Goal: Task Accomplishment & Management: Complete application form

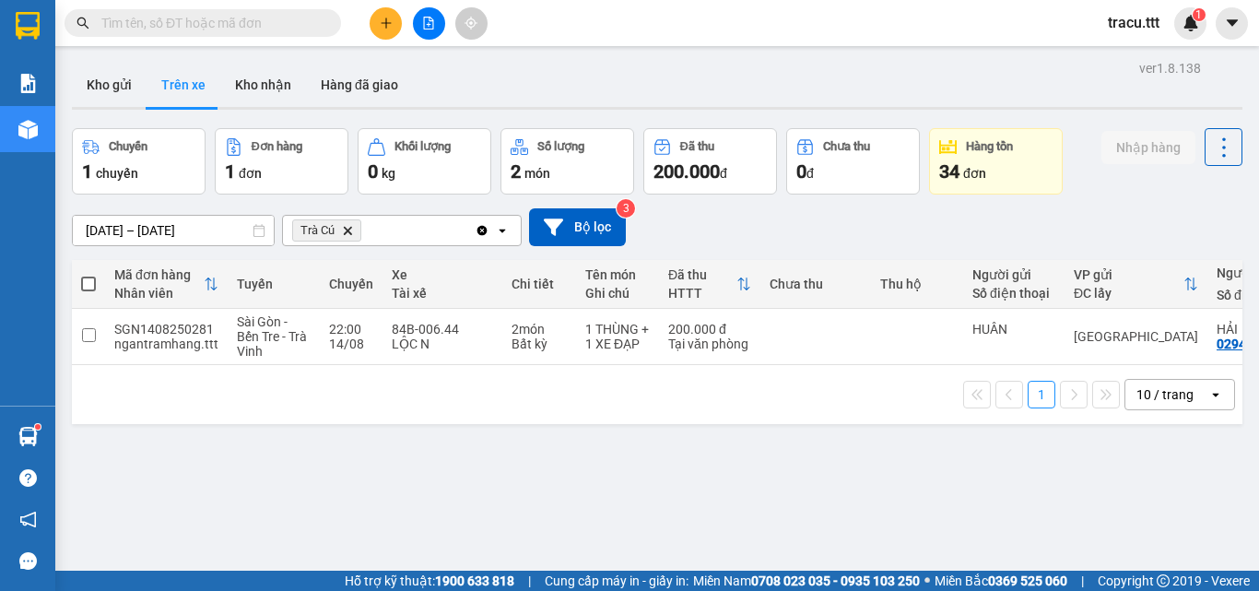
scroll to position [0, 53]
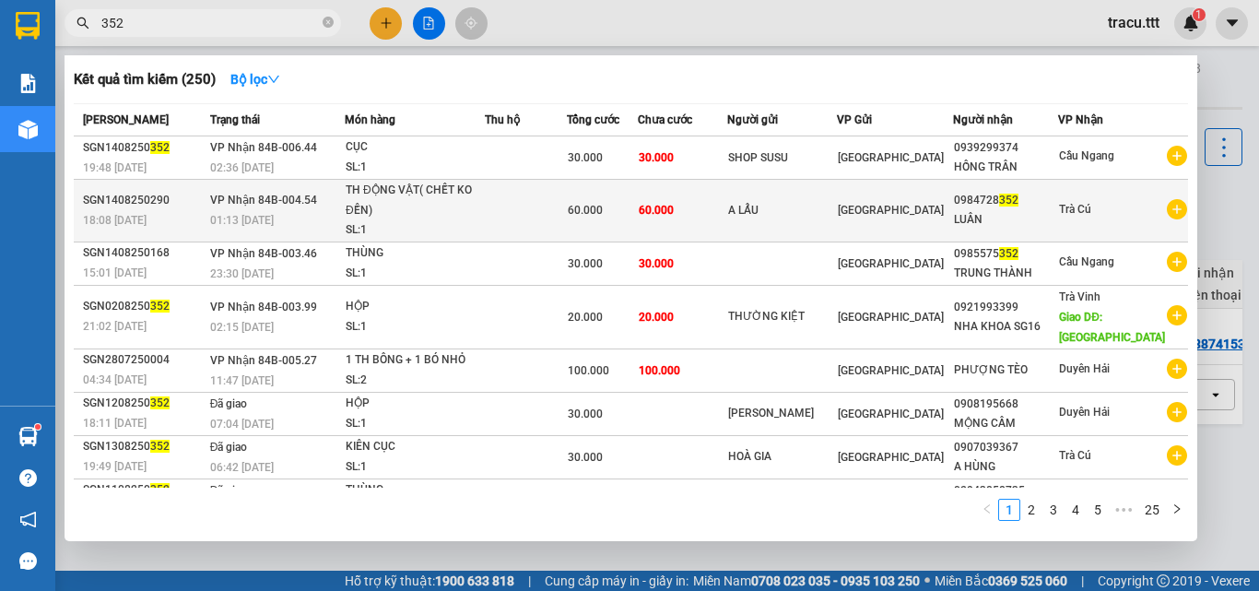
type input "352"
click at [993, 223] on div "LUÂN" at bounding box center [1005, 219] width 103 height 19
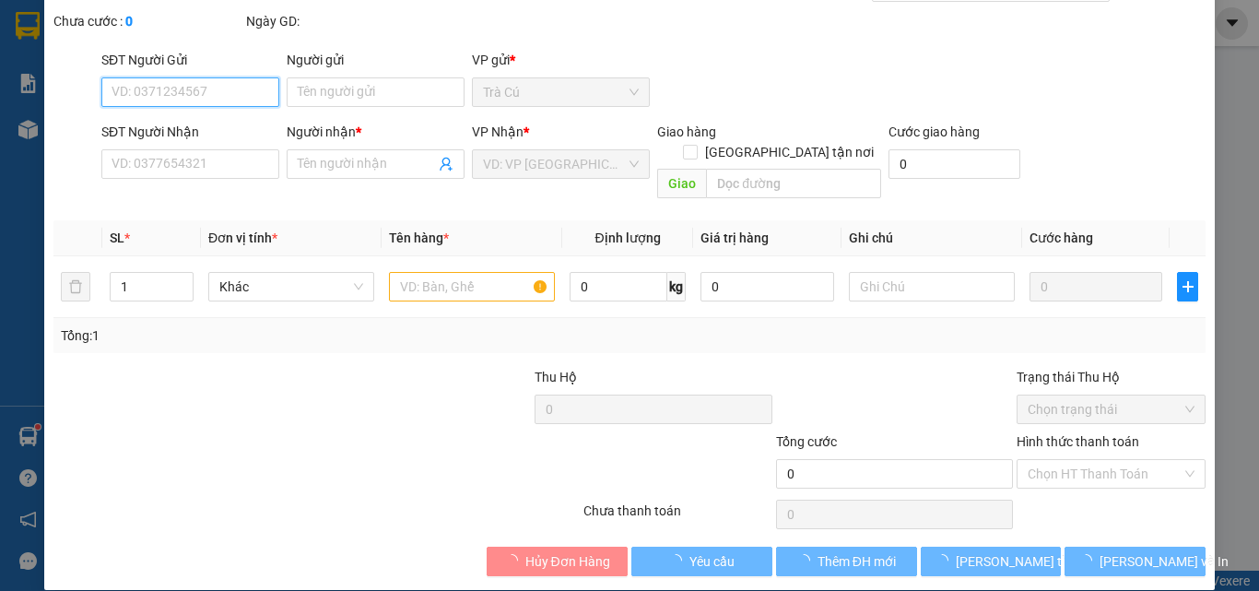
scroll to position [95, 0]
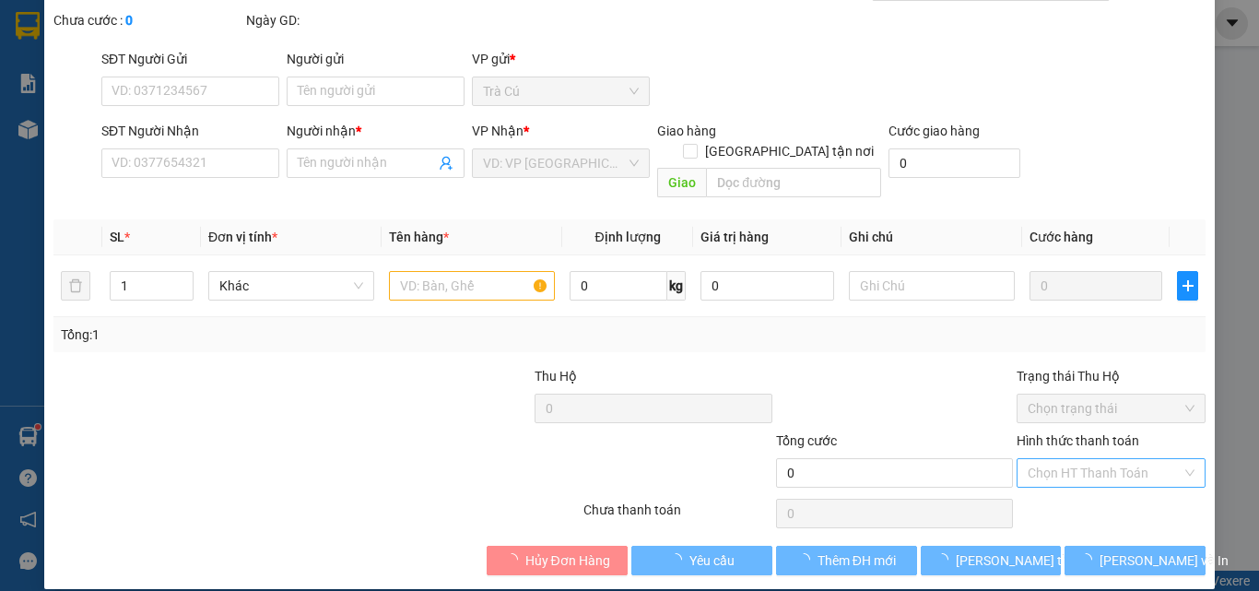
click at [1050, 459] on input "Hình thức thanh toán" at bounding box center [1104, 473] width 154 height 28
click at [1041, 485] on div "Tại văn phòng" at bounding box center [1099, 489] width 165 height 20
type input "A LẨU"
type input "0984728352"
type input "LUÂN"
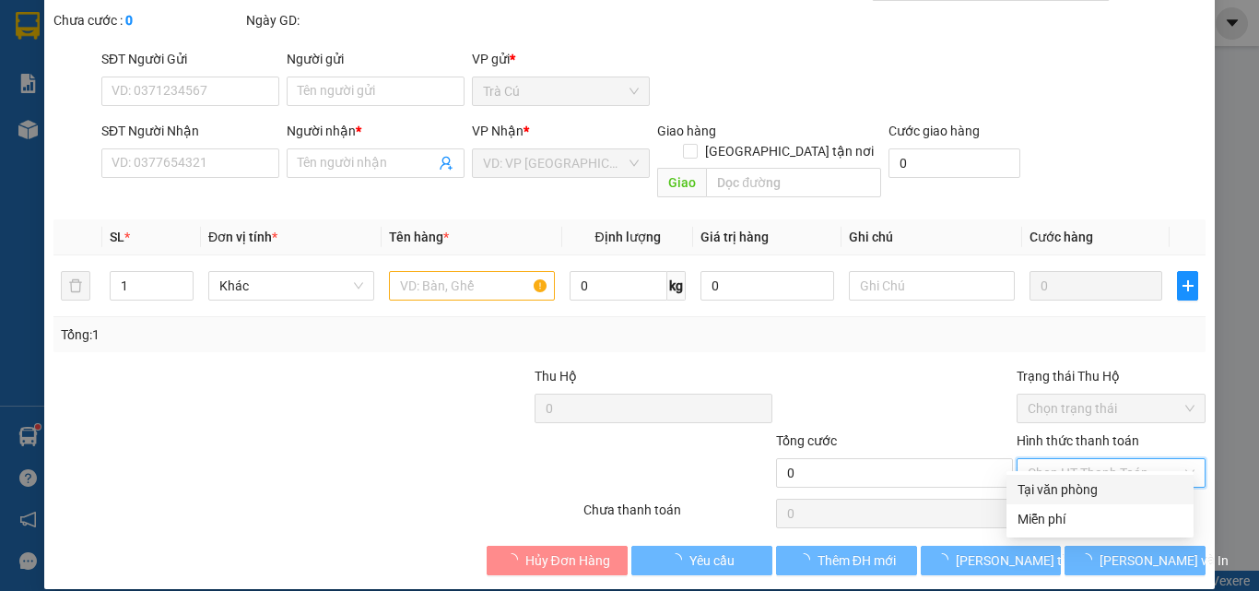
type input "60.000"
type input "0"
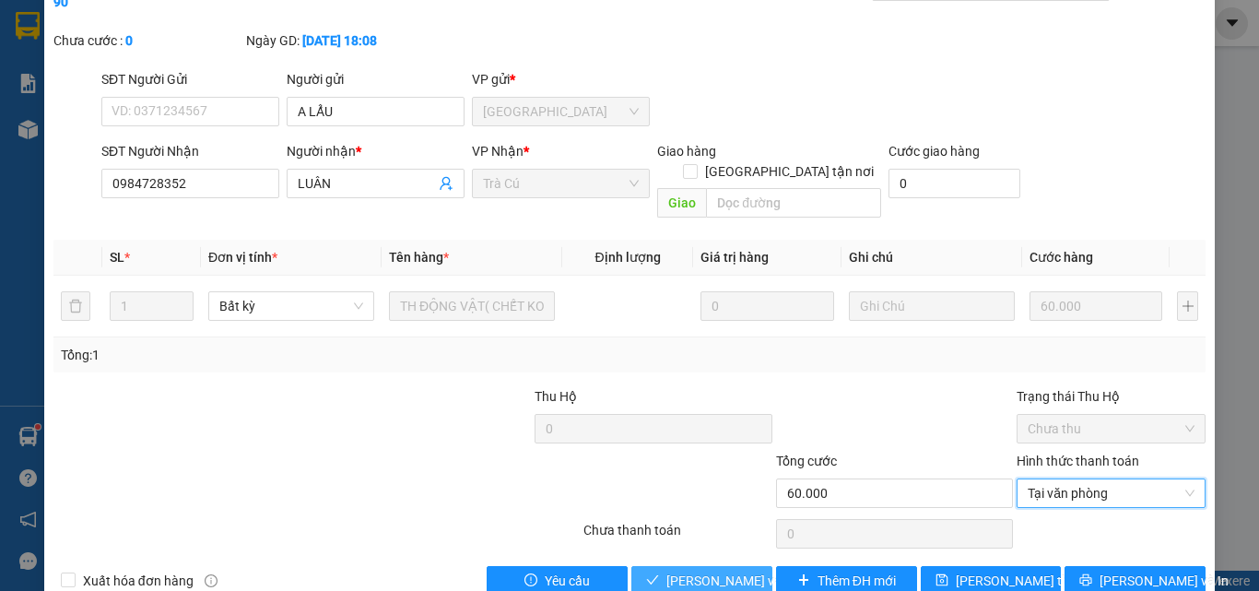
click at [717, 566] on button "[PERSON_NAME] và [PERSON_NAME] hàng" at bounding box center [701, 580] width 141 height 29
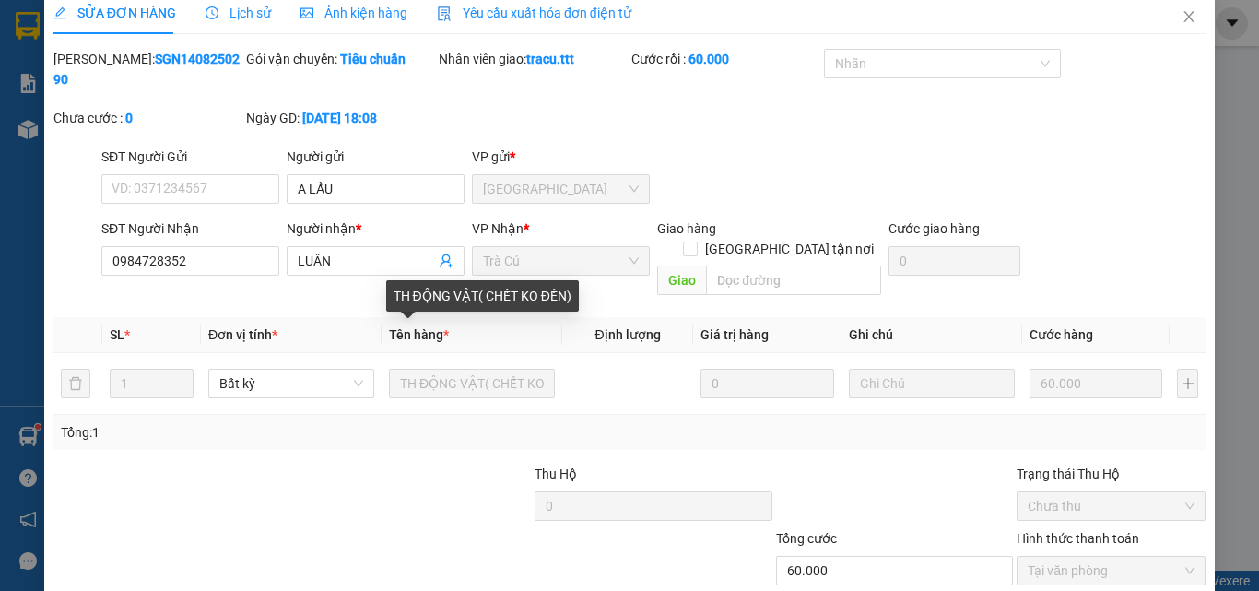
scroll to position [0, 0]
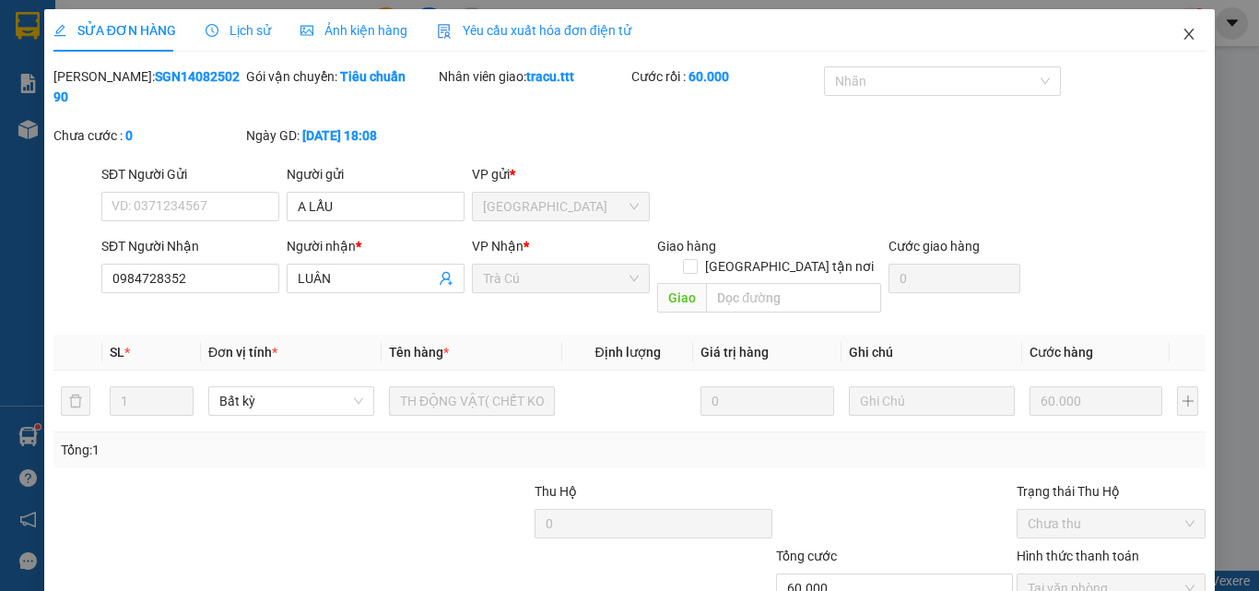
click at [1184, 34] on icon "close" at bounding box center [1189, 34] width 10 height 11
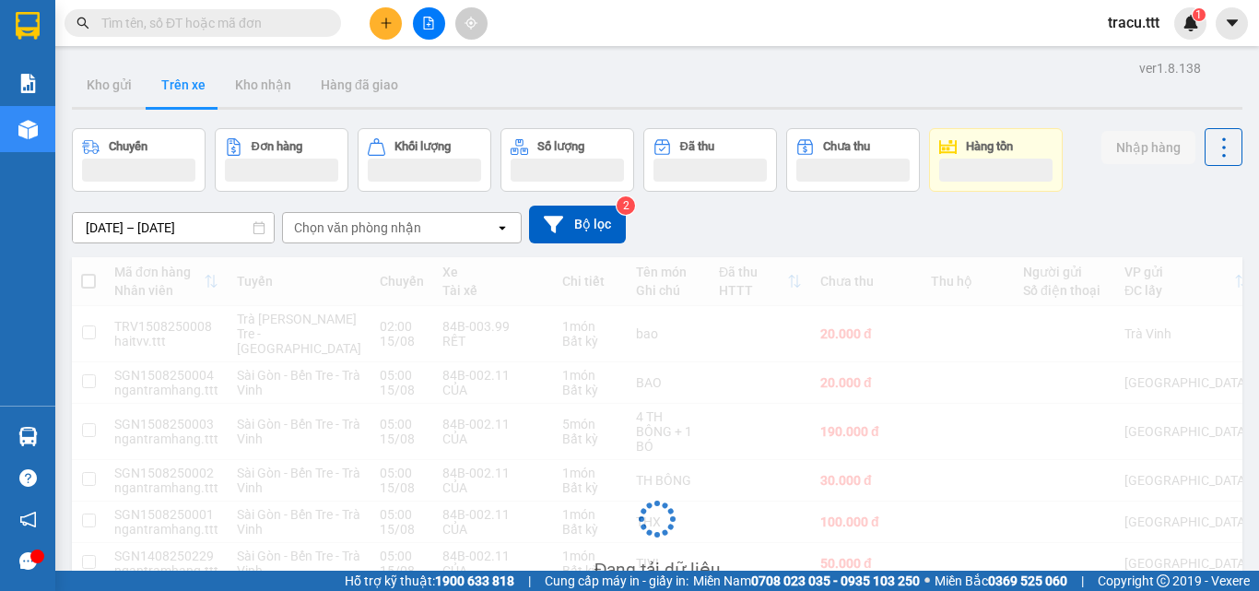
click at [300, 24] on input "text" at bounding box center [209, 23] width 217 height 20
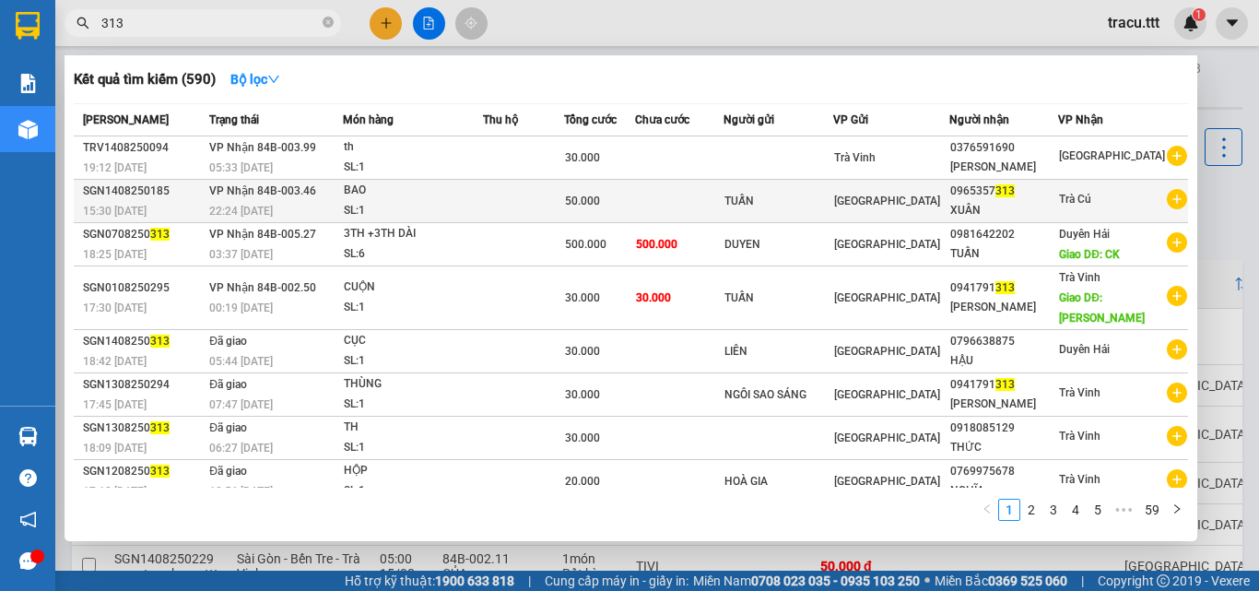
type input "313"
click at [674, 198] on td at bounding box center [679, 201] width 88 height 43
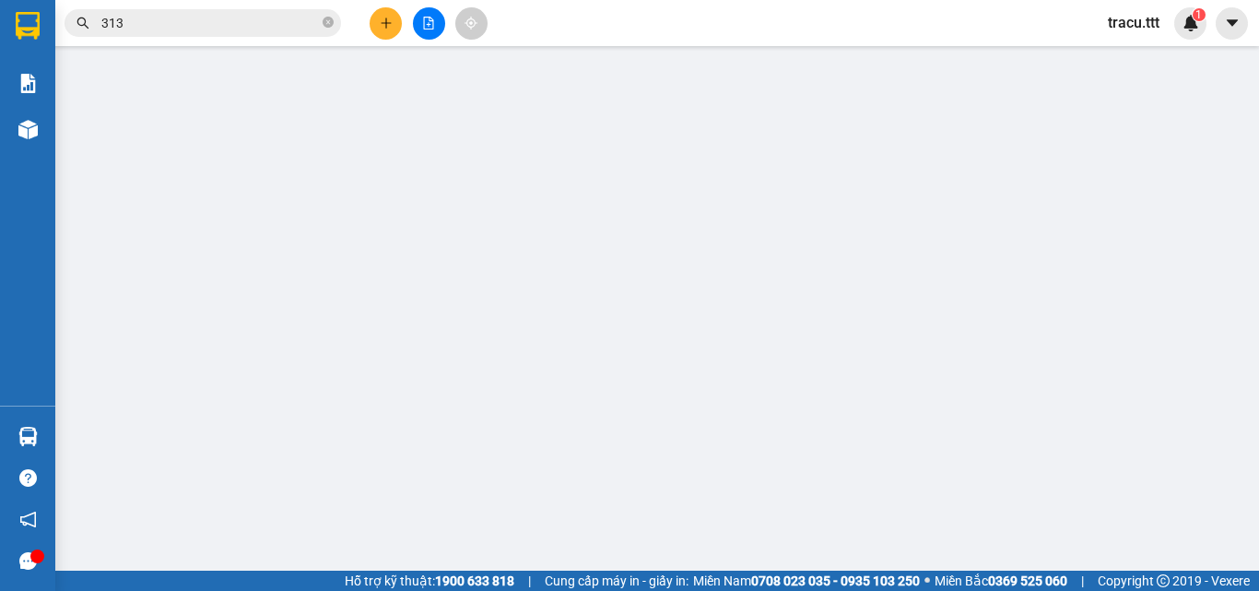
type input "TUẤN"
type input "0965357313"
type input "XUÂN"
type input "50.000"
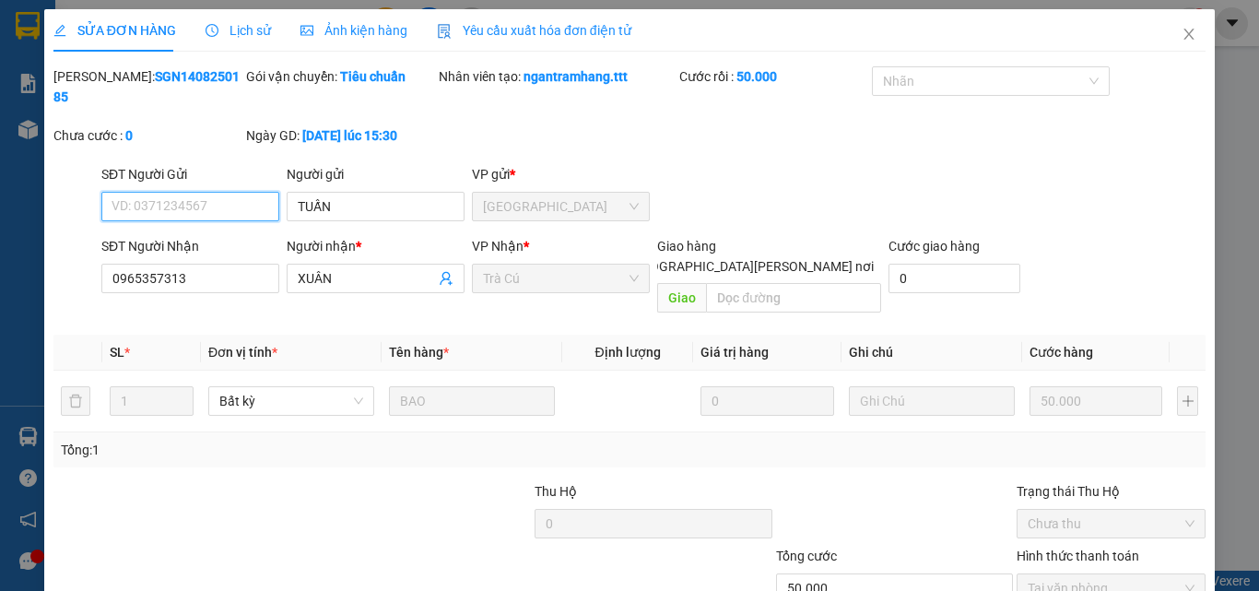
scroll to position [95, 0]
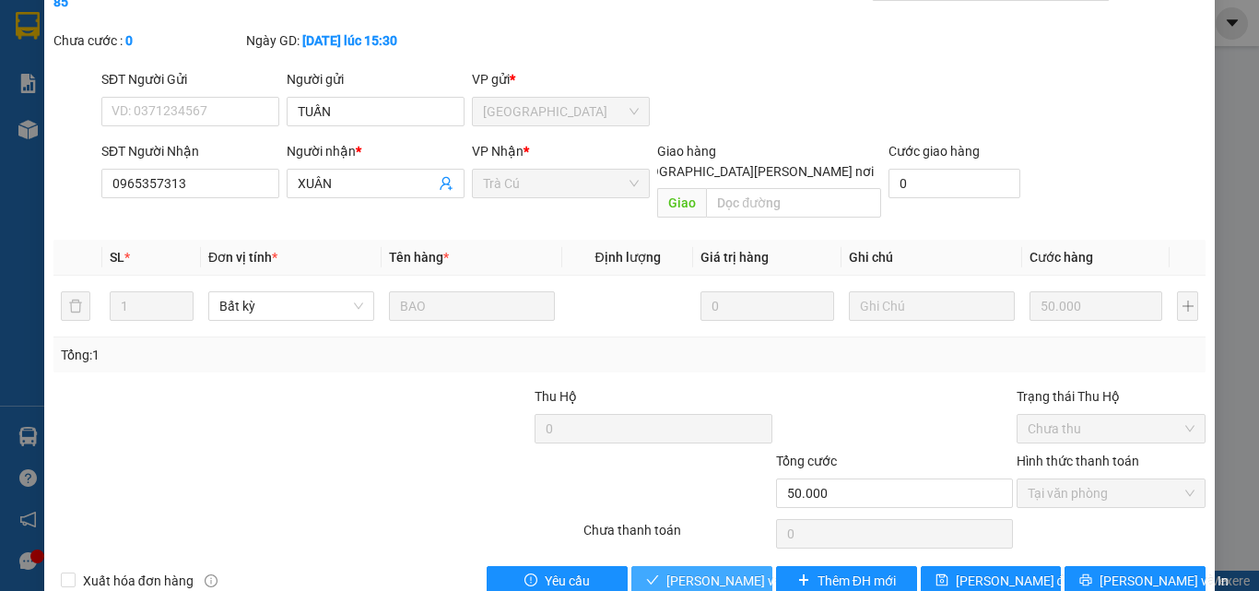
click at [671, 566] on button "[PERSON_NAME] và [PERSON_NAME] hàng" at bounding box center [701, 580] width 141 height 29
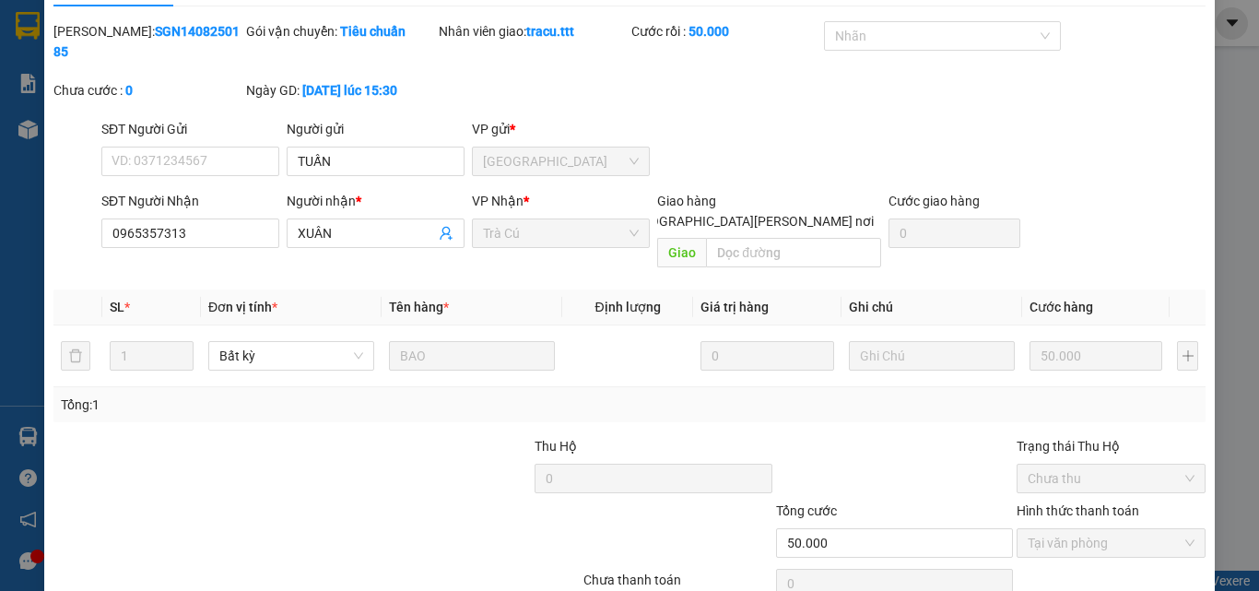
scroll to position [0, 0]
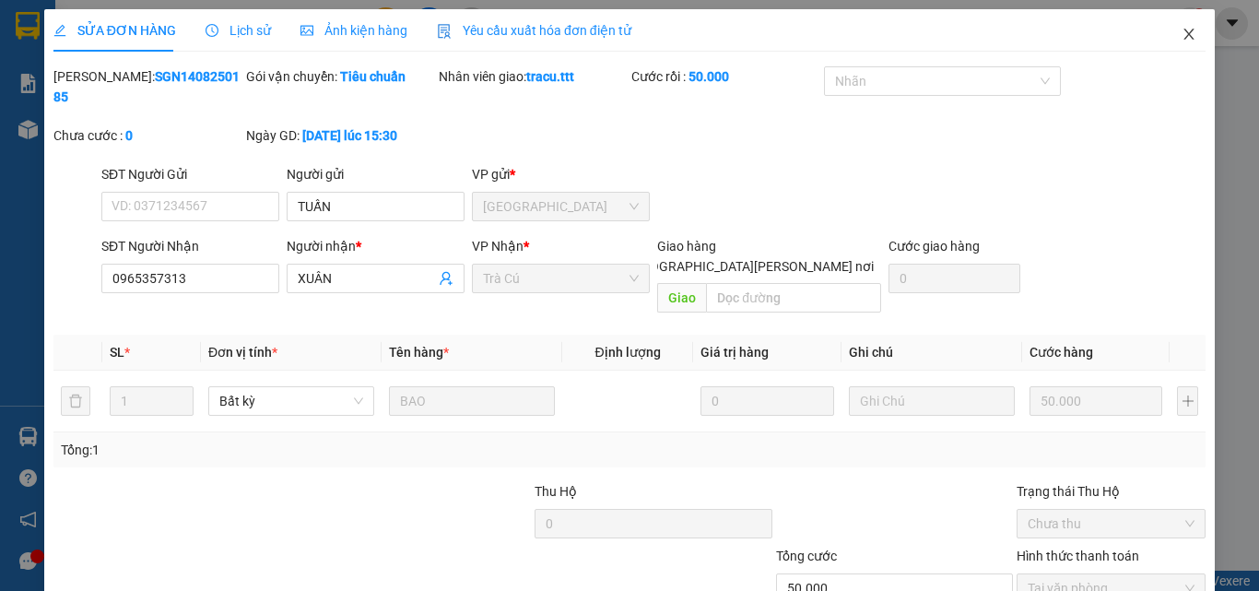
drag, startPoint x: 1176, startPoint y: 31, endPoint x: 359, endPoint y: 39, distance: 816.4
click at [1181, 31] on icon "close" at bounding box center [1188, 34] width 15 height 15
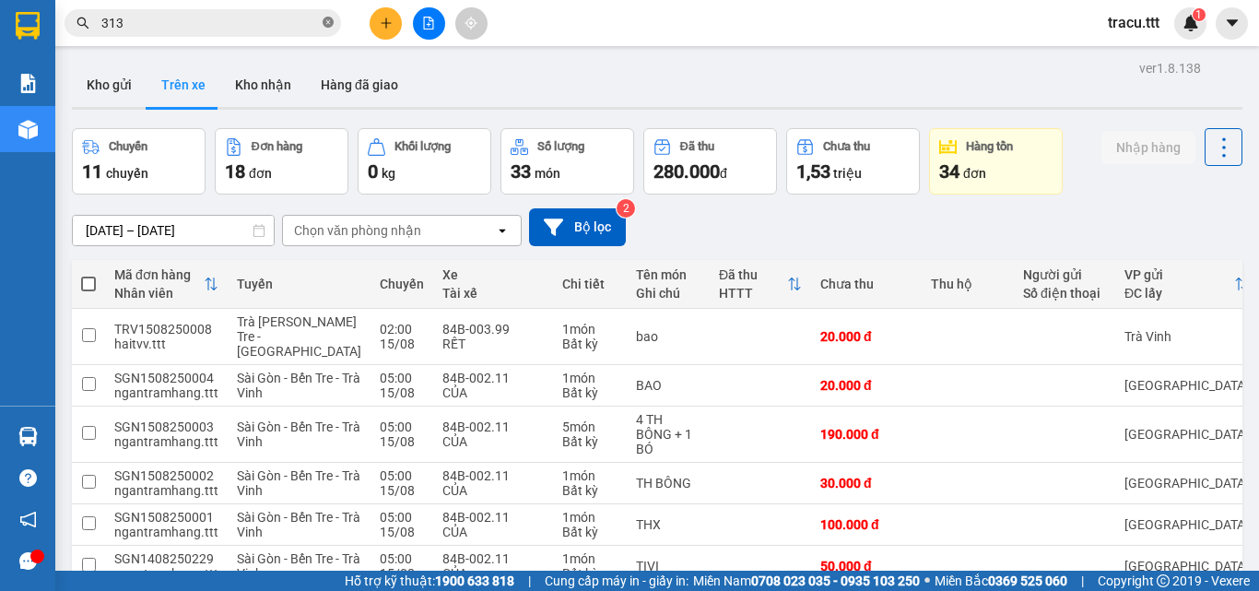
click at [329, 28] on icon "close-circle" at bounding box center [328, 22] width 11 height 11
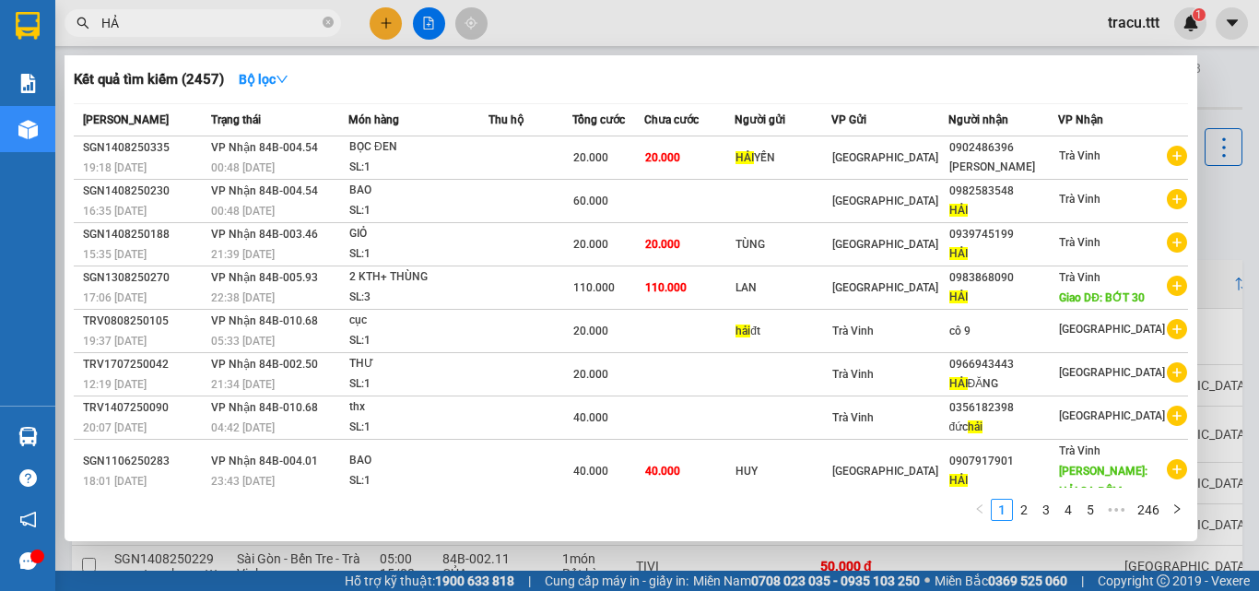
type input "H"
type input "874153"
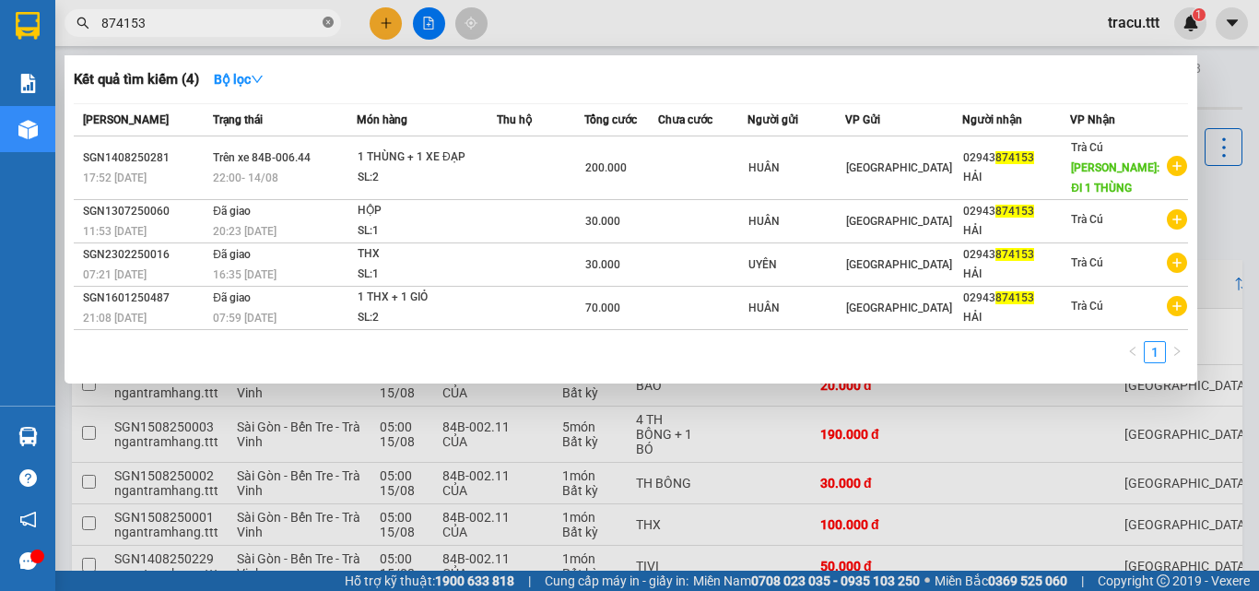
click at [330, 18] on icon "close-circle" at bounding box center [328, 22] width 11 height 11
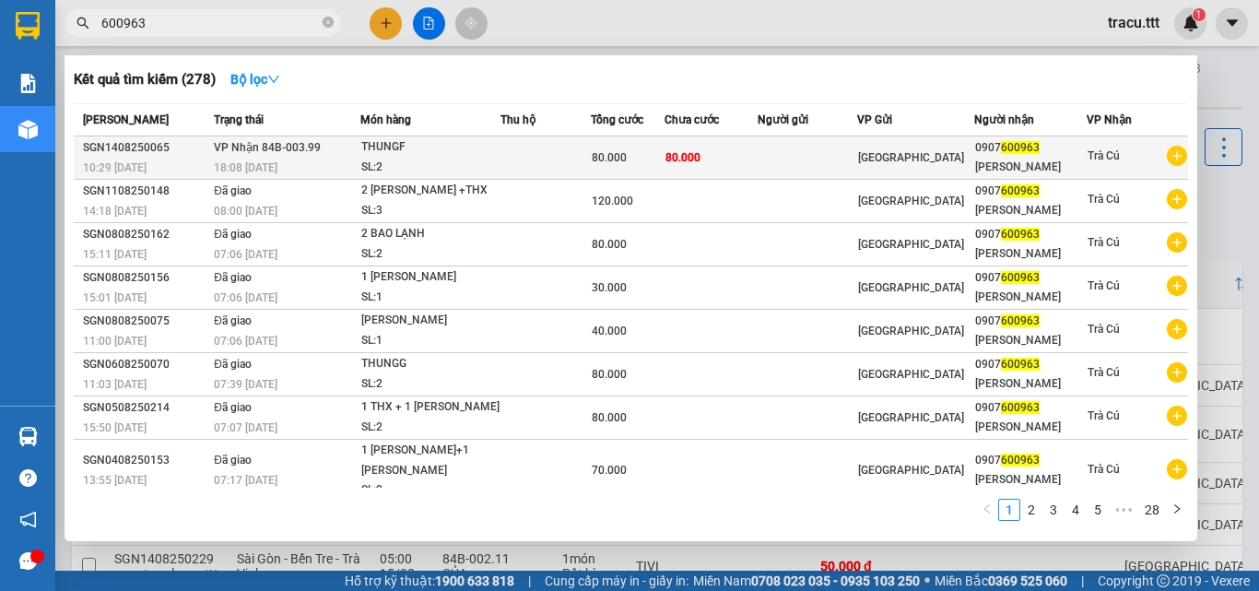
type input "600963"
click at [850, 162] on td at bounding box center [807, 157] width 100 height 43
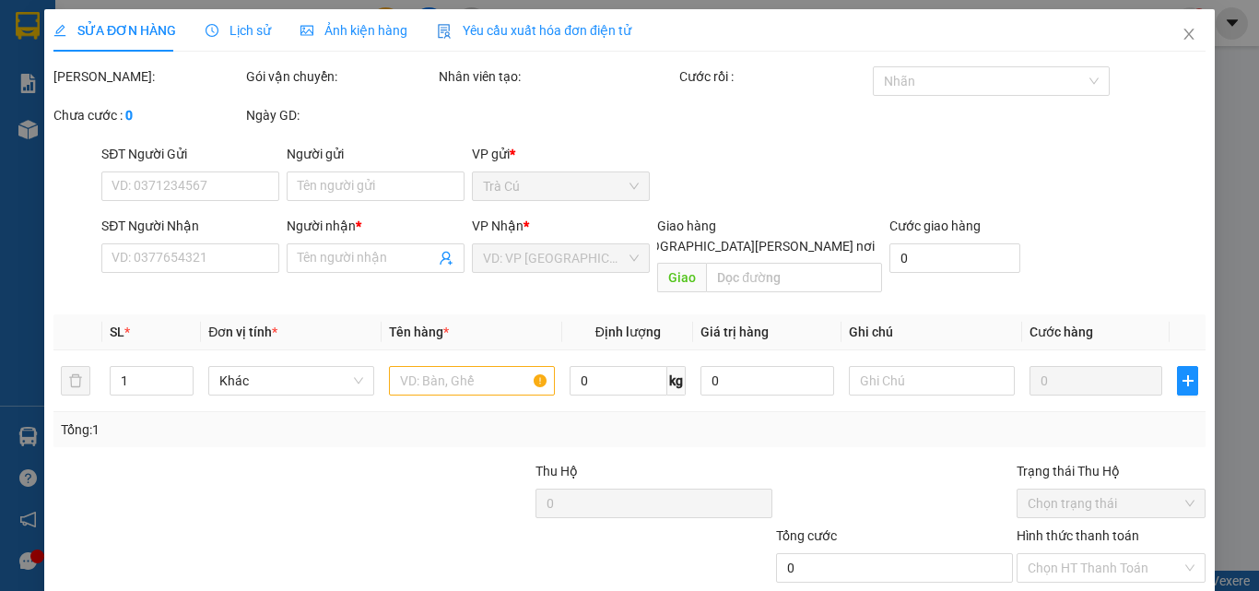
type input "0907600963"
type input "[PERSON_NAME]"
type input "80.000"
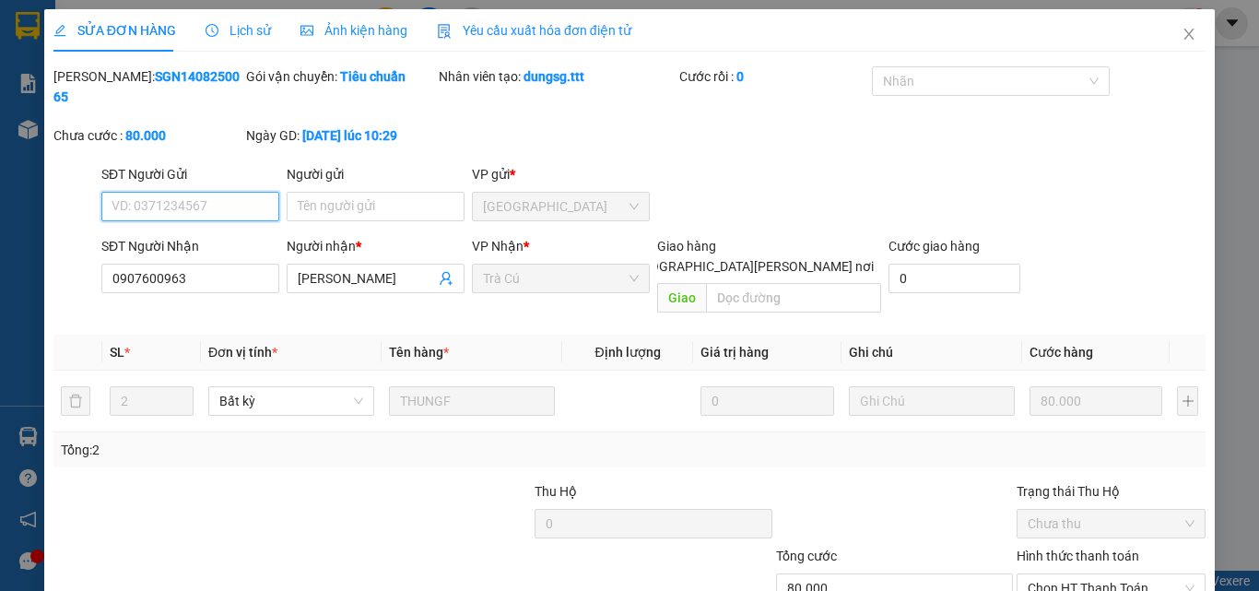
scroll to position [90, 0]
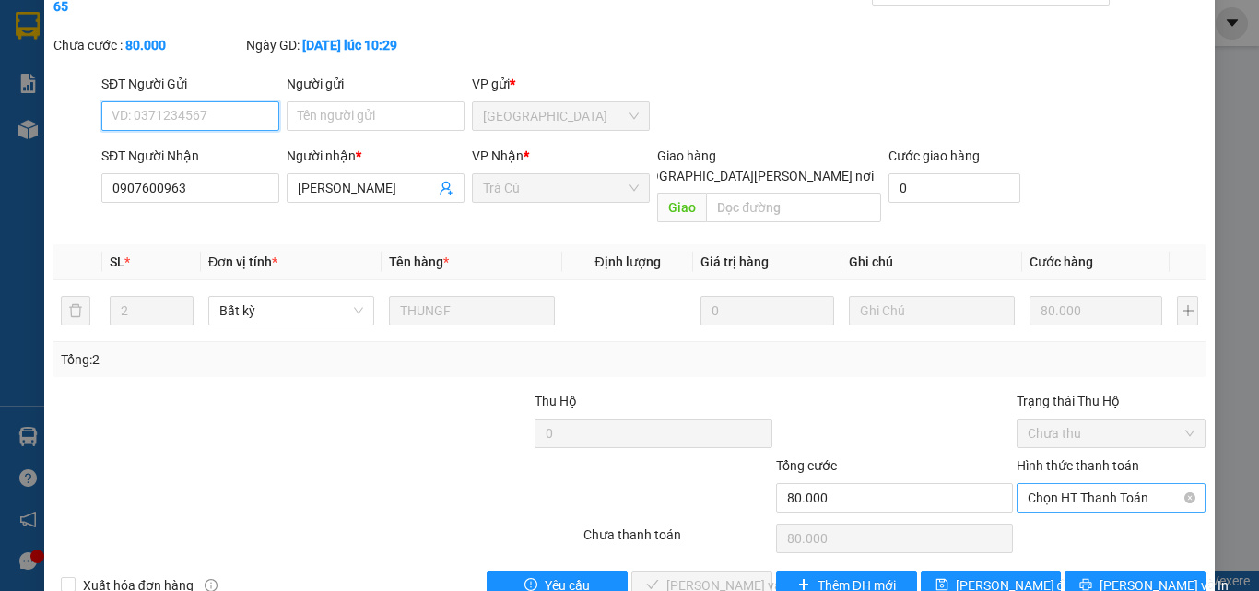
click at [1041, 484] on span "Chọn HT Thanh Toán" at bounding box center [1110, 498] width 167 height 28
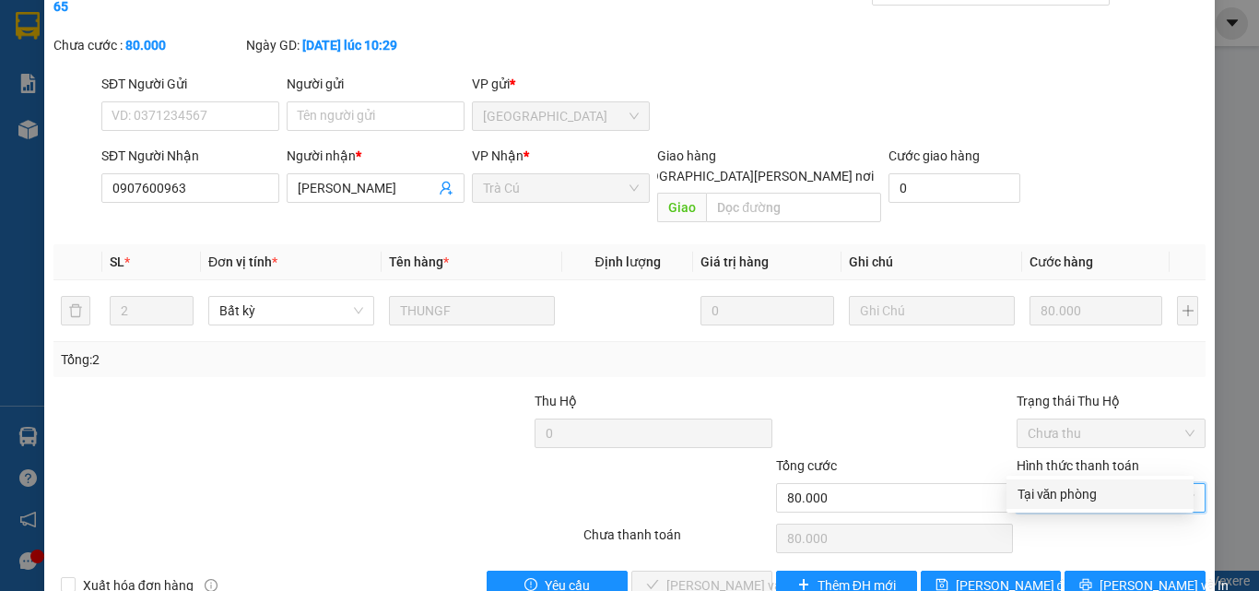
click at [1041, 485] on div "Tại văn phòng" at bounding box center [1099, 494] width 165 height 20
type input "0"
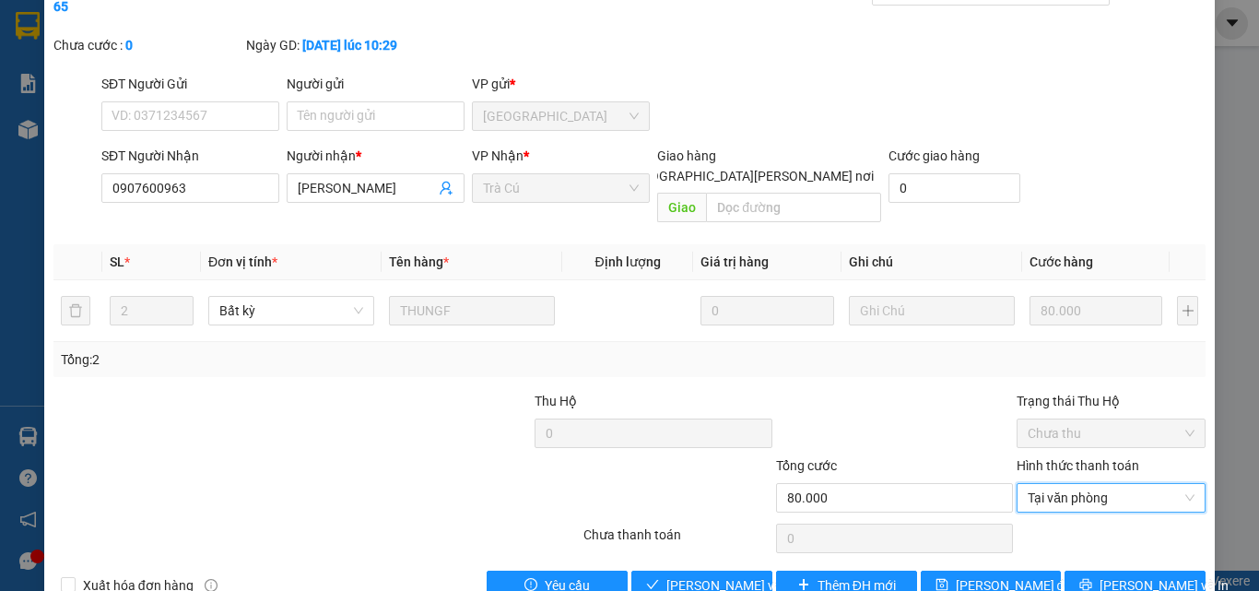
click at [734, 561] on div "SỬA ĐƠN HÀNG Lịch sử [PERSON_NAME] hàng Yêu cầu xuất [PERSON_NAME] điện tử Tota…" at bounding box center [629, 266] width 1170 height 695
click at [734, 575] on span "[PERSON_NAME] và [PERSON_NAME] hàng" at bounding box center [790, 585] width 249 height 20
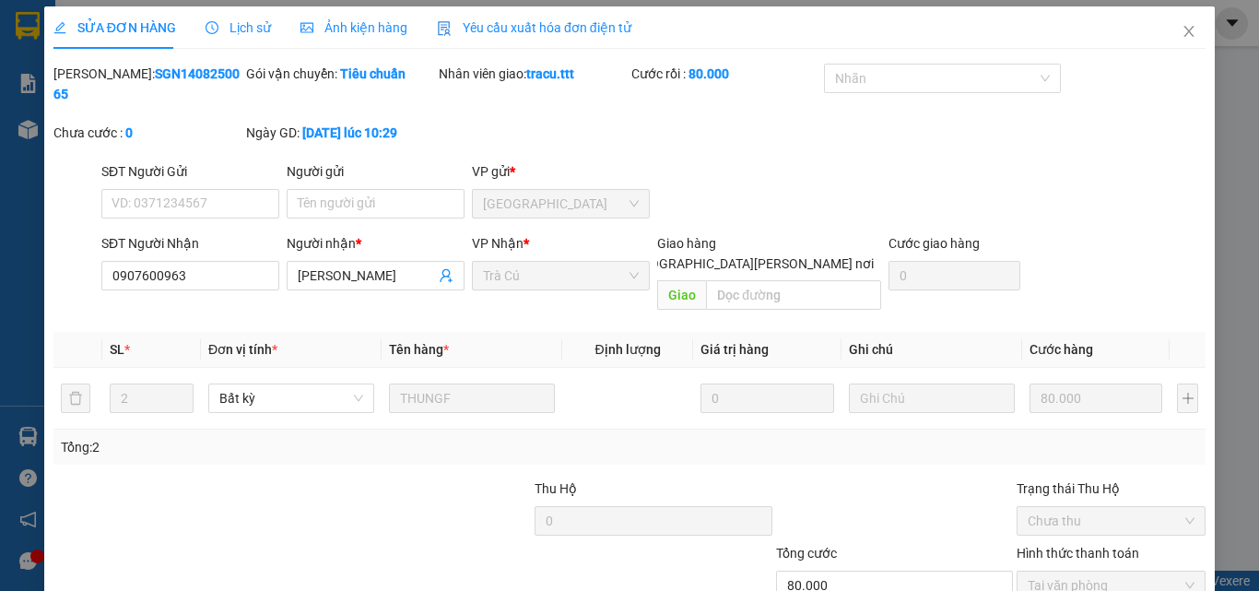
scroll to position [0, 0]
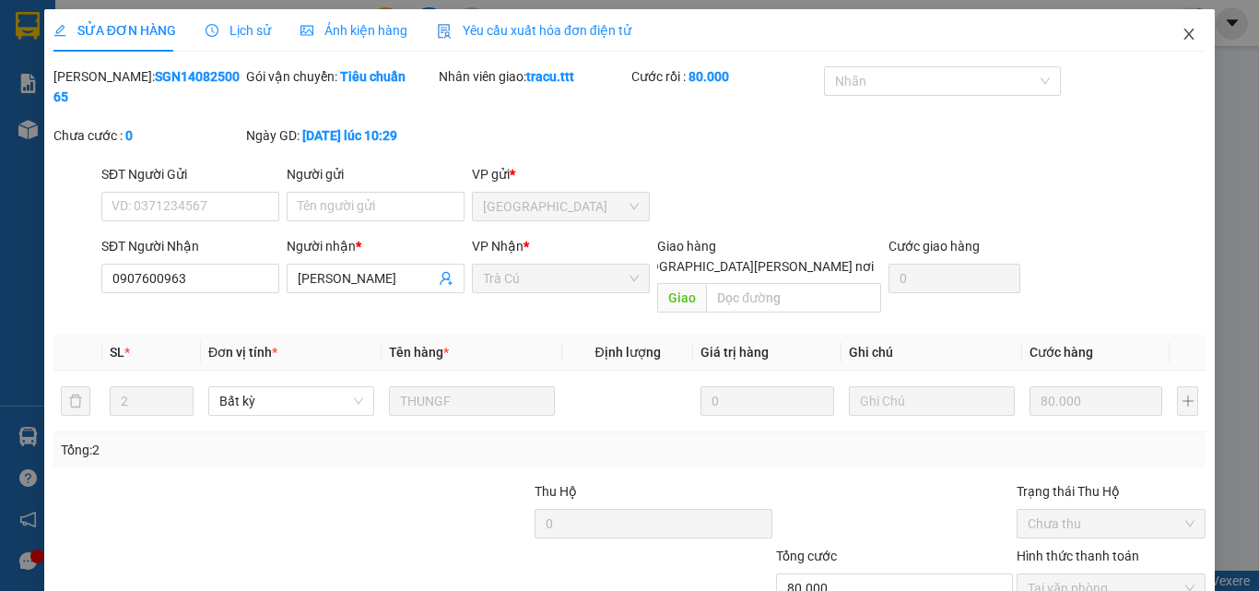
click at [1181, 38] on icon "close" at bounding box center [1188, 34] width 15 height 15
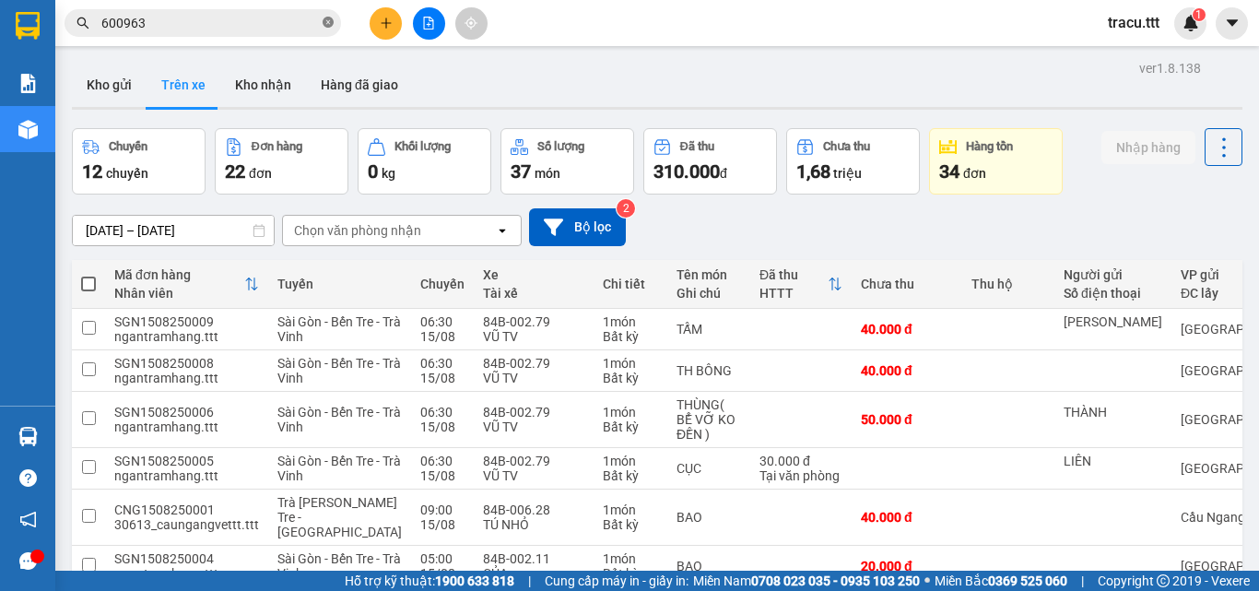
click at [330, 24] on icon "close-circle" at bounding box center [328, 22] width 11 height 11
click at [592, 94] on div "Kho gửi Trên xe Kho nhận Hàng đã giao" at bounding box center [657, 87] width 1170 height 49
click at [264, 28] on input "text" at bounding box center [209, 23] width 217 height 20
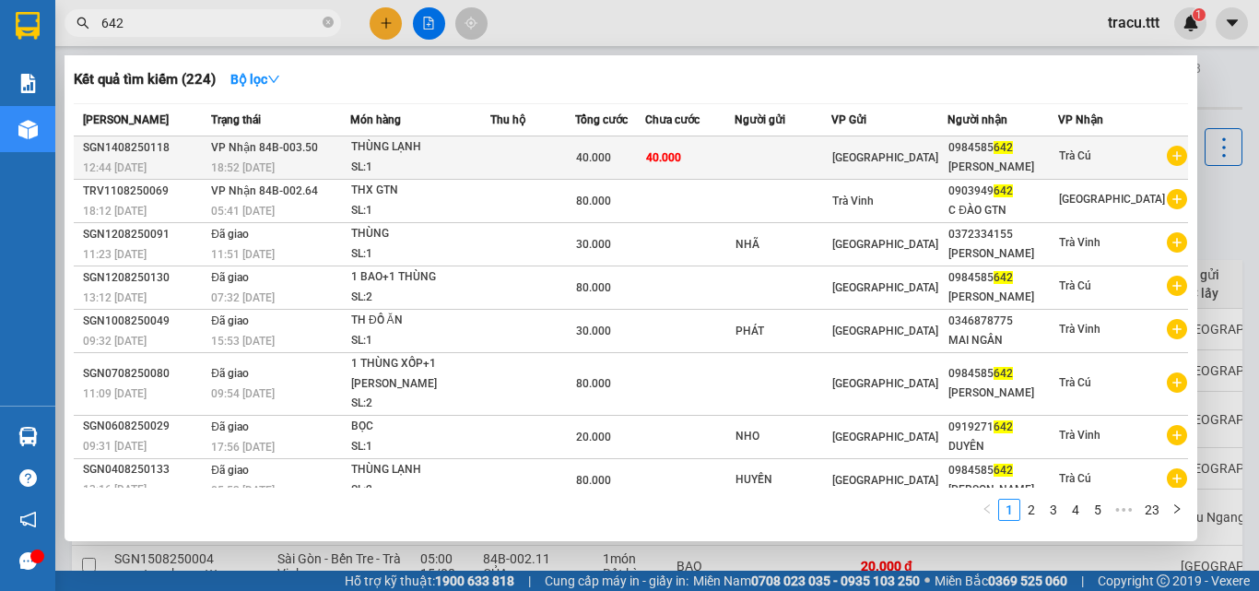
type input "642"
click at [632, 159] on div "40.000" at bounding box center [610, 157] width 68 height 20
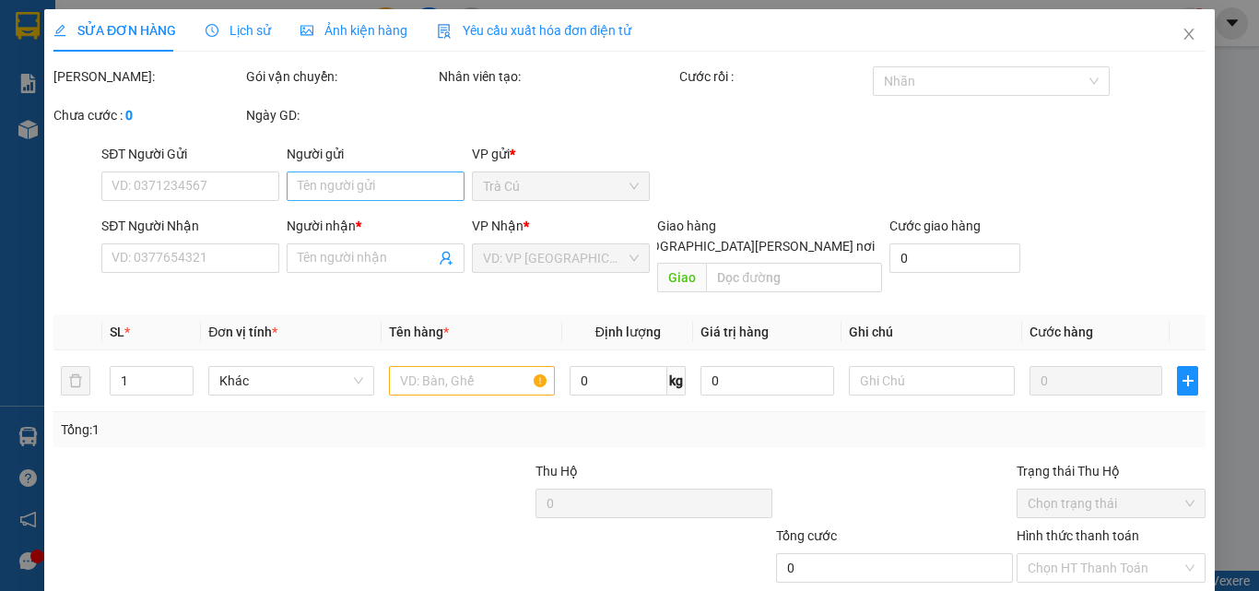
type input "0984585642"
type input "[PERSON_NAME]"
type input "40.000"
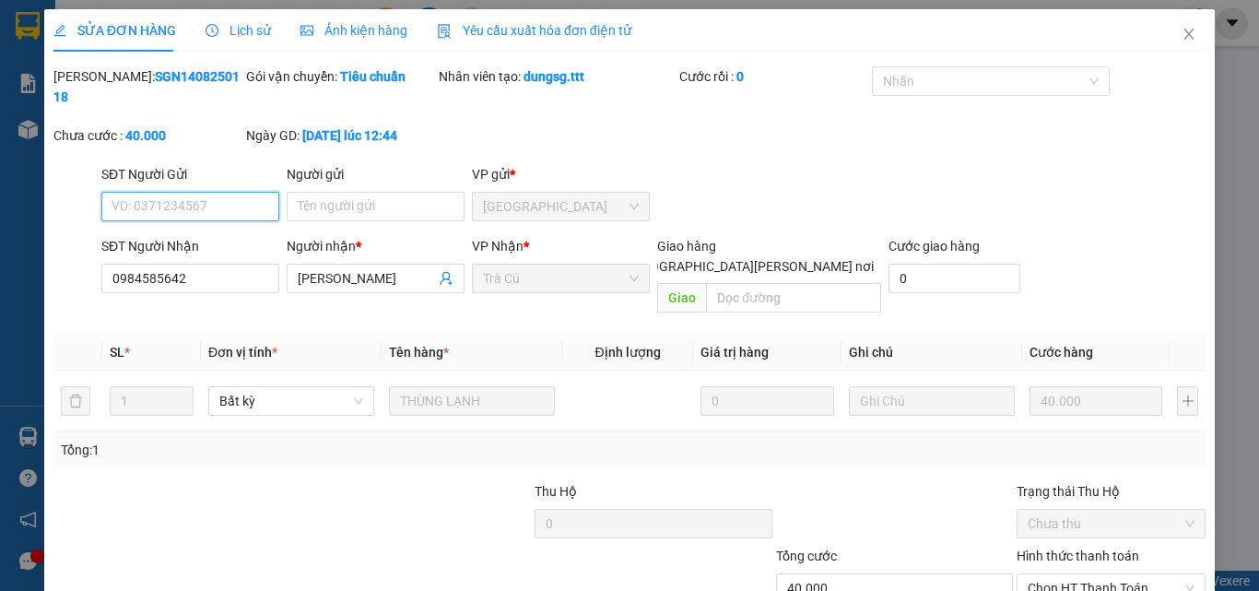
scroll to position [92, 0]
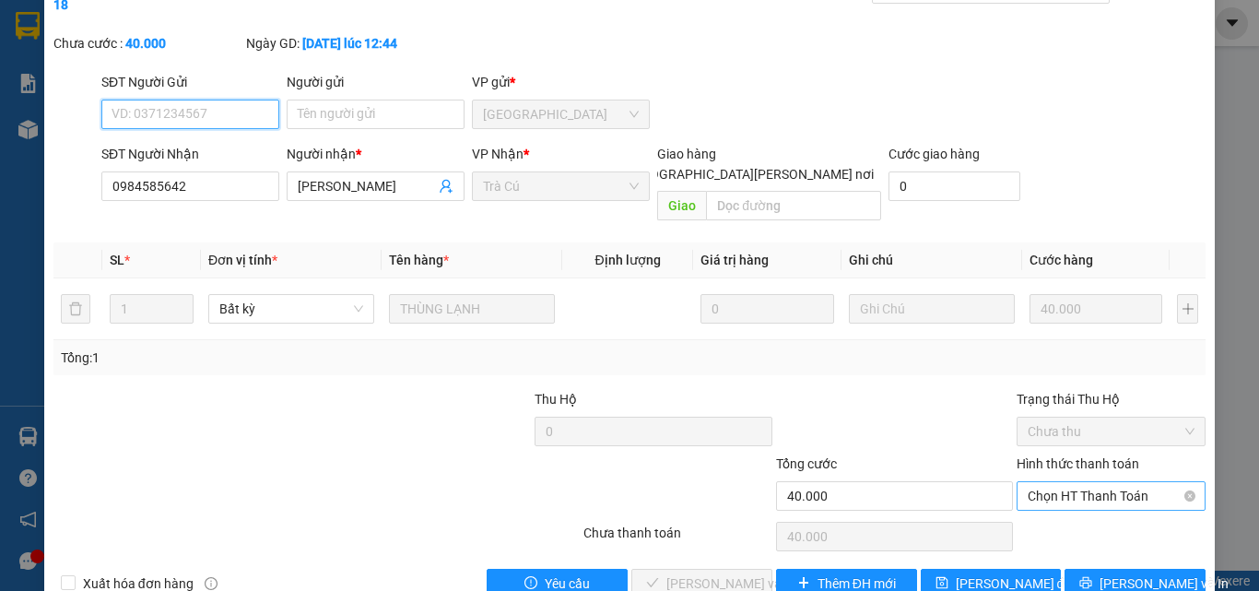
click at [1039, 482] on span "Chọn HT Thanh Toán" at bounding box center [1110, 496] width 167 height 28
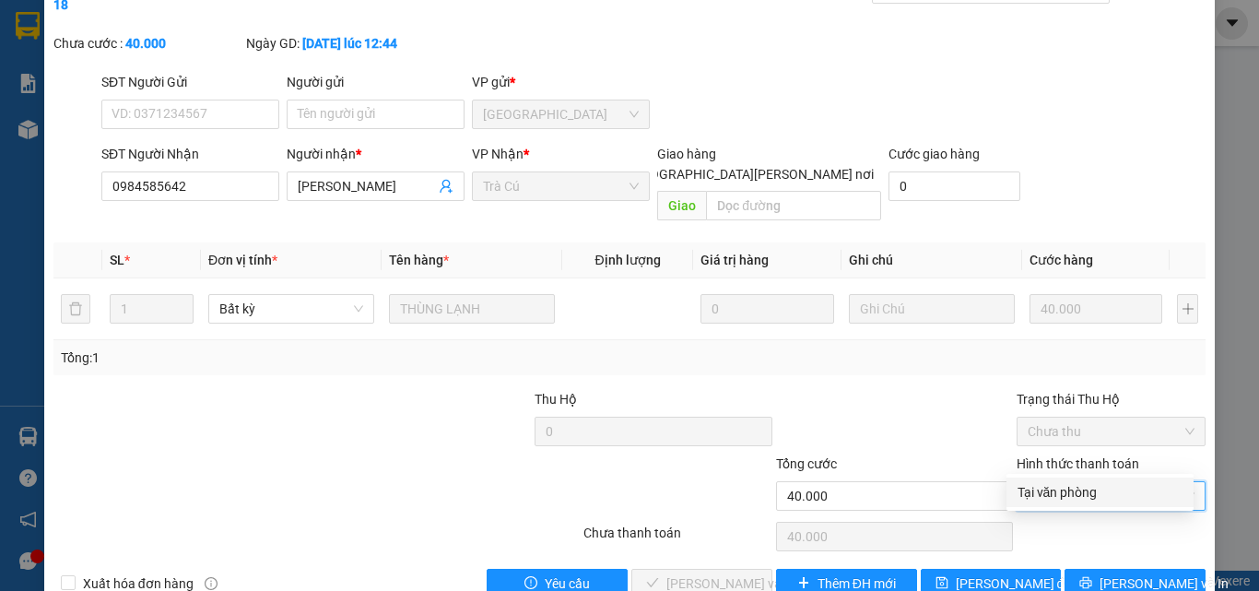
click at [1050, 486] on div "Tại văn phòng" at bounding box center [1099, 492] width 165 height 20
type input "0"
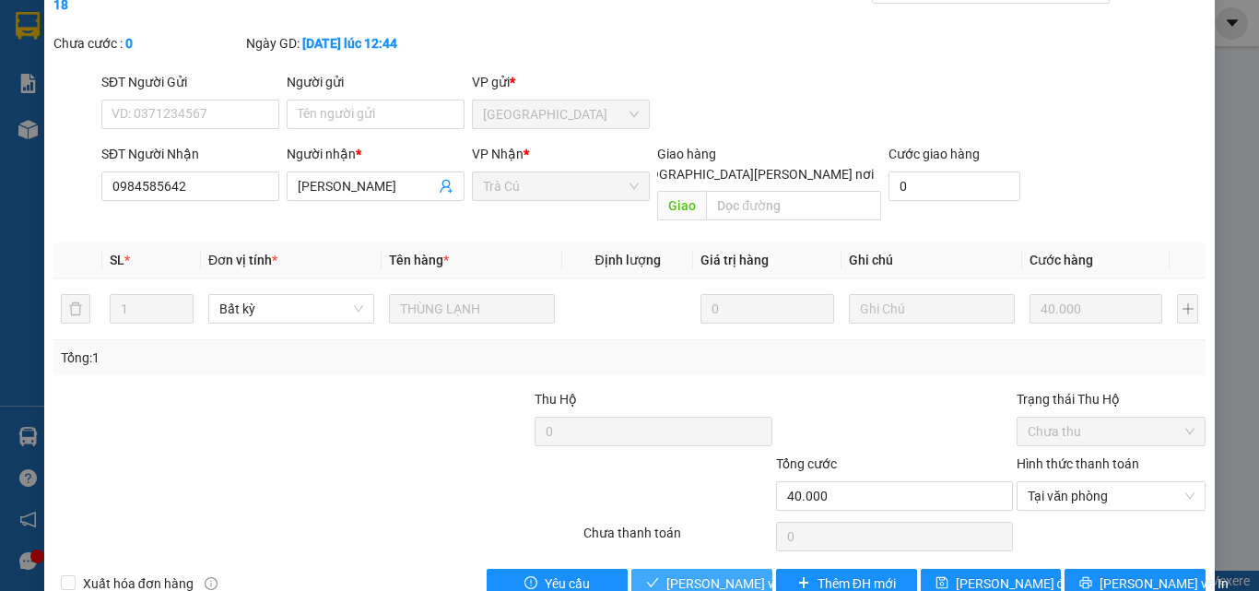
click at [712, 573] on span "[PERSON_NAME] và [PERSON_NAME] hàng" at bounding box center [790, 583] width 249 height 20
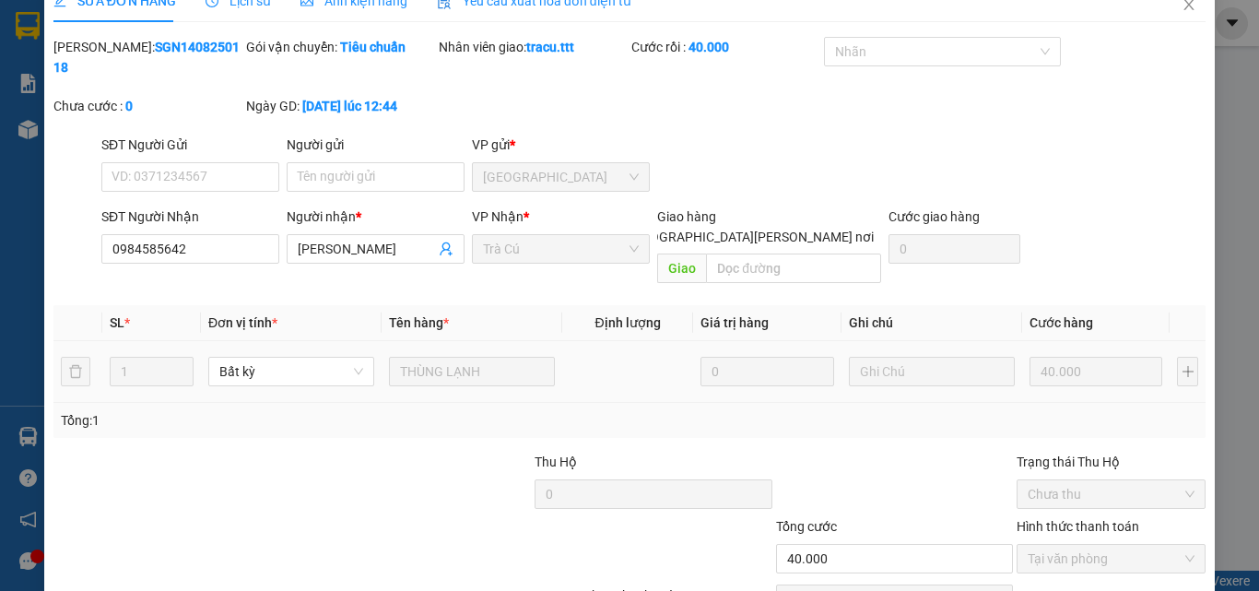
scroll to position [0, 0]
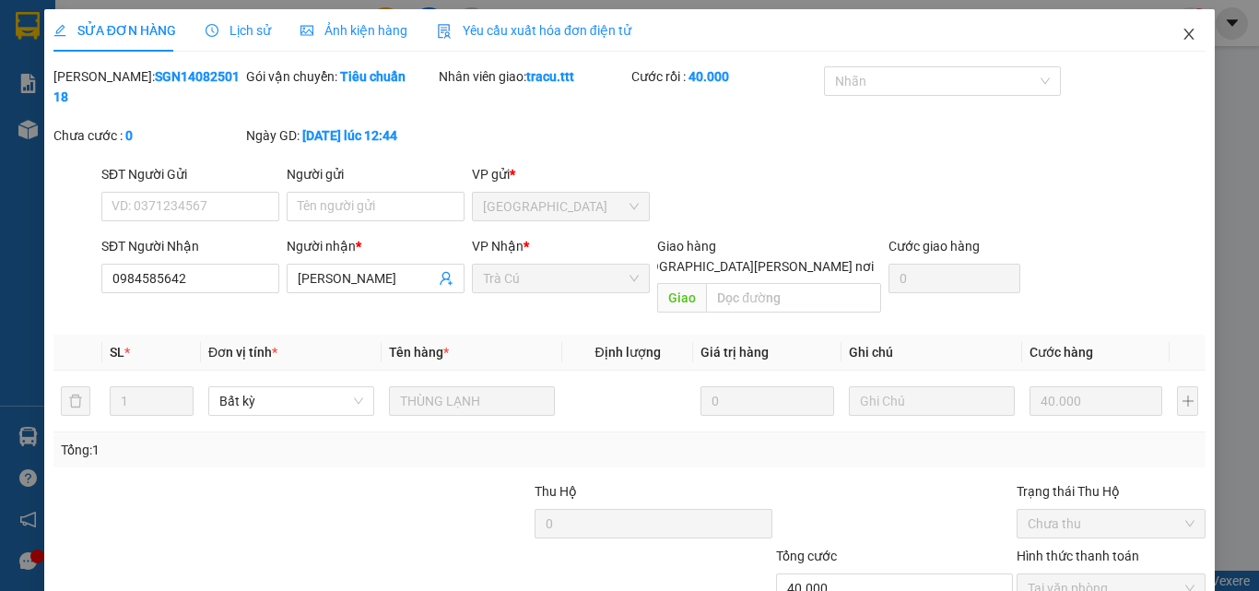
click at [1181, 28] on icon "close" at bounding box center [1188, 34] width 15 height 15
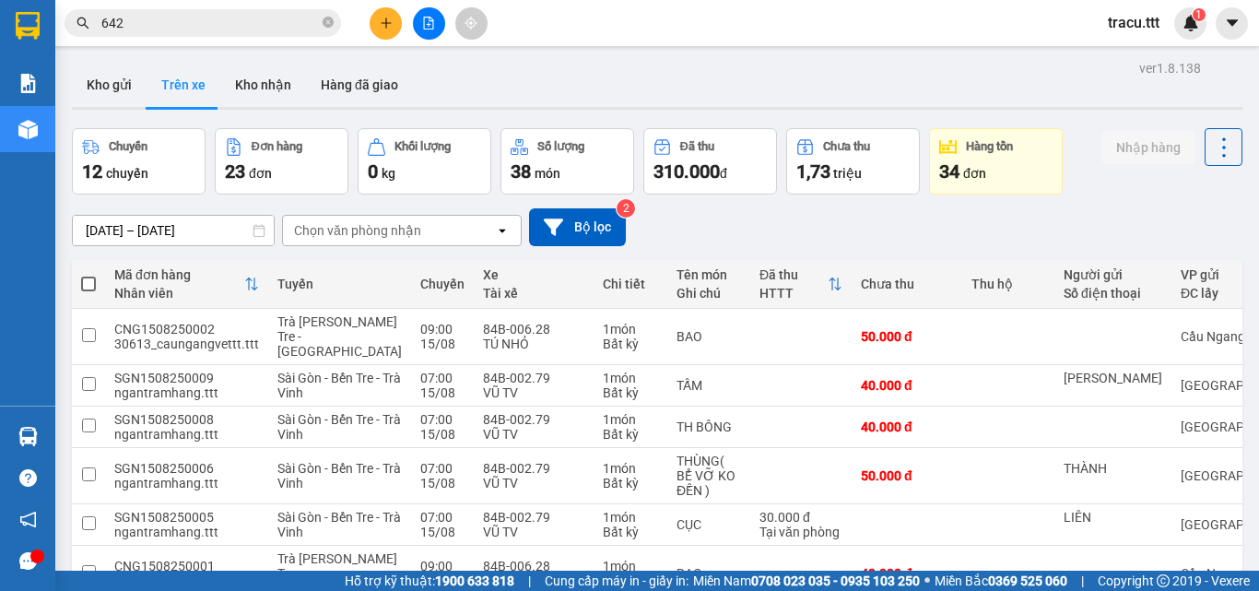
click at [286, 15] on input "642" at bounding box center [209, 23] width 217 height 20
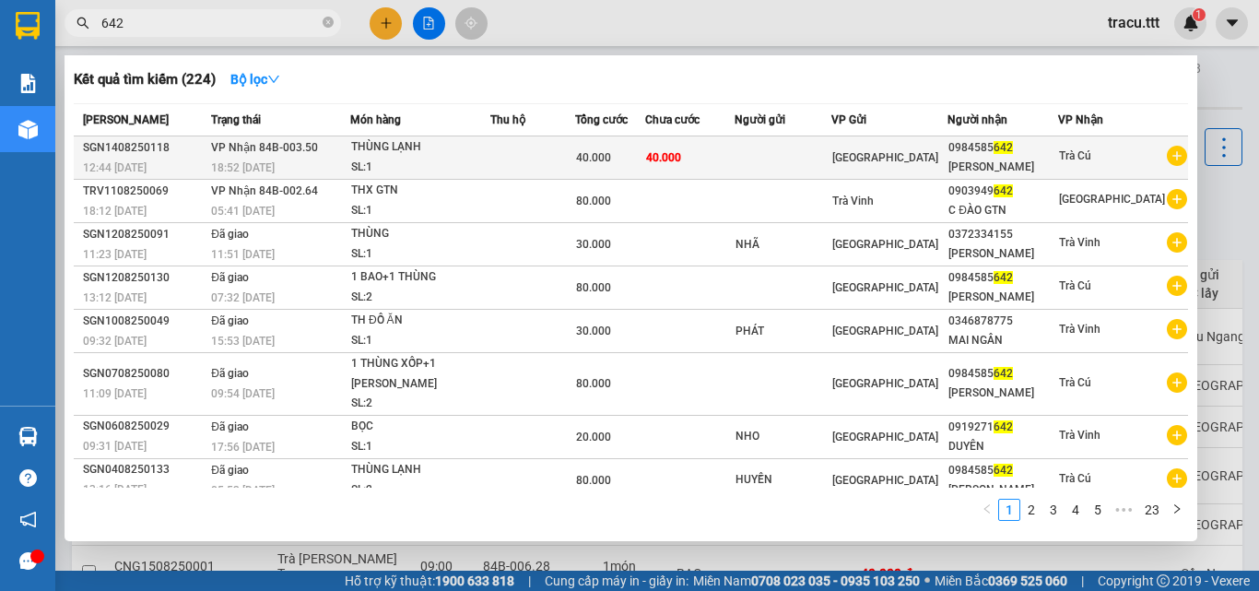
click at [469, 150] on div "THÙNG LẠNH" at bounding box center [420, 147] width 138 height 20
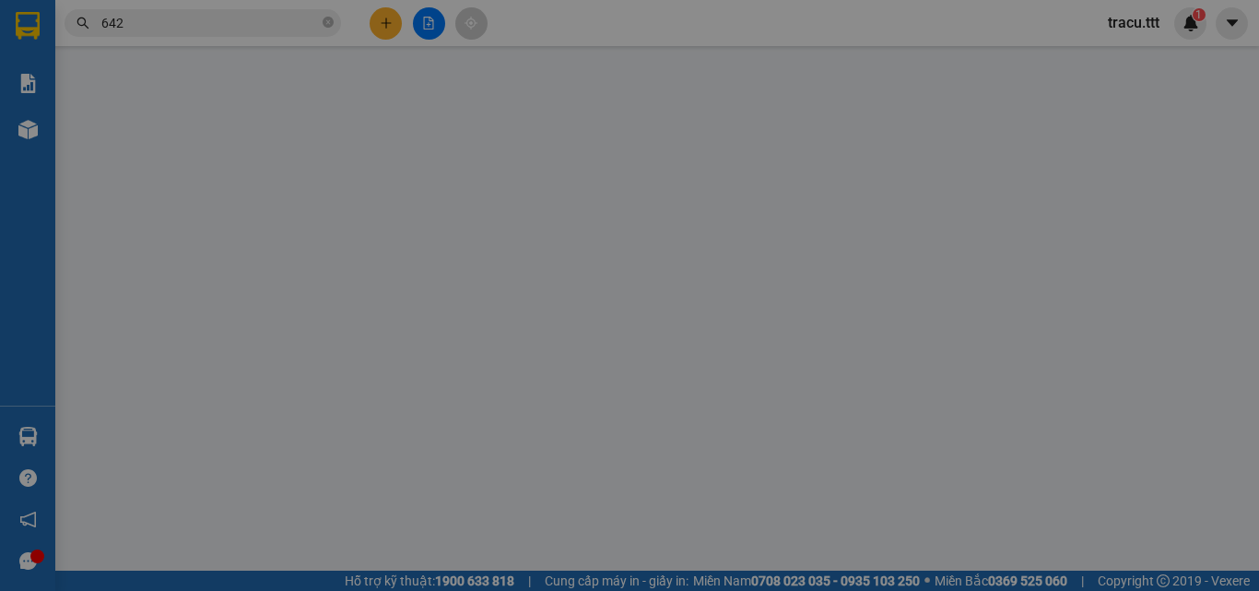
type input "0984585642"
type input "[PERSON_NAME]"
type input "40.000"
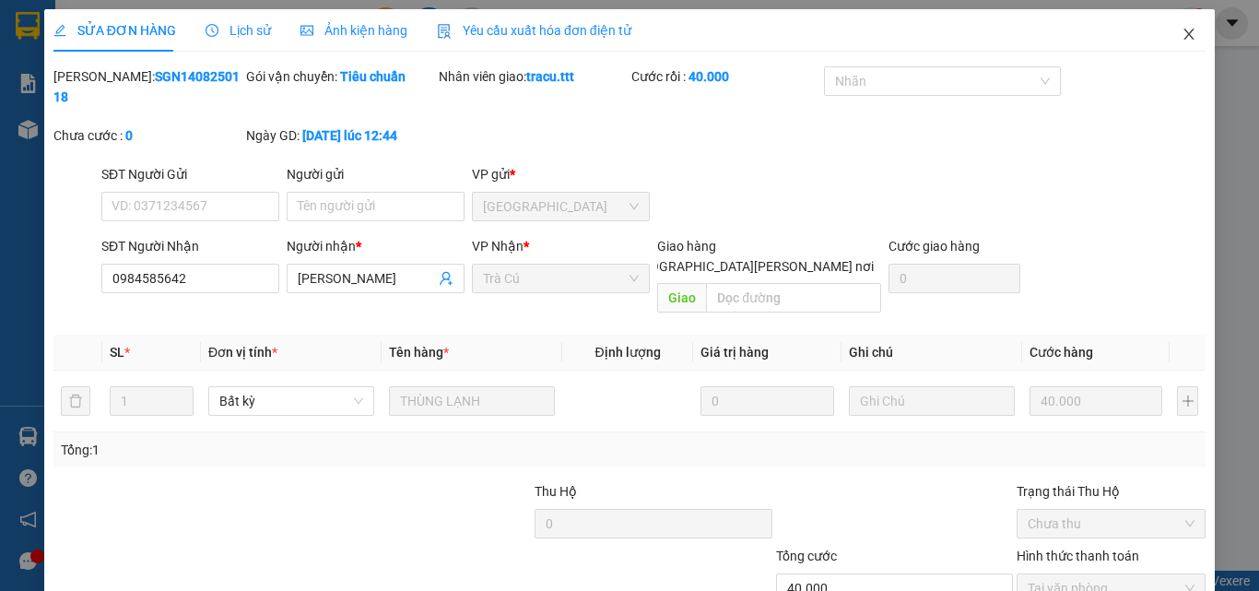
click at [1184, 32] on icon "close" at bounding box center [1189, 34] width 10 height 11
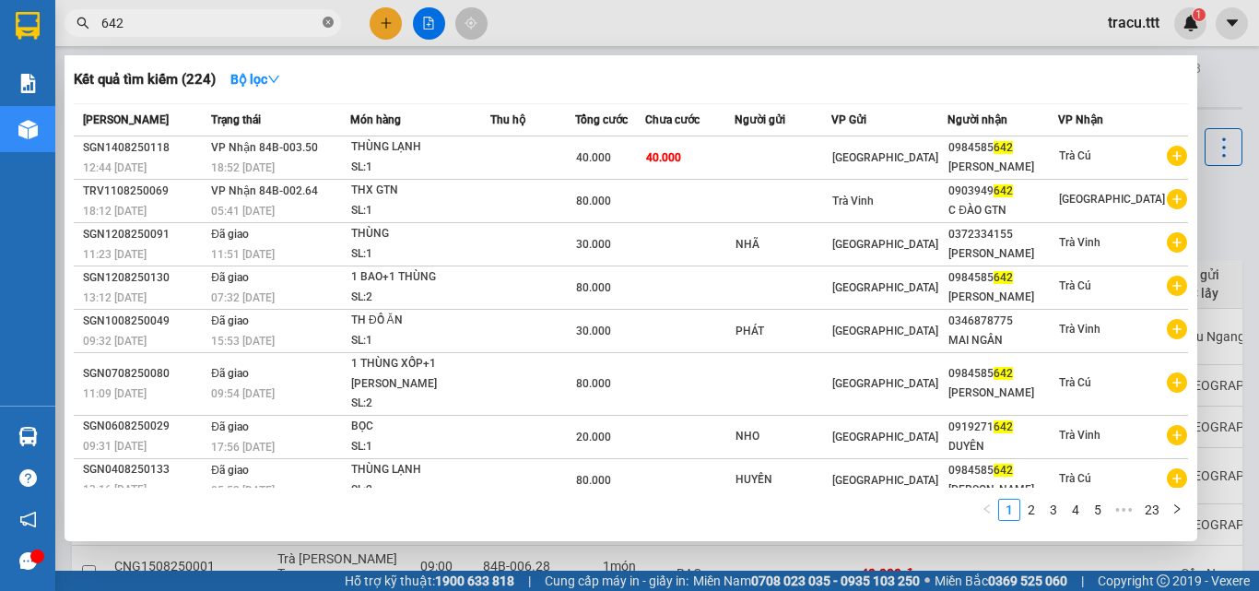
click at [325, 25] on icon "close-circle" at bounding box center [328, 22] width 11 height 11
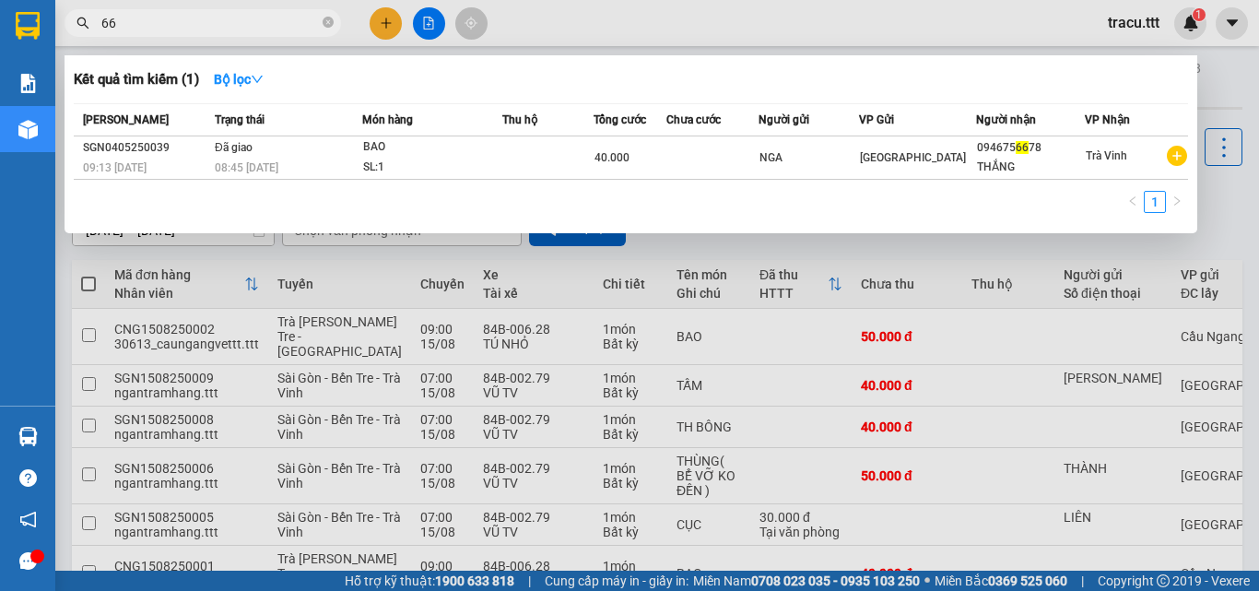
type input "6"
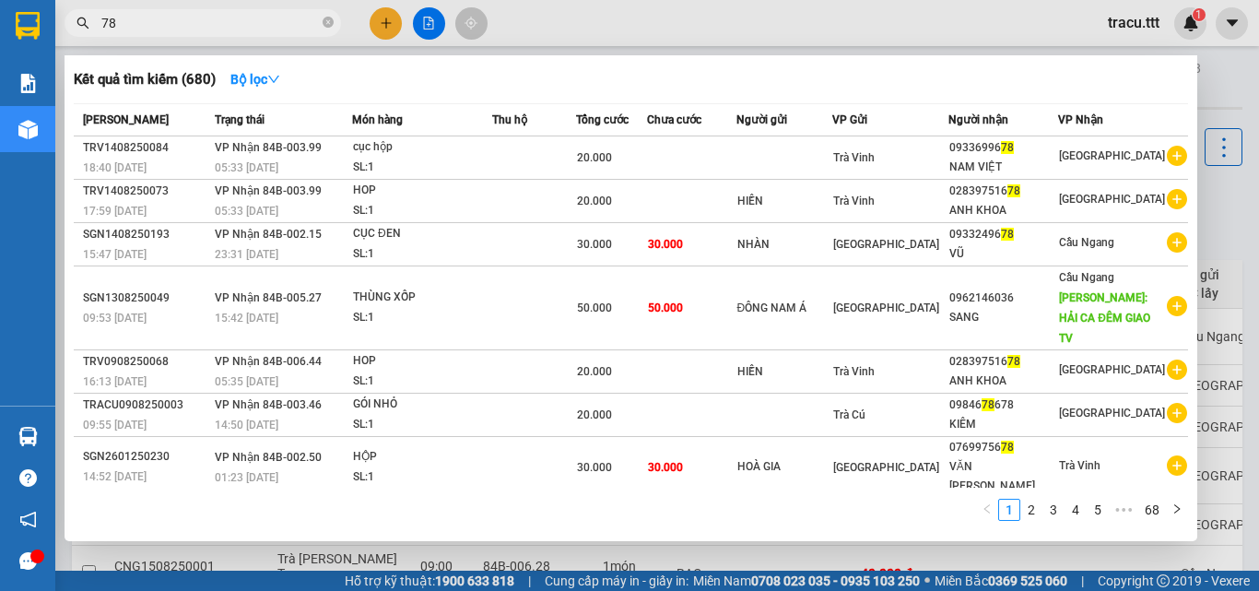
type input "8"
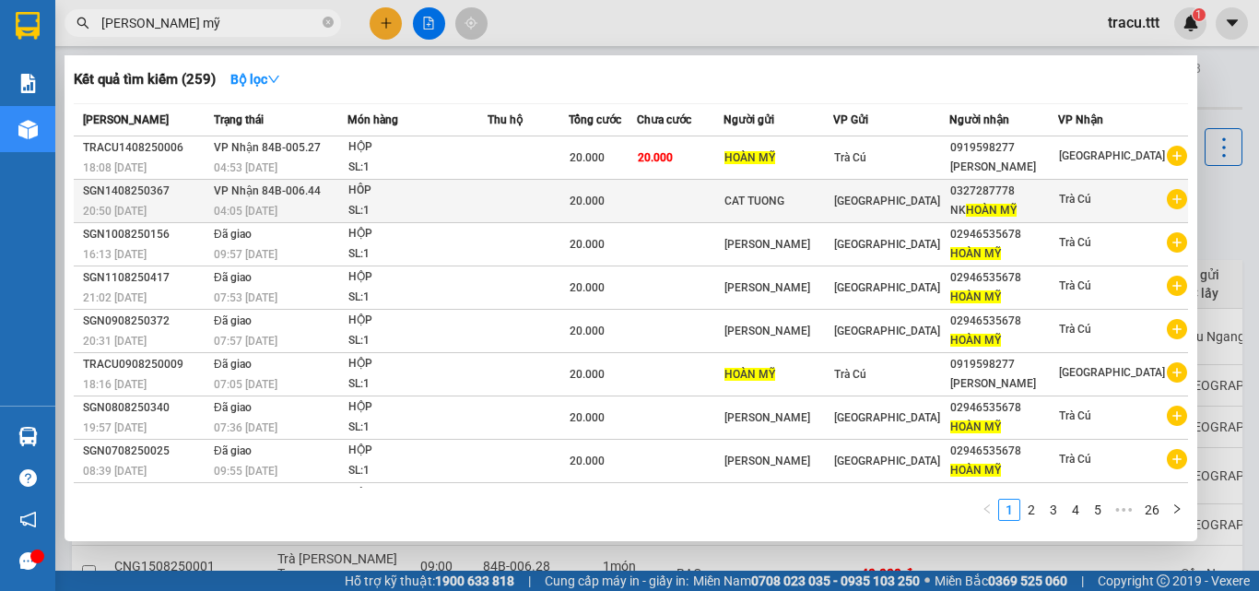
type input "[PERSON_NAME] mỹ"
click at [928, 195] on div "[GEOGRAPHIC_DATA]" at bounding box center [891, 201] width 114 height 20
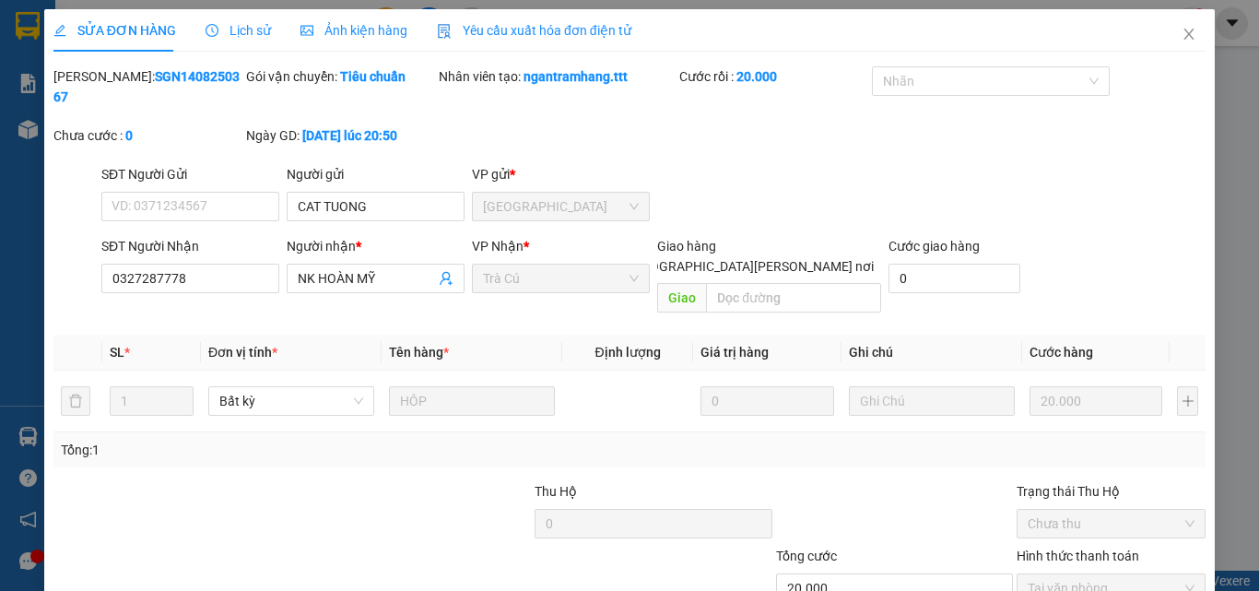
type input "CAT TUONG"
type input "0327287778"
type input "NK HOÀN MỸ"
type input "20.000"
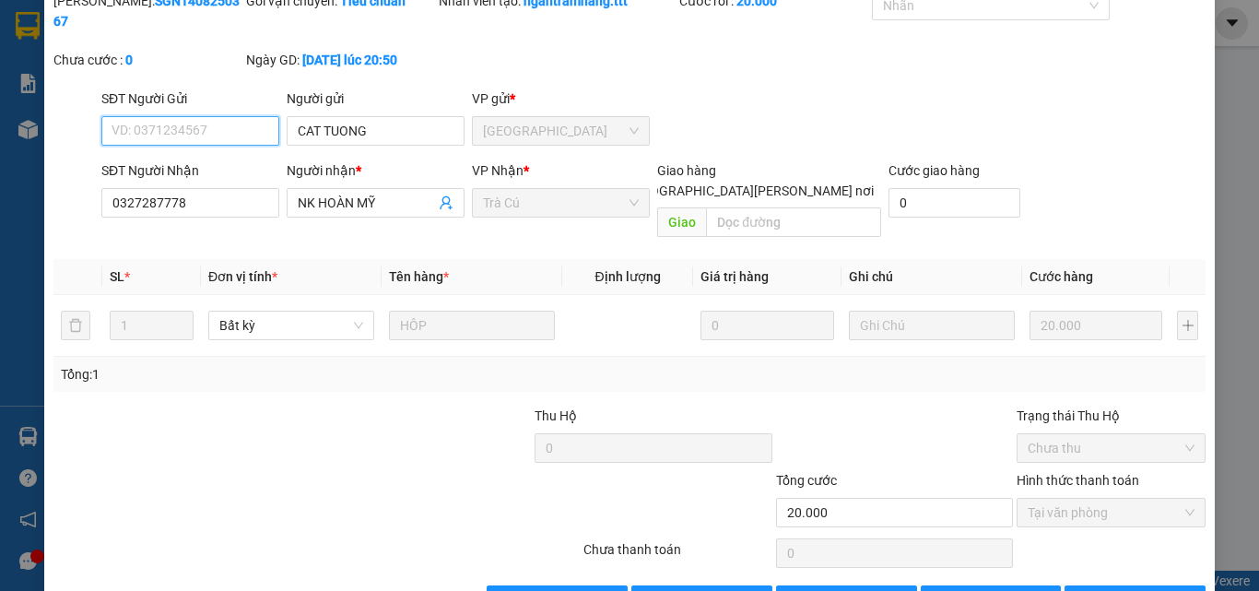
scroll to position [95, 0]
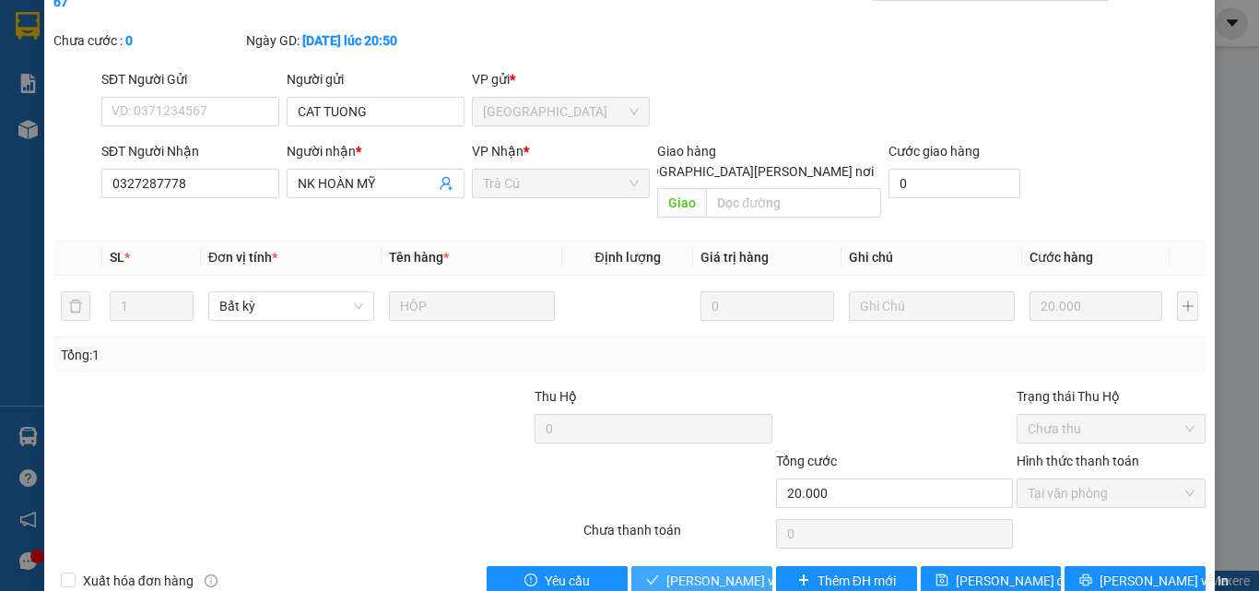
click at [685, 570] on span "[PERSON_NAME] và [PERSON_NAME] hàng" at bounding box center [790, 580] width 249 height 20
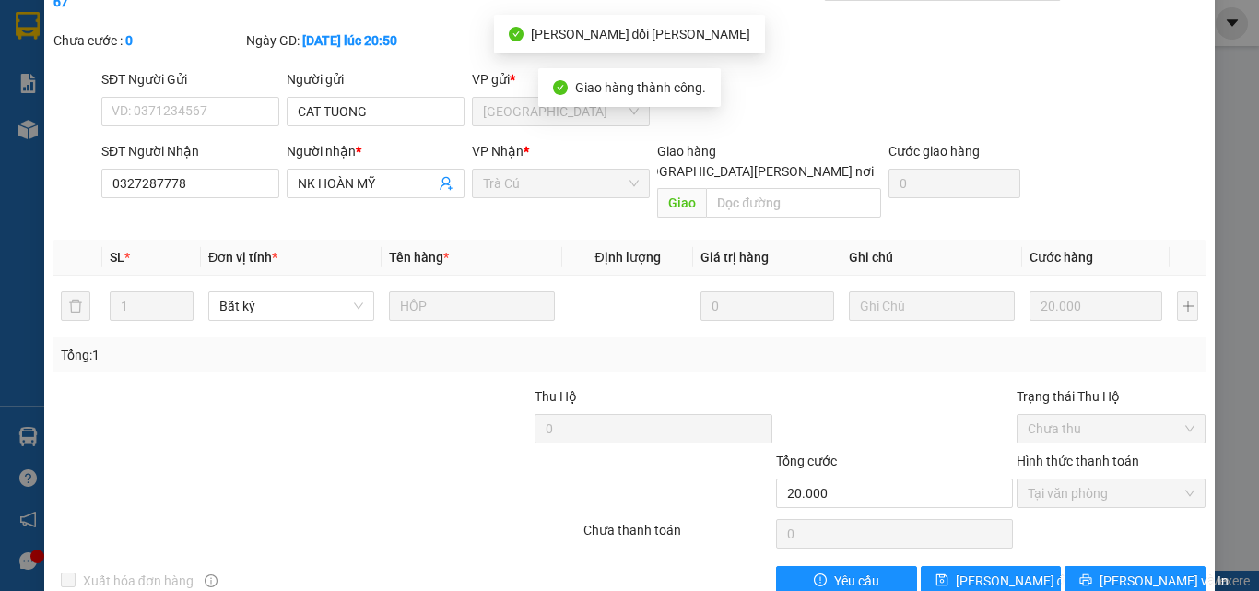
scroll to position [0, 0]
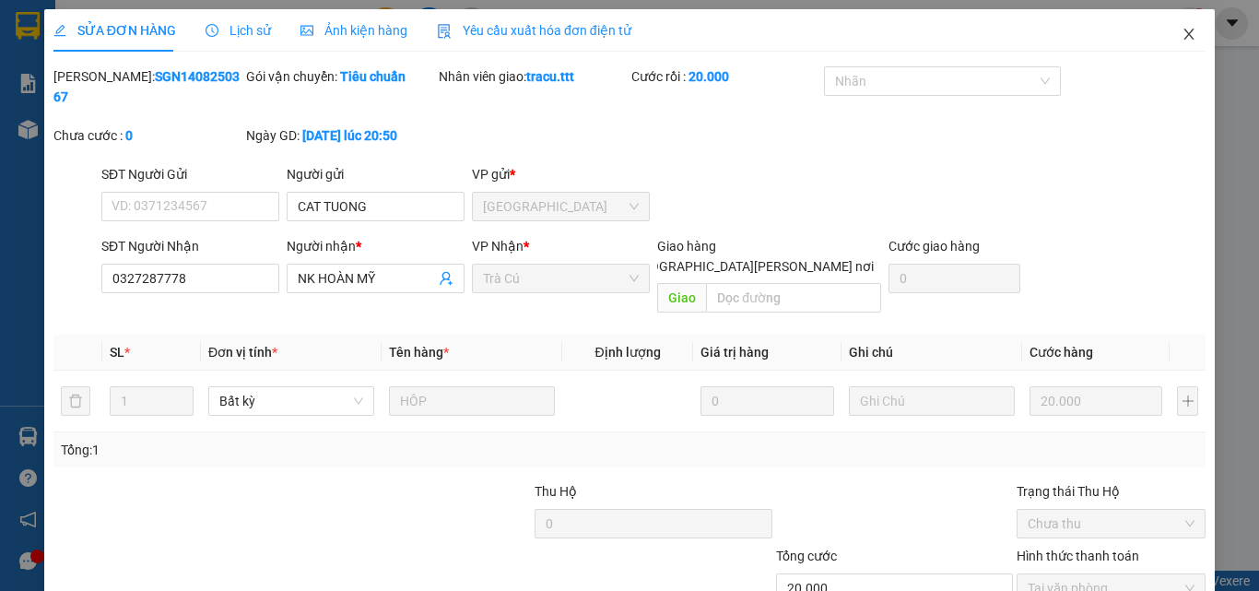
click at [1185, 40] on span "Close" at bounding box center [1189, 35] width 52 height 52
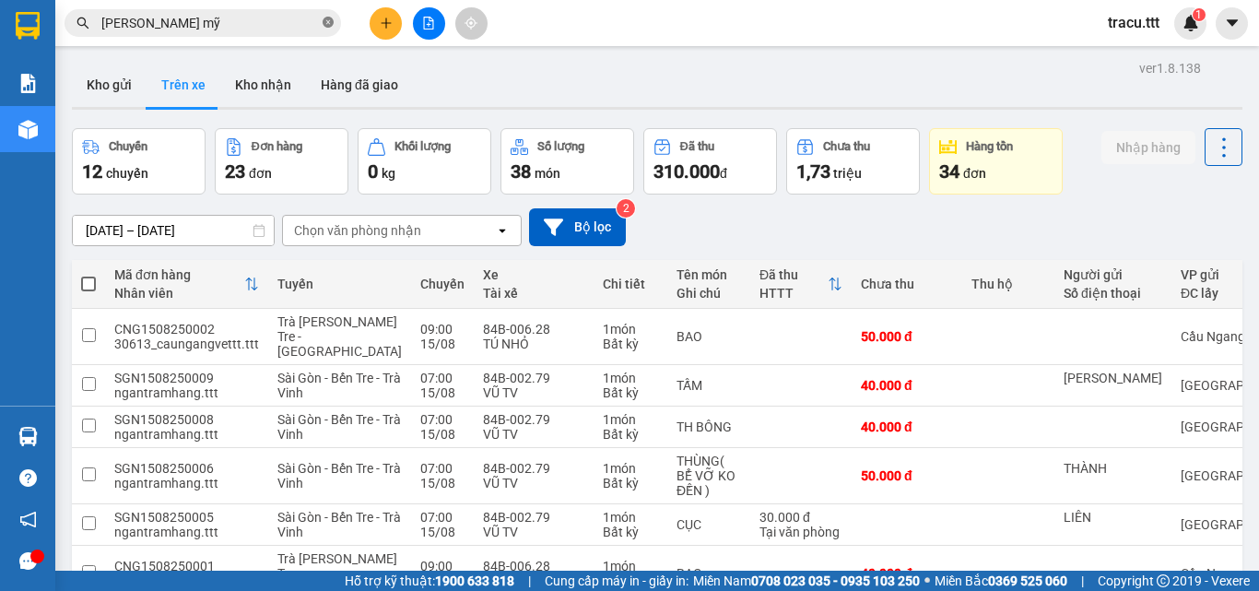
click at [325, 25] on icon "close-circle" at bounding box center [328, 22] width 11 height 11
click at [356, 81] on button "Hàng đã giao" at bounding box center [359, 85] width 107 height 44
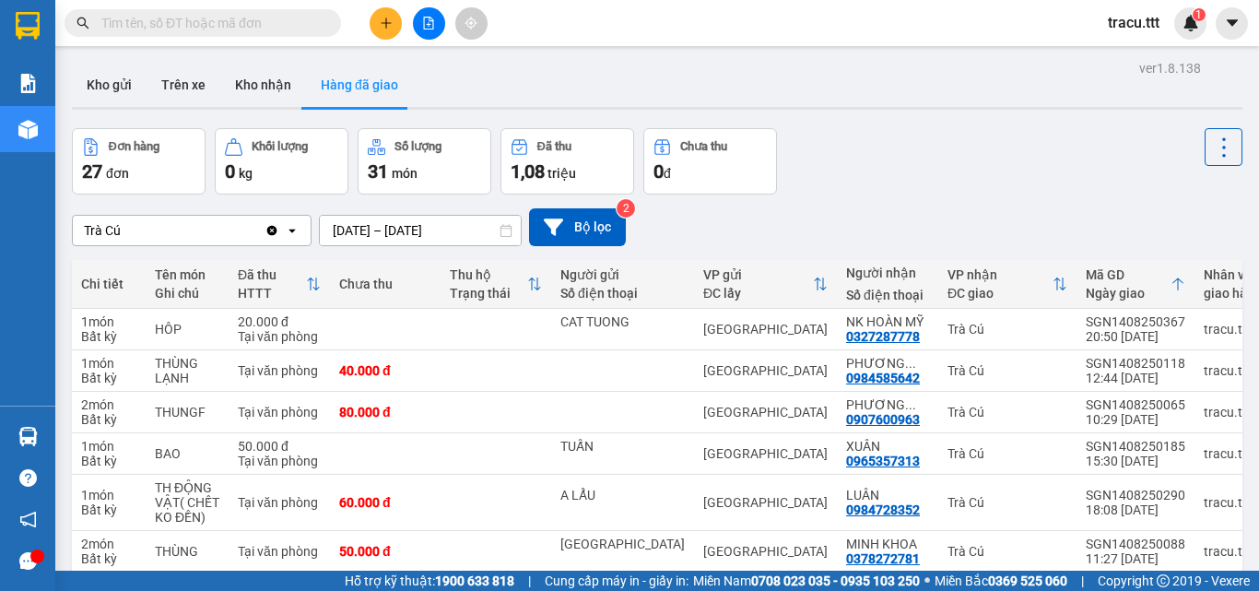
click at [186, 23] on input "text" at bounding box center [209, 23] width 217 height 20
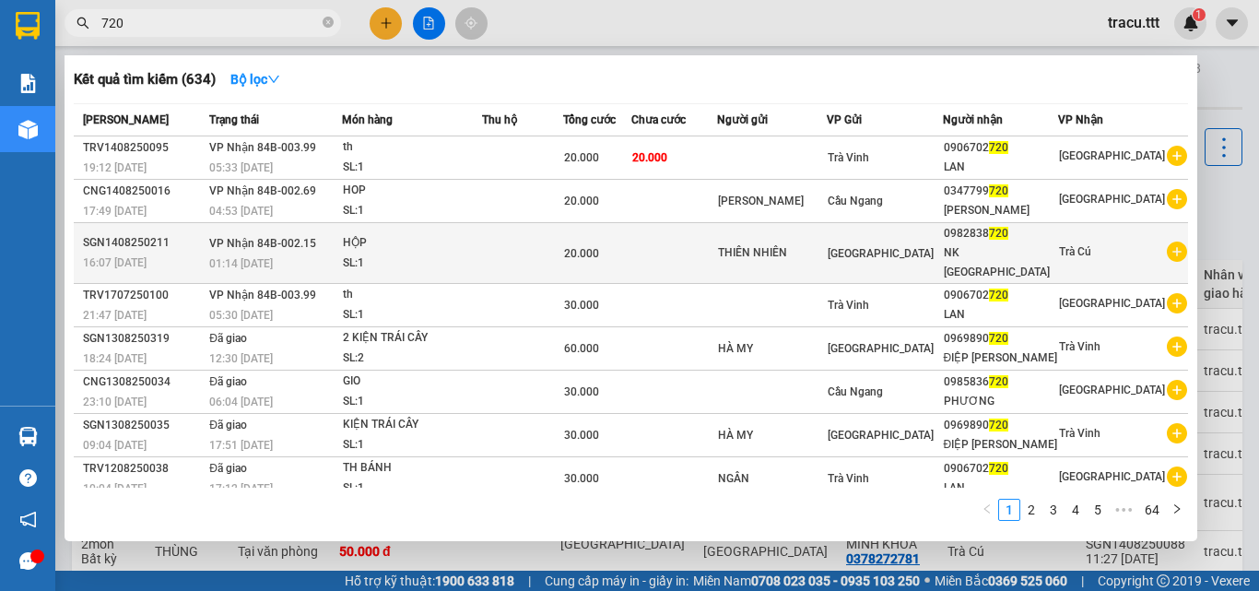
type input "720"
click at [826, 243] on div "THIÊN NHIÊN" at bounding box center [772, 252] width 108 height 19
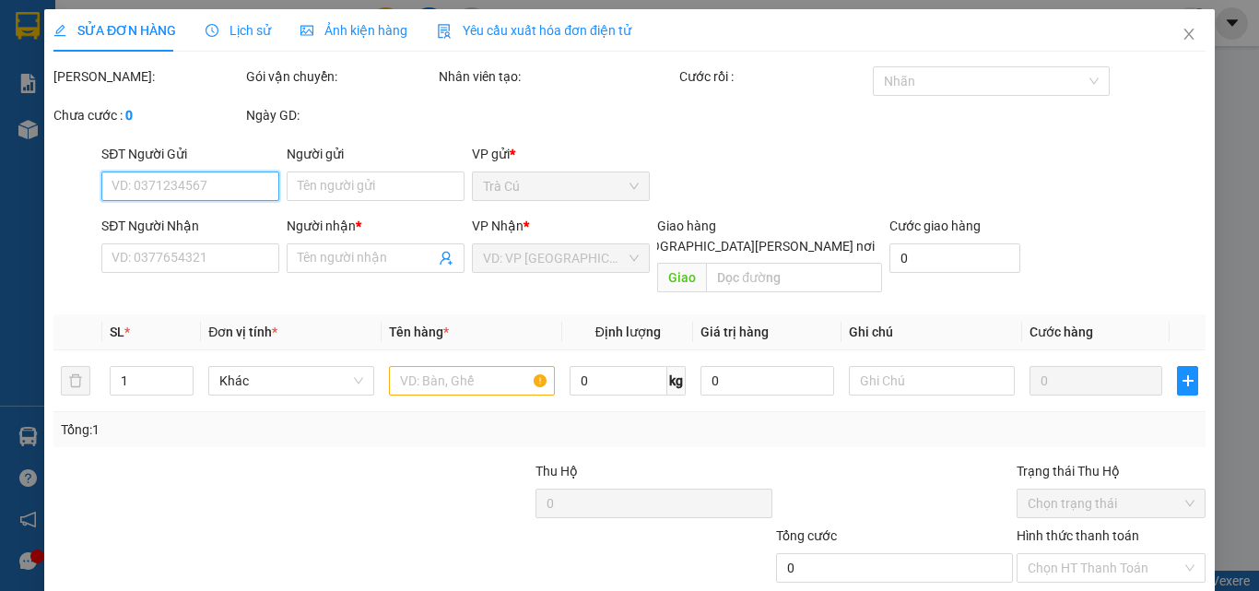
type input "THIÊN NHIÊN"
type input "0982838720"
type input "NK [GEOGRAPHIC_DATA]"
type input "20.000"
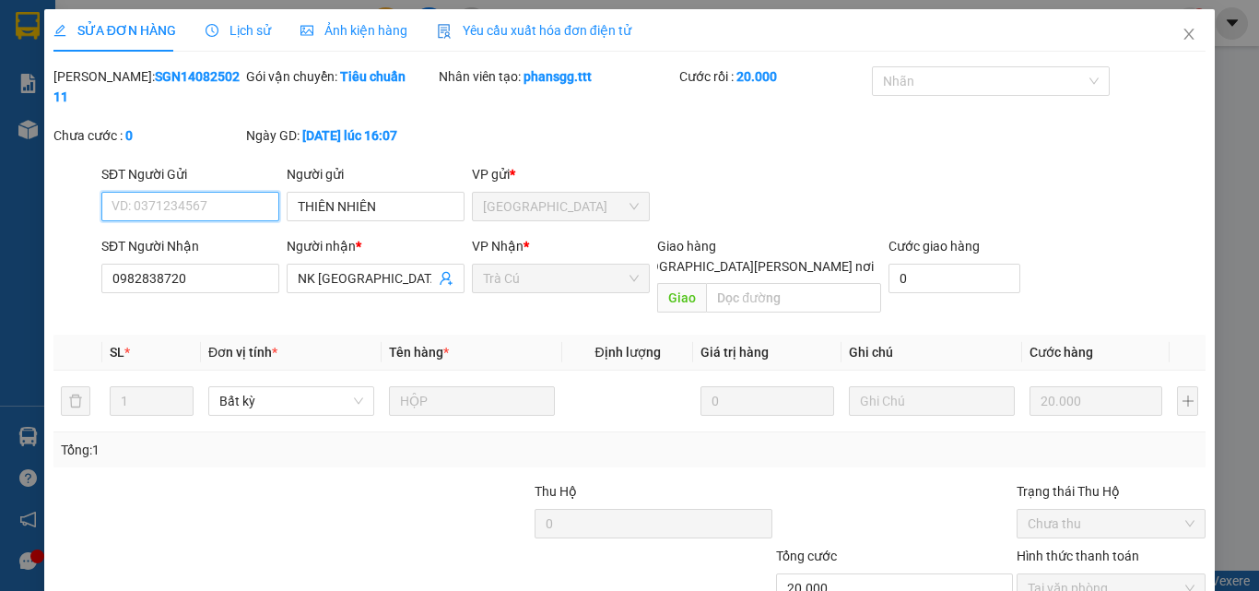
scroll to position [92, 0]
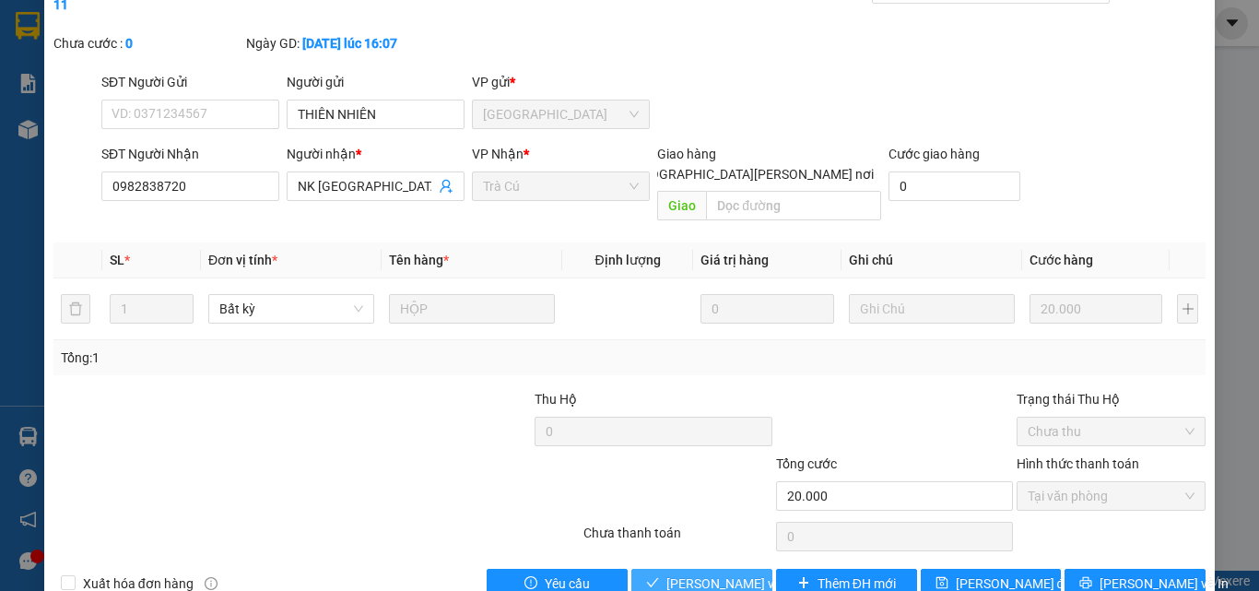
click at [715, 573] on span "[PERSON_NAME] và [PERSON_NAME] hàng" at bounding box center [790, 583] width 249 height 20
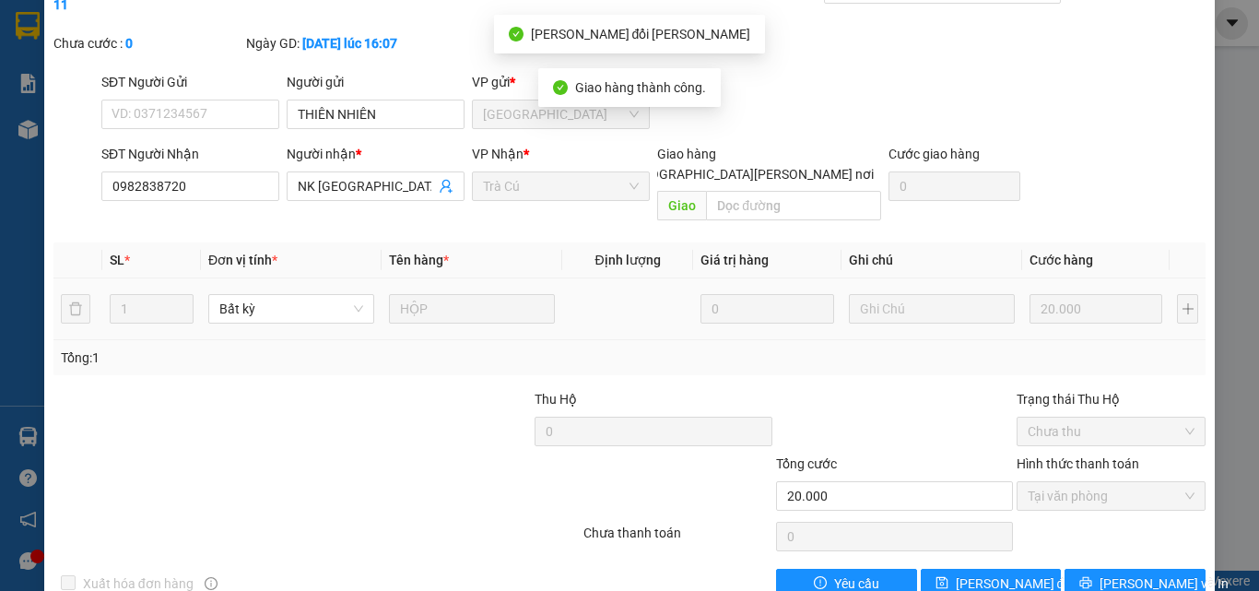
scroll to position [0, 0]
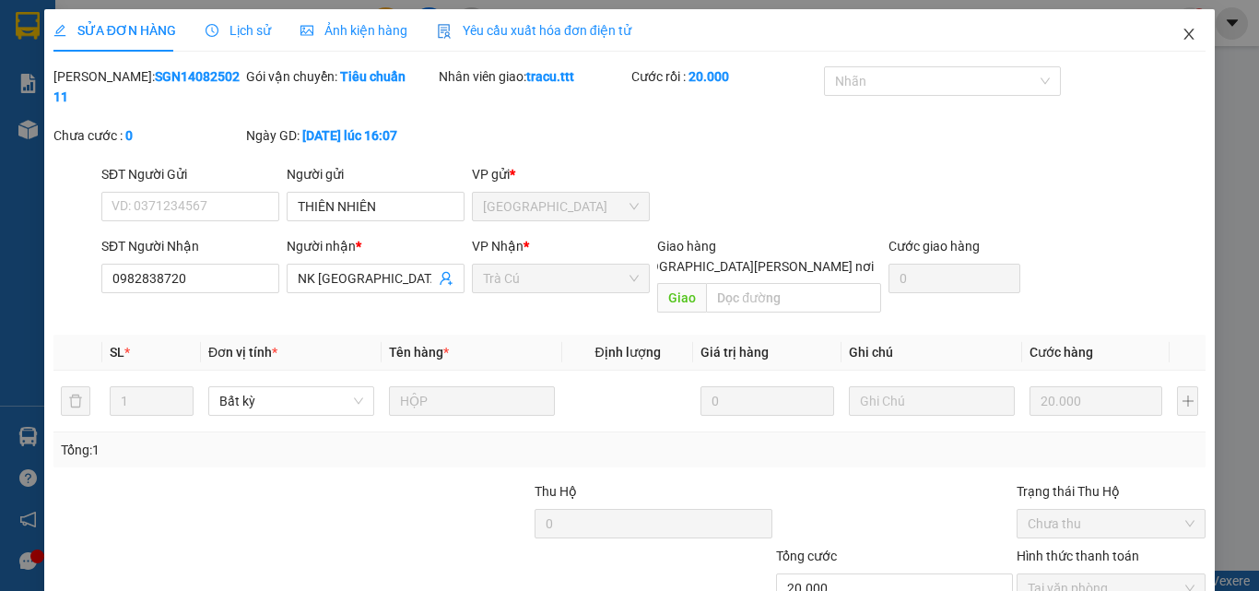
click at [1181, 37] on icon "close" at bounding box center [1188, 34] width 15 height 15
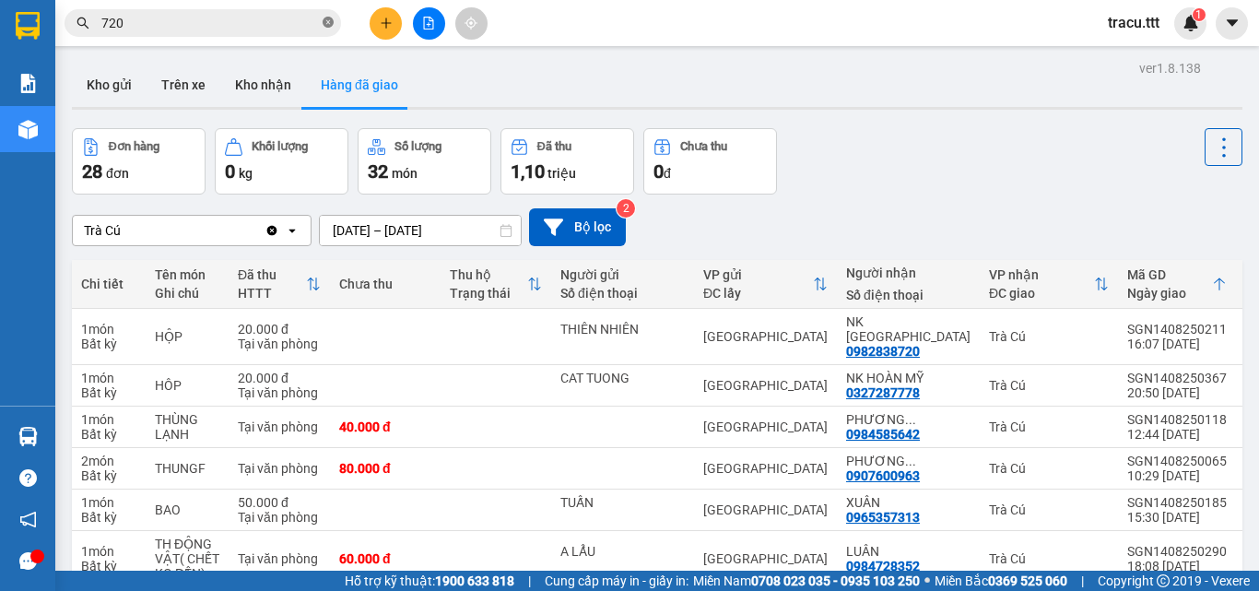
click at [323, 24] on icon "close-circle" at bounding box center [328, 22] width 11 height 11
click at [314, 24] on input "text" at bounding box center [209, 23] width 217 height 20
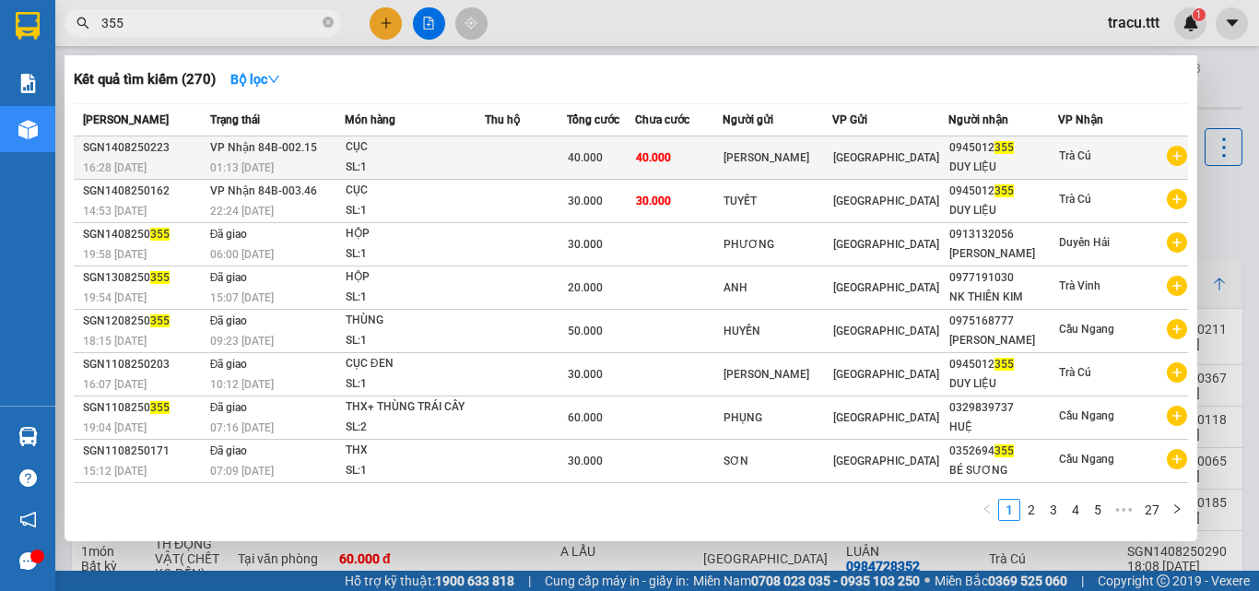
type input "355"
click at [567, 146] on td at bounding box center [526, 157] width 82 height 43
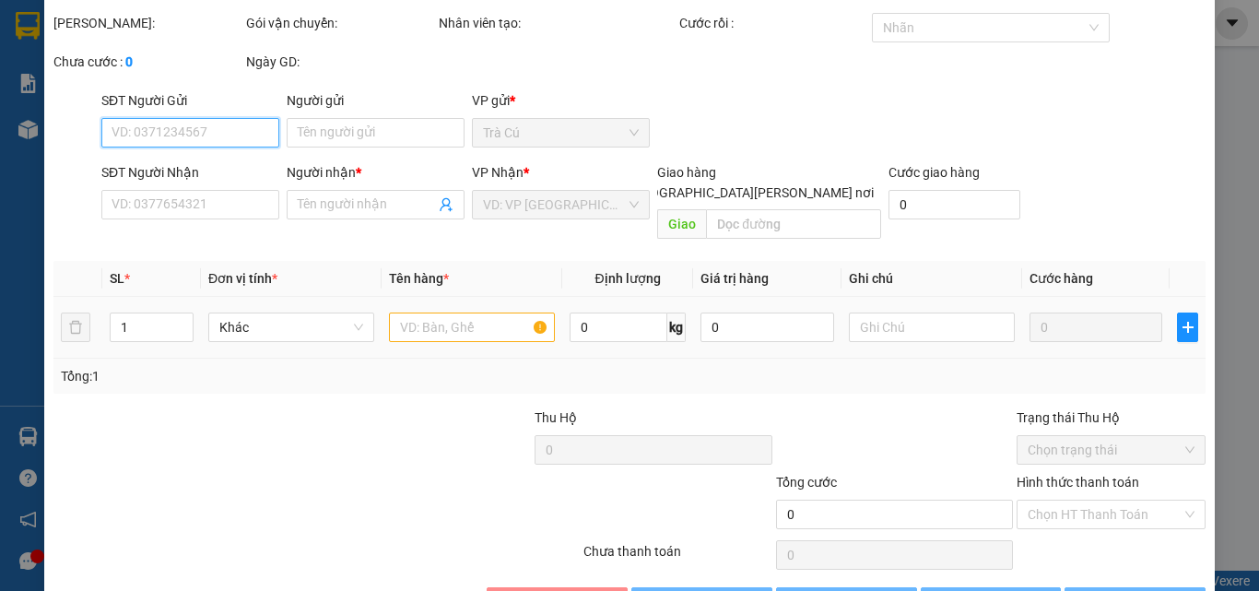
scroll to position [95, 0]
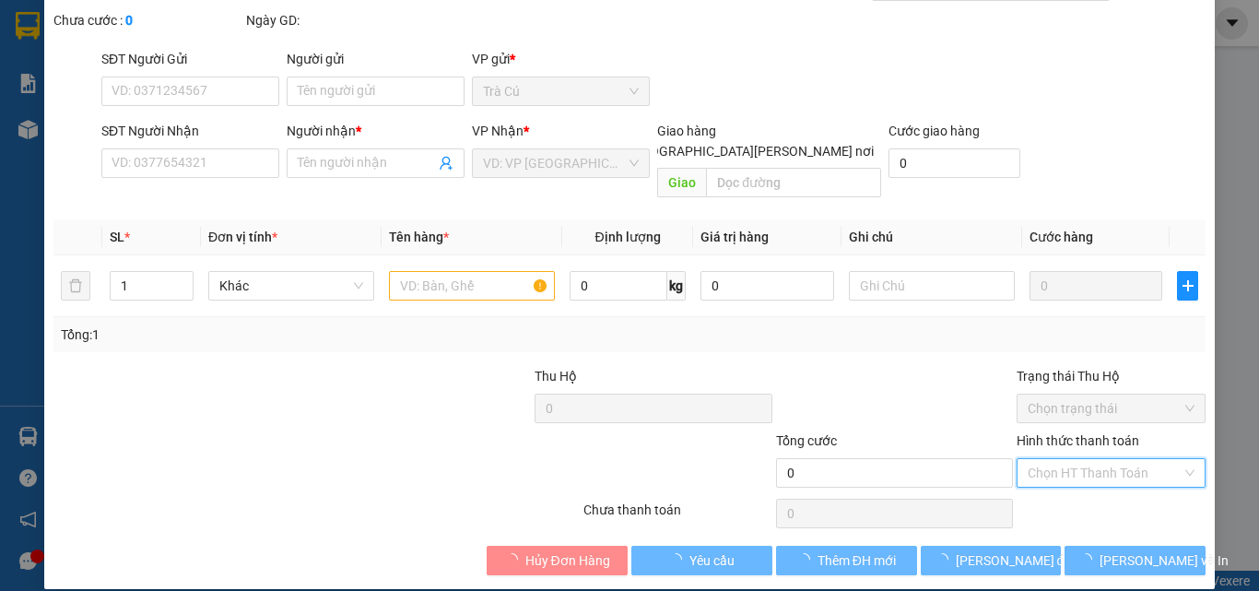
click at [1048, 459] on input "Hình thức thanh toán" at bounding box center [1104, 473] width 154 height 28
click at [898, 366] on div at bounding box center [894, 398] width 240 height 65
click at [1085, 459] on input "Hình thức thanh toán" at bounding box center [1104, 473] width 154 height 28
click at [1038, 489] on div "Tại văn phòng" at bounding box center [1099, 489] width 165 height 20
type input "0"
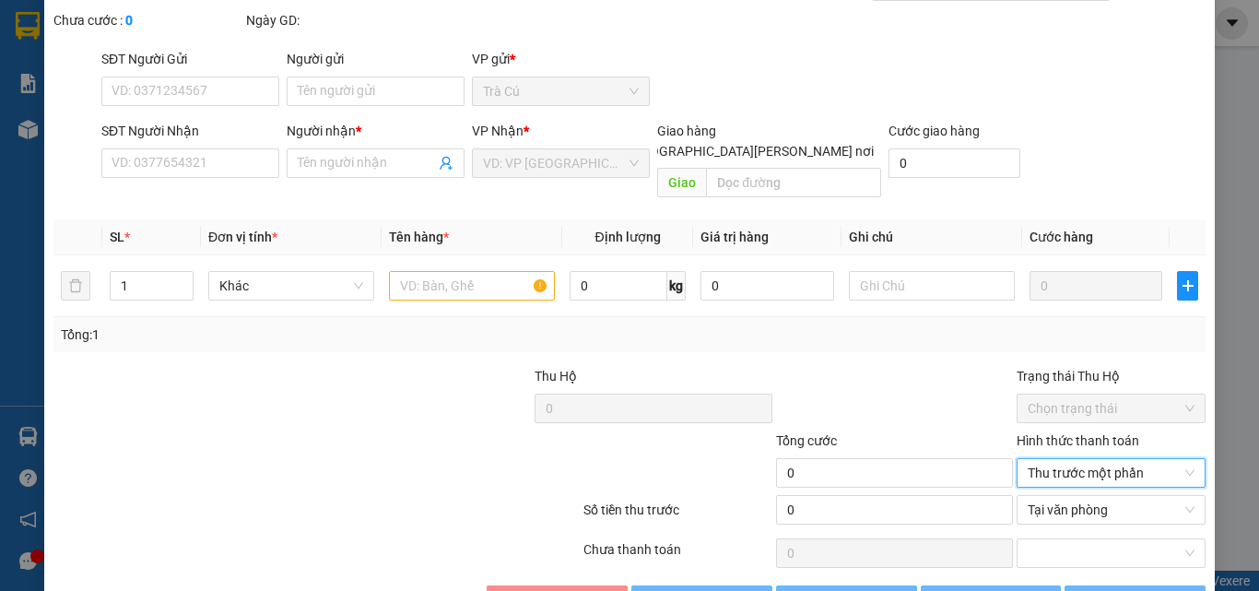
click at [938, 385] on div at bounding box center [894, 398] width 240 height 65
click at [1035, 459] on span "Thu trước một phần" at bounding box center [1110, 473] width 167 height 28
click at [1051, 487] on div "Tại văn phòng" at bounding box center [1099, 489] width 165 height 20
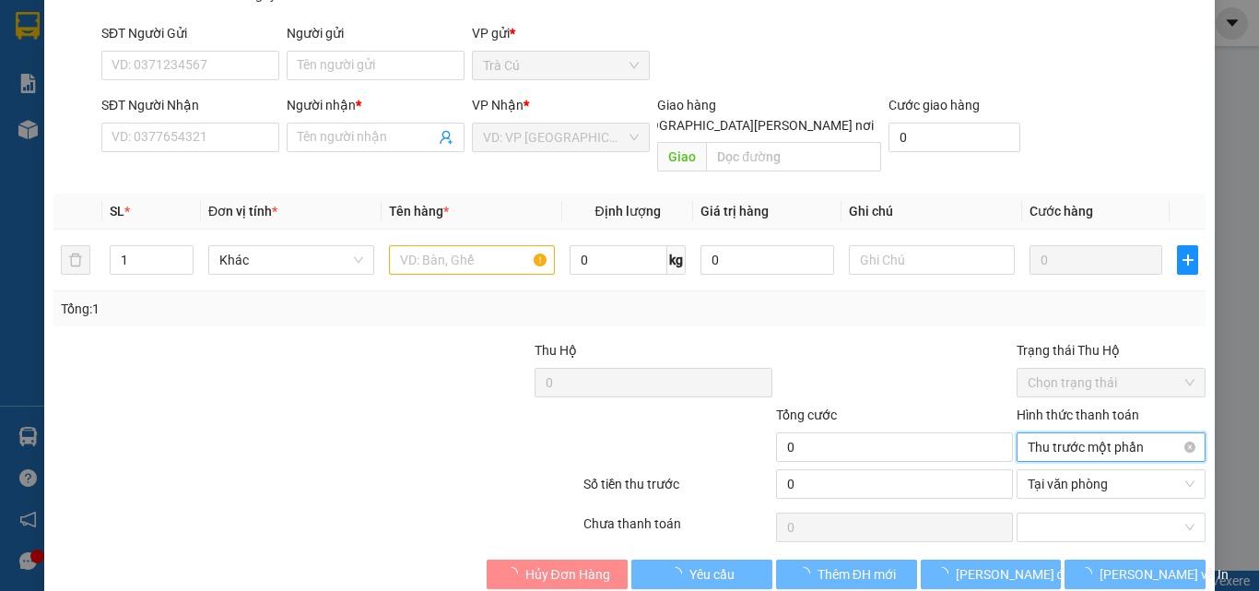
scroll to position [135, 0]
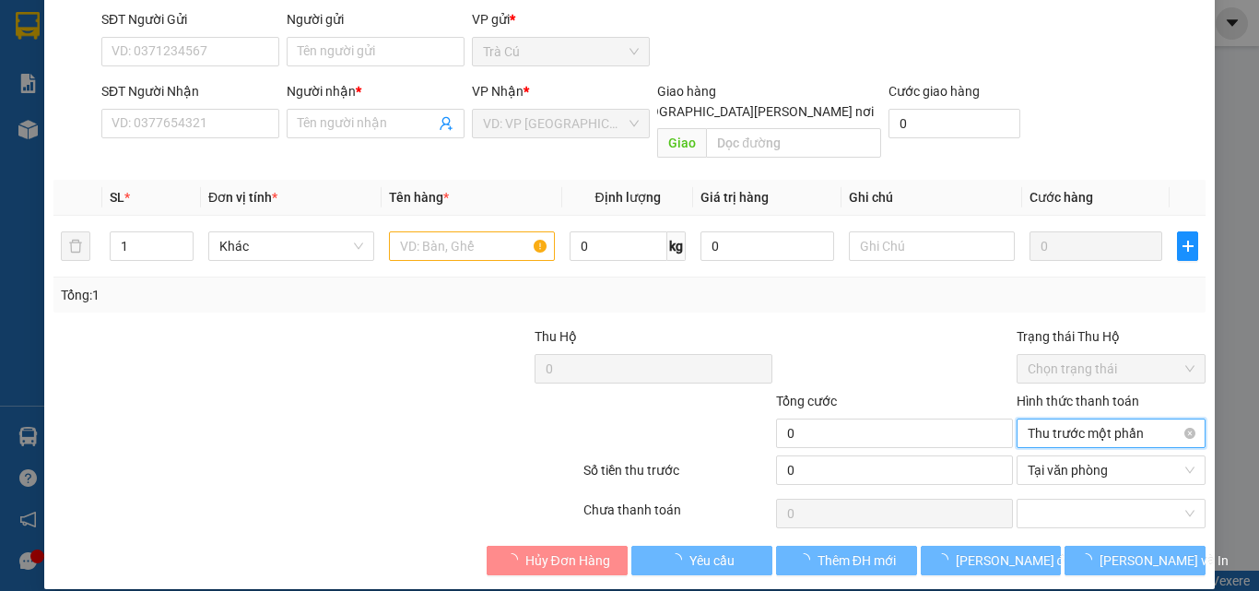
click at [1063, 419] on span "Thu trước một phần" at bounding box center [1110, 433] width 167 height 28
click at [1045, 455] on div "Tại văn phòng" at bounding box center [1099, 450] width 165 height 20
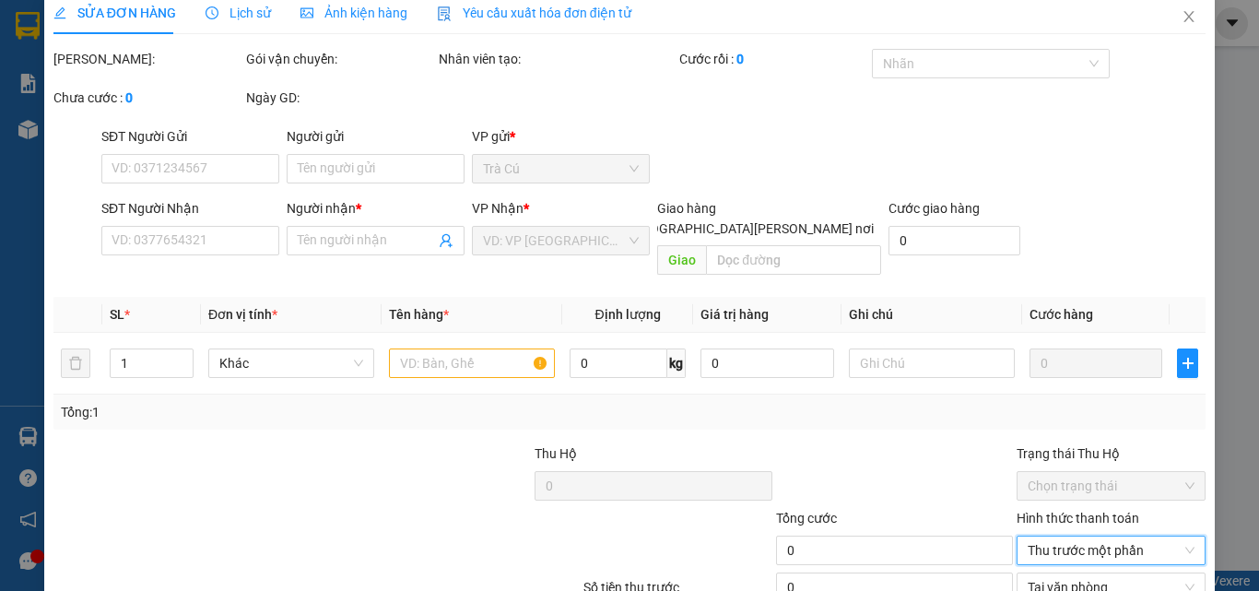
scroll to position [0, 0]
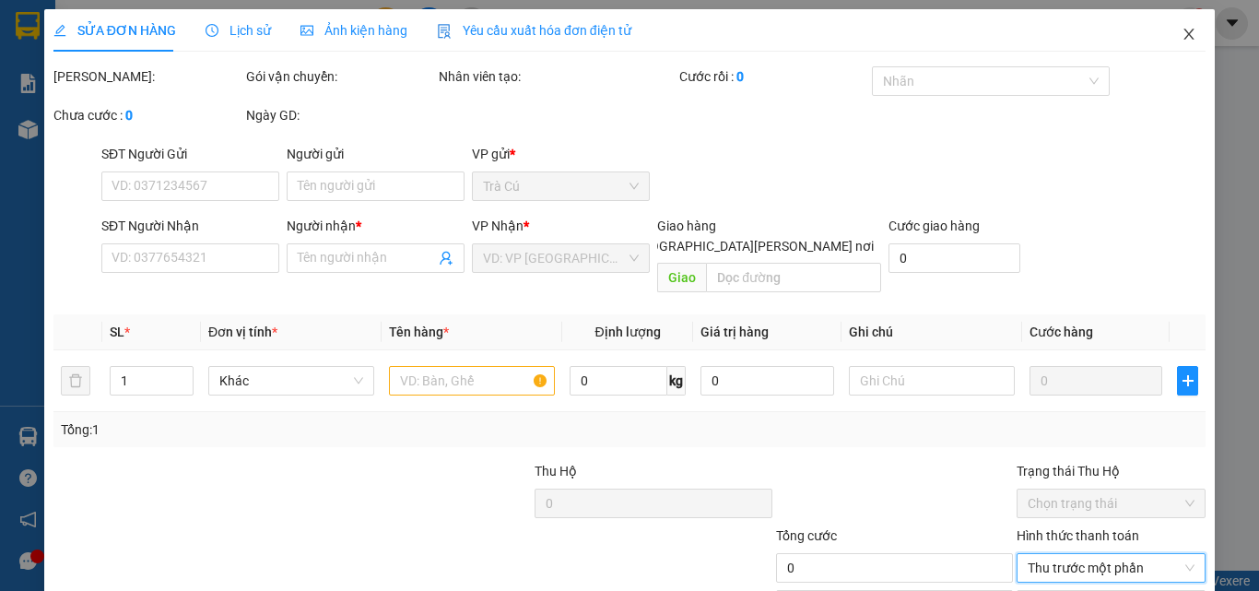
click at [1181, 41] on icon "close" at bounding box center [1188, 34] width 15 height 15
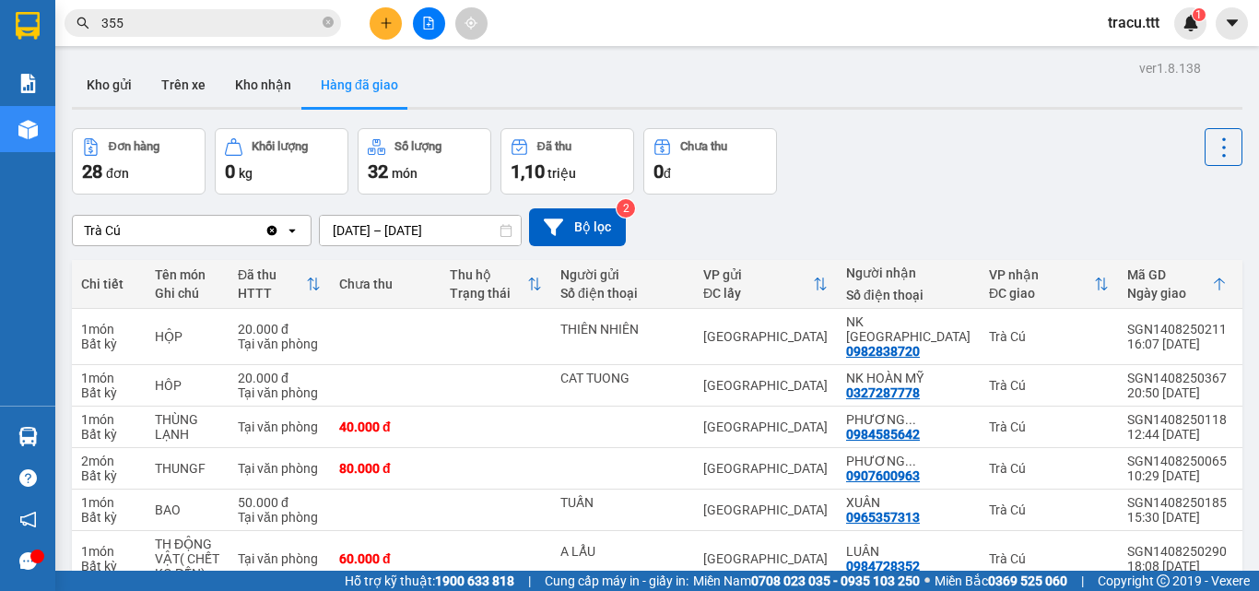
click at [282, 15] on input "355" at bounding box center [209, 23] width 217 height 20
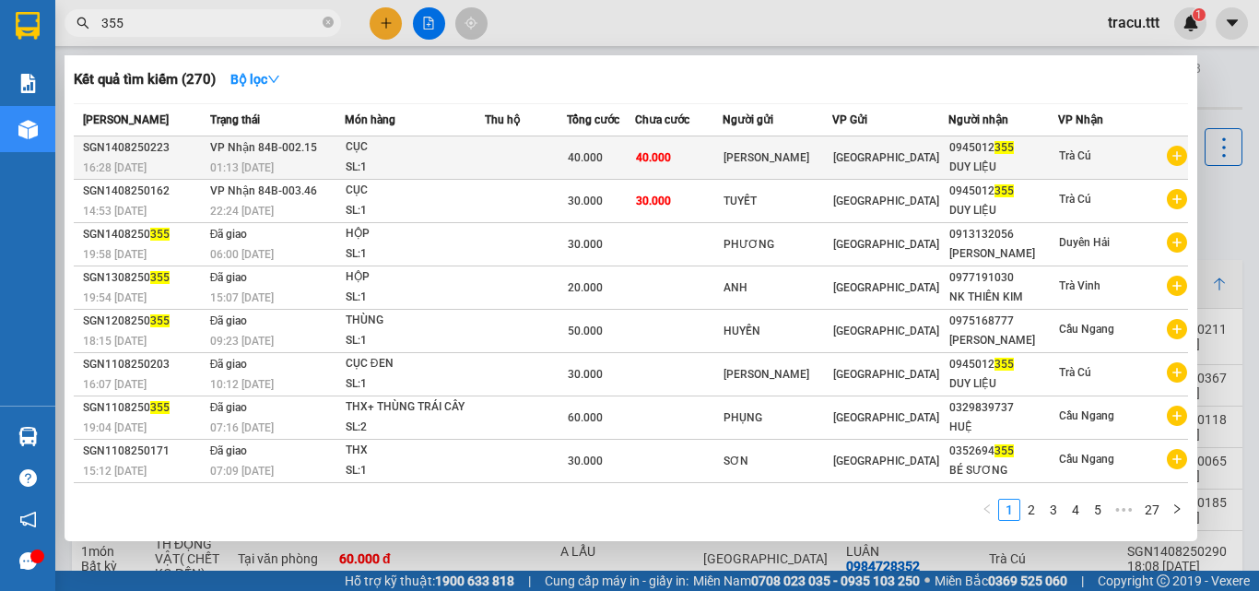
click at [944, 141] on td "[GEOGRAPHIC_DATA]" at bounding box center [890, 157] width 116 height 43
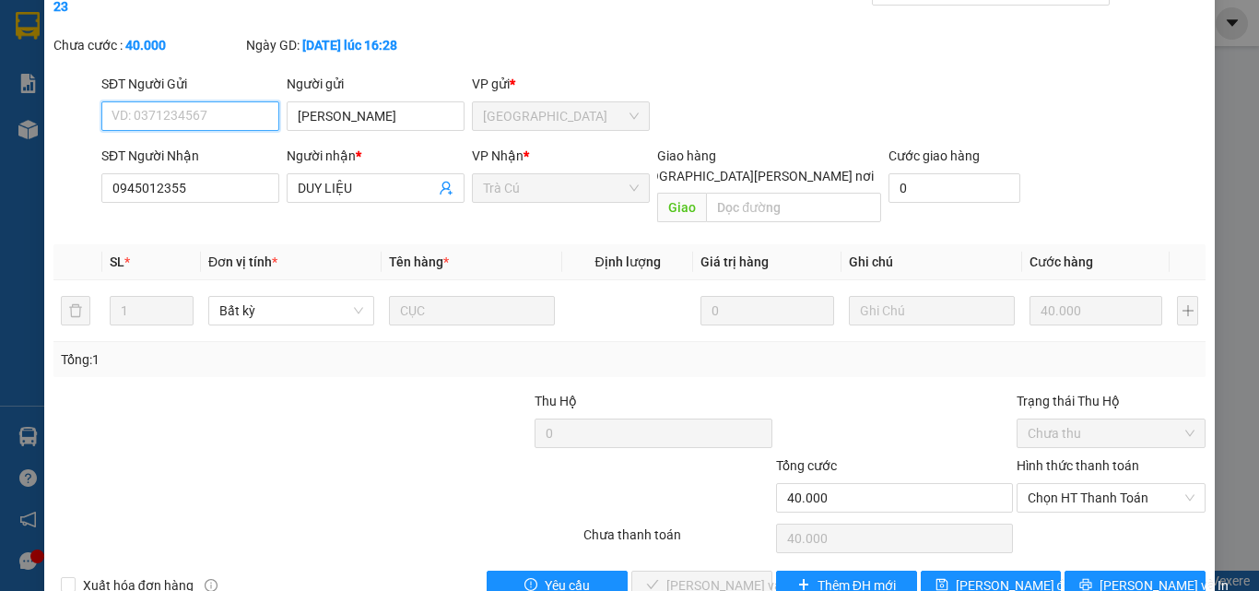
scroll to position [95, 0]
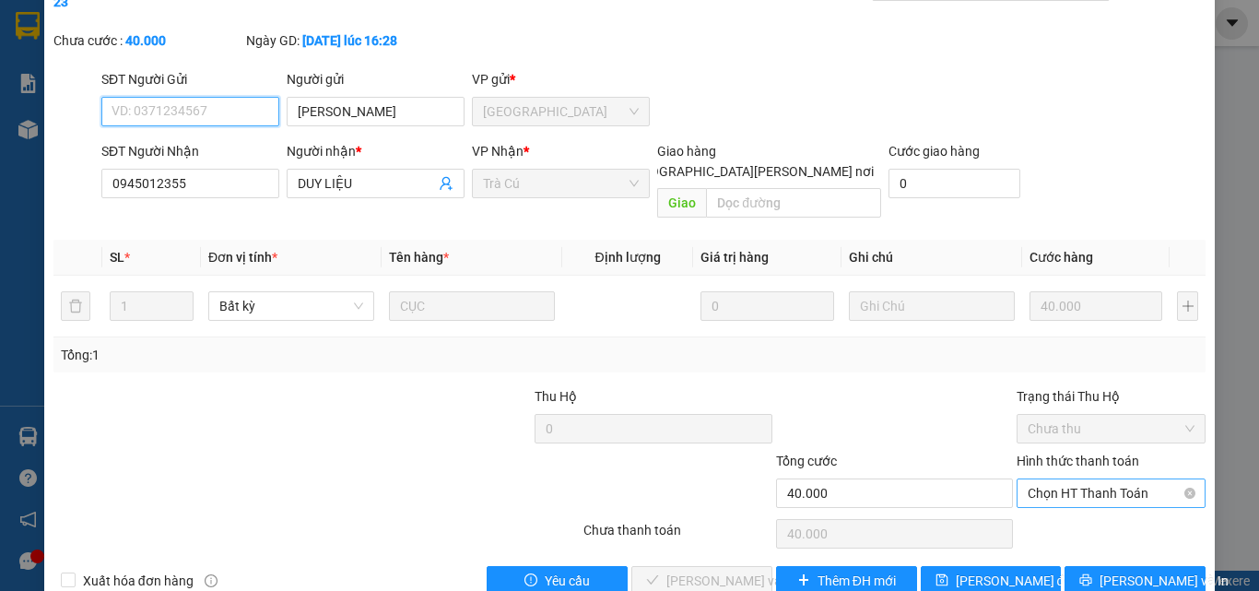
click at [1036, 479] on span "Chọn HT Thanh Toán" at bounding box center [1110, 493] width 167 height 28
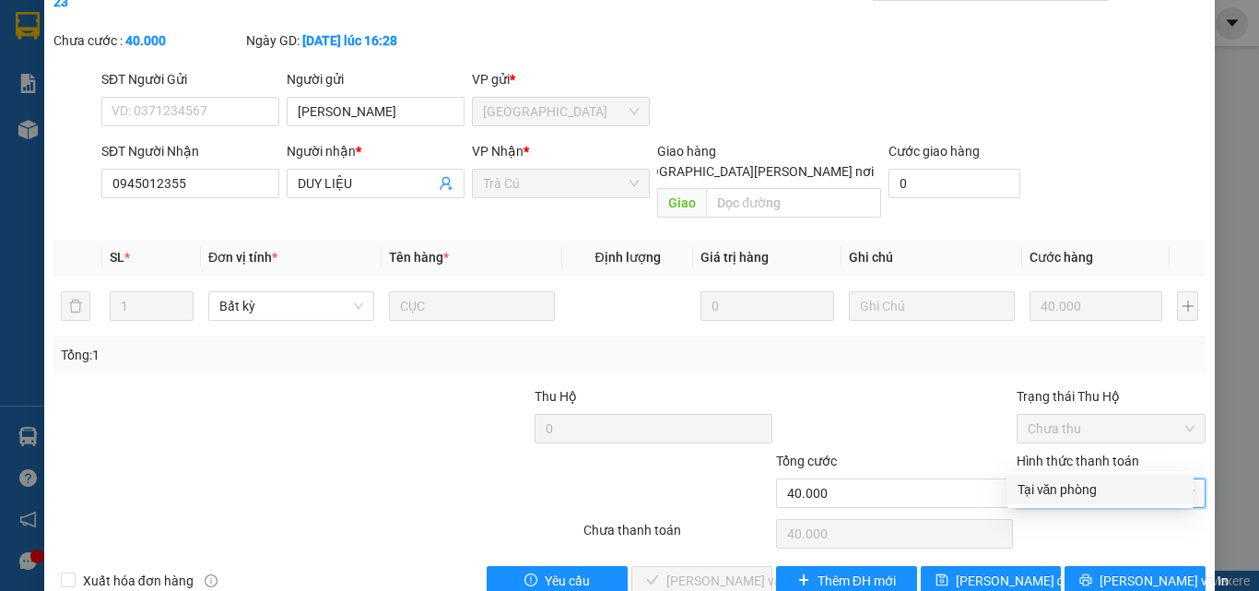
click at [1026, 487] on div "Tại văn phòng" at bounding box center [1099, 489] width 165 height 20
type input "0"
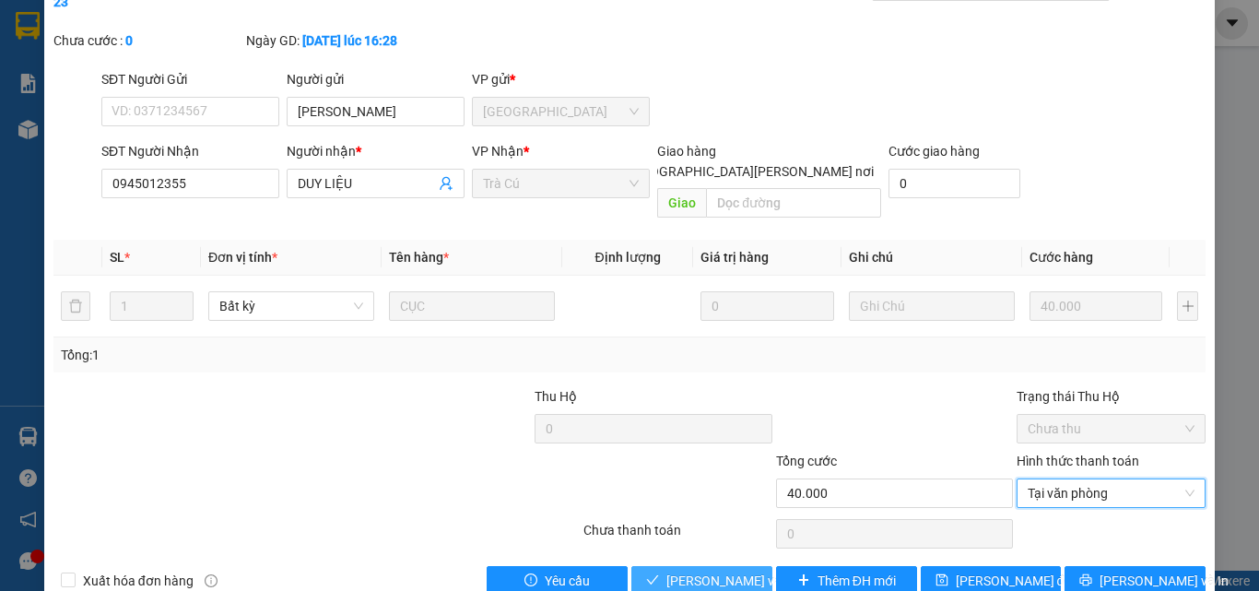
click at [739, 570] on span "[PERSON_NAME] và [PERSON_NAME] hàng" at bounding box center [790, 580] width 249 height 20
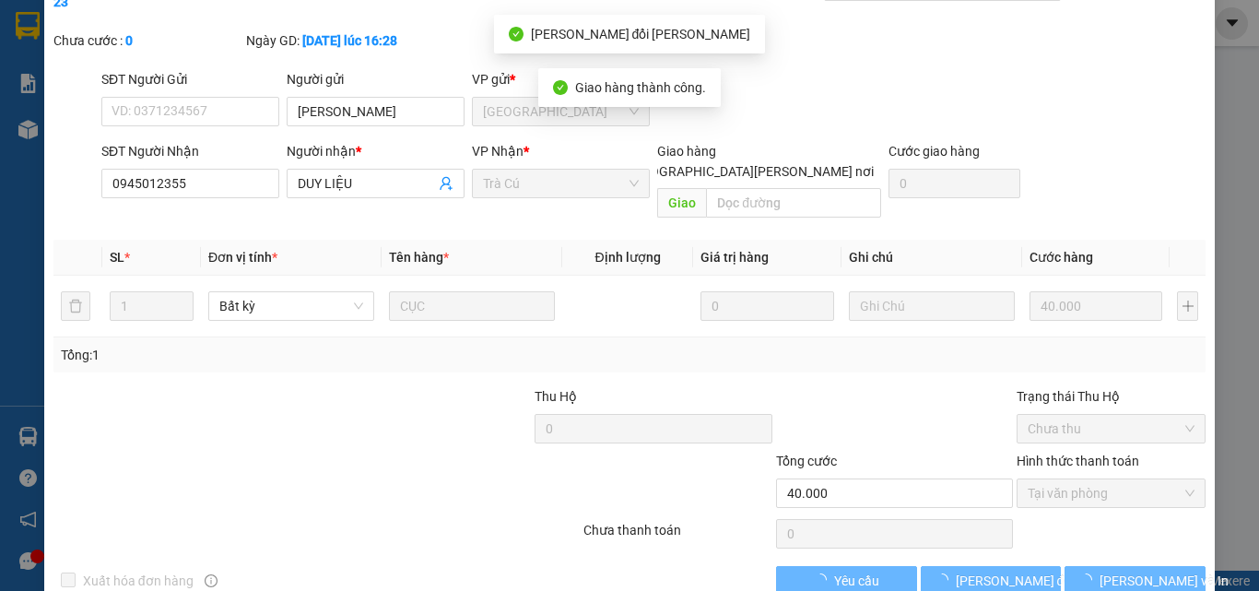
scroll to position [0, 0]
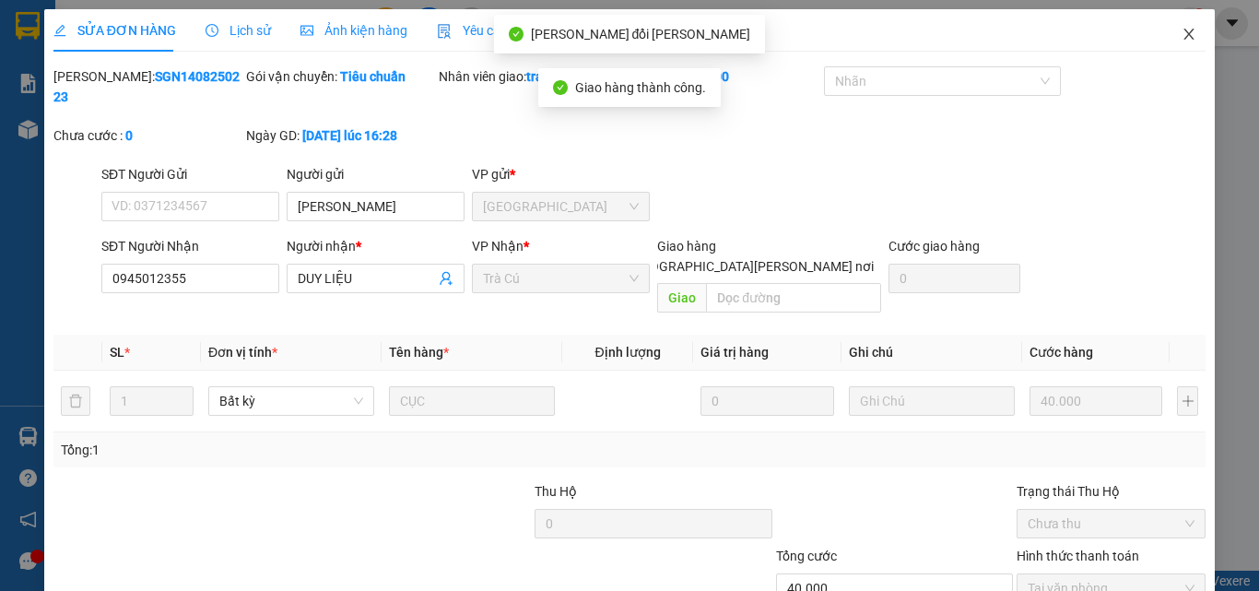
drag, startPoint x: 1188, startPoint y: 29, endPoint x: 319, endPoint y: 42, distance: 869.0
click at [1188, 29] on span "Close" at bounding box center [1189, 35] width 52 height 52
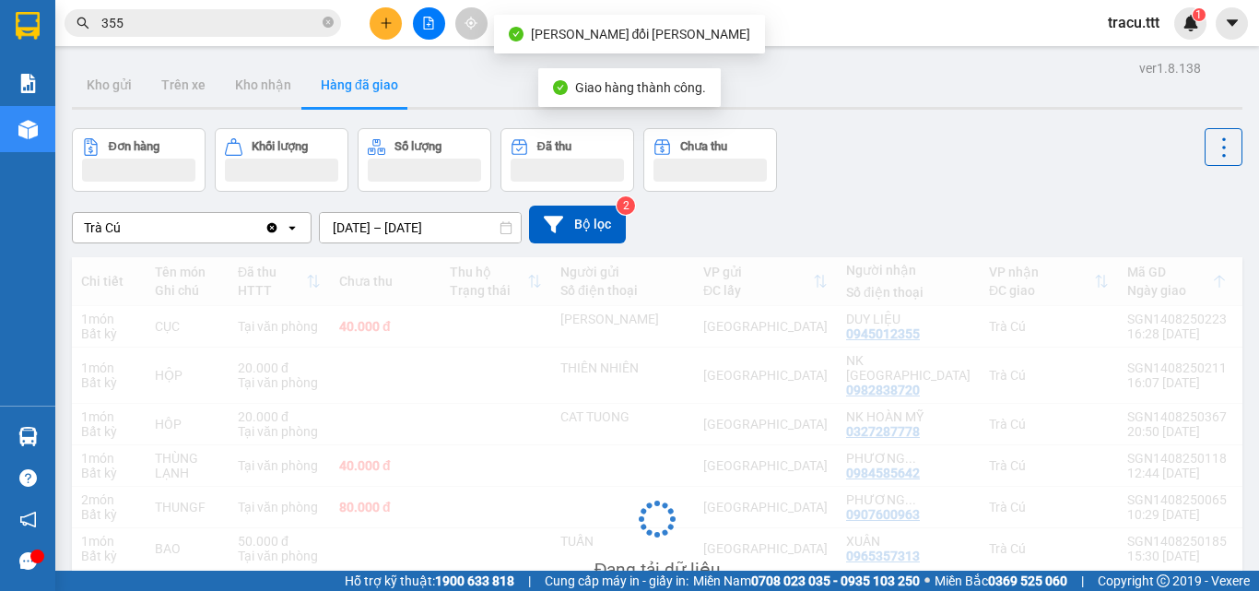
click at [269, 24] on input "355" at bounding box center [209, 23] width 217 height 20
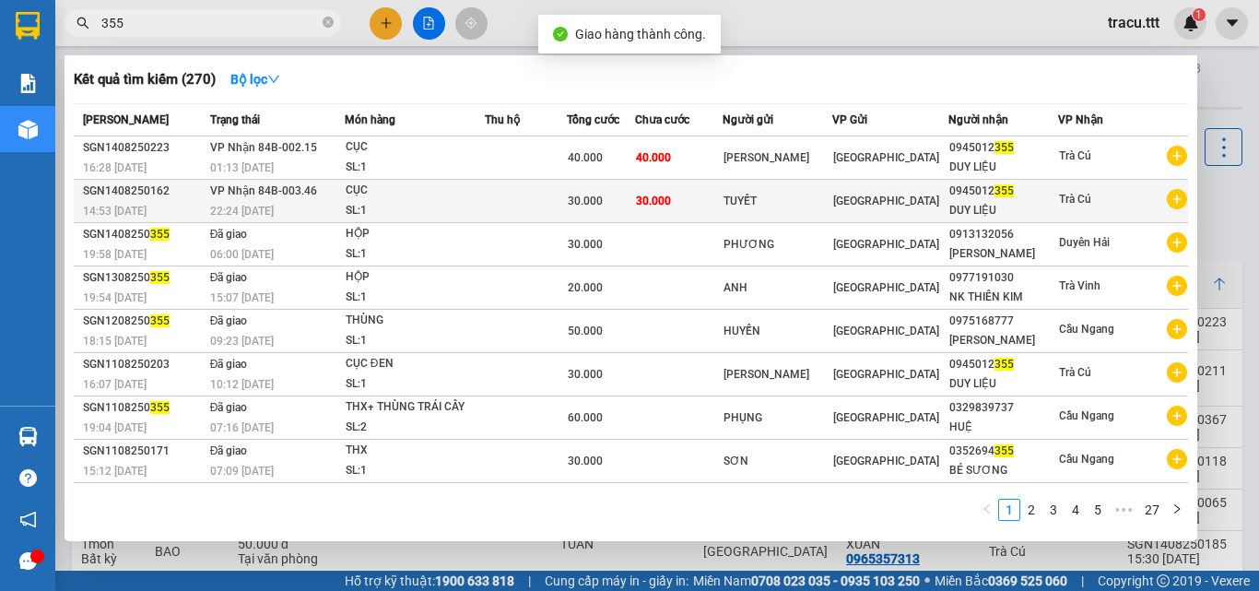
click at [901, 199] on span "[GEOGRAPHIC_DATA]" at bounding box center [886, 200] width 106 height 13
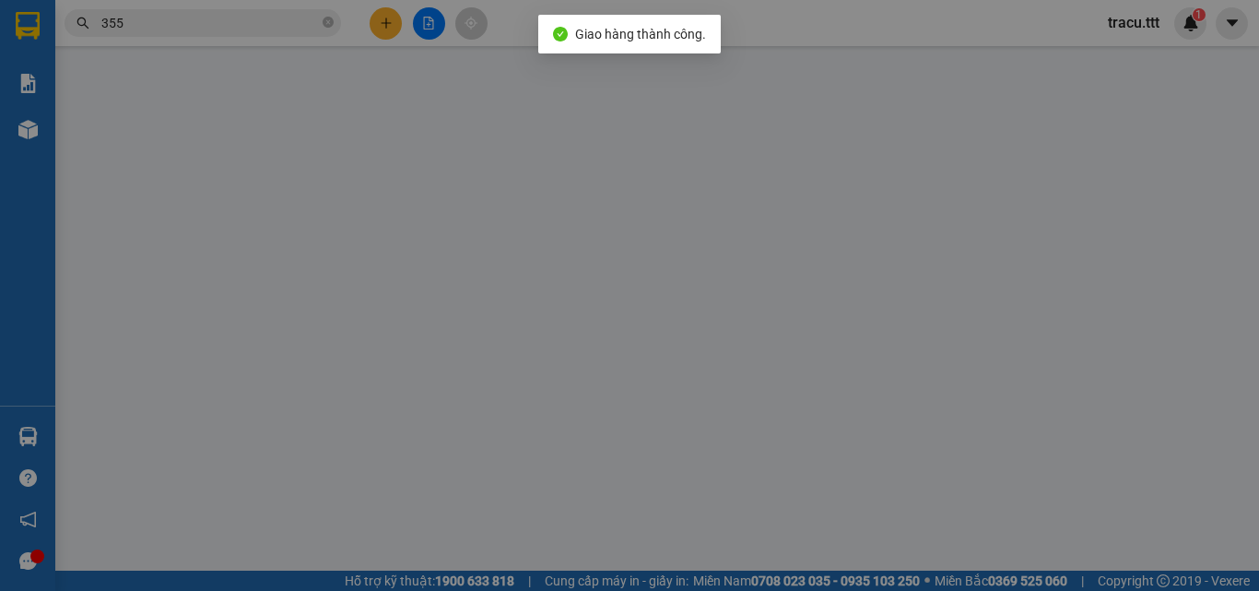
type input "TUYẾT"
type input "0945012355"
type input "DUY LIỆU"
type input "30.000"
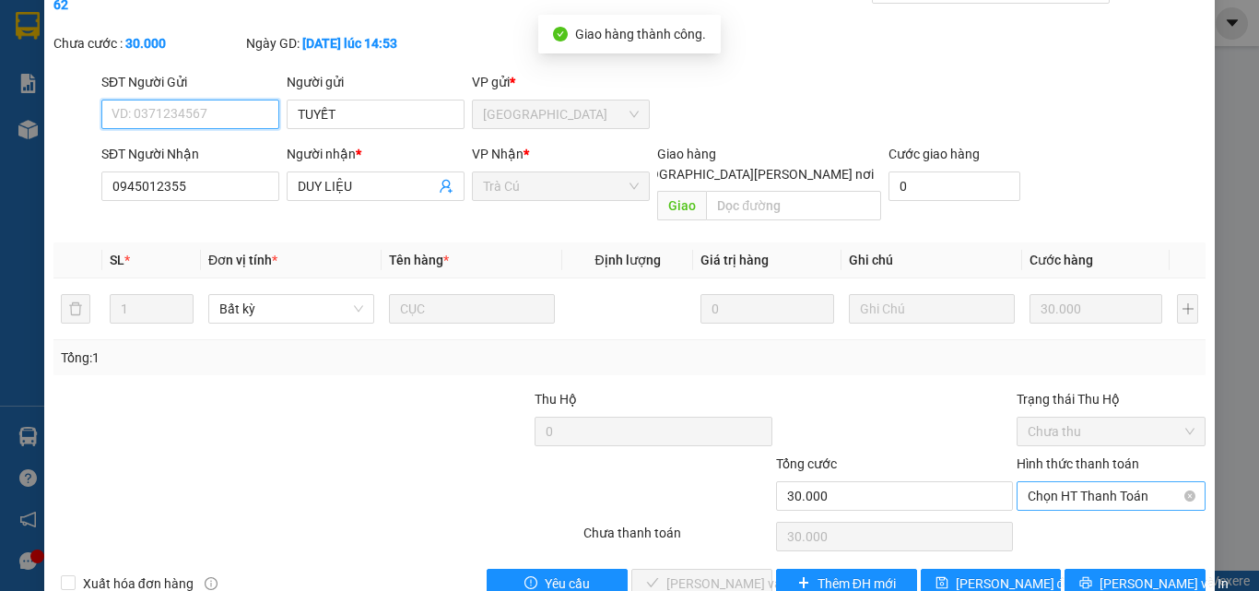
scroll to position [95, 0]
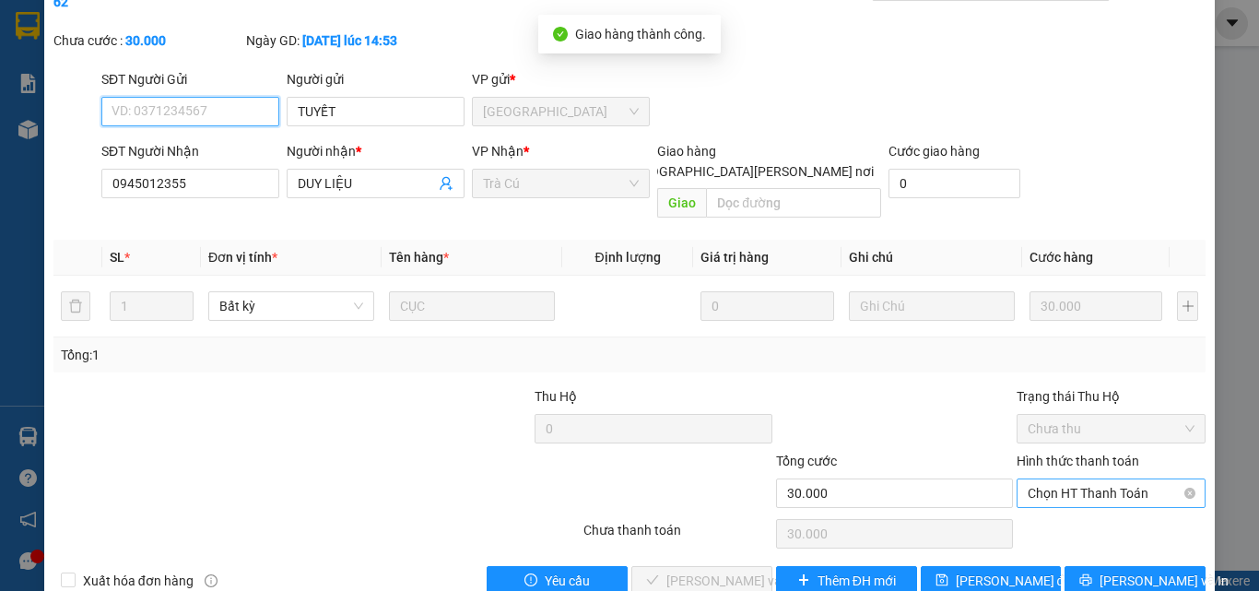
click at [1067, 479] on span "Chọn HT Thanh Toán" at bounding box center [1110, 493] width 167 height 28
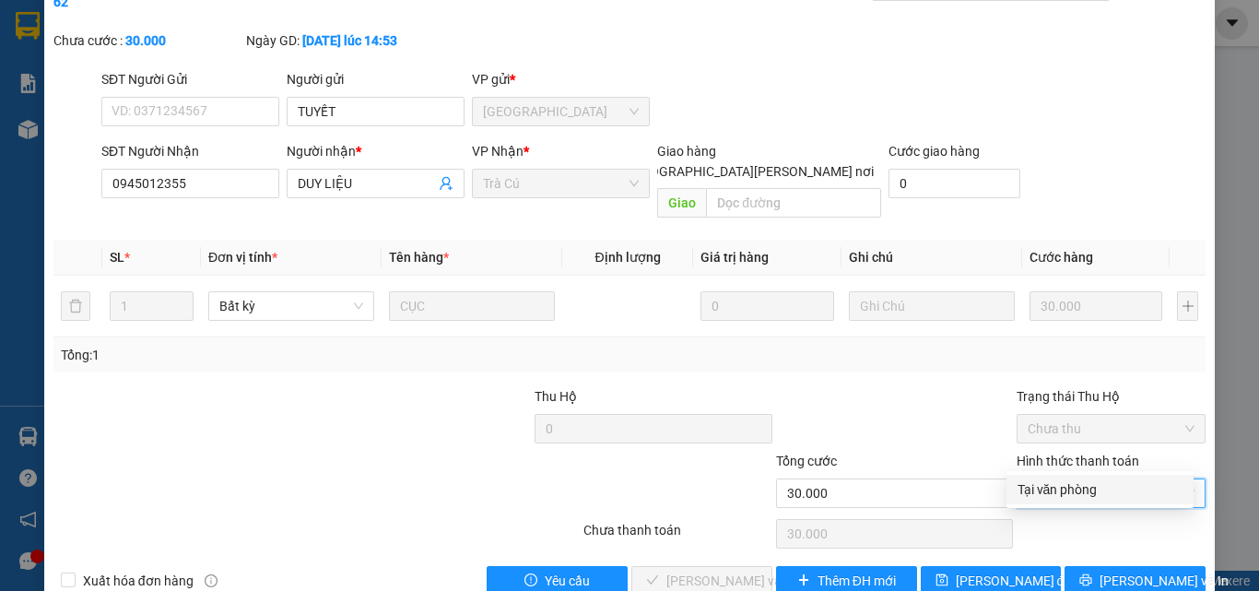
click at [1052, 484] on div "Tại văn phòng" at bounding box center [1099, 489] width 165 height 20
type input "0"
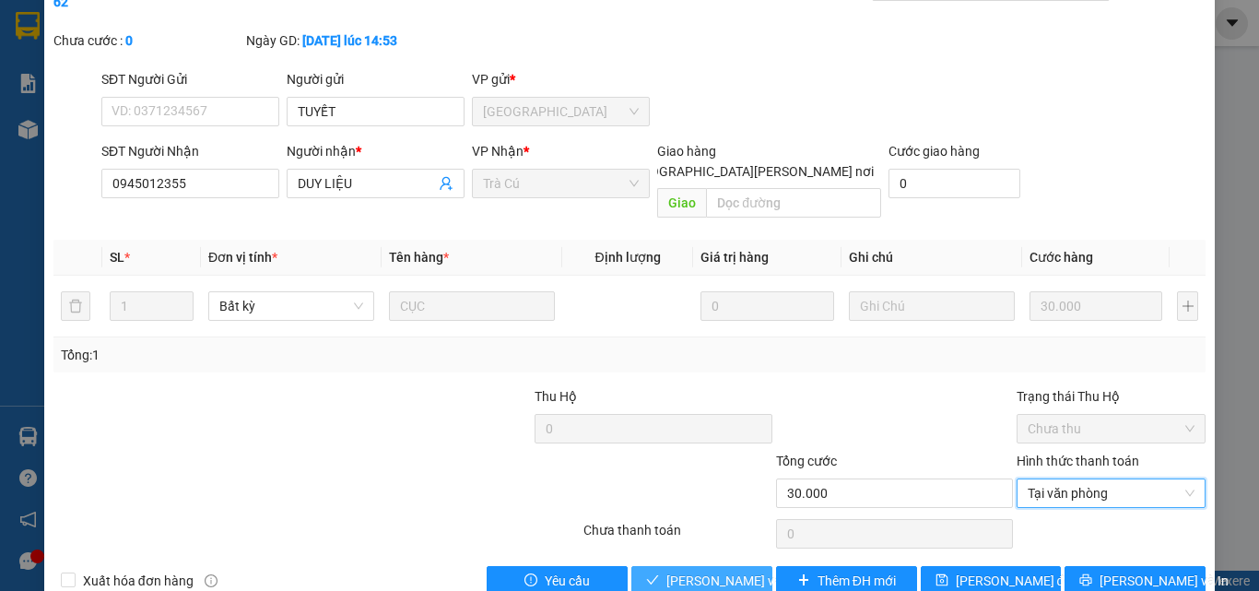
click at [734, 570] on span "[PERSON_NAME] và [PERSON_NAME] hàng" at bounding box center [790, 580] width 249 height 20
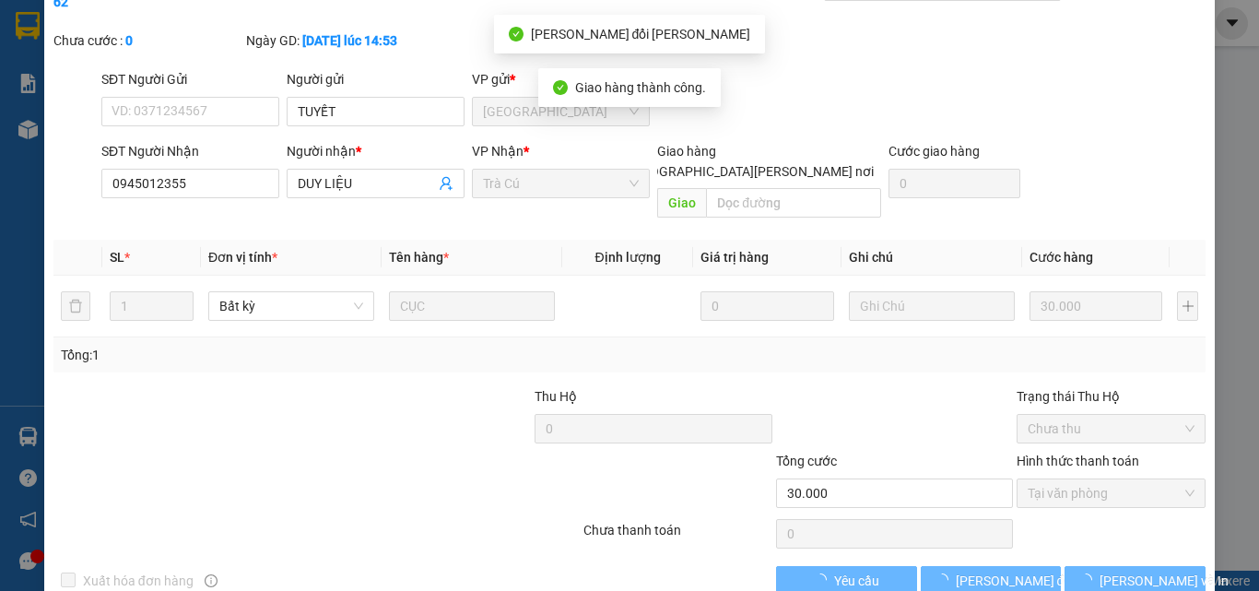
scroll to position [0, 0]
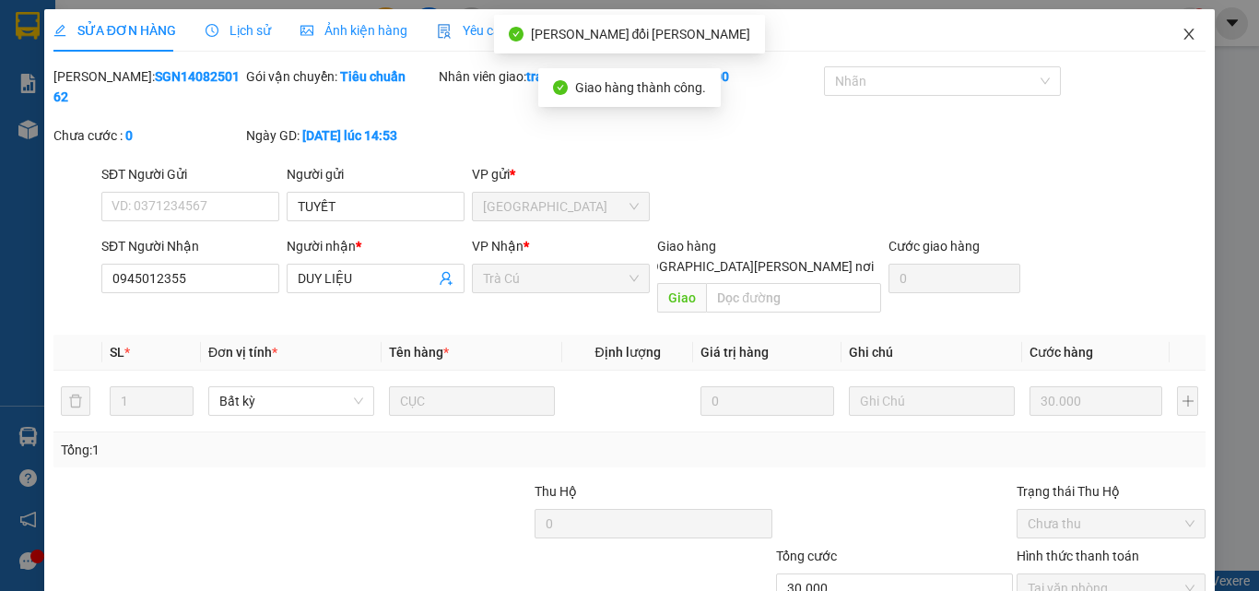
click at [1181, 41] on icon "close" at bounding box center [1188, 34] width 15 height 15
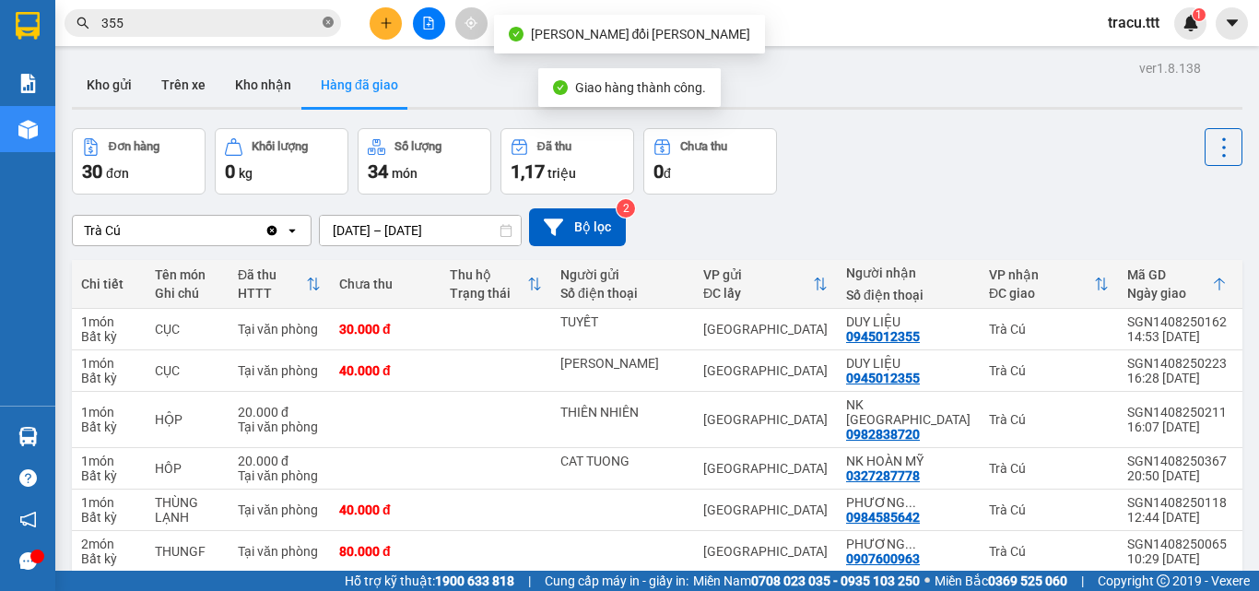
click at [326, 28] on icon "close-circle" at bounding box center [328, 22] width 11 height 11
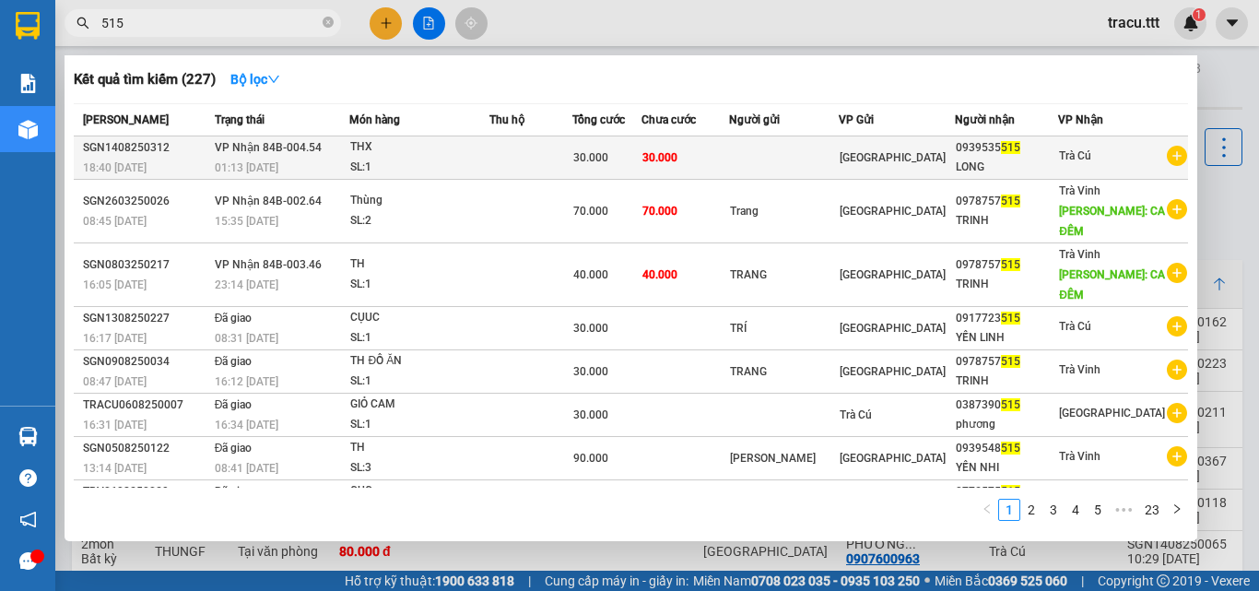
type input "515"
click at [1032, 153] on div "0939535 515" at bounding box center [1006, 147] width 101 height 19
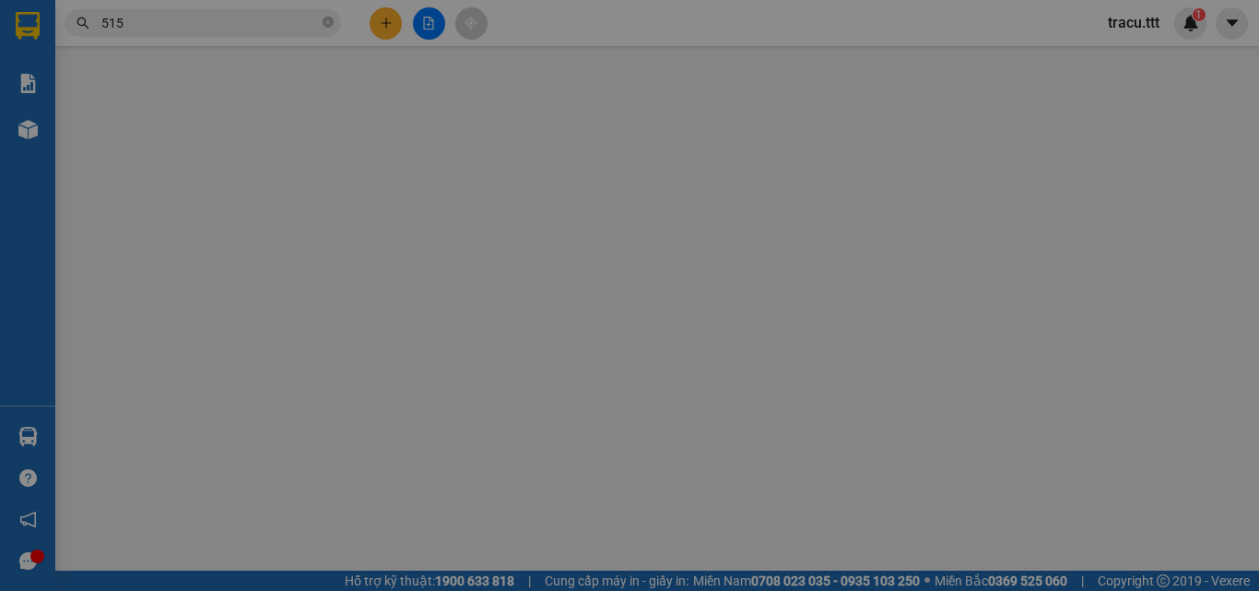
type input "0939535515"
type input "LONG"
type input "30.000"
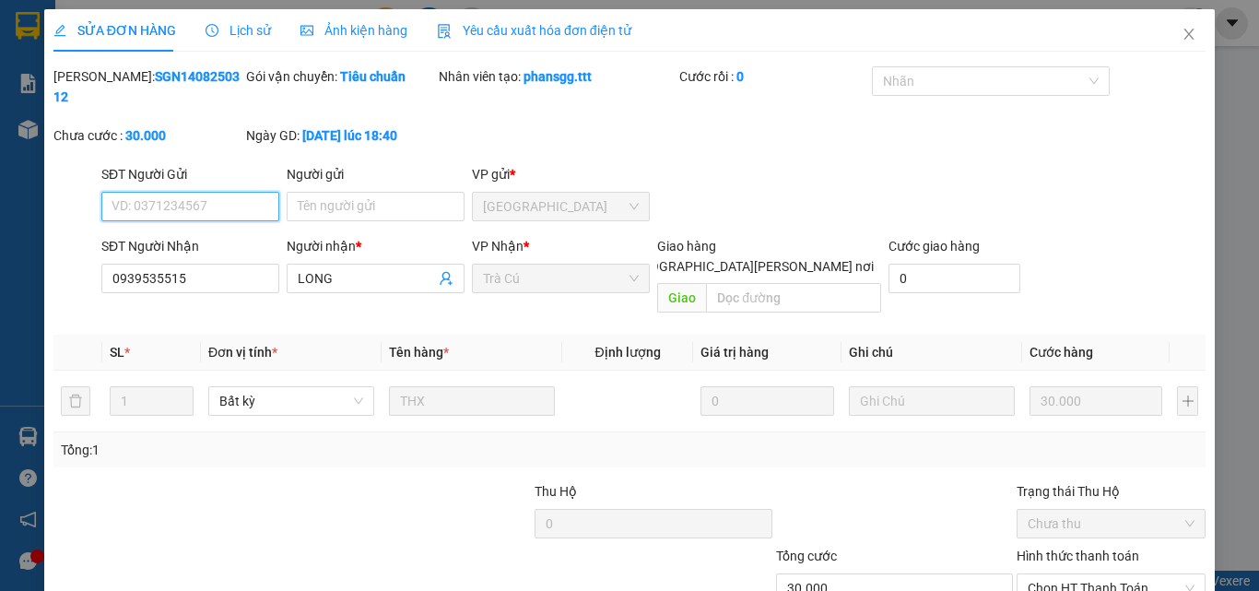
scroll to position [95, 0]
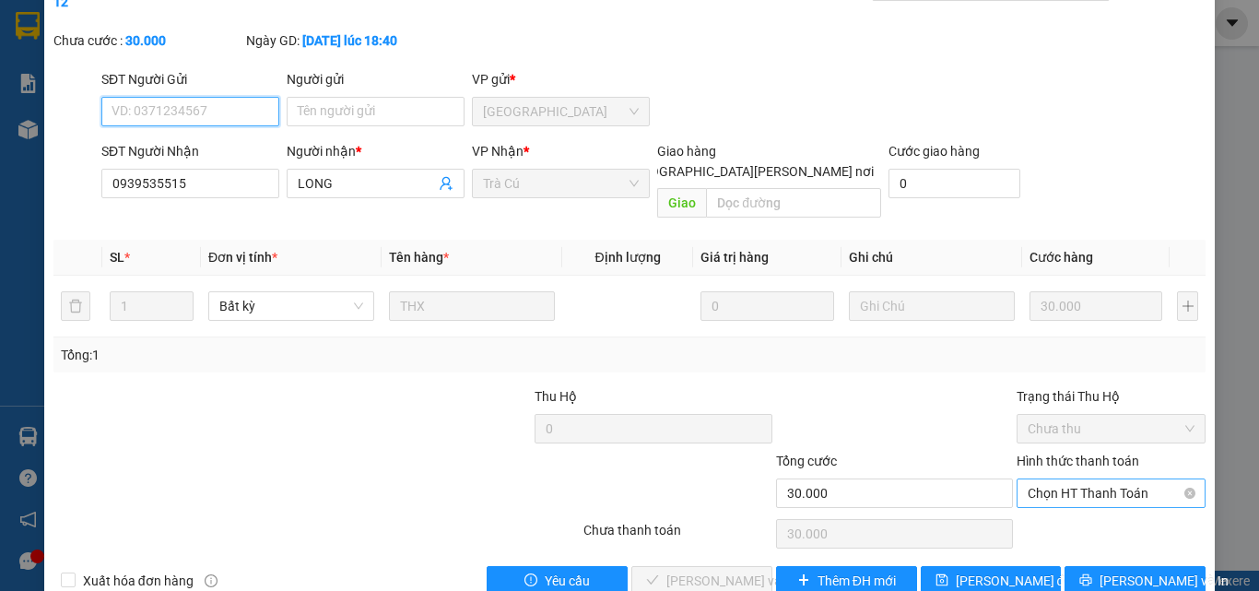
click at [1054, 479] on span "Chọn HT Thanh Toán" at bounding box center [1110, 493] width 167 height 28
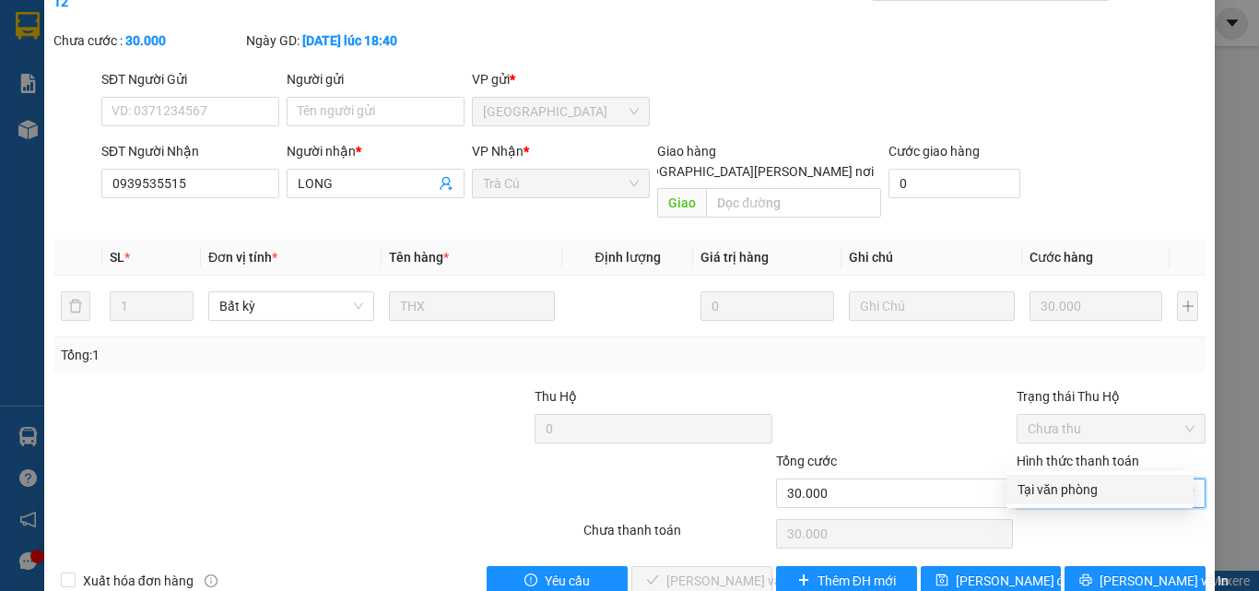
click at [1050, 485] on div "Tại văn phòng" at bounding box center [1099, 489] width 165 height 20
type input "0"
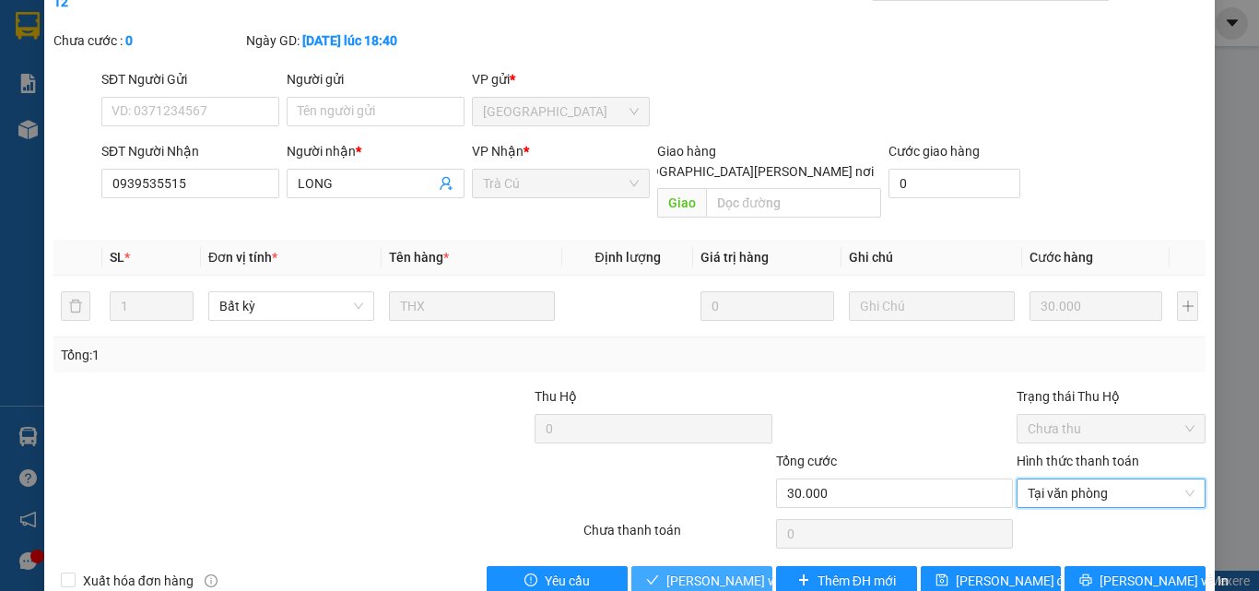
click at [737, 570] on span "[PERSON_NAME] và [PERSON_NAME] hàng" at bounding box center [790, 580] width 249 height 20
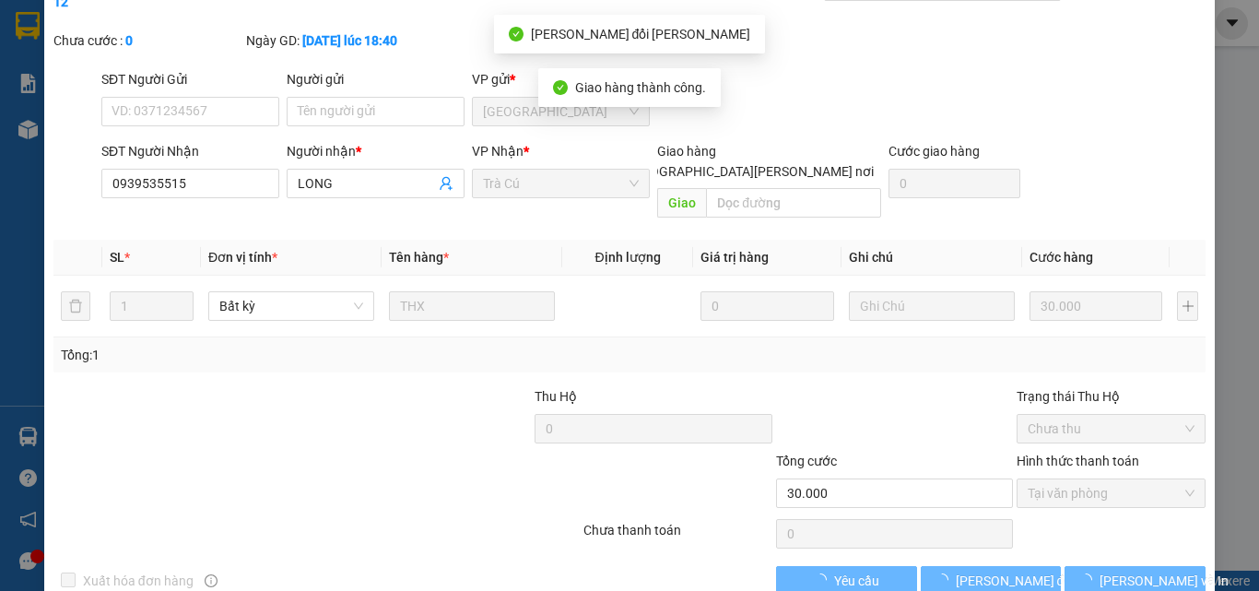
scroll to position [0, 0]
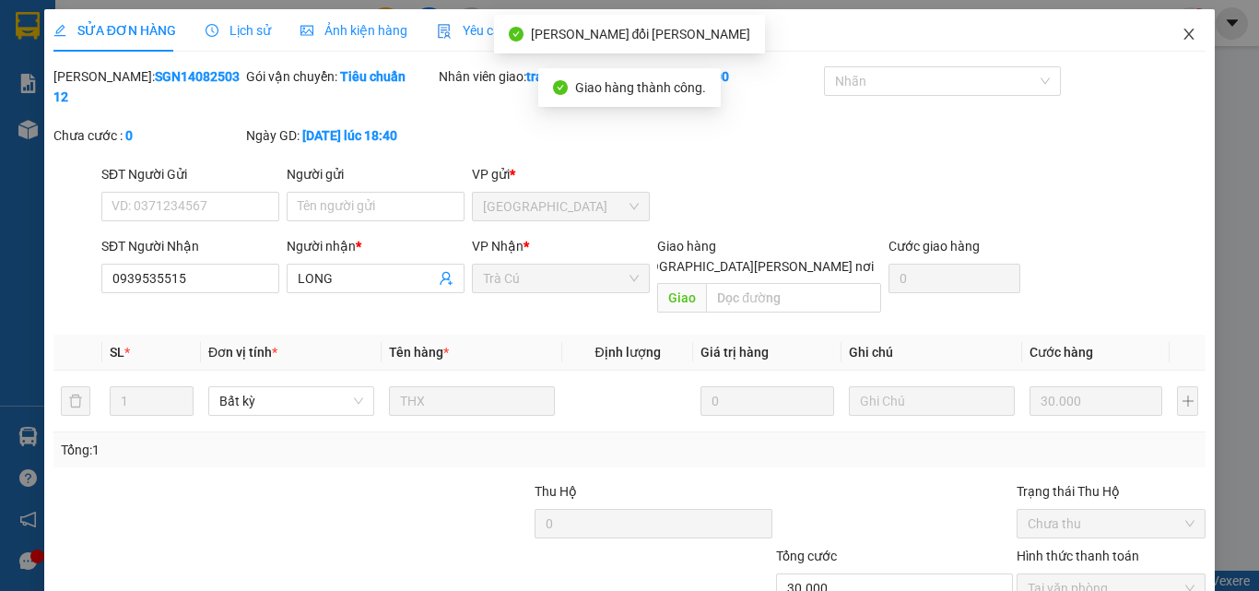
click at [1179, 43] on span "Close" at bounding box center [1189, 35] width 52 height 52
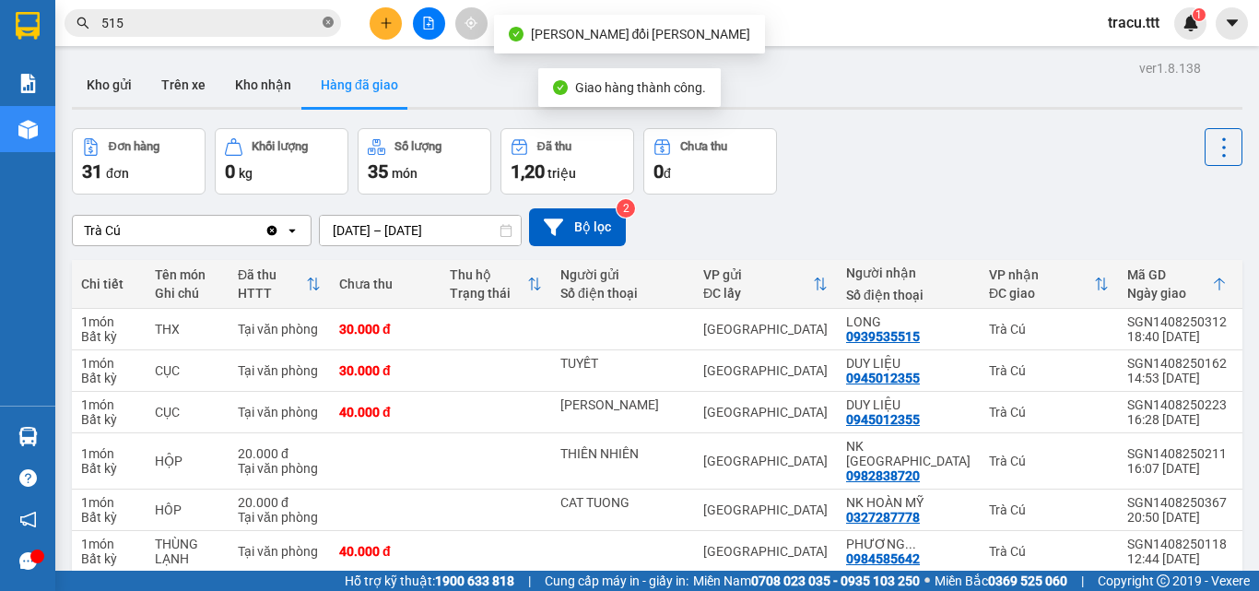
click at [327, 18] on icon "close-circle" at bounding box center [328, 22] width 11 height 11
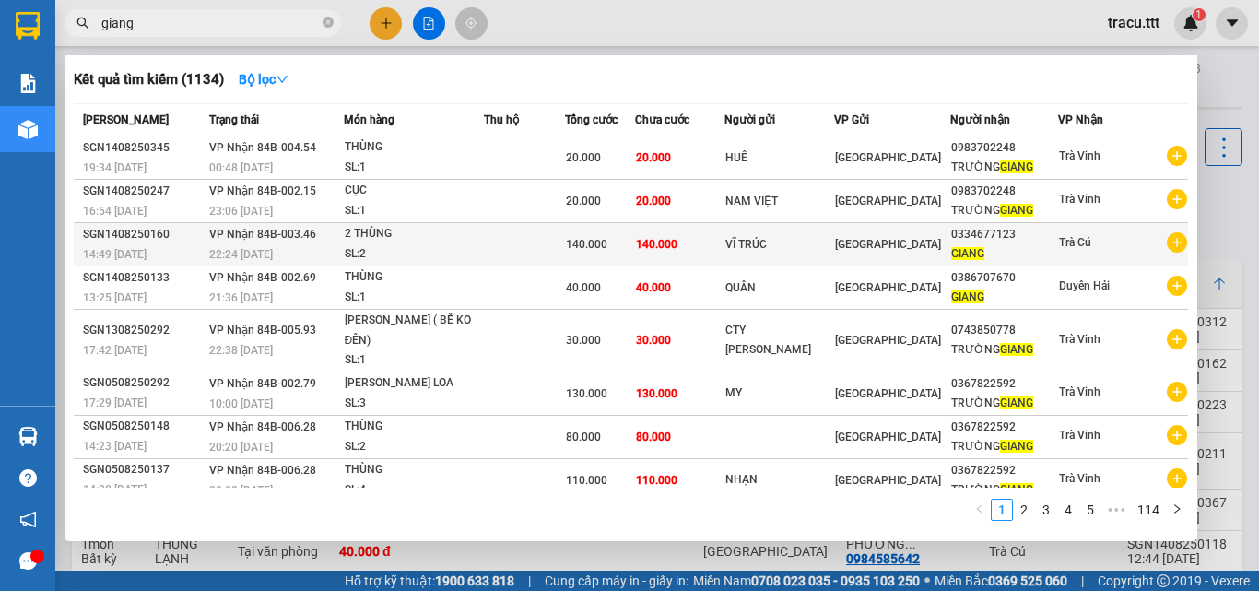
type input "giang"
click at [980, 257] on span "GIANG" at bounding box center [967, 253] width 33 height 13
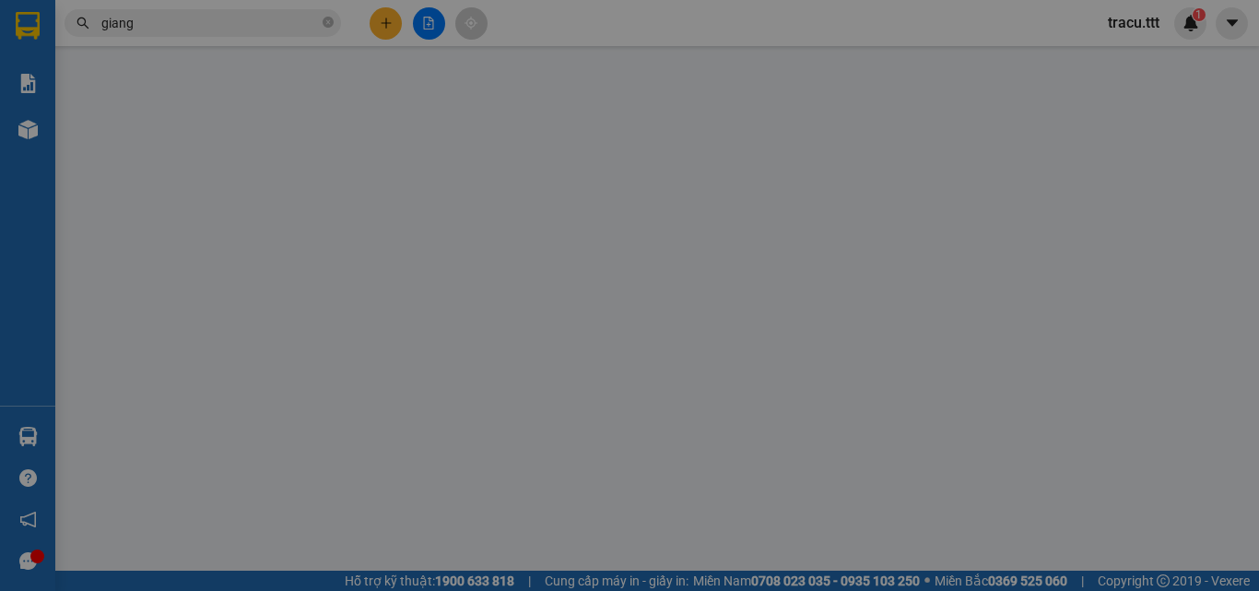
type input "VĨ TRÚC"
type input "0334677123"
type input "GIANG"
type input "140.000"
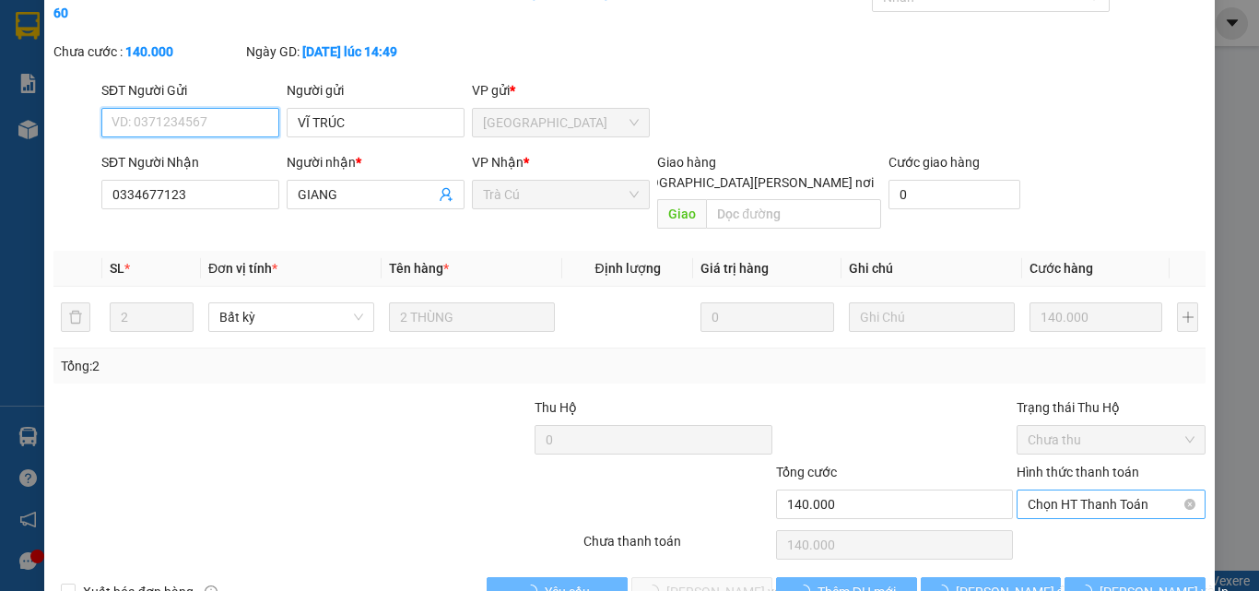
scroll to position [95, 0]
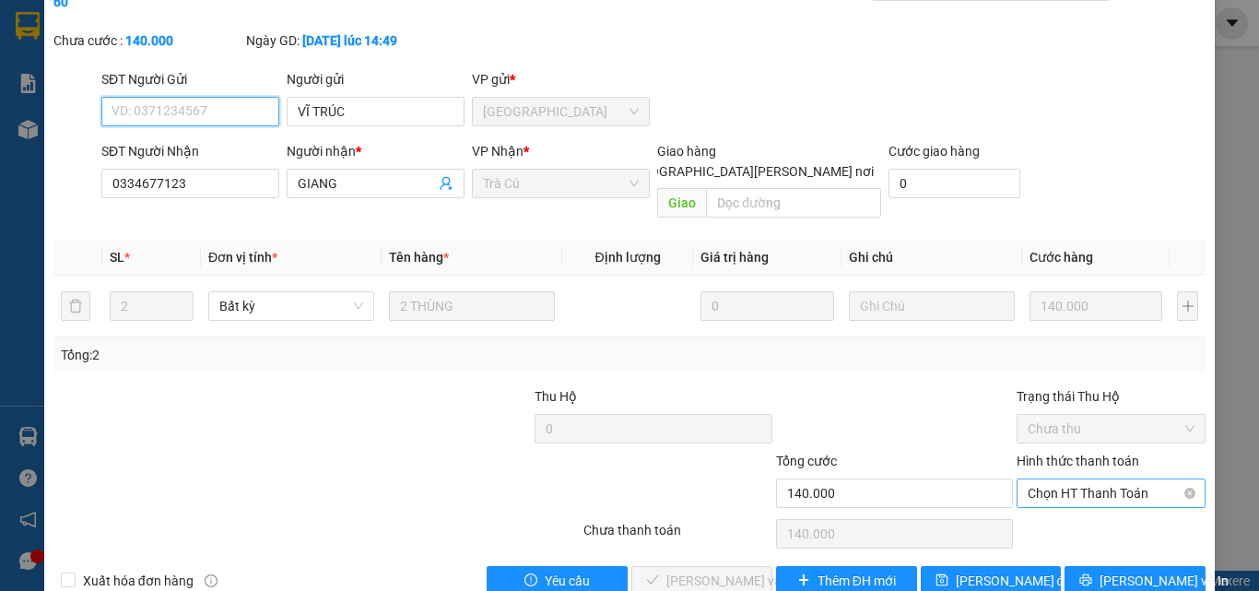
click at [1038, 479] on span "Chọn HT Thanh Toán" at bounding box center [1110, 493] width 167 height 28
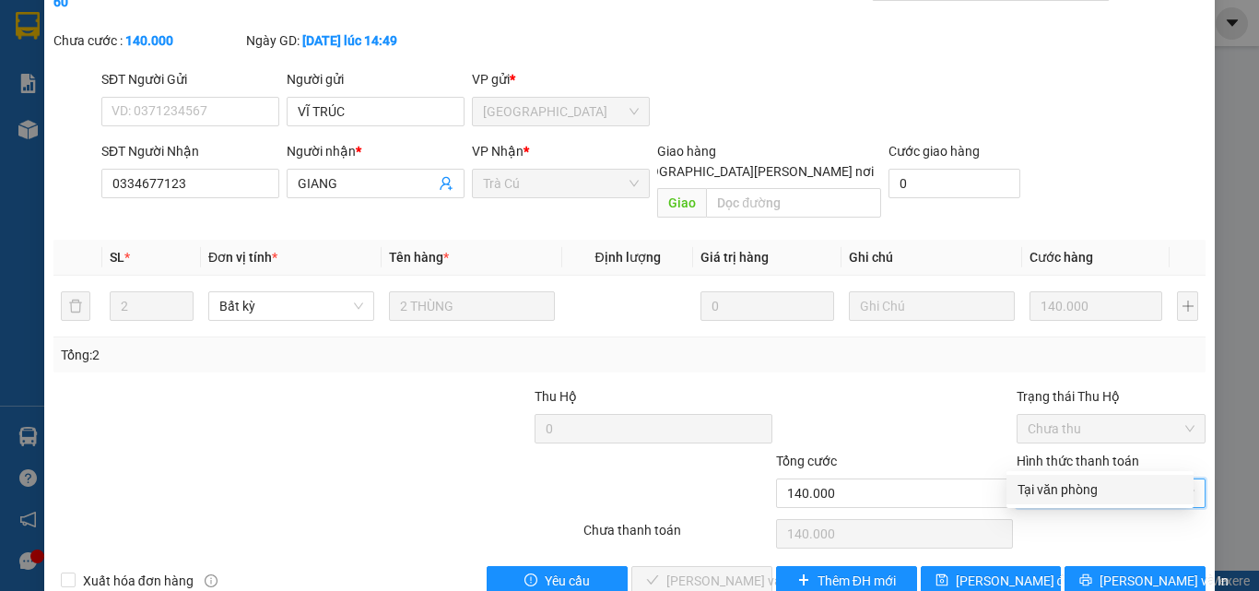
click at [1037, 489] on div "Tại văn phòng" at bounding box center [1099, 489] width 165 height 20
type input "0"
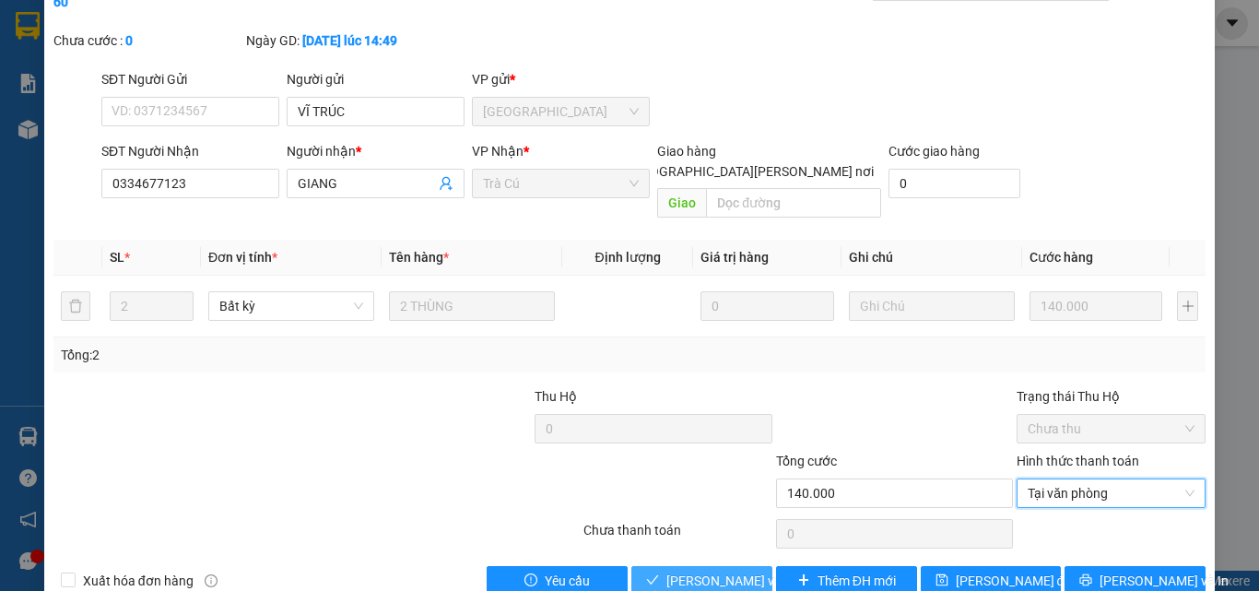
click at [733, 570] on span "[PERSON_NAME] và [PERSON_NAME] hàng" at bounding box center [790, 580] width 249 height 20
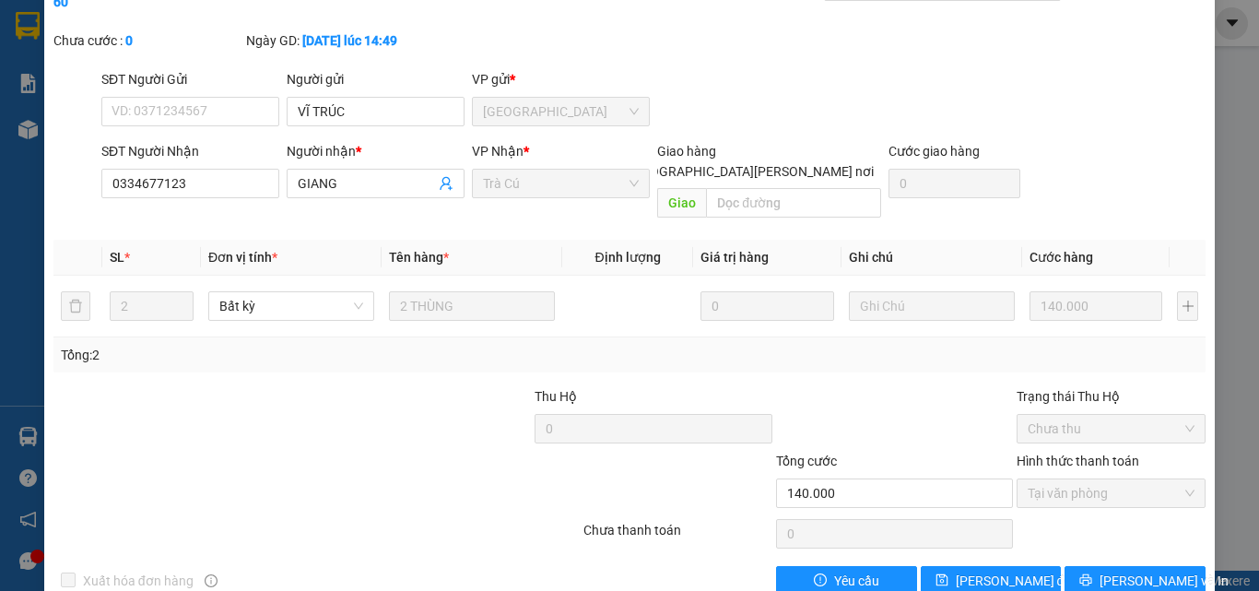
click at [397, 457] on div at bounding box center [485, 483] width 193 height 65
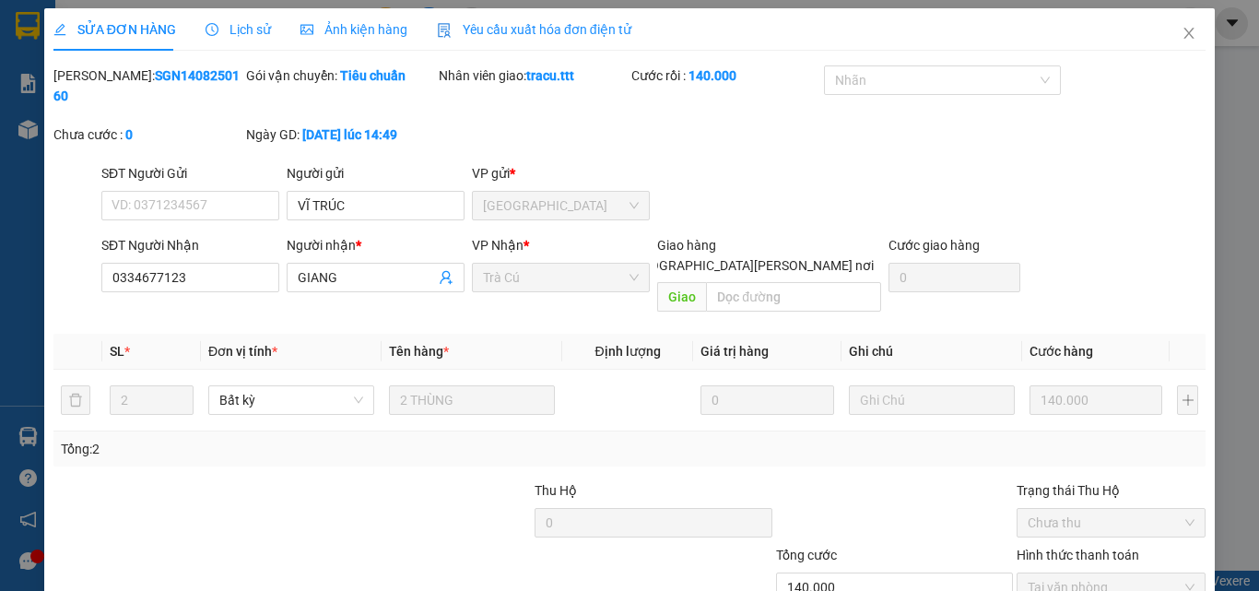
scroll to position [0, 0]
click at [1181, 35] on icon "close" at bounding box center [1188, 34] width 15 height 15
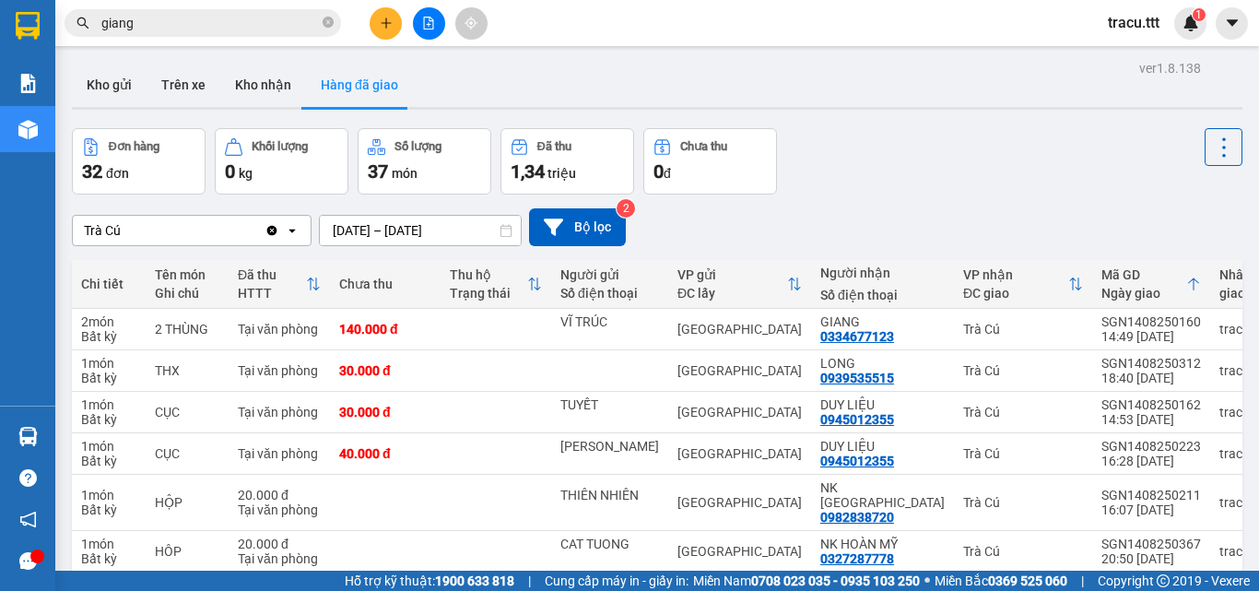
click at [378, 31] on button at bounding box center [386, 23] width 32 height 32
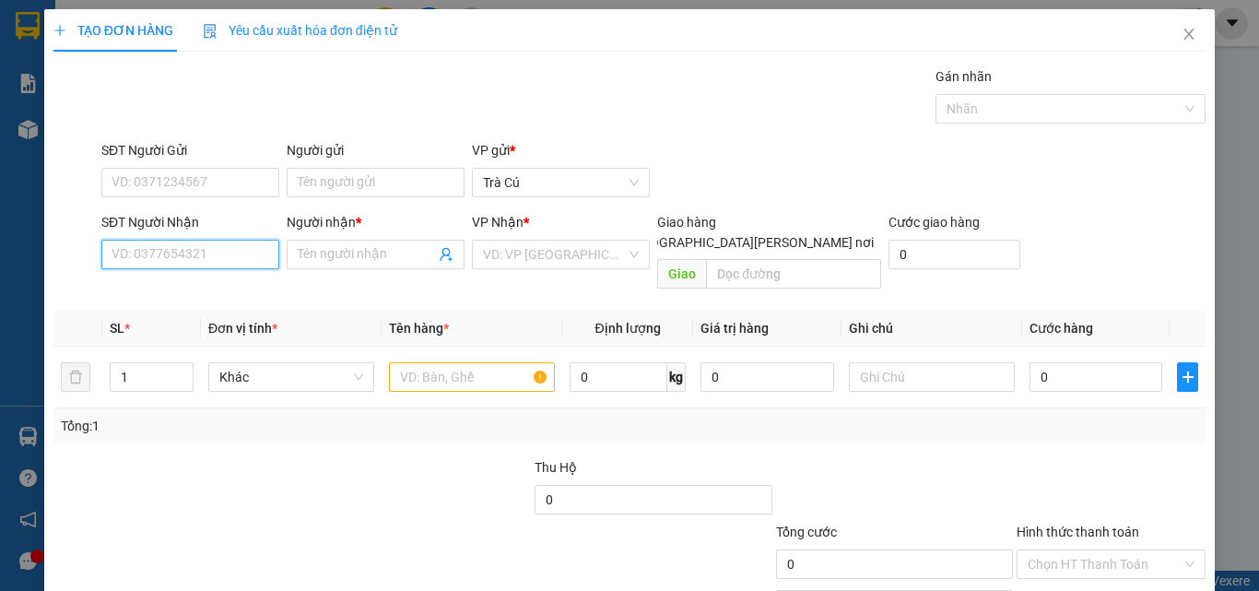
click at [161, 255] on input "SĐT Người Nhận" at bounding box center [190, 254] width 178 height 29
type input "0904807210"
click at [168, 288] on div "0904807210 - TRANG" at bounding box center [188, 291] width 154 height 20
type input "TRANG"
type input "0904807210"
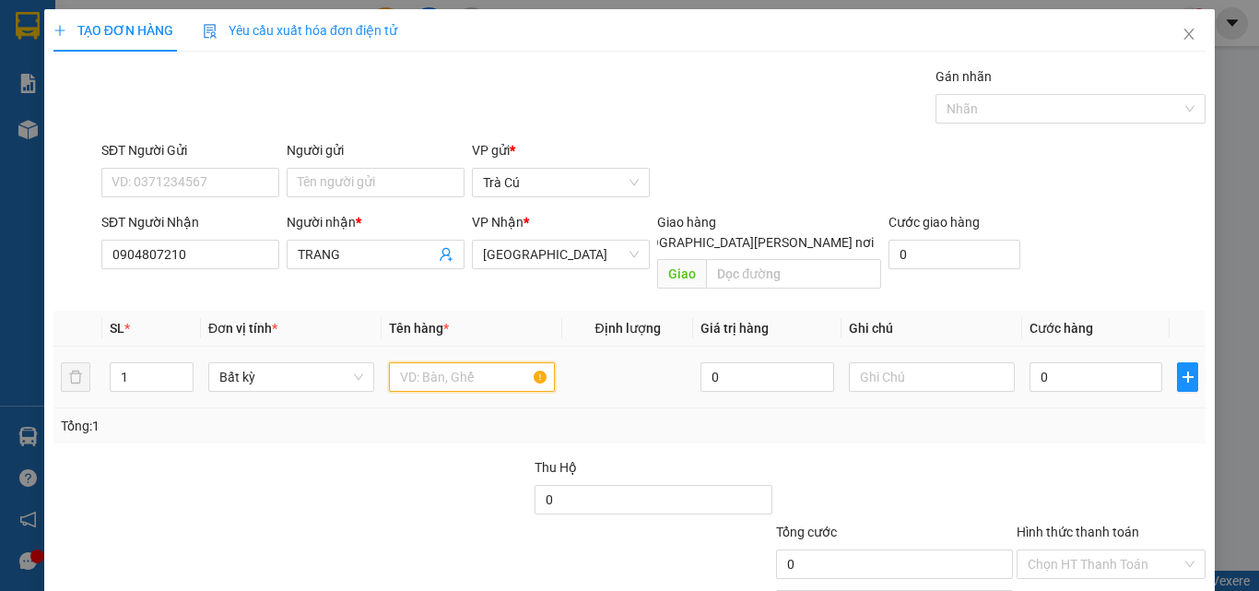
click at [453, 362] on input "text" at bounding box center [472, 376] width 166 height 29
click at [1076, 363] on input "0" at bounding box center [1095, 376] width 133 height 29
click at [425, 362] on input "th" at bounding box center [472, 376] width 166 height 29
type input "t"
type input "TH"
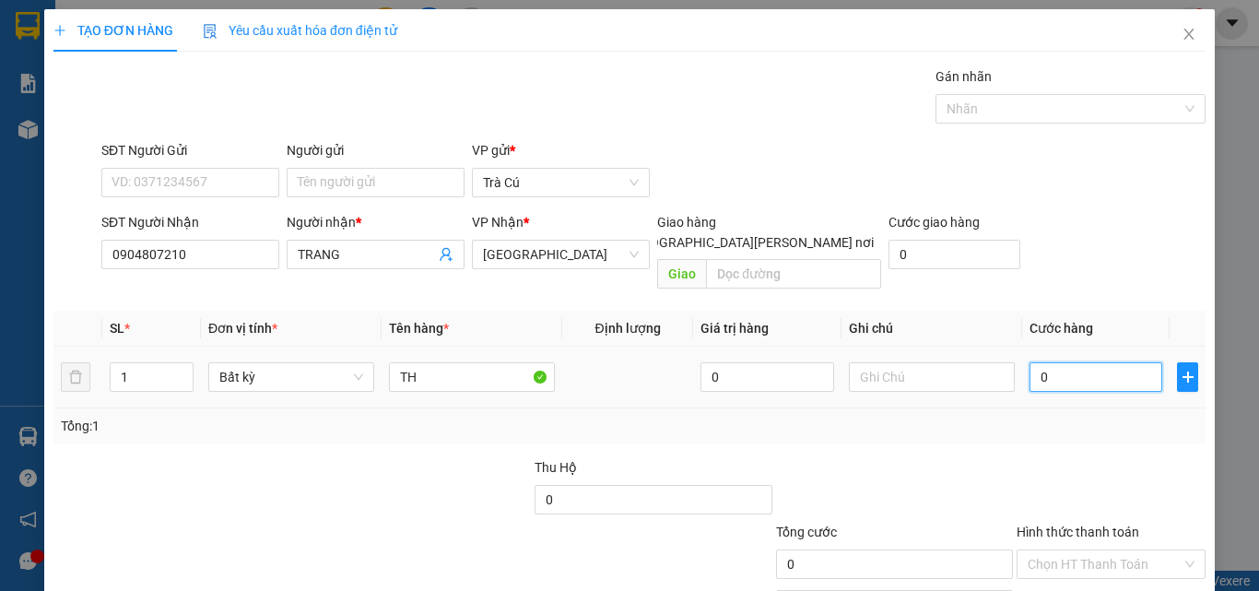
click at [1073, 364] on input "0" at bounding box center [1095, 376] width 133 height 29
type input "3"
type input "30"
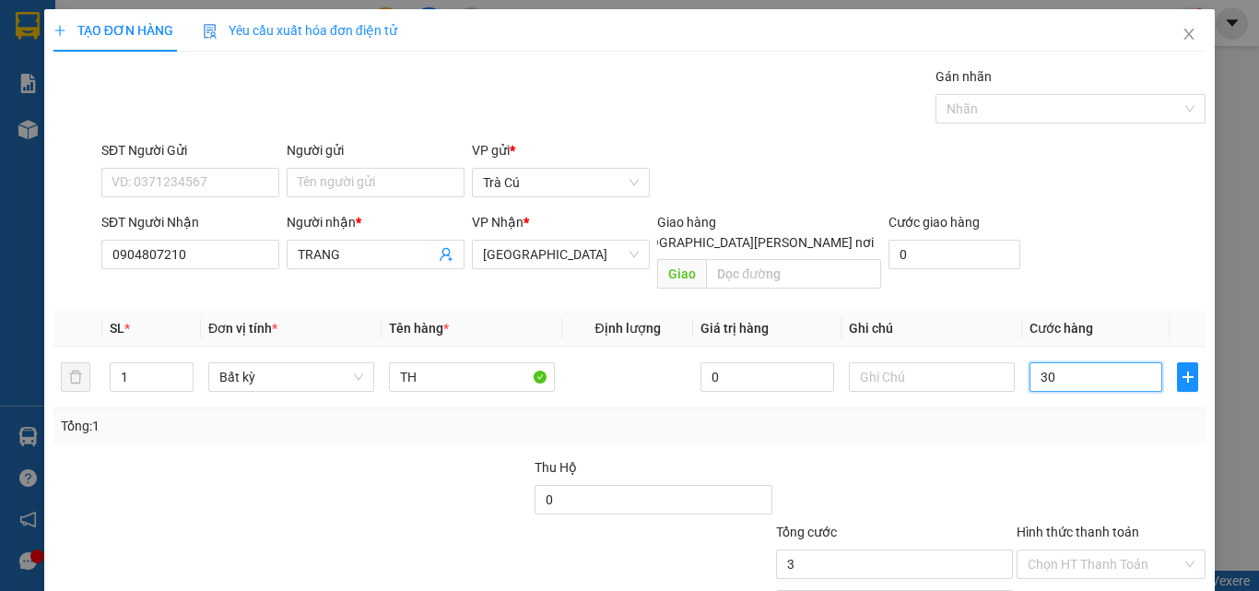
type input "30"
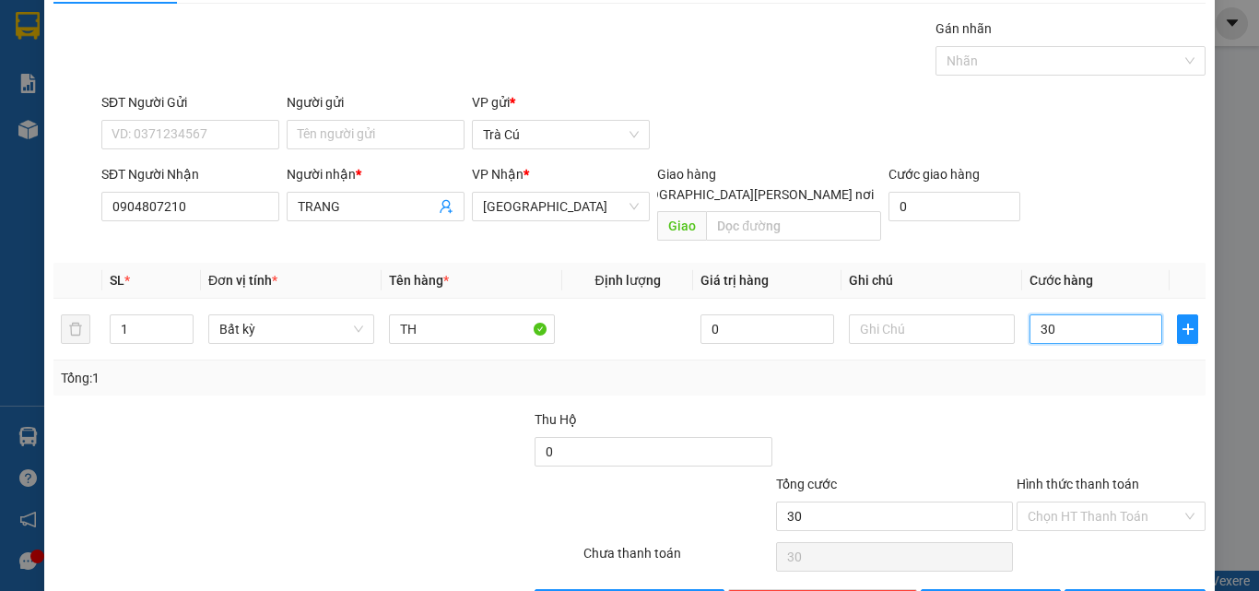
scroll to position [91, 0]
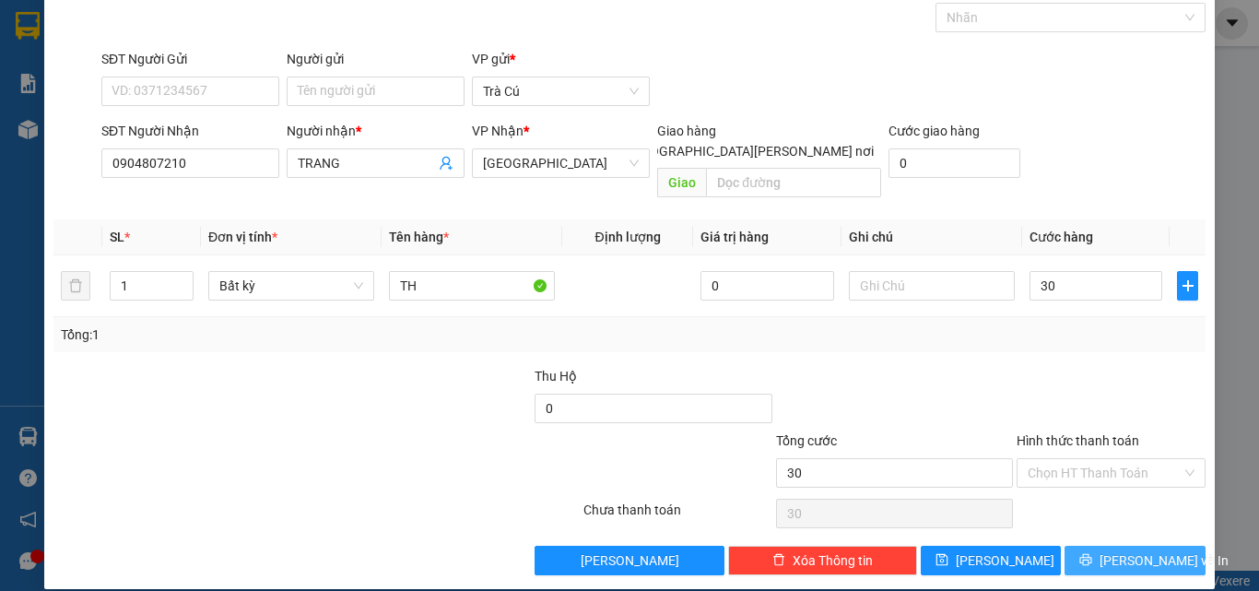
type input "30.000"
click at [1096, 546] on button "[PERSON_NAME] và In" at bounding box center [1134, 560] width 141 height 29
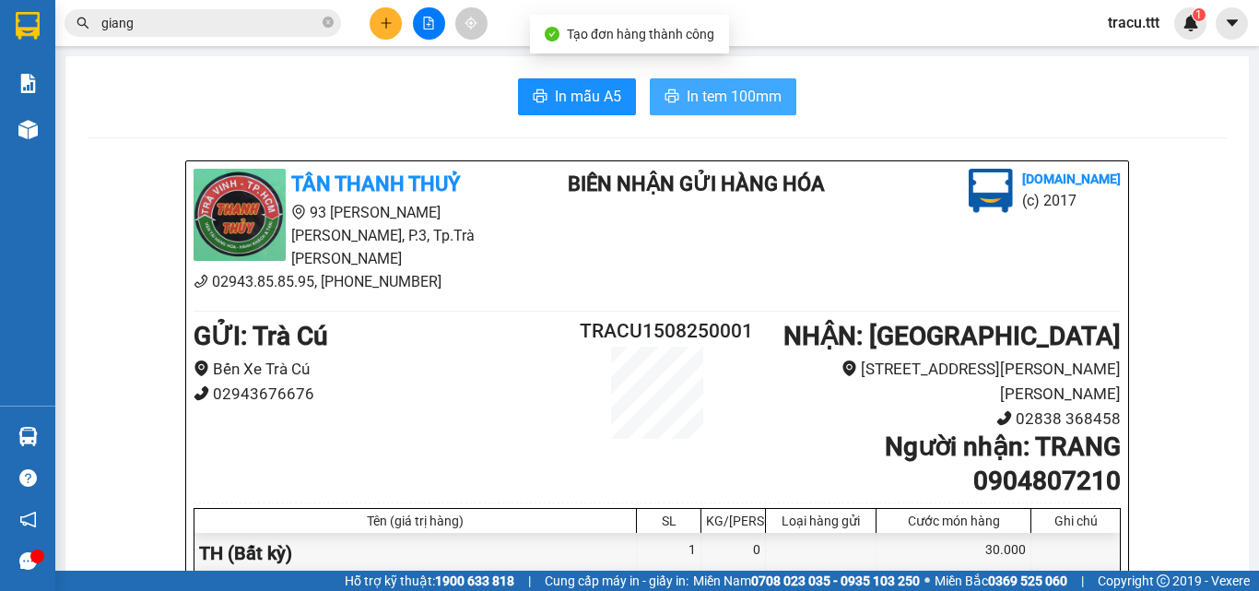
click at [768, 114] on button "In tem 100mm" at bounding box center [723, 96] width 147 height 37
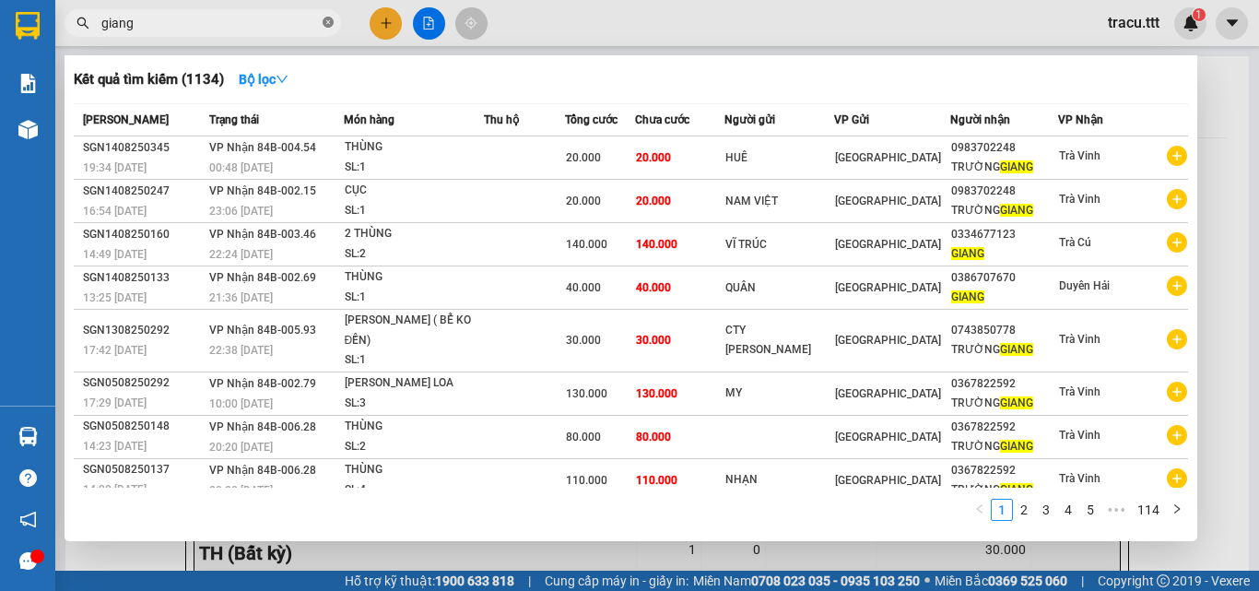
click at [329, 19] on icon "close-circle" at bounding box center [328, 22] width 11 height 11
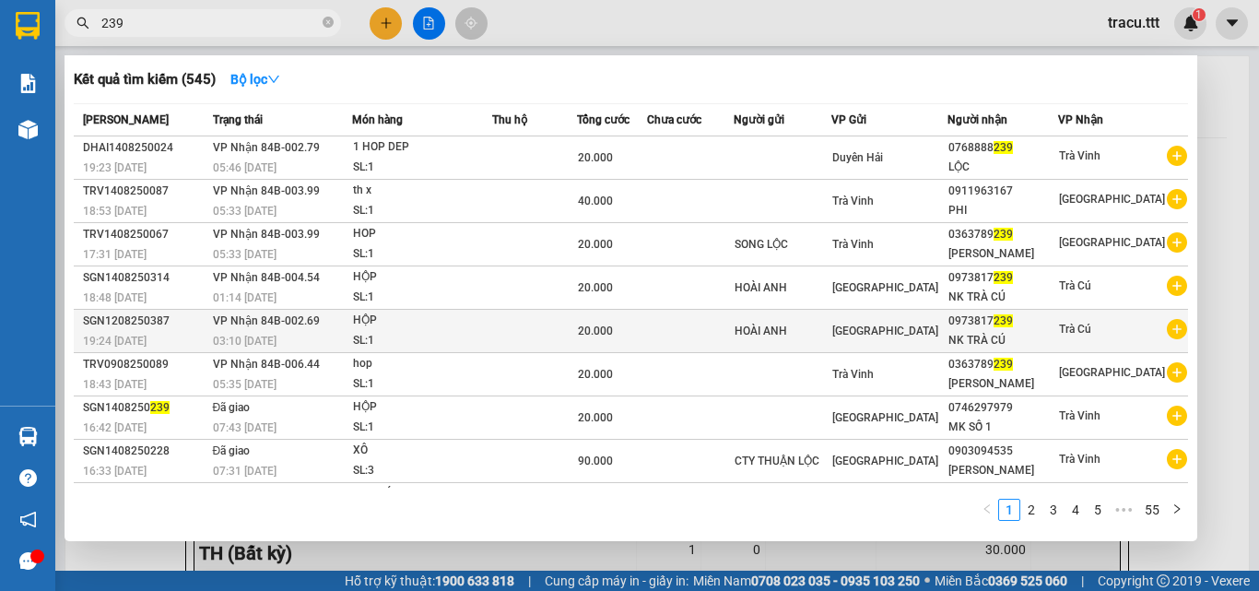
type input "239"
click at [548, 323] on td at bounding box center [534, 331] width 85 height 43
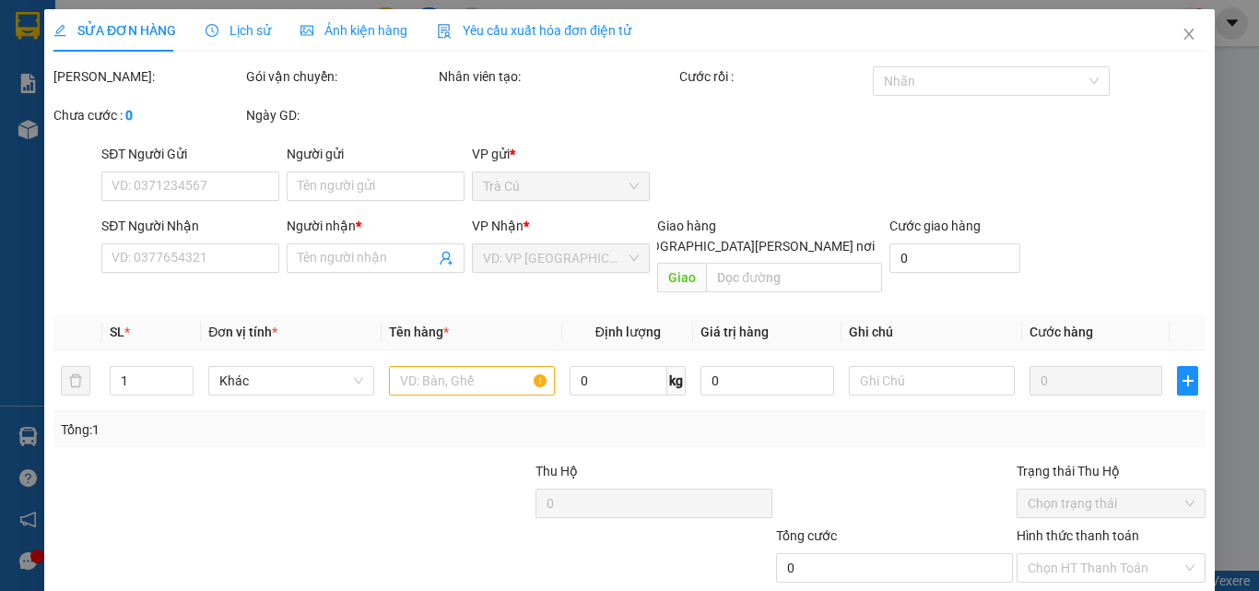
type input "HOÀI ANH"
type input "0973817239"
type input "NK TRÀ CÚ"
type input "20.000"
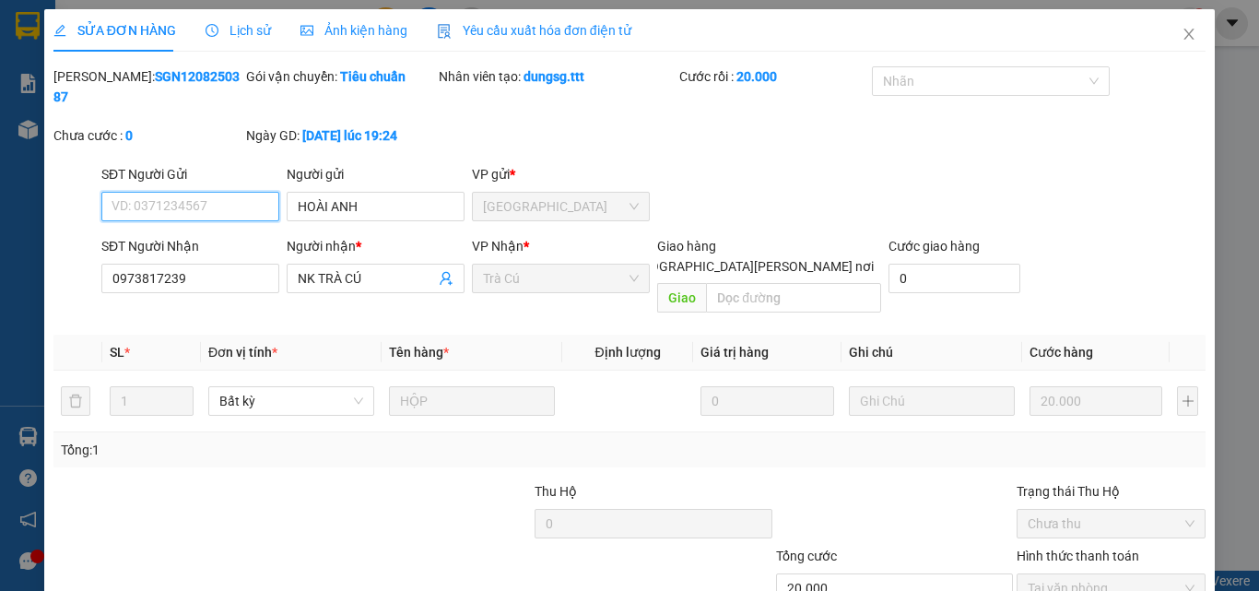
scroll to position [94, 0]
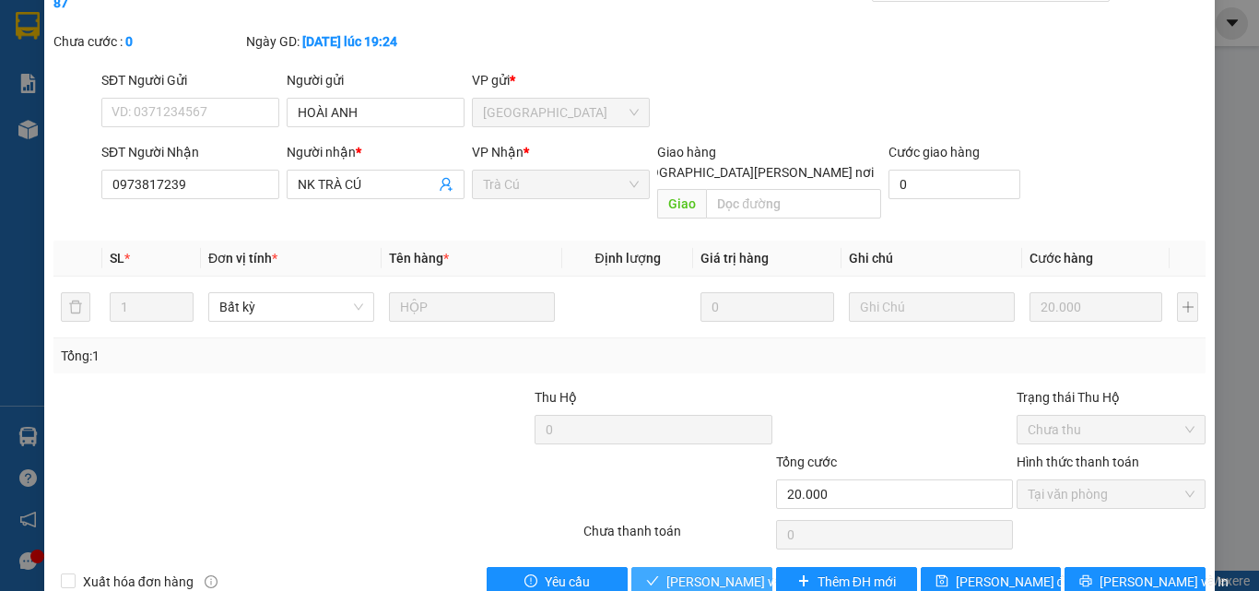
click at [712, 571] on span "[PERSON_NAME] và [PERSON_NAME] hàng" at bounding box center [790, 581] width 249 height 20
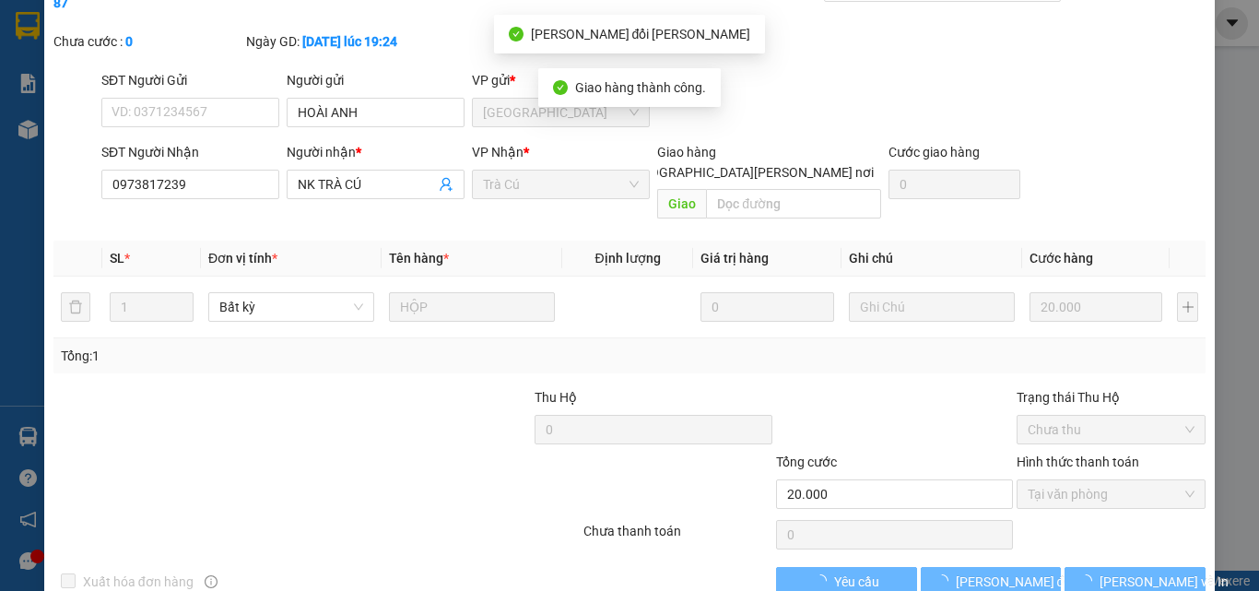
scroll to position [2, 0]
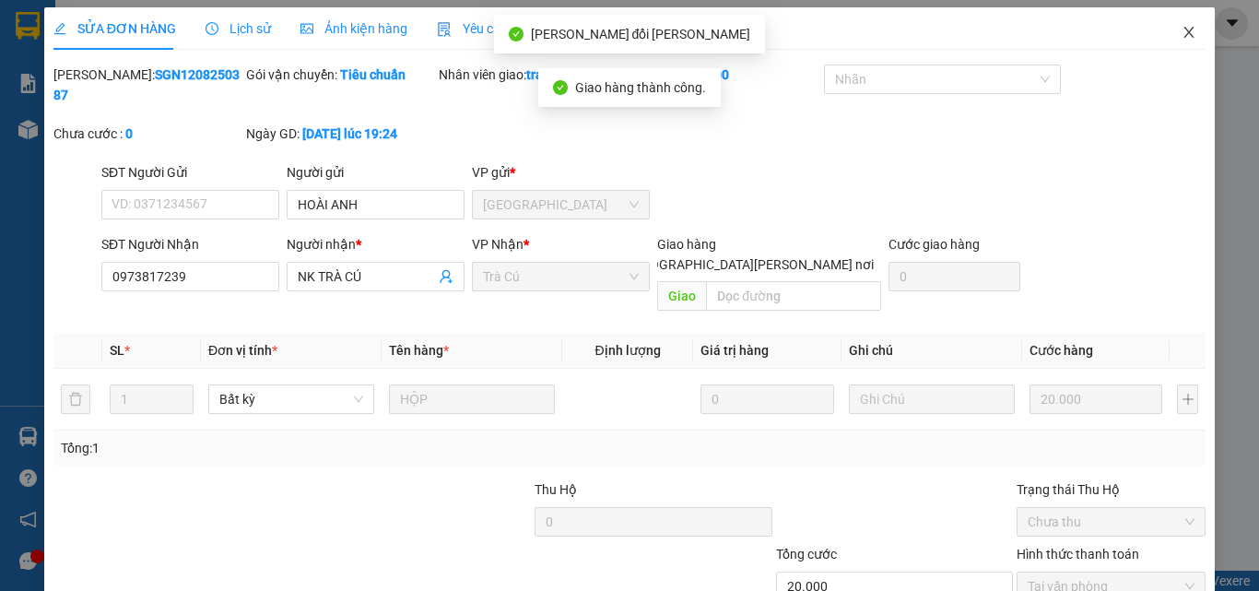
click at [1181, 38] on icon "close" at bounding box center [1188, 32] width 15 height 15
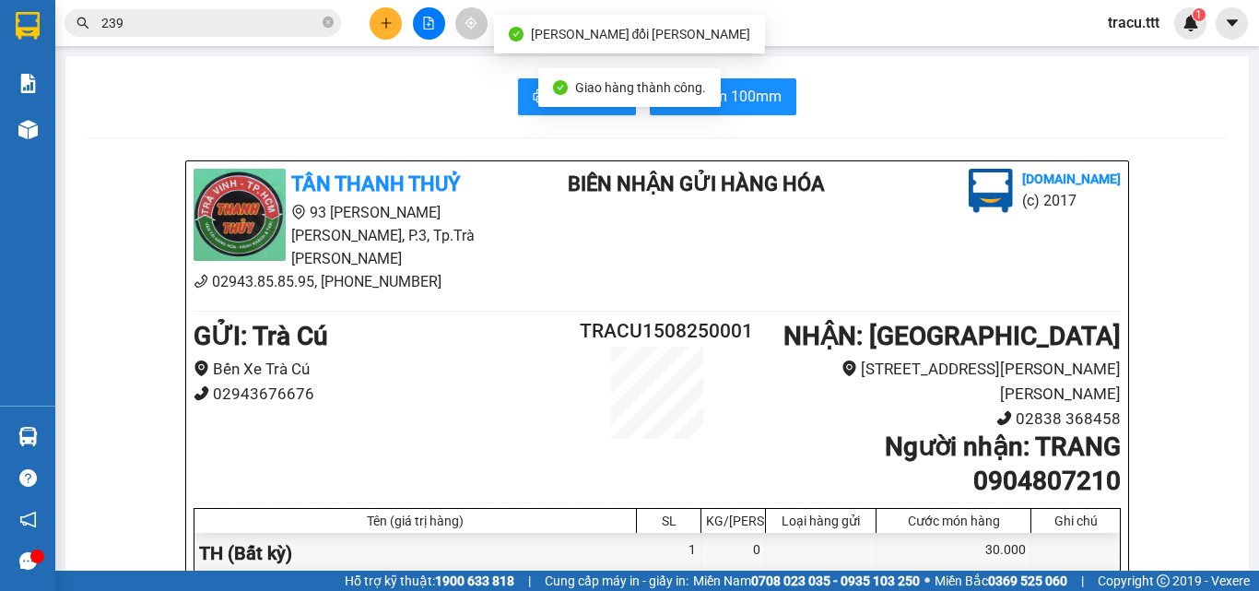
click at [299, 24] on input "239" at bounding box center [209, 23] width 217 height 20
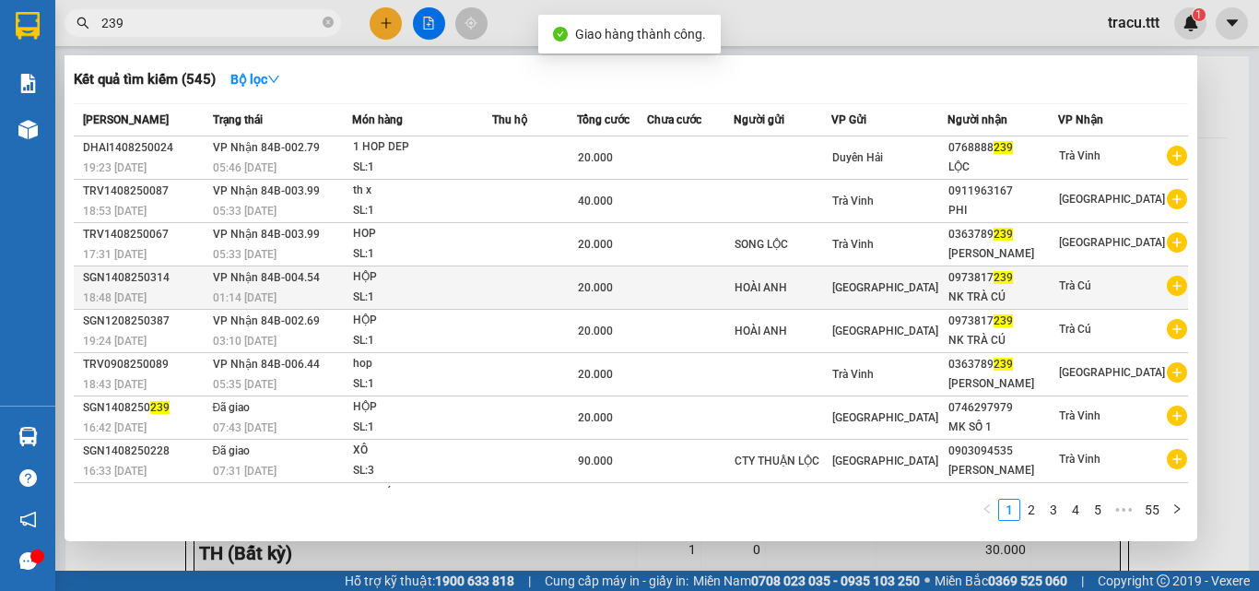
click at [644, 296] on div "20.000" at bounding box center [612, 287] width 68 height 20
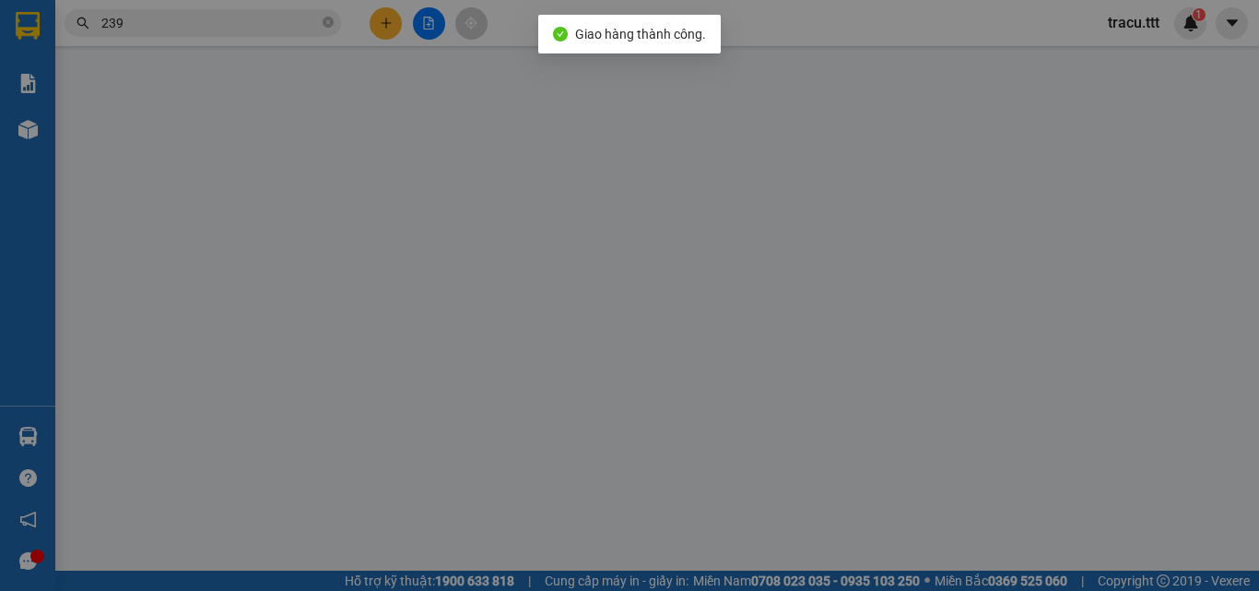
type input "HOÀI ANH"
type input "0973817239"
type input "NK TRÀ CÚ"
type input "20.000"
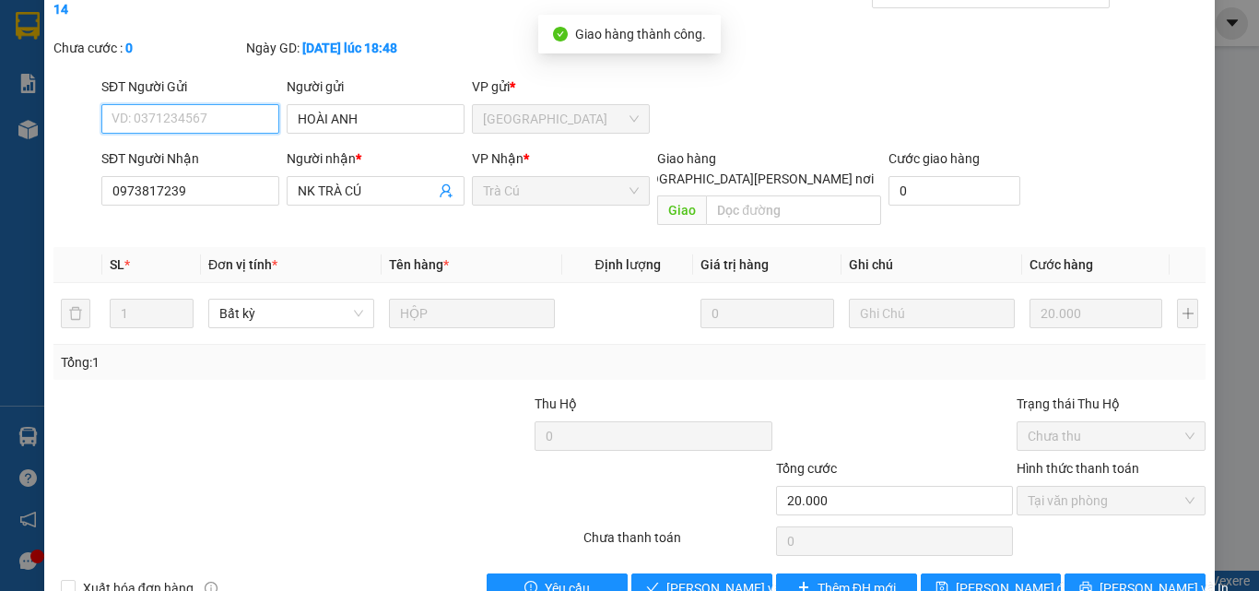
scroll to position [95, 0]
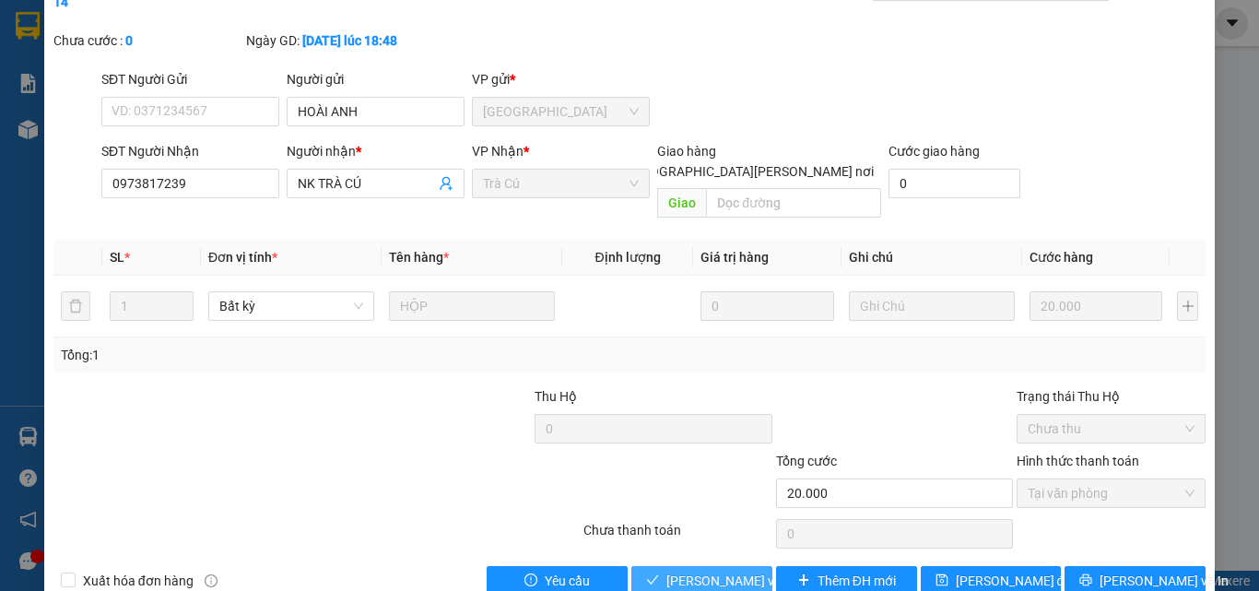
click at [689, 570] on span "[PERSON_NAME] và [PERSON_NAME] hàng" at bounding box center [790, 580] width 249 height 20
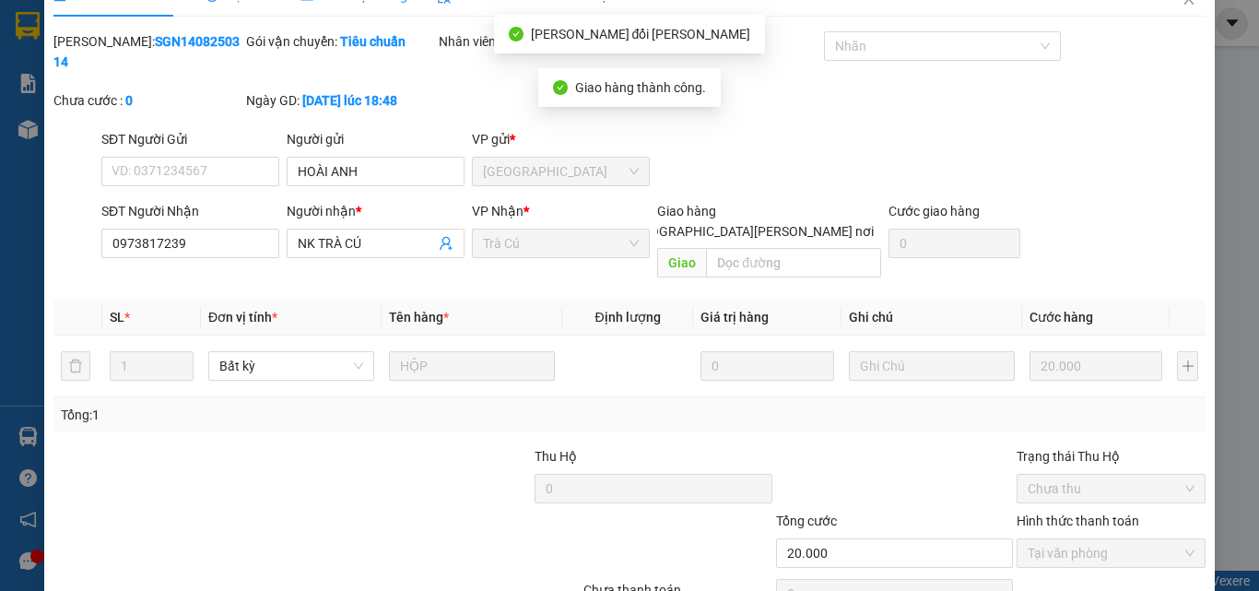
scroll to position [0, 0]
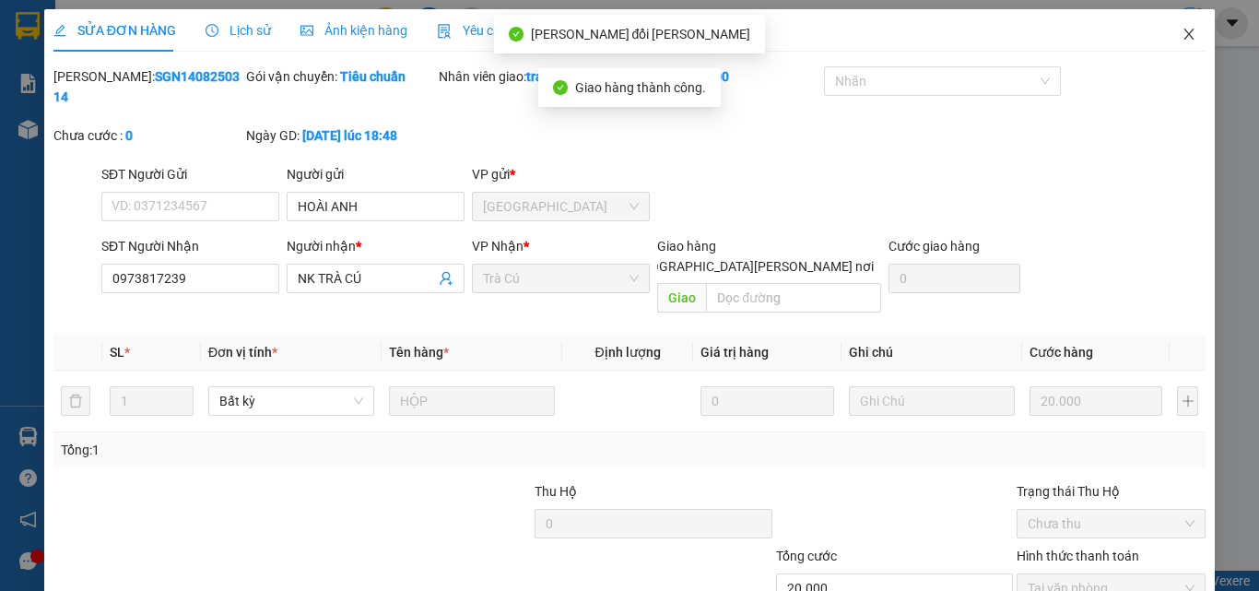
click at [1181, 37] on icon "close" at bounding box center [1188, 34] width 15 height 15
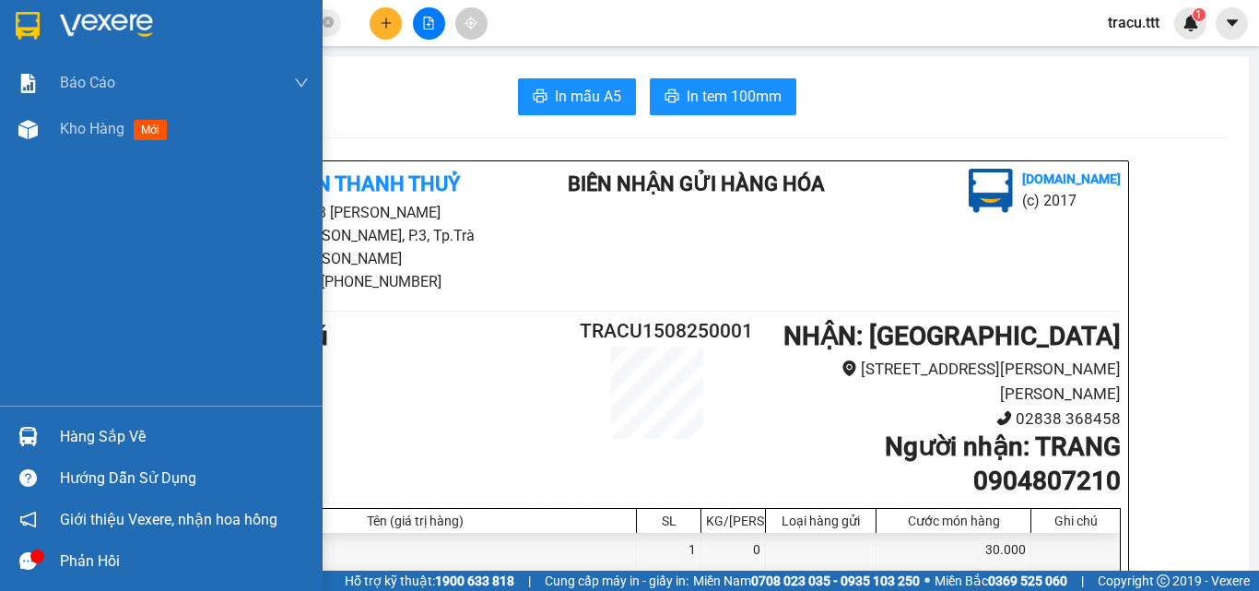
drag, startPoint x: 29, startPoint y: 28, endPoint x: 44, endPoint y: 34, distance: 16.9
click at [29, 29] on img at bounding box center [28, 26] width 24 height 28
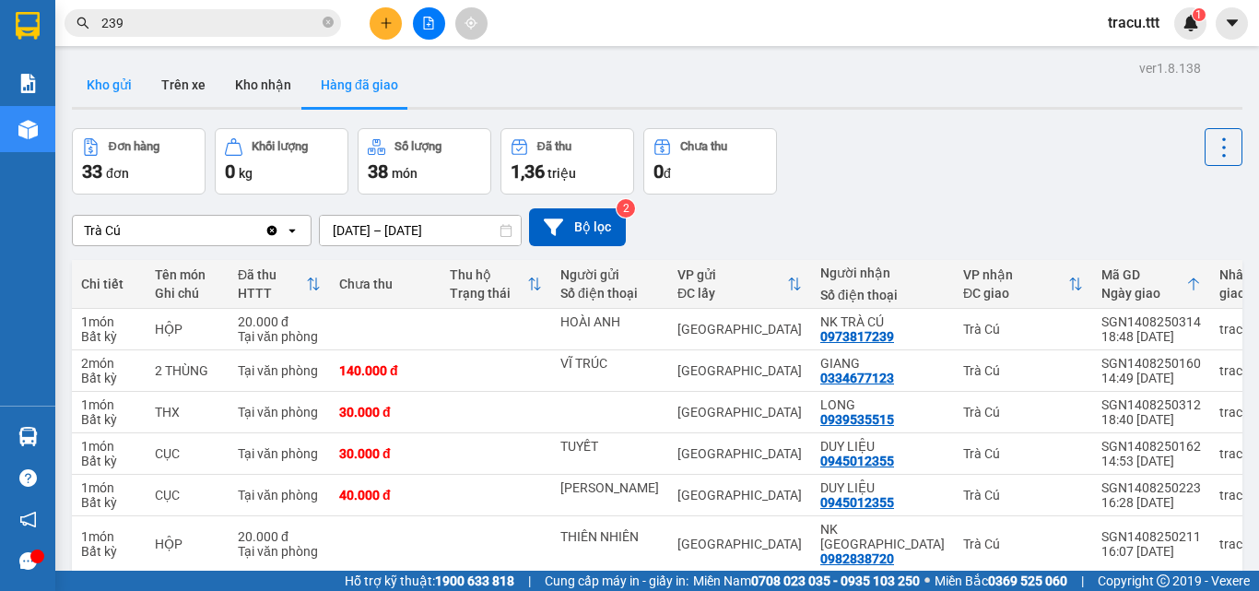
drag, startPoint x: 99, startPoint y: 75, endPoint x: 107, endPoint y: 89, distance: 16.9
click at [100, 74] on button "Kho gửi" at bounding box center [109, 85] width 75 height 44
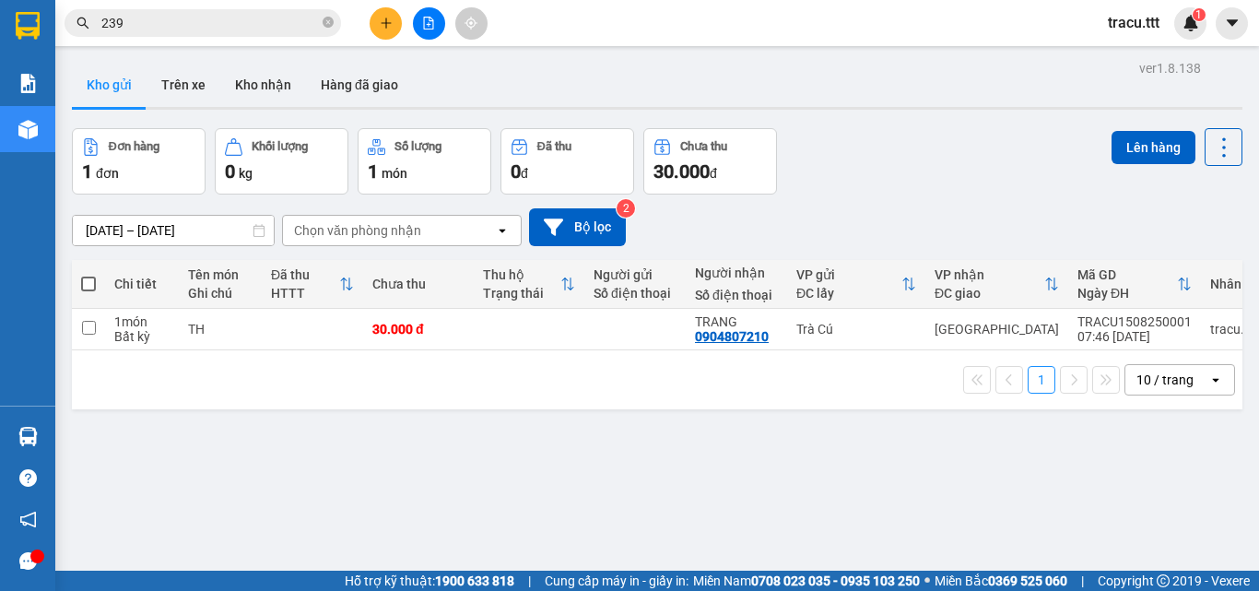
click at [83, 286] on span at bounding box center [88, 283] width 15 height 15
click at [88, 275] on input "checkbox" at bounding box center [88, 275] width 0 height 0
checkbox input "true"
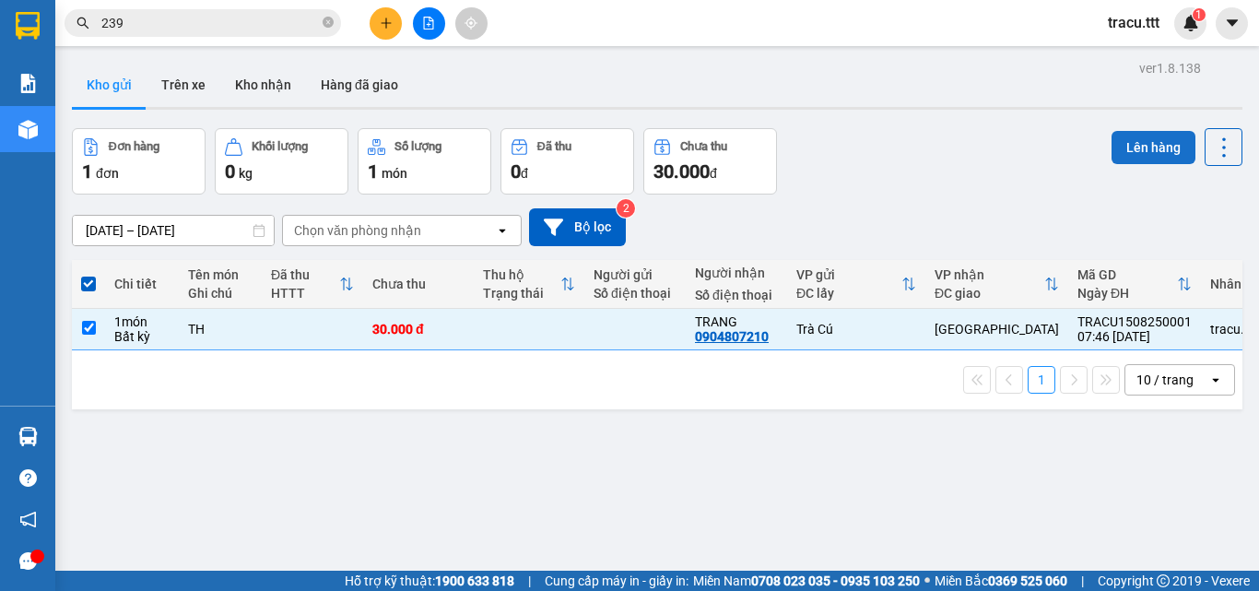
click at [1120, 140] on button "Lên hàng" at bounding box center [1153, 147] width 84 height 33
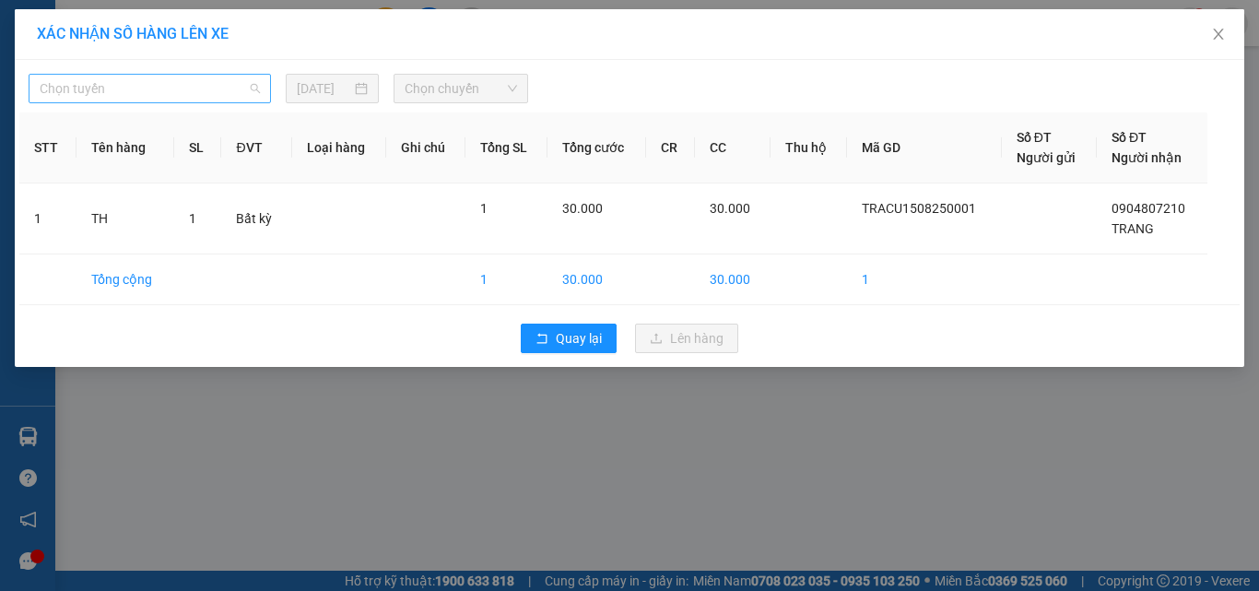
click at [226, 96] on span "Chọn tuyến" at bounding box center [150, 89] width 220 height 28
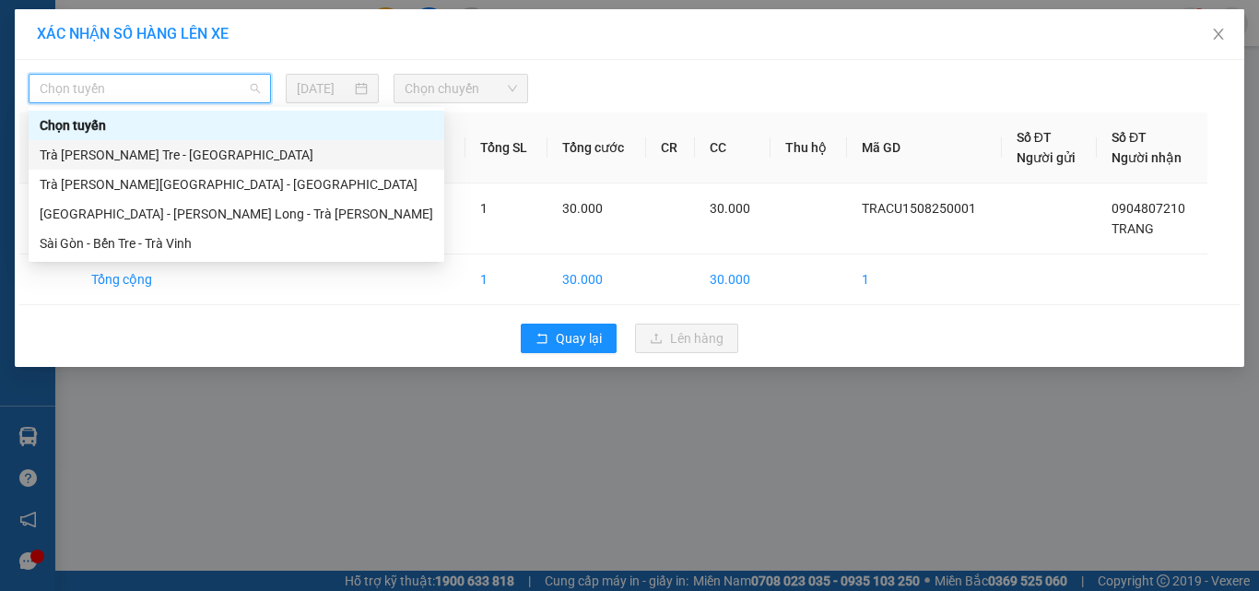
click at [213, 150] on div "Trà [PERSON_NAME] Tre - [GEOGRAPHIC_DATA]" at bounding box center [236, 155] width 393 height 20
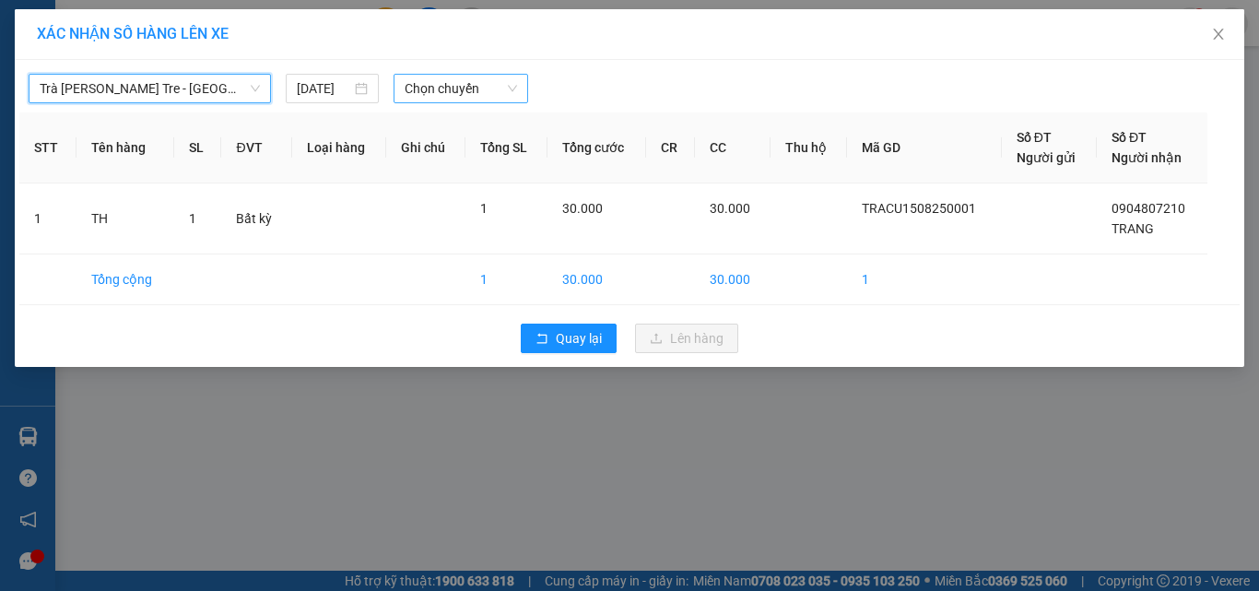
click at [492, 90] on span "Chọn chuyến" at bounding box center [461, 89] width 113 height 28
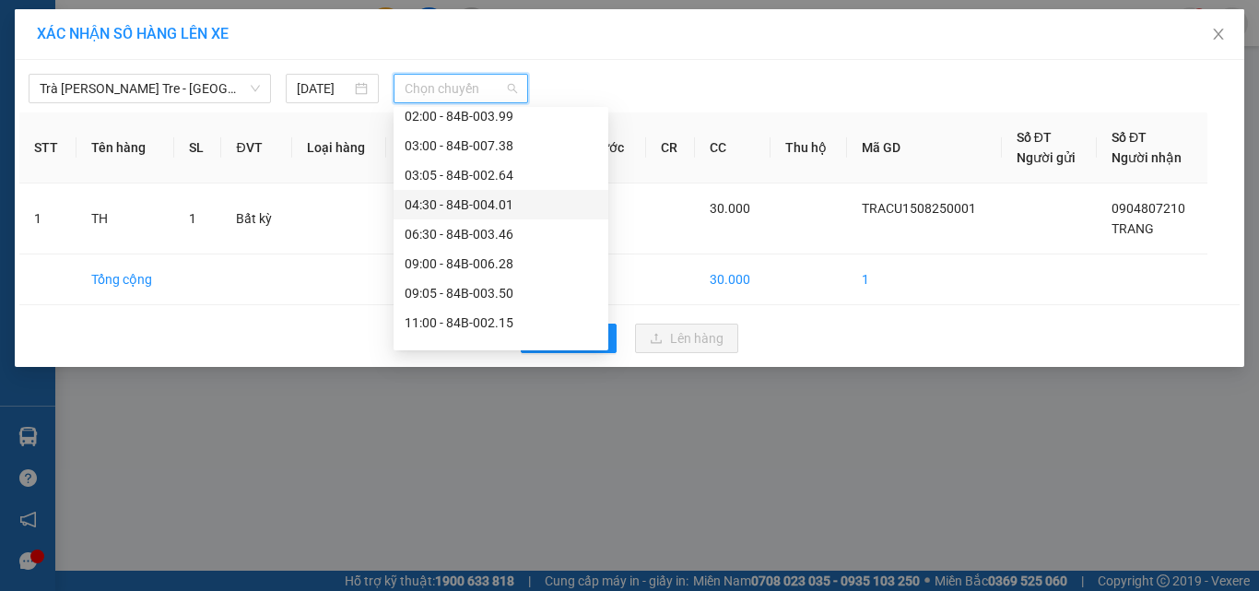
scroll to position [184, 0]
click at [467, 214] on div "09:05 - 84B-003.50" at bounding box center [501, 206] width 193 height 20
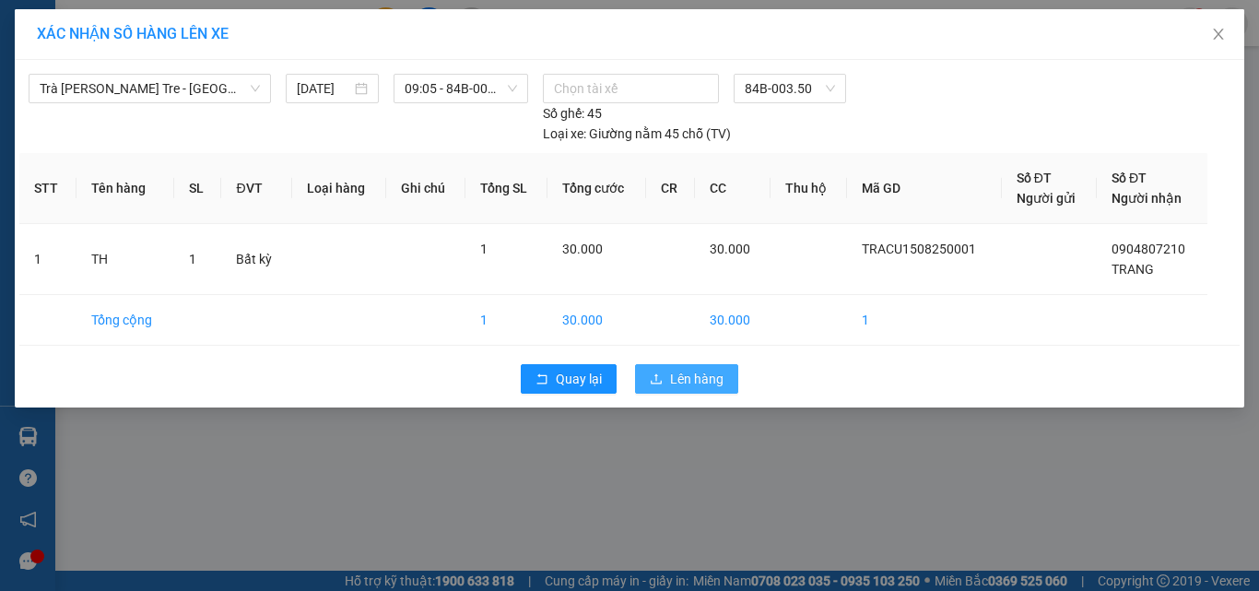
click at [685, 381] on span "Lên hàng" at bounding box center [696, 379] width 53 height 20
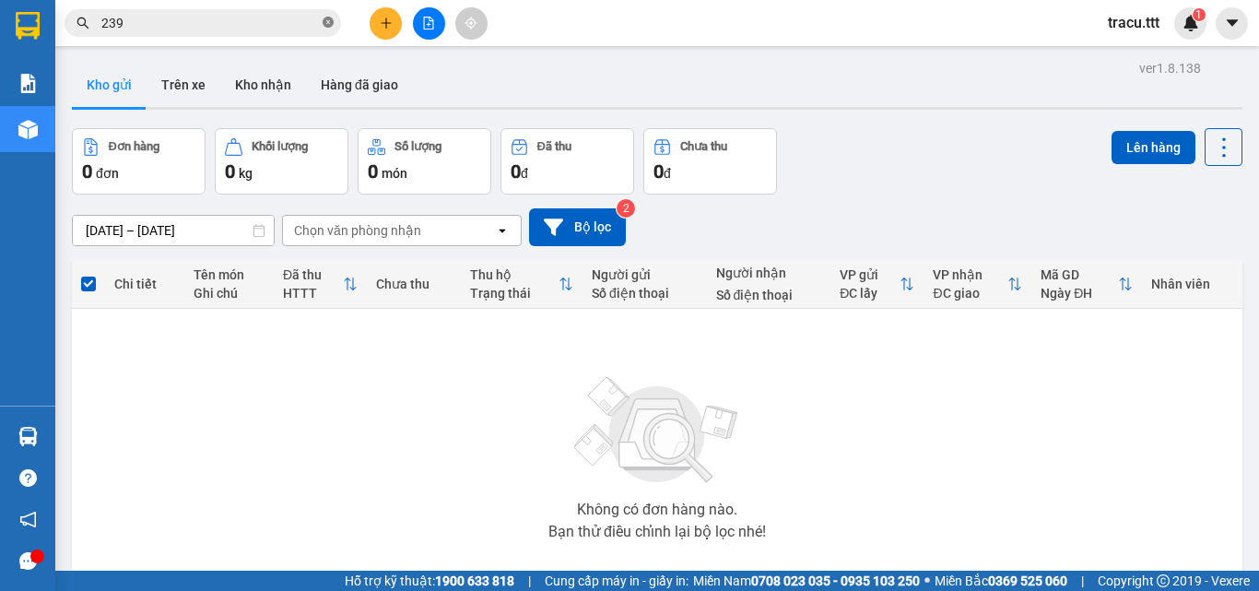
click at [326, 21] on icon "close-circle" at bounding box center [328, 22] width 11 height 11
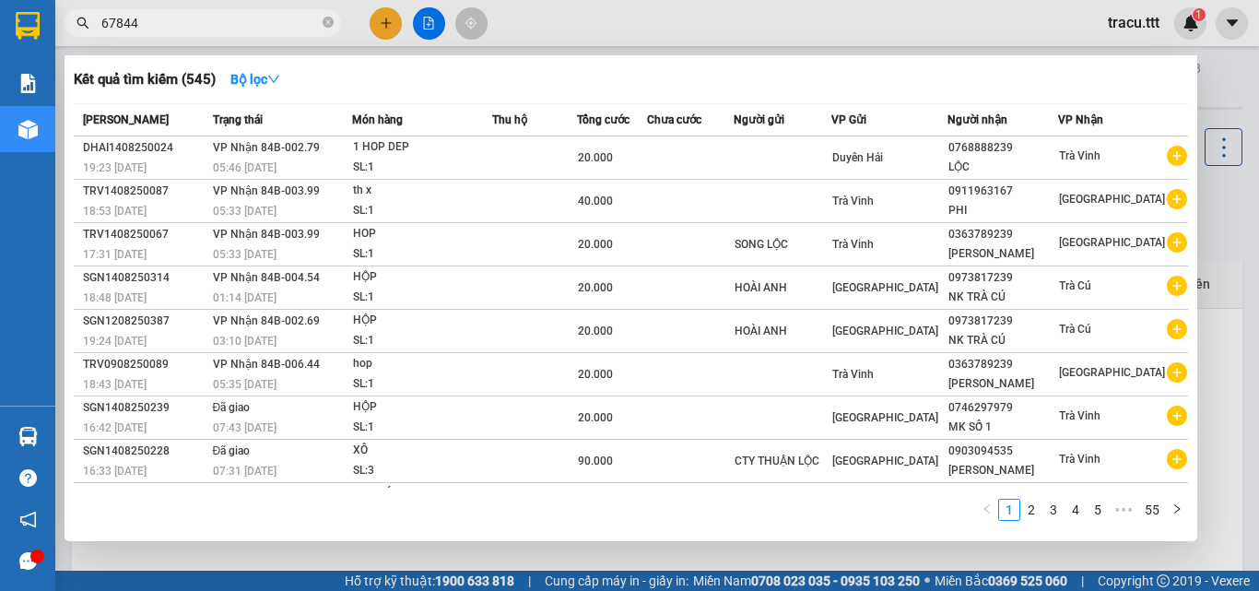
type input "678444"
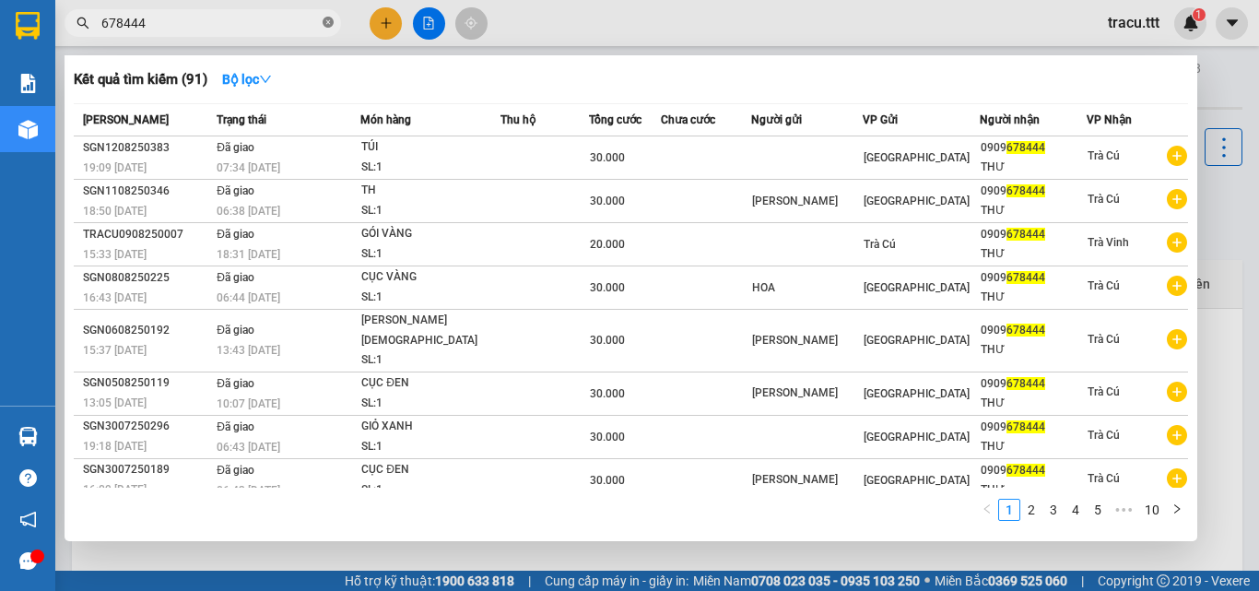
click at [325, 24] on icon "close-circle" at bounding box center [328, 22] width 11 height 11
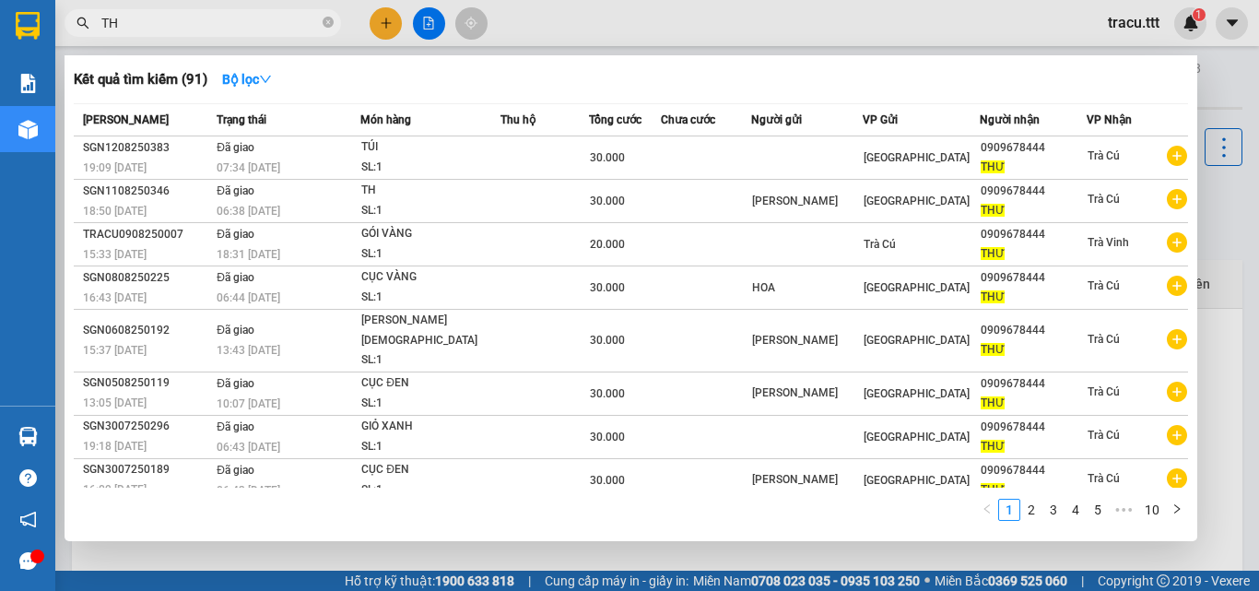
type input "THƯ"
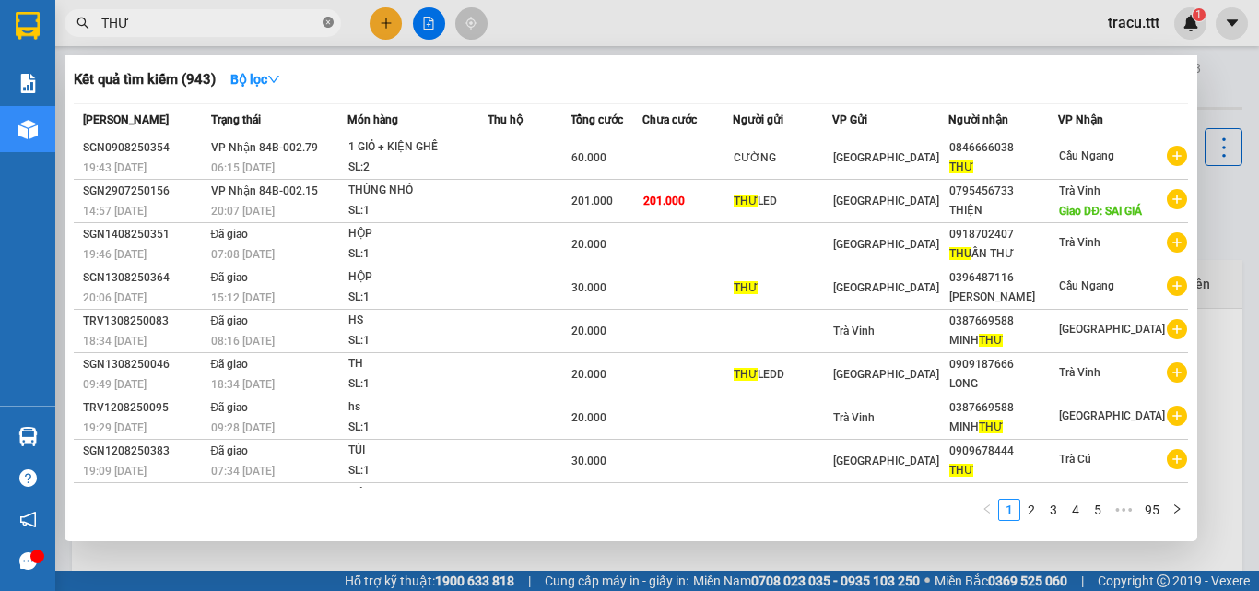
click at [331, 27] on icon "close-circle" at bounding box center [328, 22] width 11 height 11
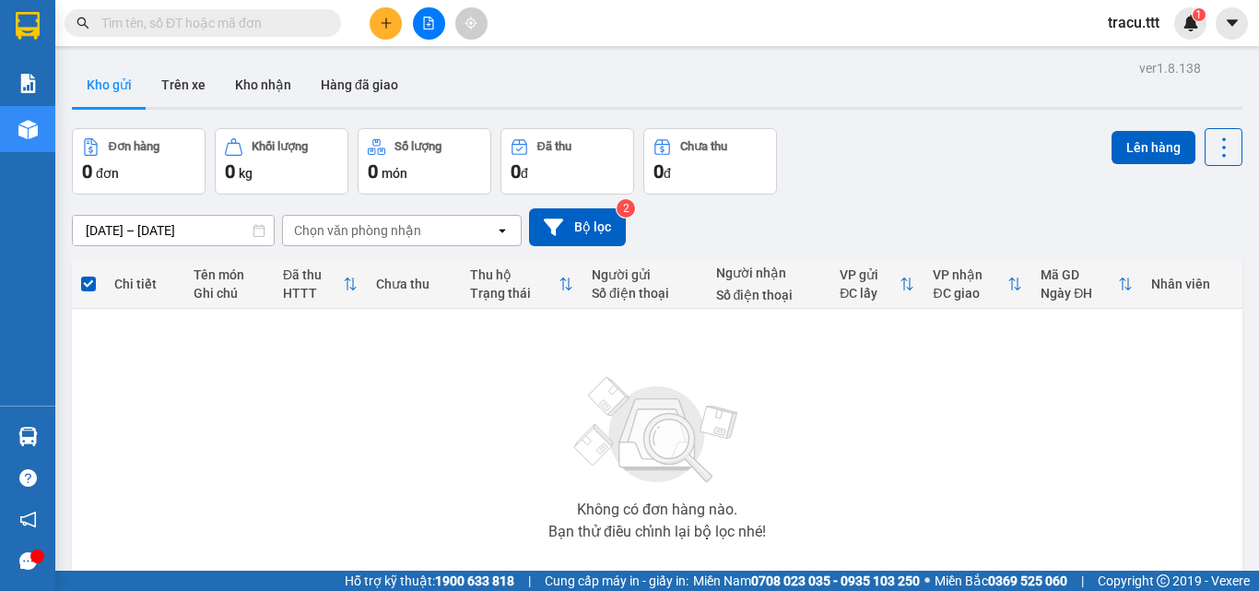
click at [385, 22] on icon "plus" at bounding box center [386, 23] width 13 height 13
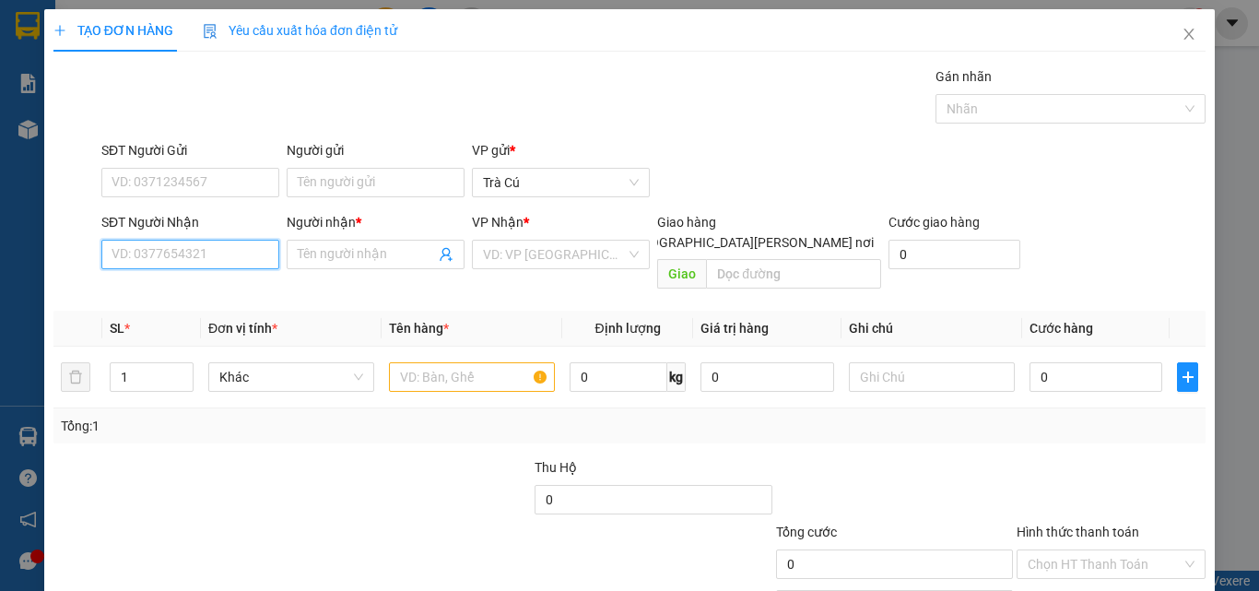
click at [190, 256] on input "SĐT Người Nhận" at bounding box center [190, 254] width 178 height 29
type input "0938295393"
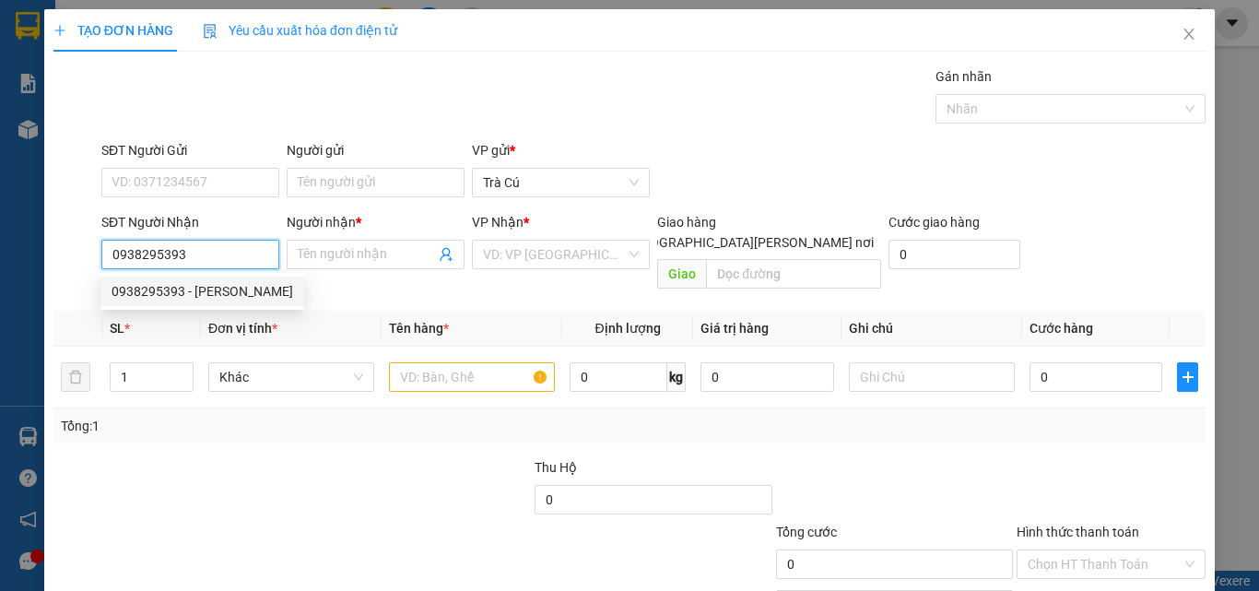
click at [242, 297] on div "0938295393 - [PERSON_NAME]" at bounding box center [202, 291] width 182 height 20
type input "PHÚC"
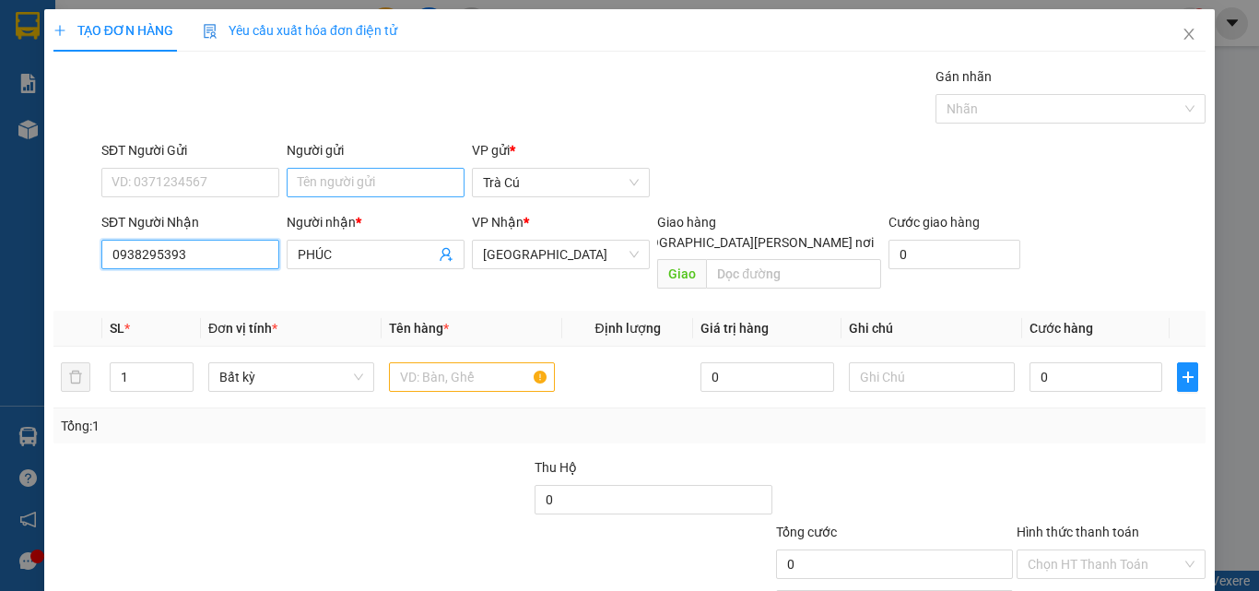
type input "0938295393"
click at [336, 185] on input "Người gửi" at bounding box center [376, 182] width 178 height 29
type input "THI"
click at [472, 364] on input "text" at bounding box center [472, 376] width 166 height 29
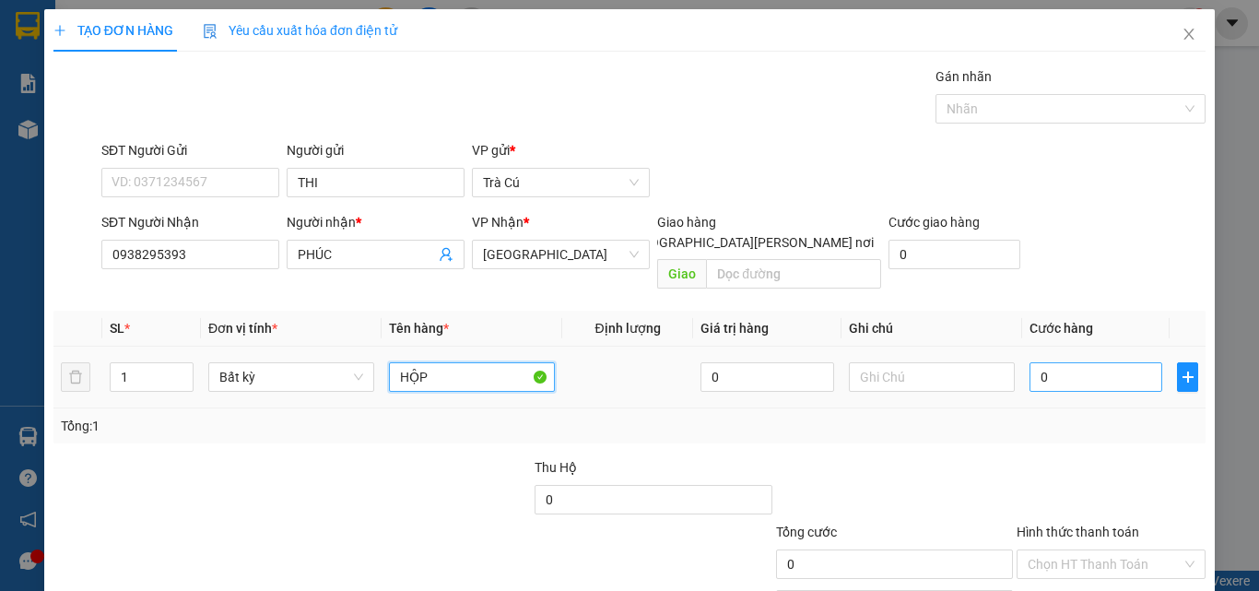
type input "HỘP"
type input "2"
type input "20"
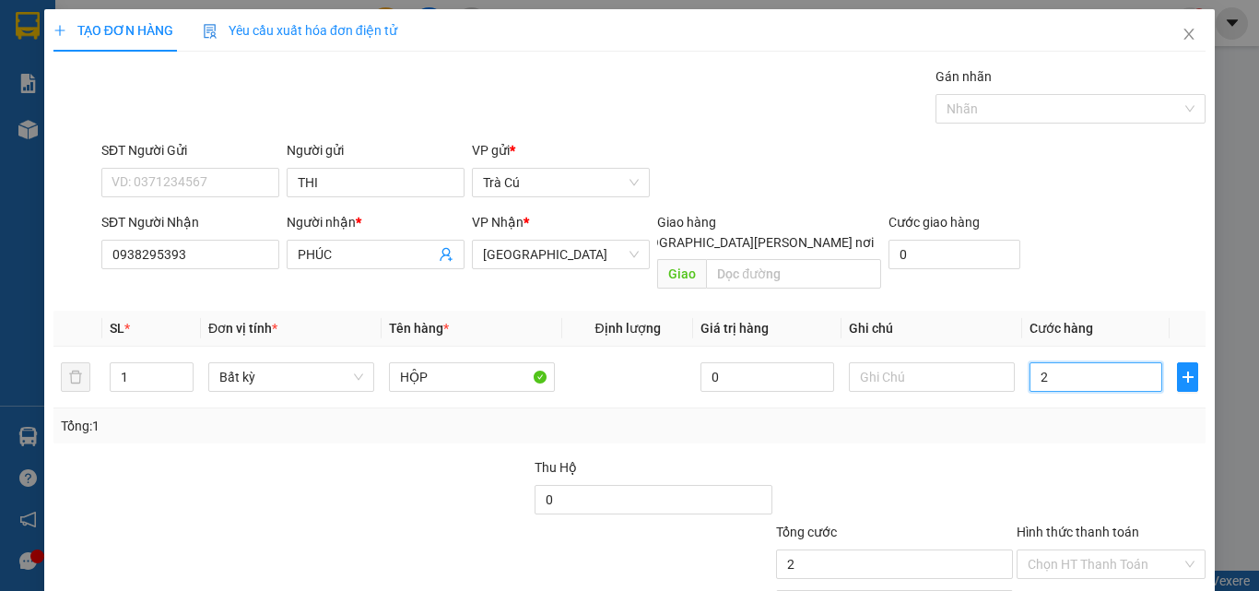
type input "20"
type input "2"
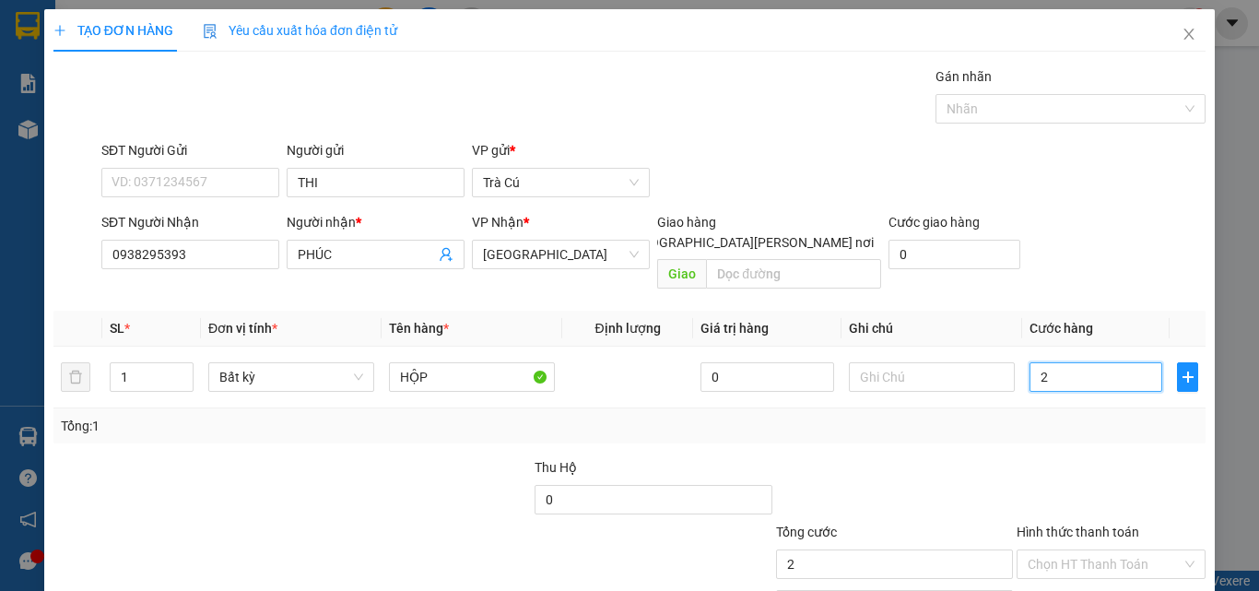
type input "0"
type input "03"
type input "3"
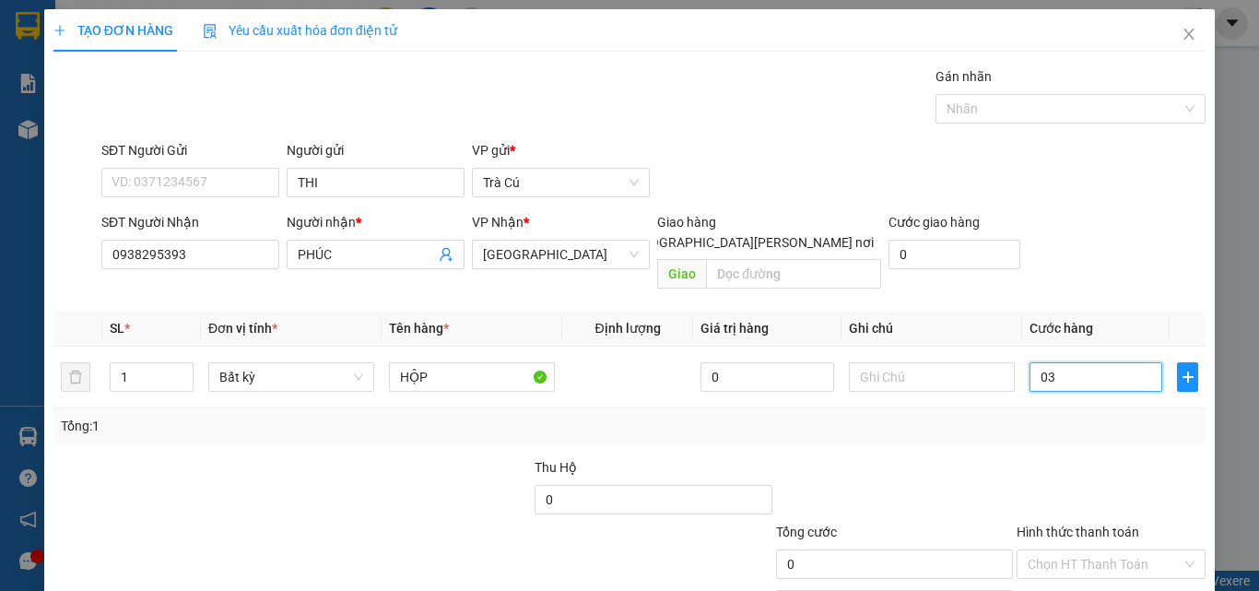
type input "3"
type input "030"
type input "30"
type input "30.000"
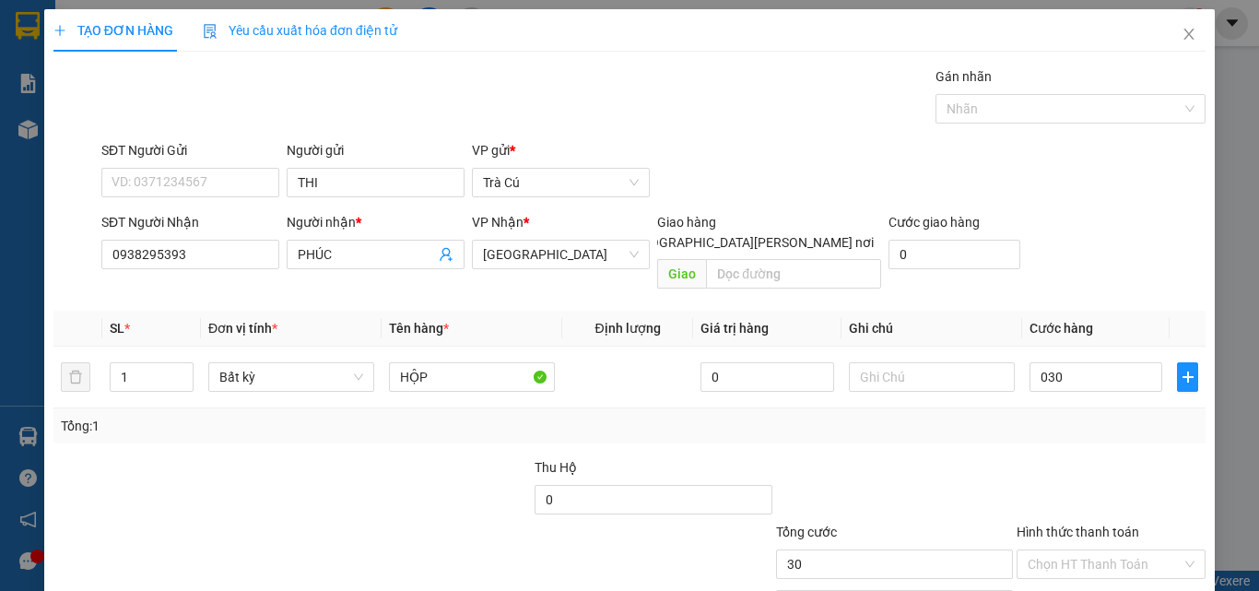
type input "30.000"
click at [1080, 528] on div "Hình thức thanh toán Chọn HT Thanh Toán" at bounding box center [1110, 554] width 189 height 65
click at [1073, 550] on input "Hình thức thanh toán" at bounding box center [1104, 564] width 154 height 28
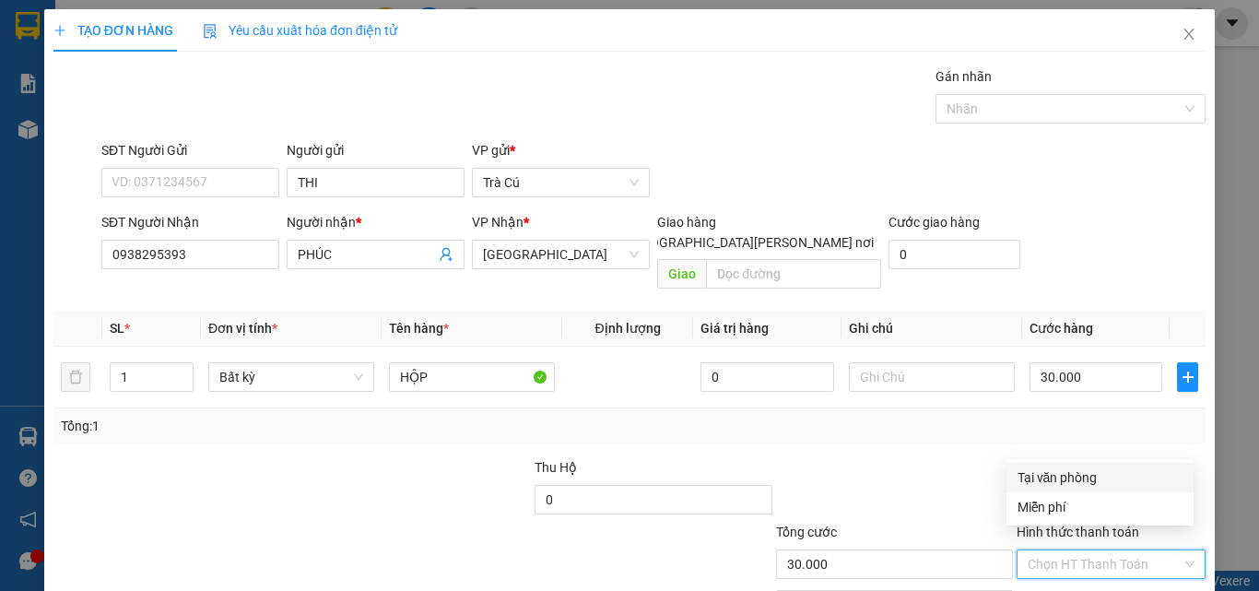
click at [1067, 474] on div "Tại văn phòng" at bounding box center [1099, 477] width 165 height 20
type input "0"
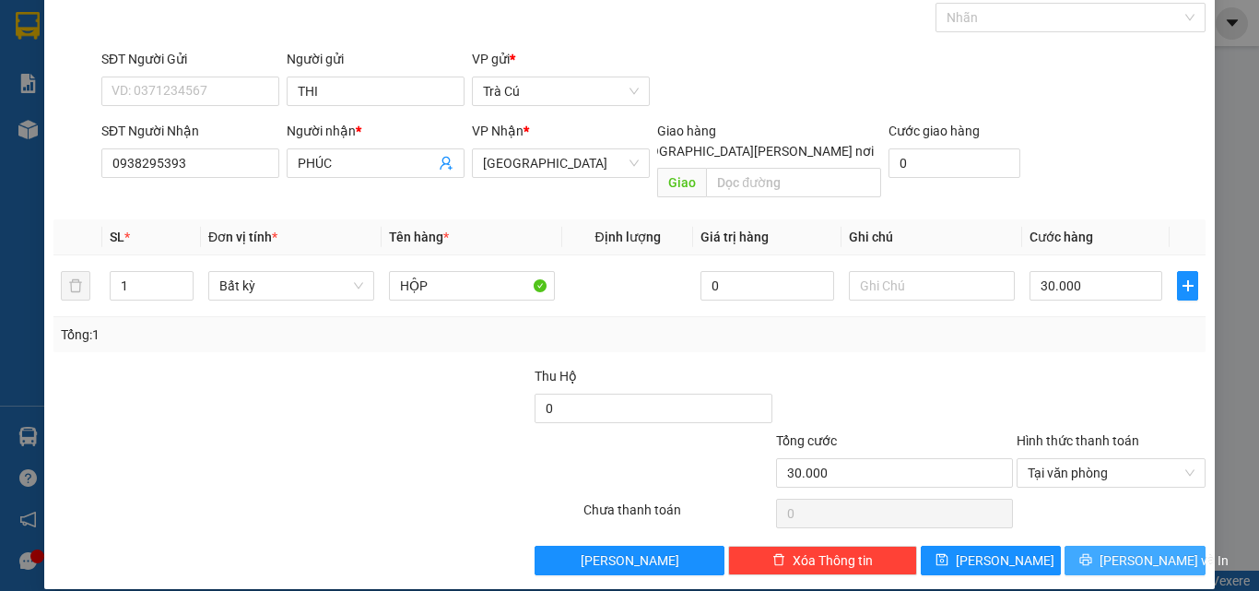
click at [1102, 546] on button "[PERSON_NAME] và In" at bounding box center [1134, 560] width 141 height 29
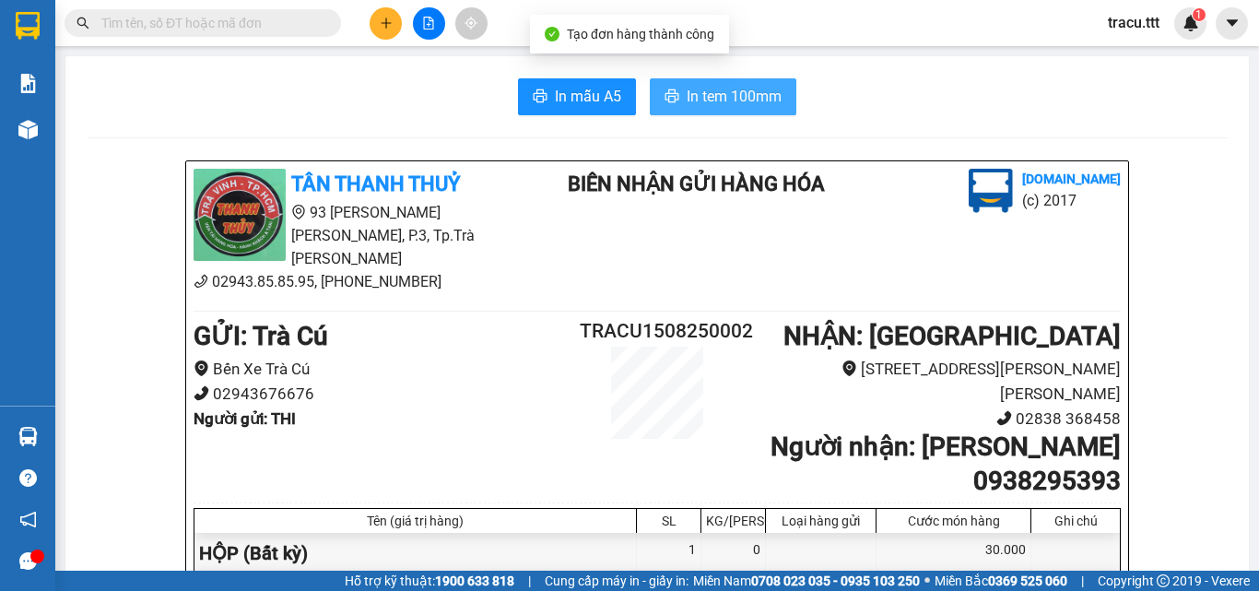
click at [701, 96] on span "In tem 100mm" at bounding box center [733, 96] width 95 height 23
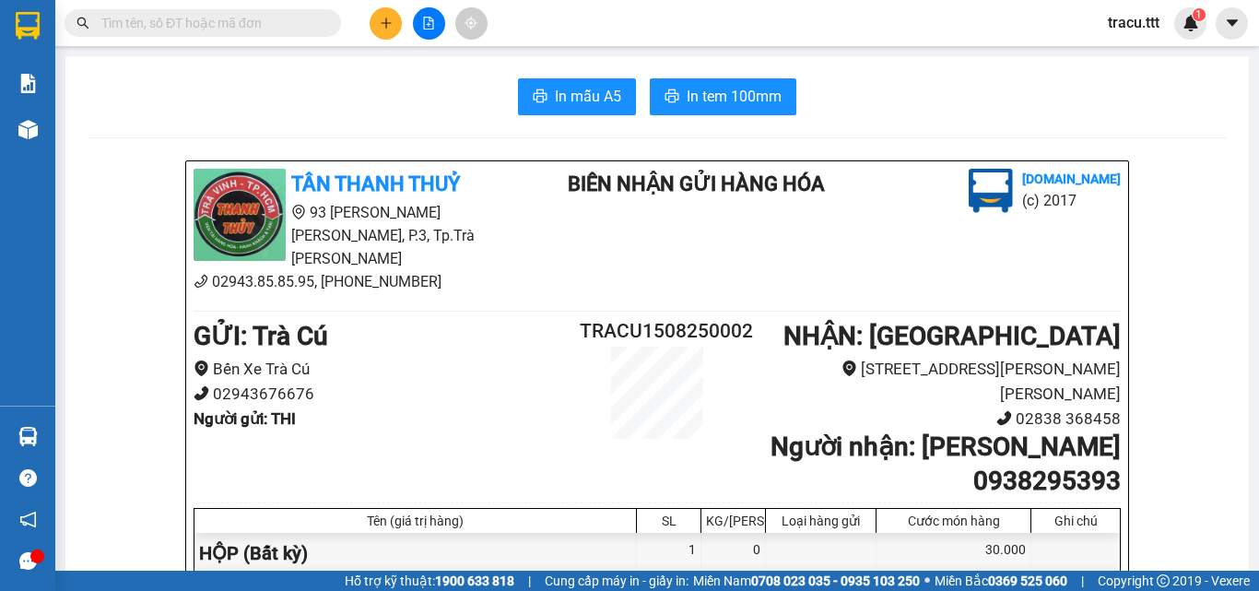
click at [268, 29] on input "text" at bounding box center [209, 23] width 217 height 20
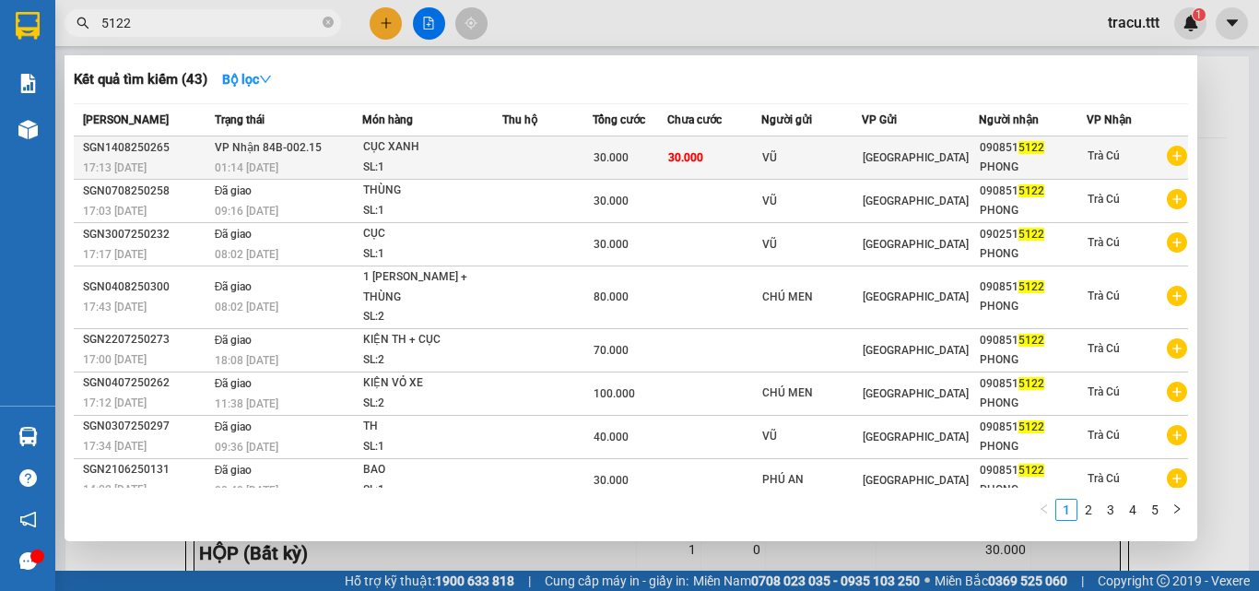
type input "5122"
click at [935, 165] on div "[GEOGRAPHIC_DATA]" at bounding box center [919, 157] width 115 height 20
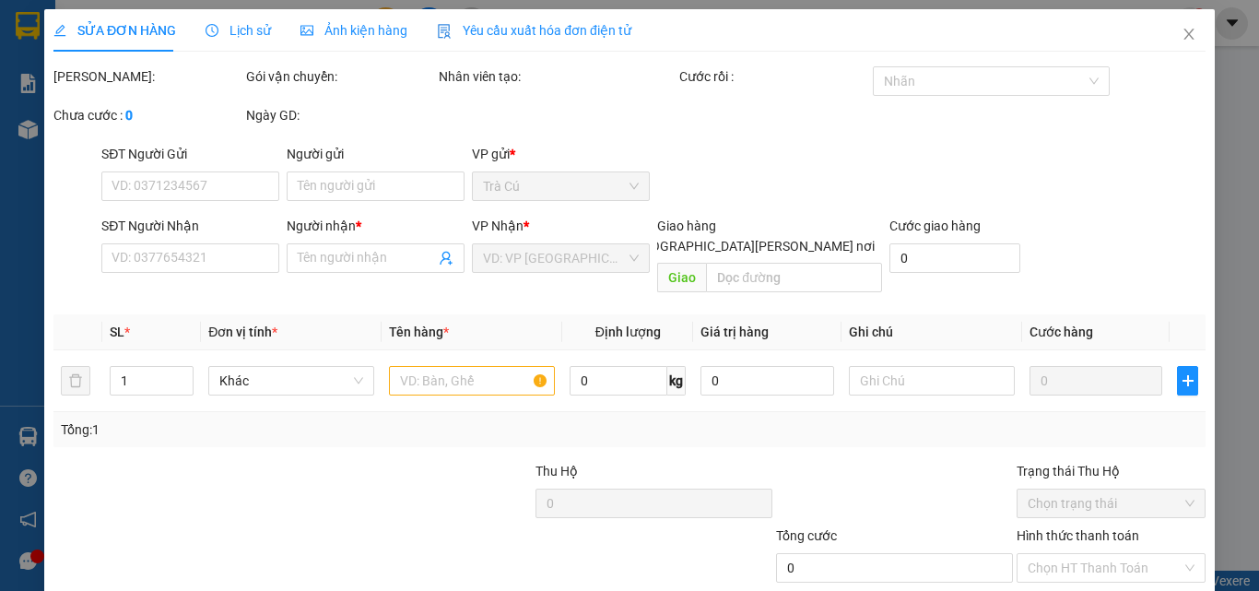
type input "VŨ"
type input "0908515122"
type input "PHONG"
type input "30.000"
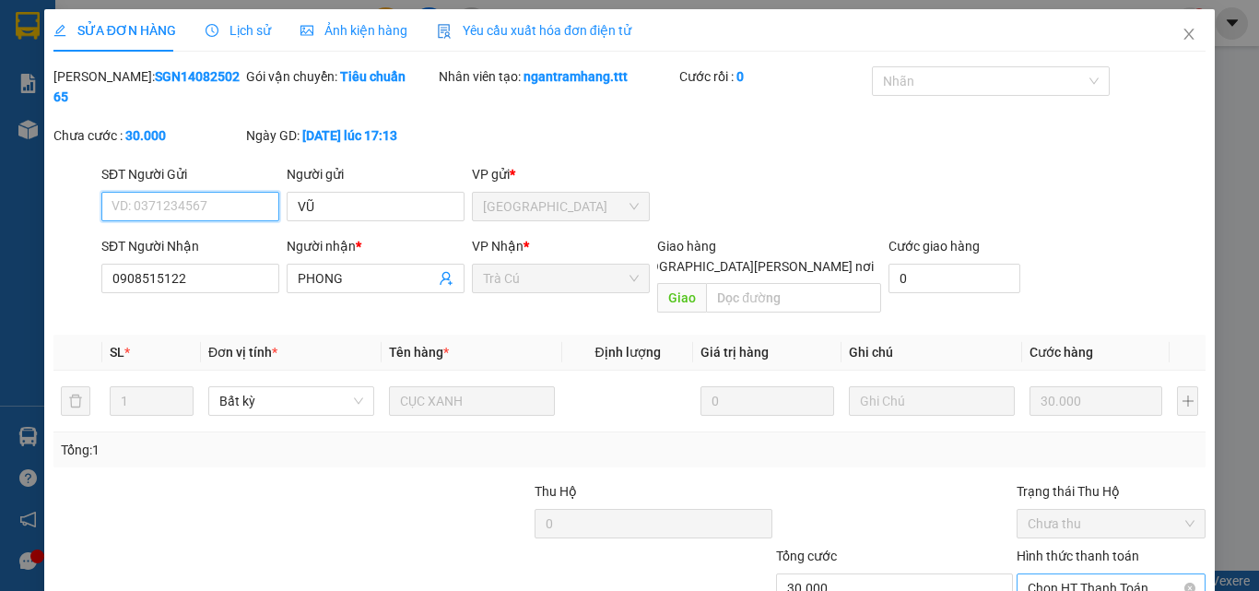
scroll to position [95, 0]
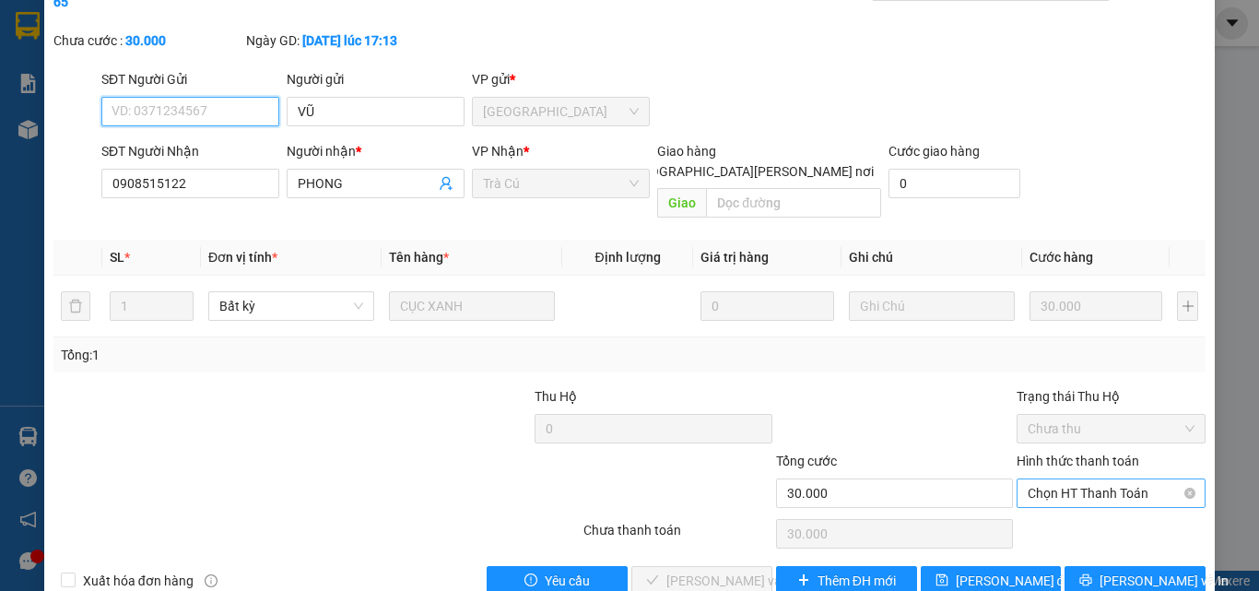
click at [1049, 479] on span "Chọn HT Thanh Toán" at bounding box center [1110, 493] width 167 height 28
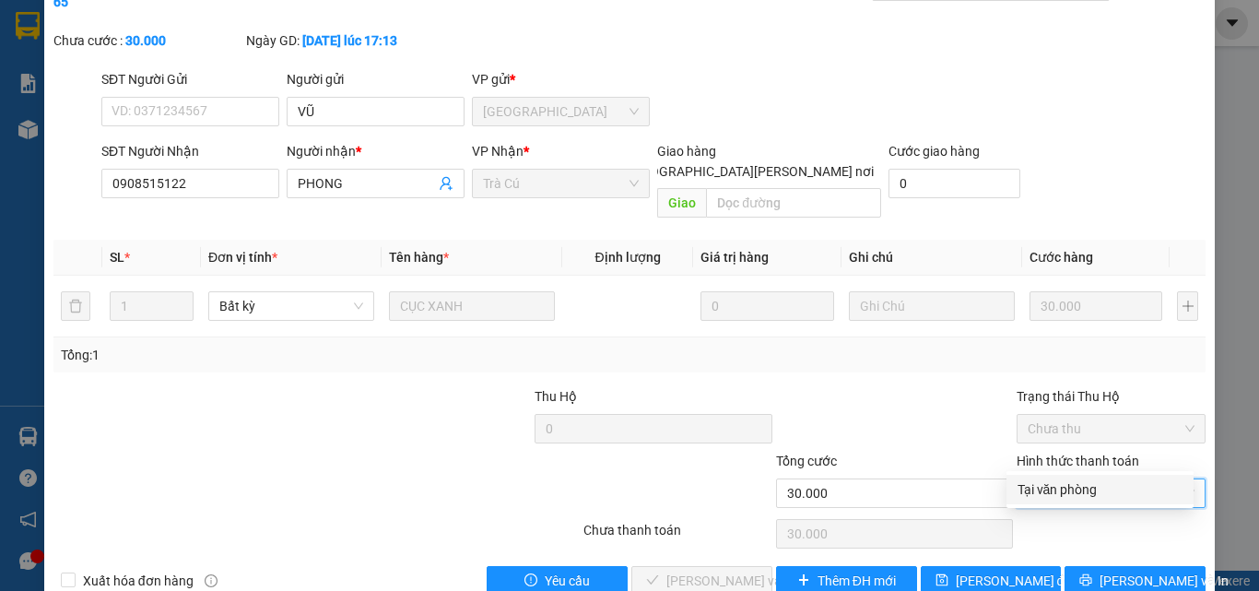
click at [1038, 489] on div "Tại văn phòng" at bounding box center [1099, 489] width 165 height 20
type input "0"
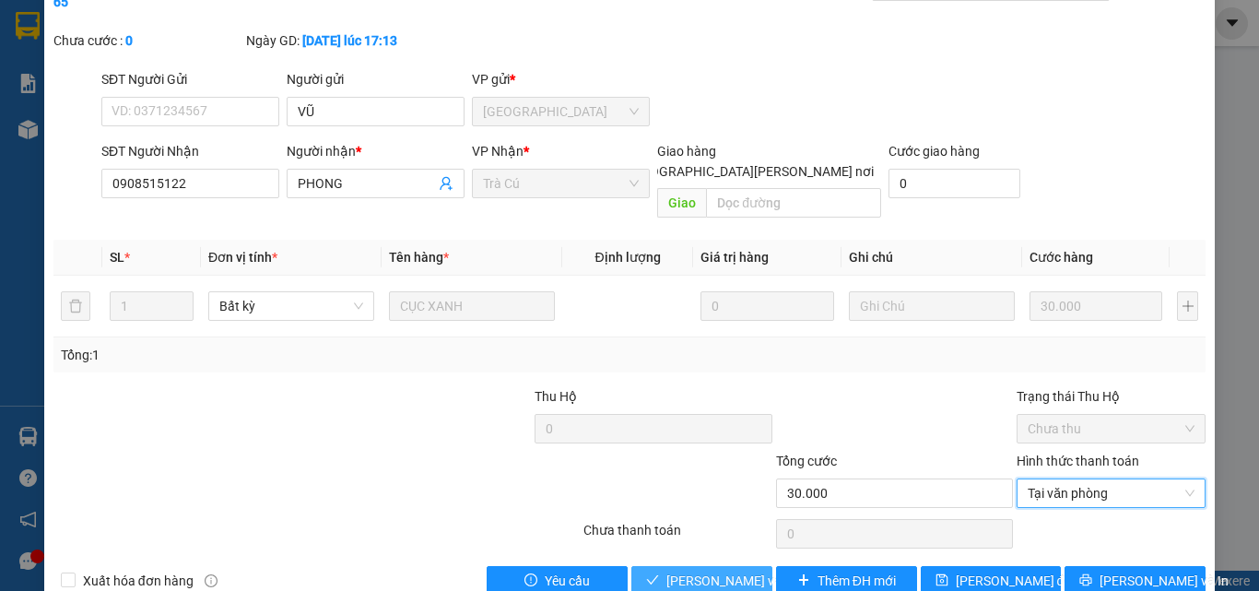
click at [747, 570] on span "[PERSON_NAME] và [PERSON_NAME] hàng" at bounding box center [790, 580] width 249 height 20
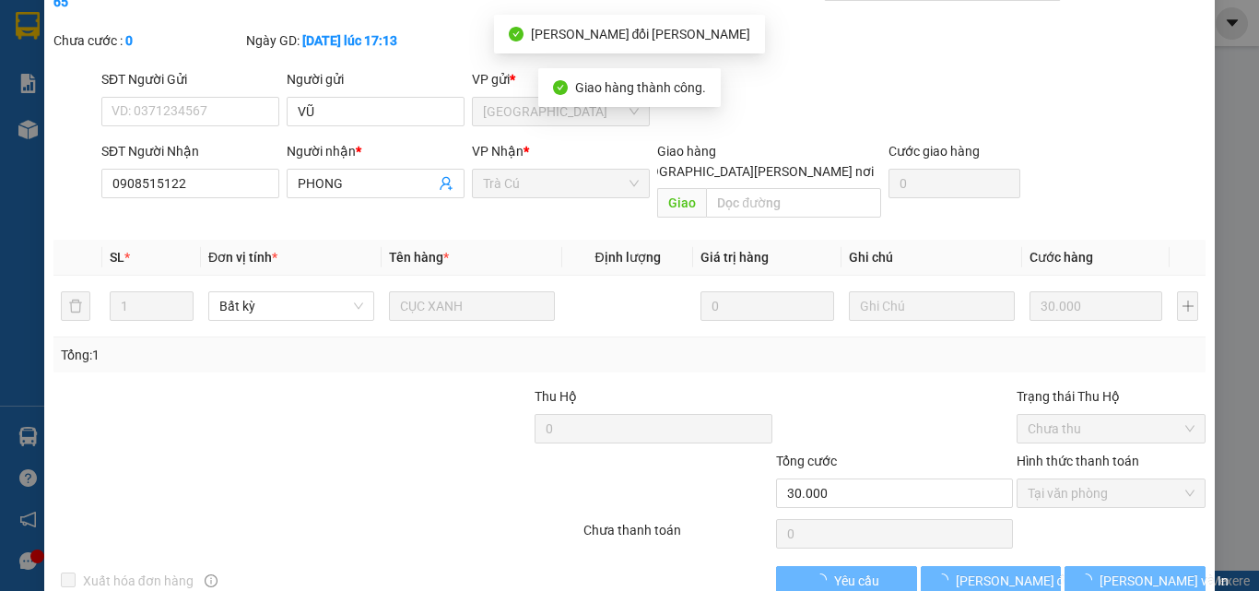
scroll to position [0, 0]
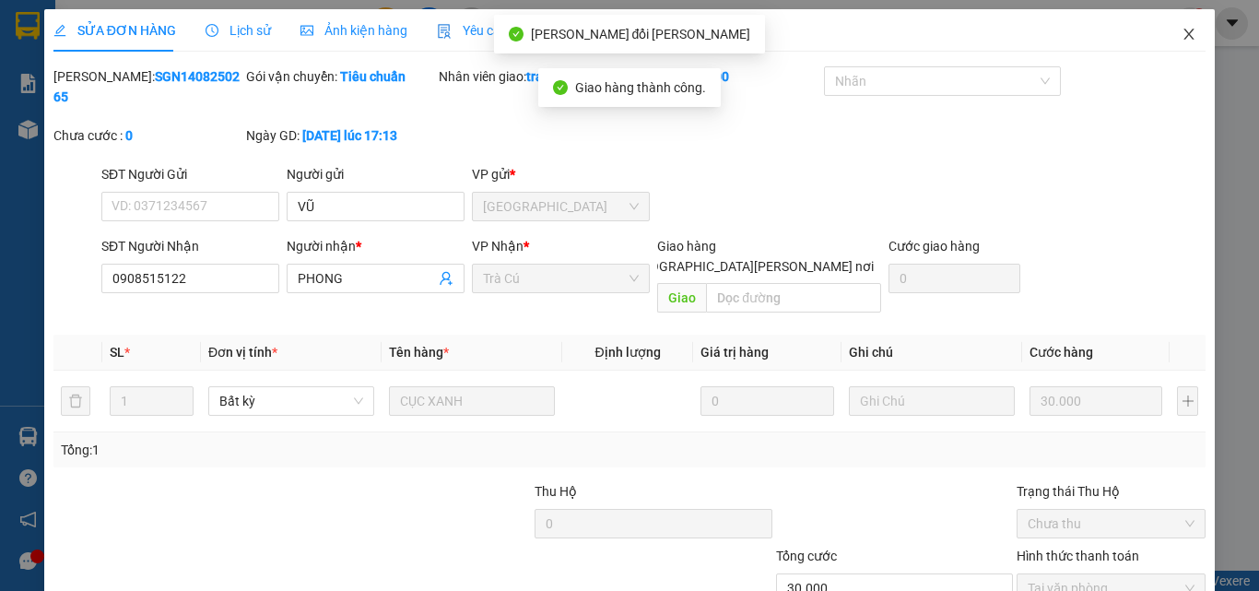
click at [1181, 30] on icon "close" at bounding box center [1188, 34] width 15 height 15
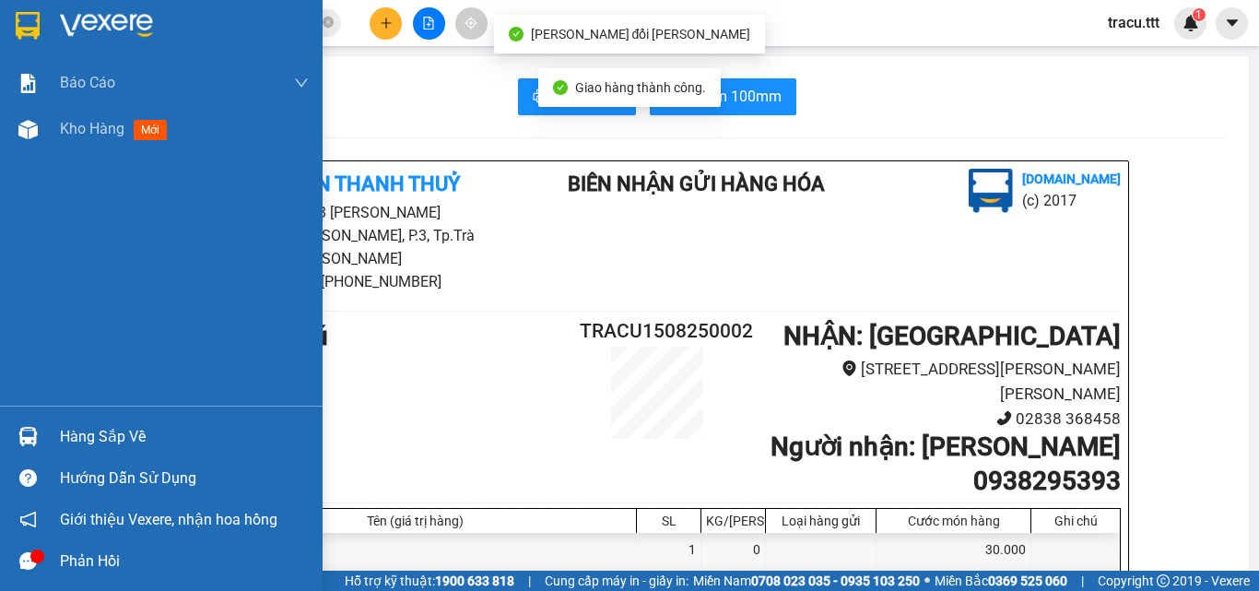
click at [43, 37] on div at bounding box center [28, 25] width 32 height 32
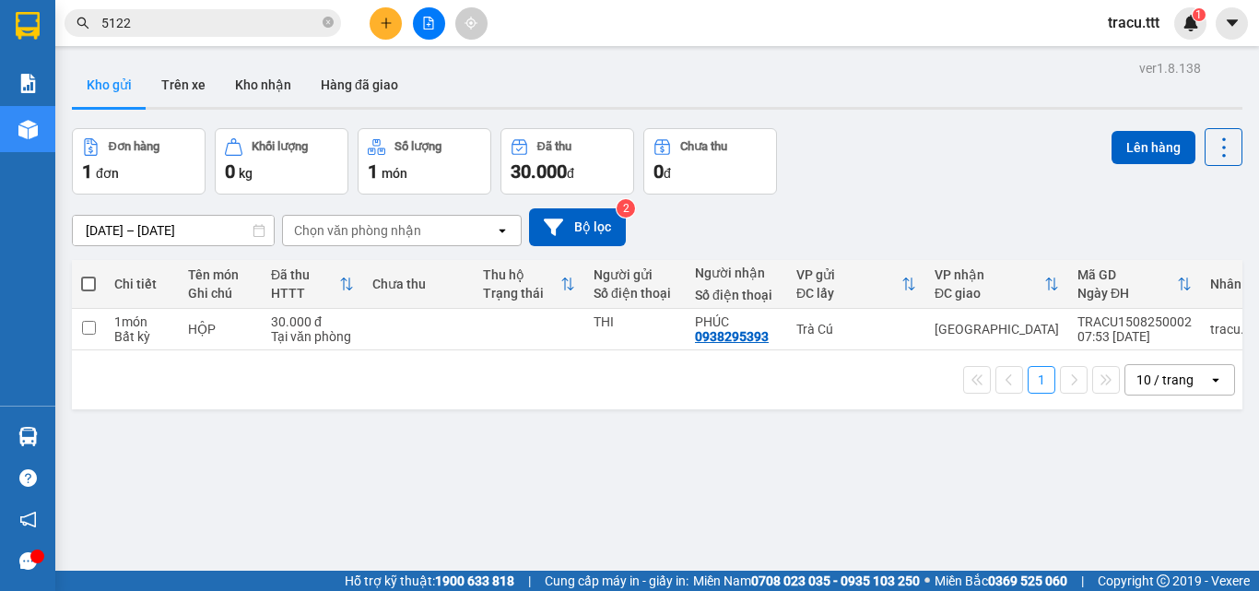
click at [87, 288] on span at bounding box center [88, 283] width 15 height 15
click at [88, 275] on input "checkbox" at bounding box center [88, 275] width 0 height 0
checkbox input "true"
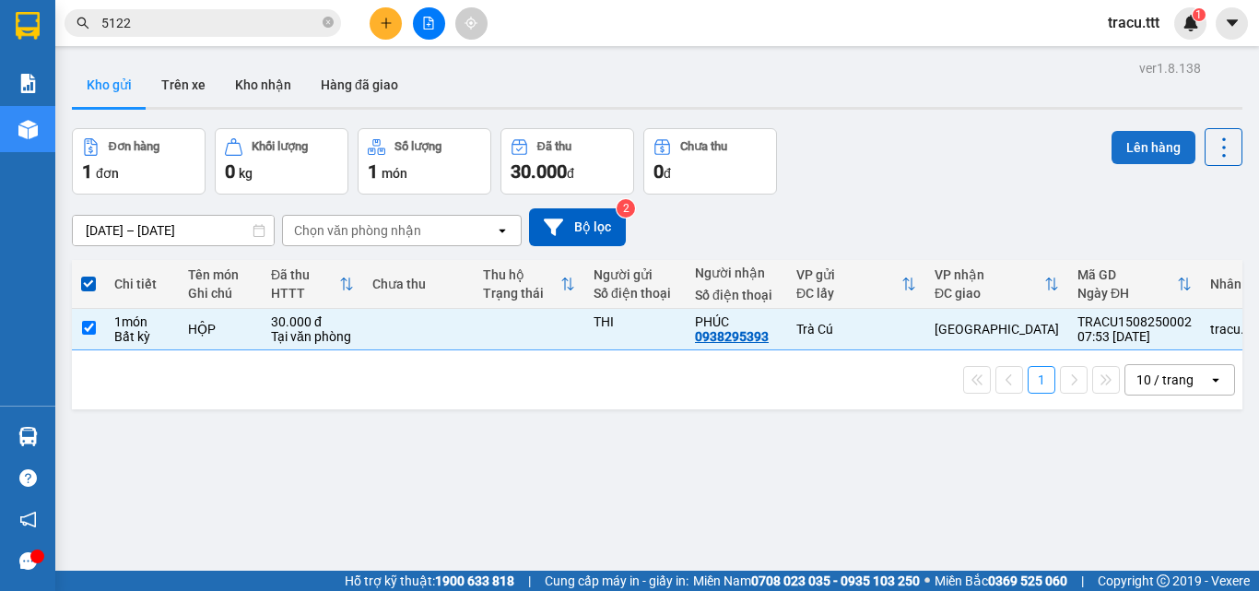
click at [1126, 146] on button "Lên hàng" at bounding box center [1153, 147] width 84 height 33
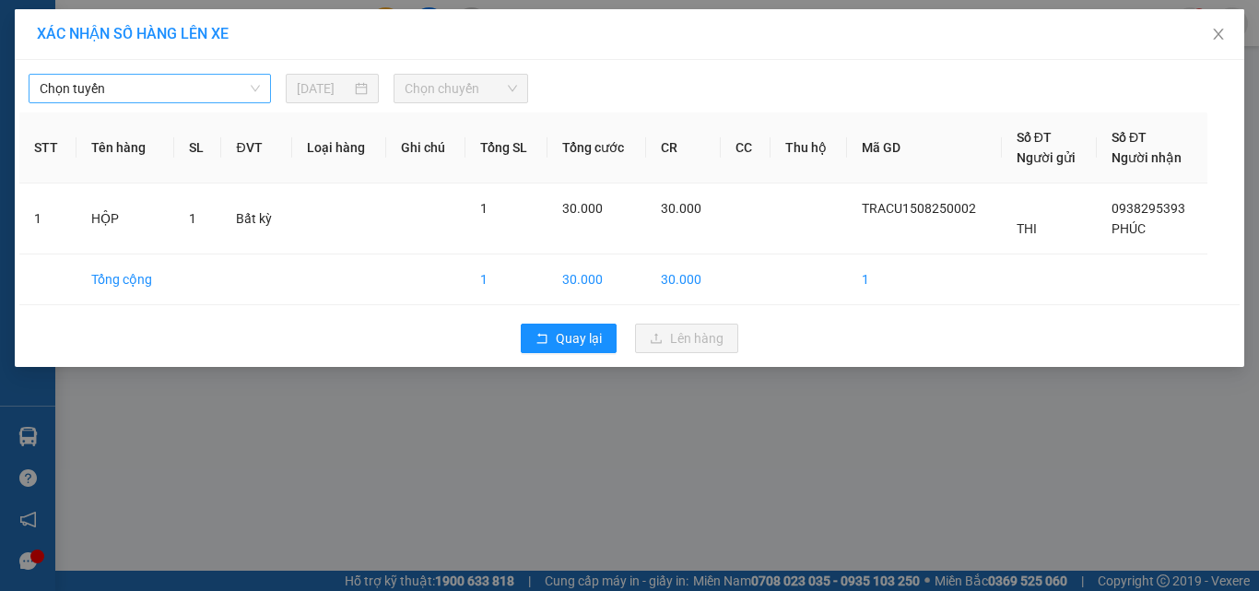
click at [210, 92] on span "Chọn tuyến" at bounding box center [150, 89] width 220 height 28
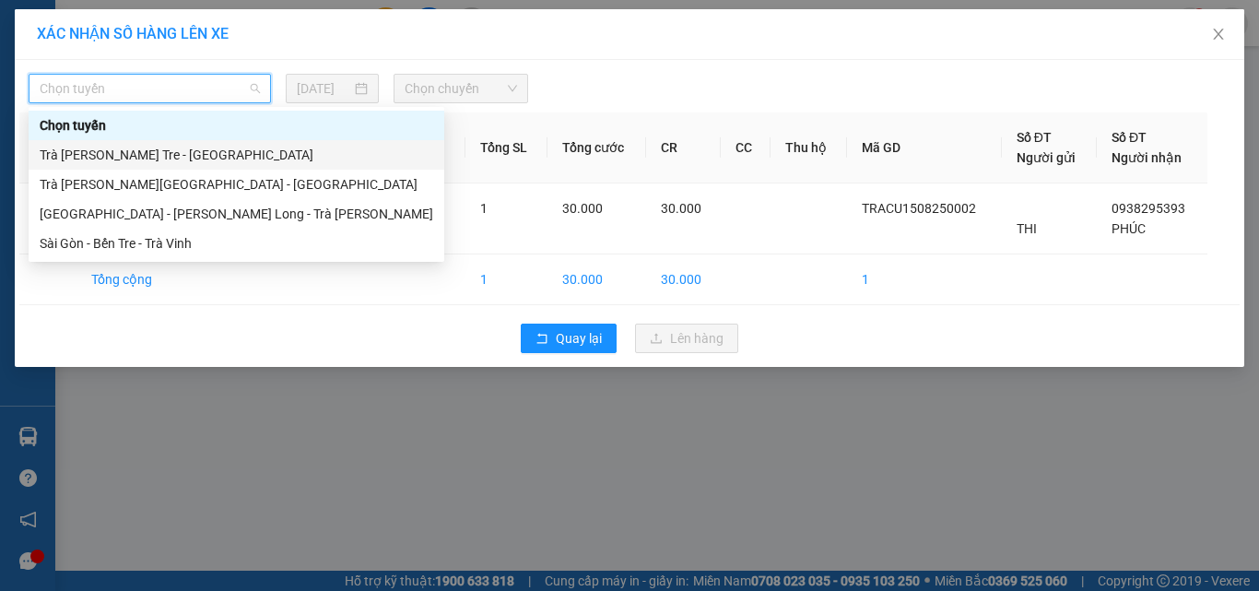
click at [189, 154] on div "Trà [PERSON_NAME] Tre - [GEOGRAPHIC_DATA]" at bounding box center [236, 155] width 393 height 20
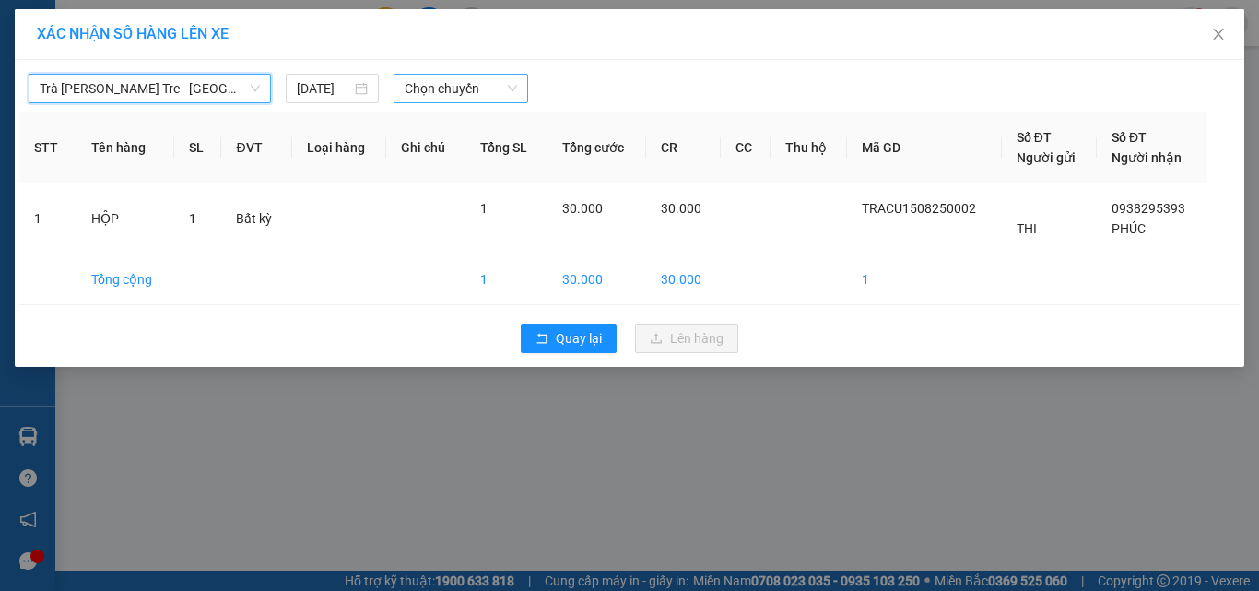
click at [434, 80] on span "Chọn chuyến" at bounding box center [461, 89] width 113 height 28
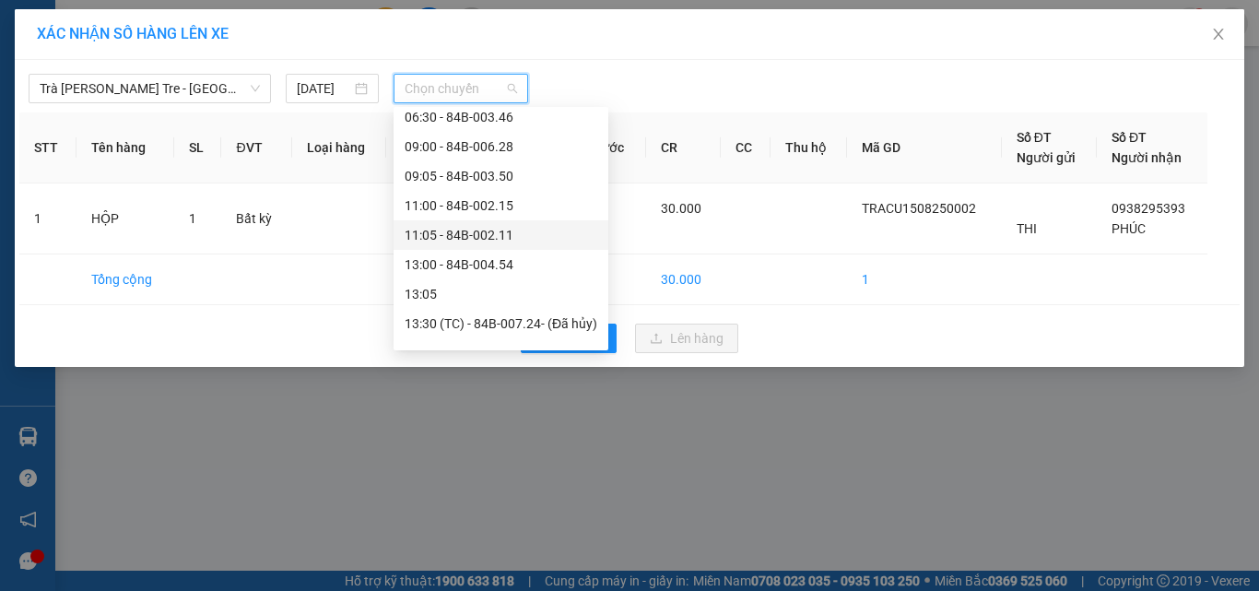
scroll to position [184, 0]
click at [451, 200] on div "09:05 - 84B-003.50" at bounding box center [501, 206] width 193 height 20
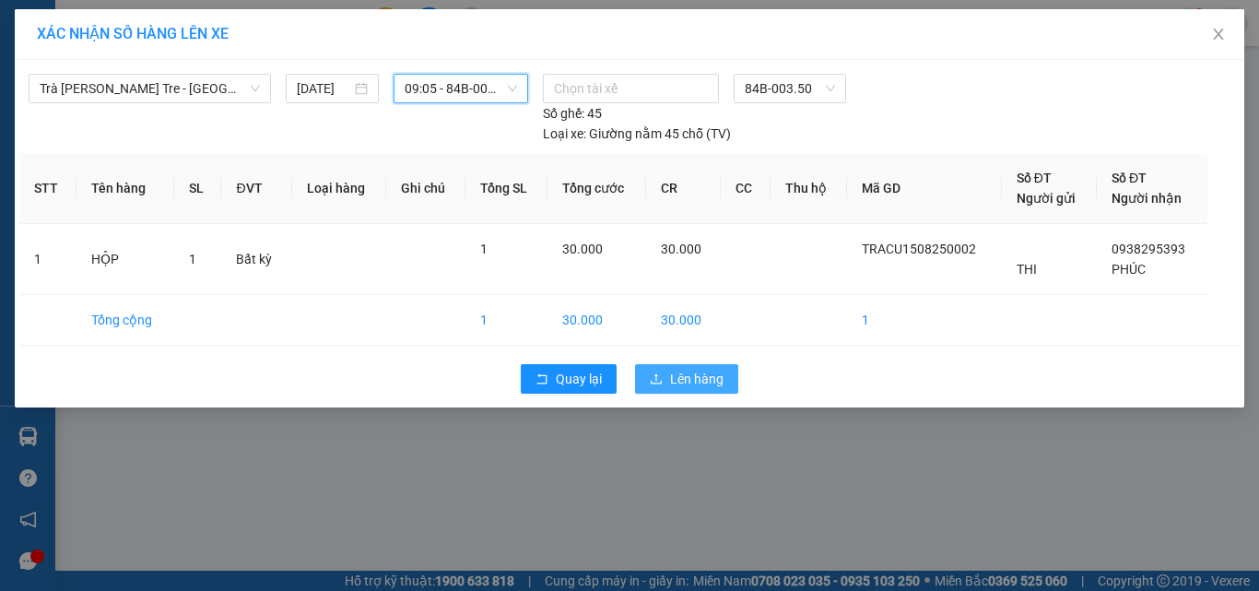
click at [696, 375] on span "Lên hàng" at bounding box center [696, 379] width 53 height 20
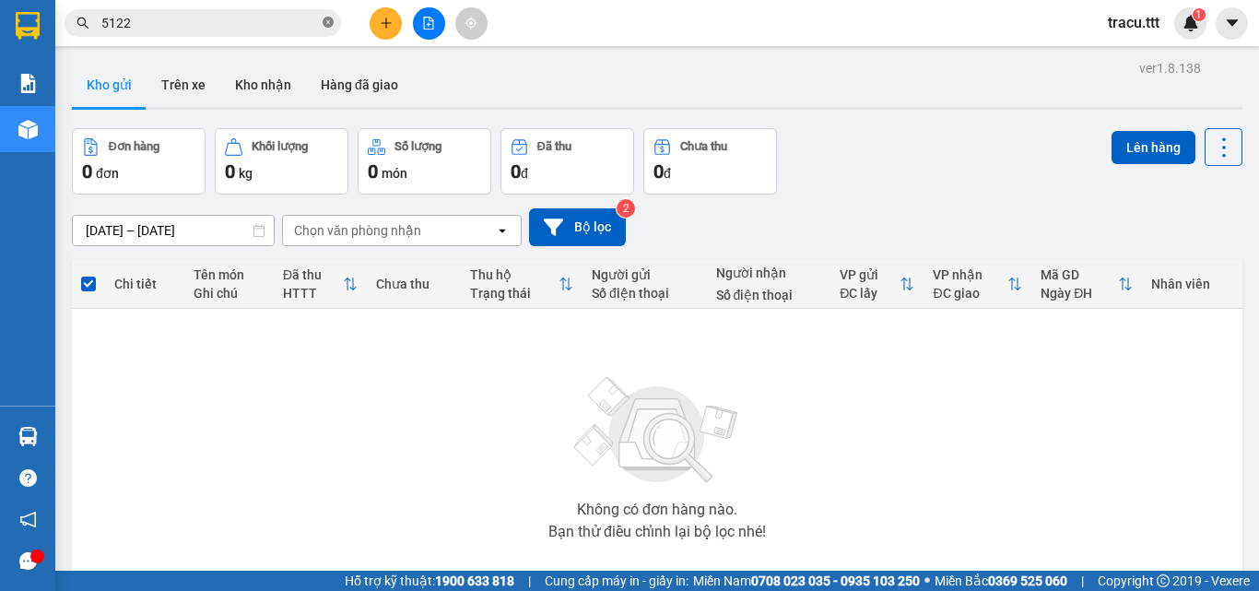
click at [327, 25] on icon "close-circle" at bounding box center [328, 22] width 11 height 11
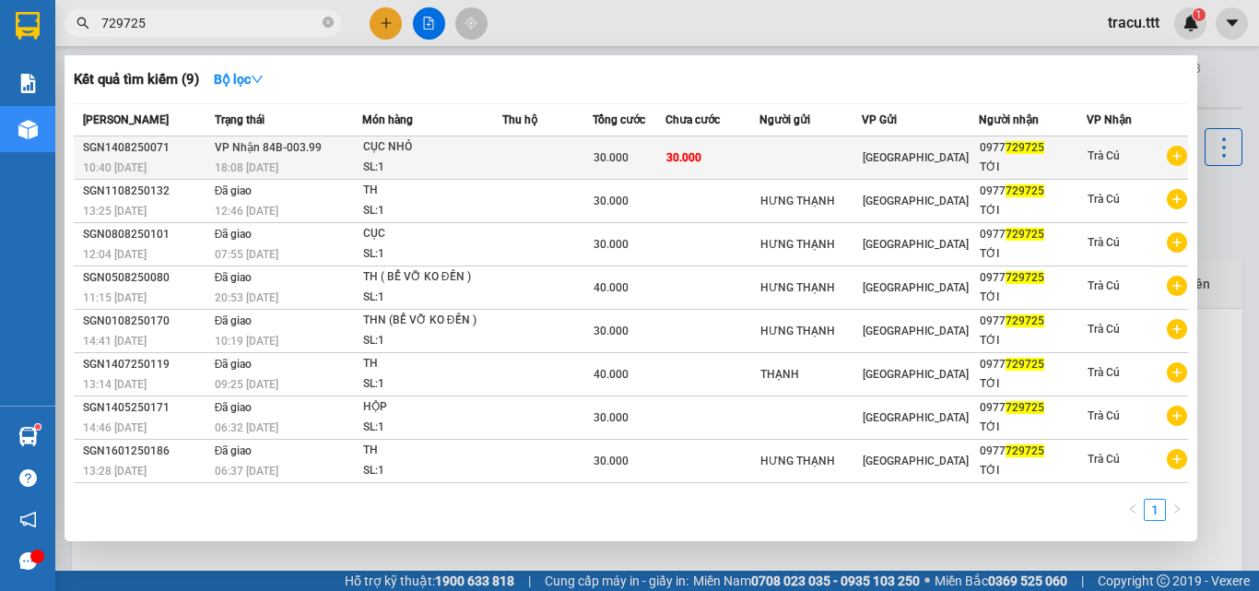
type input "729725"
click at [689, 155] on span "30.000" at bounding box center [683, 157] width 35 height 13
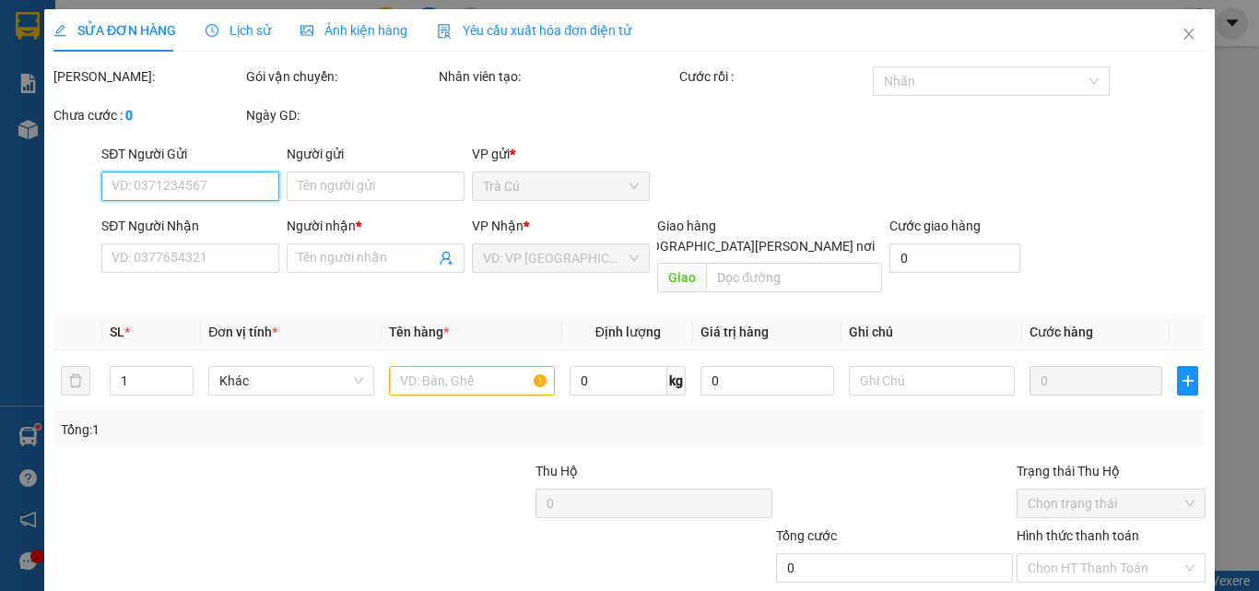
type input "0977729725"
type input "TỚI"
type input "30.000"
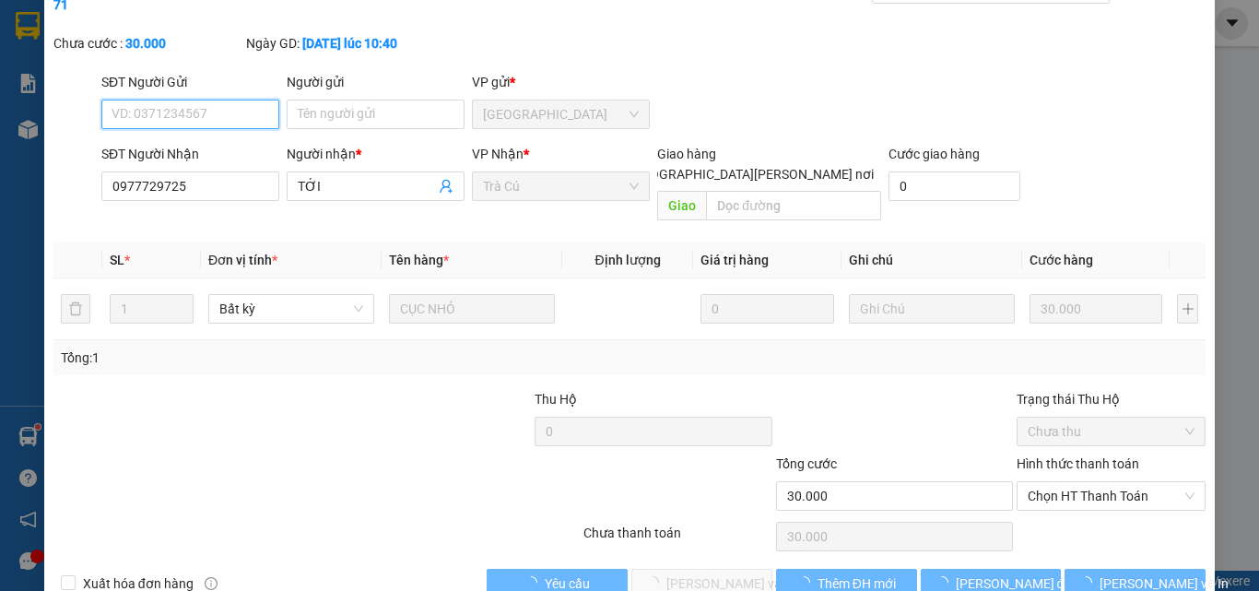
scroll to position [95, 0]
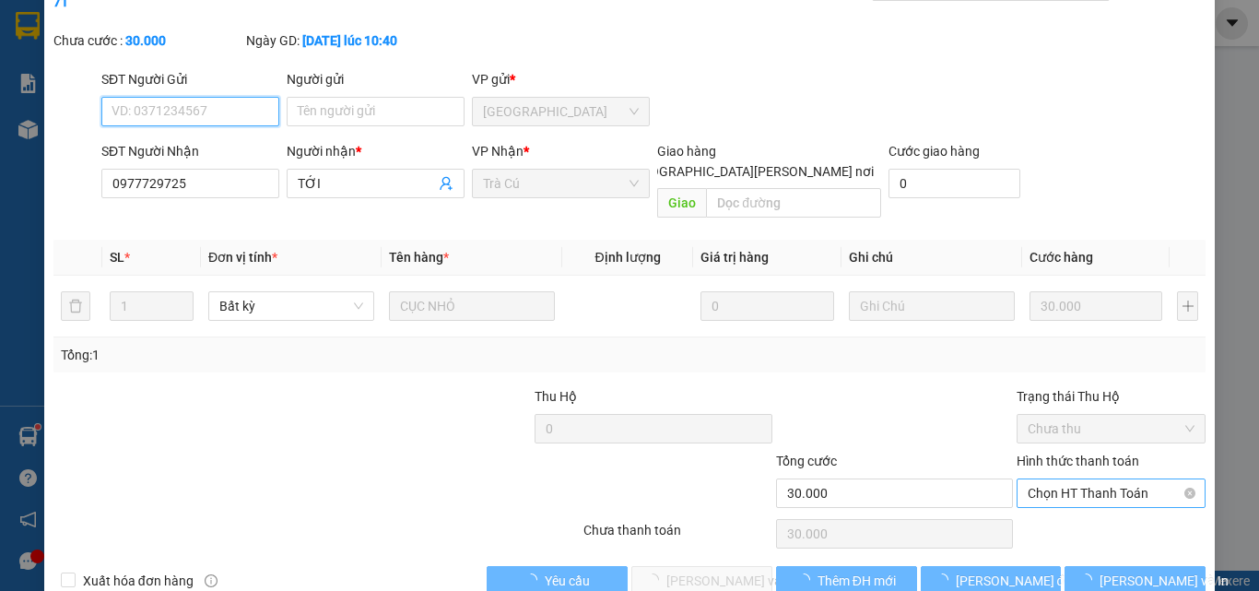
click at [1067, 479] on span "Chọn HT Thanh Toán" at bounding box center [1110, 493] width 167 height 28
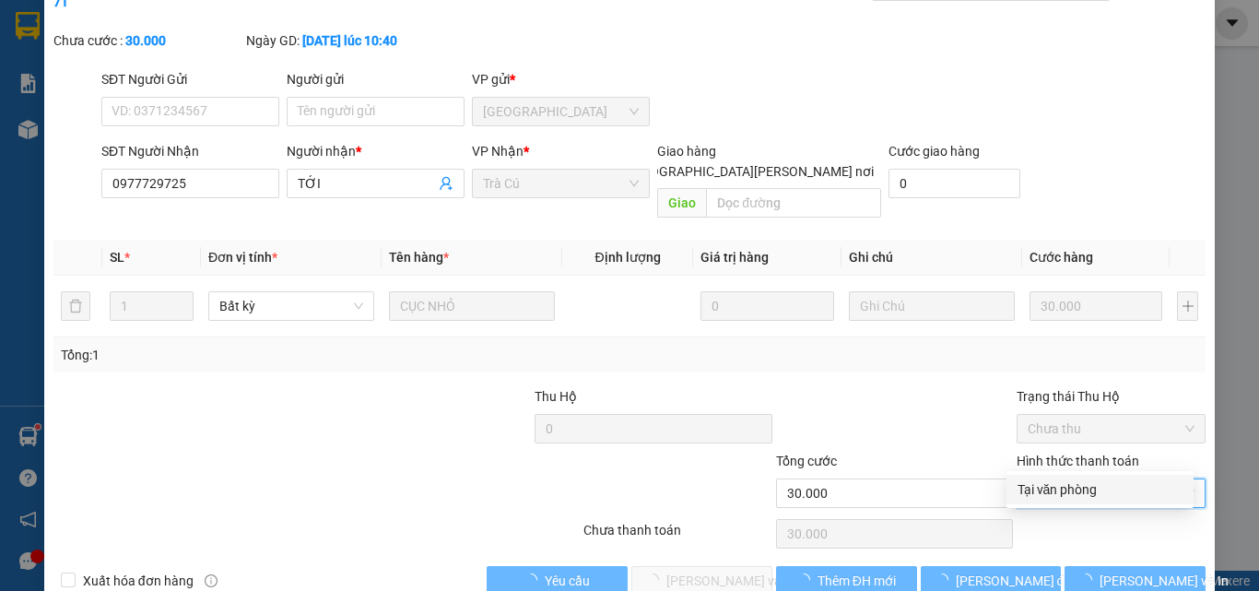
click at [1056, 478] on div "Tại văn phòng" at bounding box center [1099, 489] width 187 height 29
type input "0"
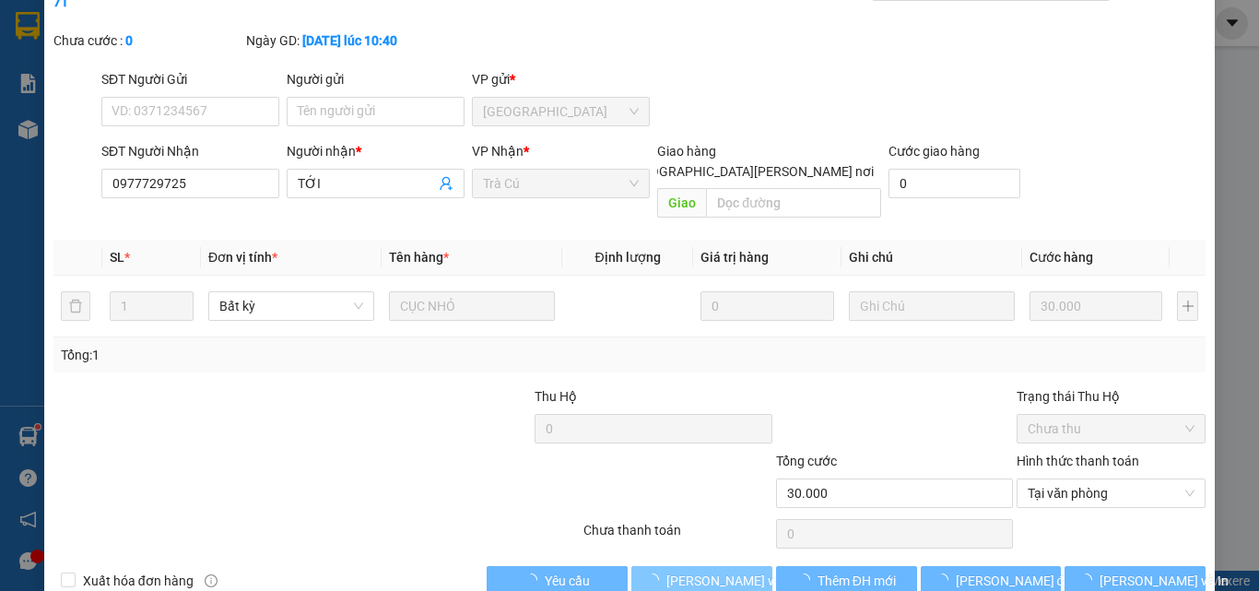
click at [686, 570] on span "[PERSON_NAME] và [PERSON_NAME] hàng" at bounding box center [790, 580] width 249 height 20
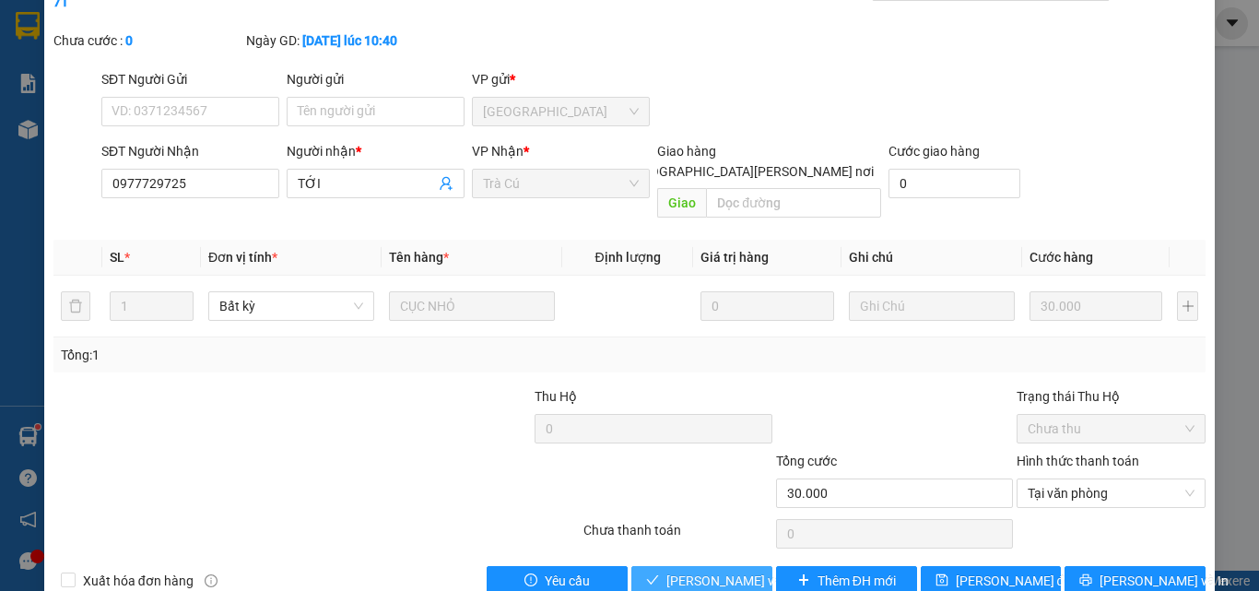
click at [686, 570] on span "[PERSON_NAME] và [PERSON_NAME] hàng" at bounding box center [790, 580] width 249 height 20
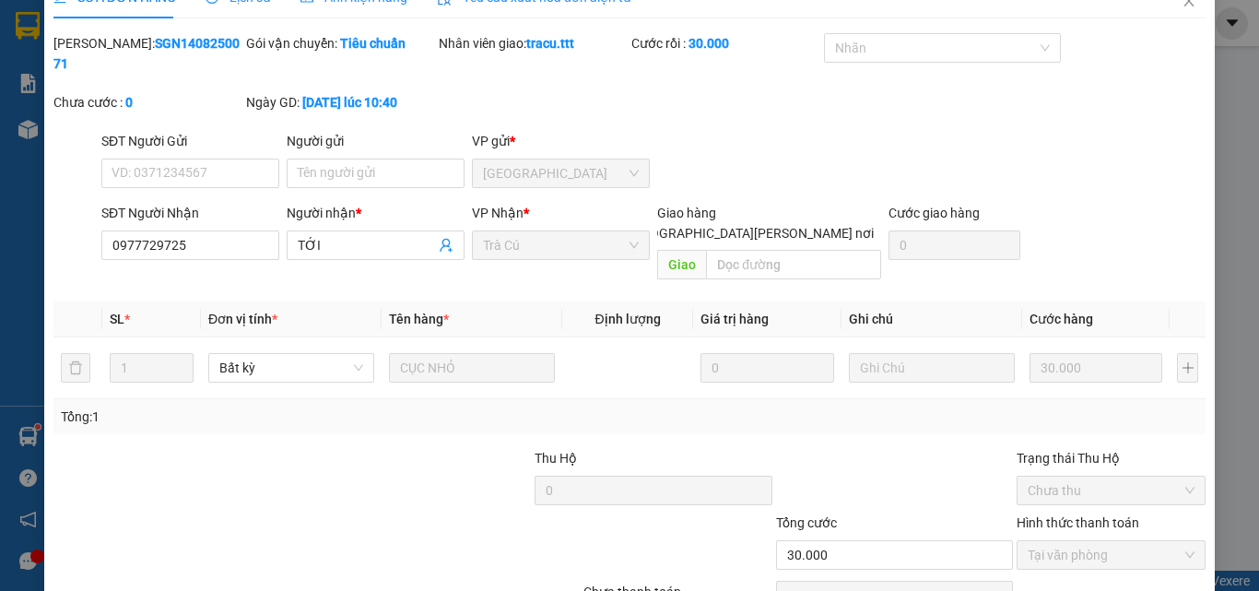
scroll to position [0, 0]
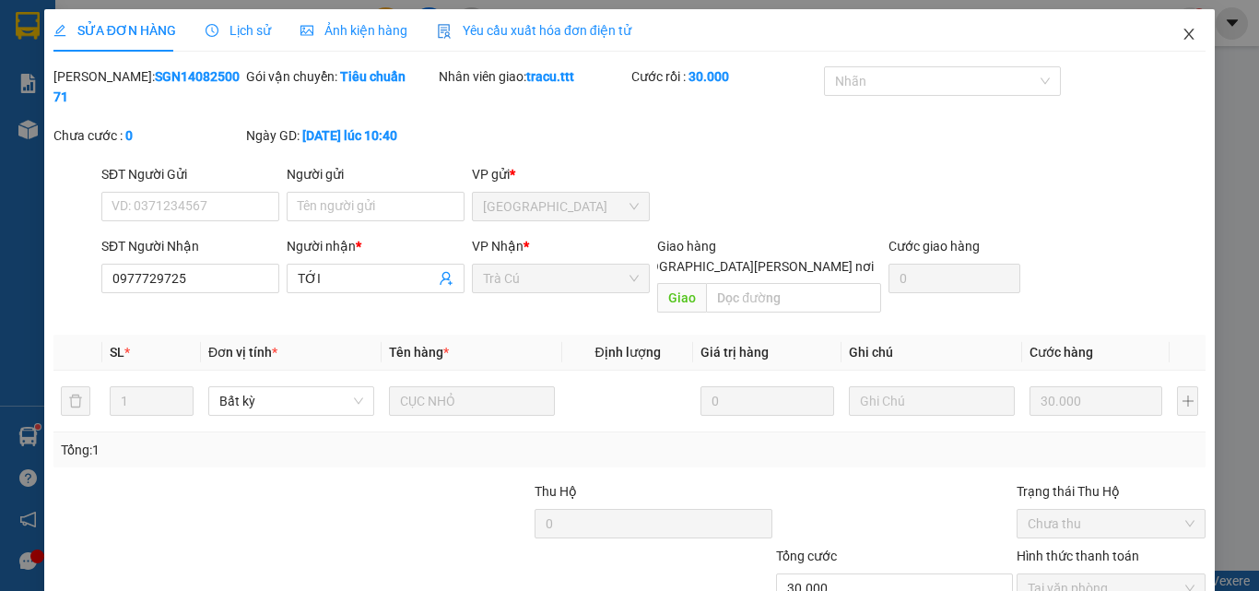
click at [1181, 37] on icon "close" at bounding box center [1188, 34] width 15 height 15
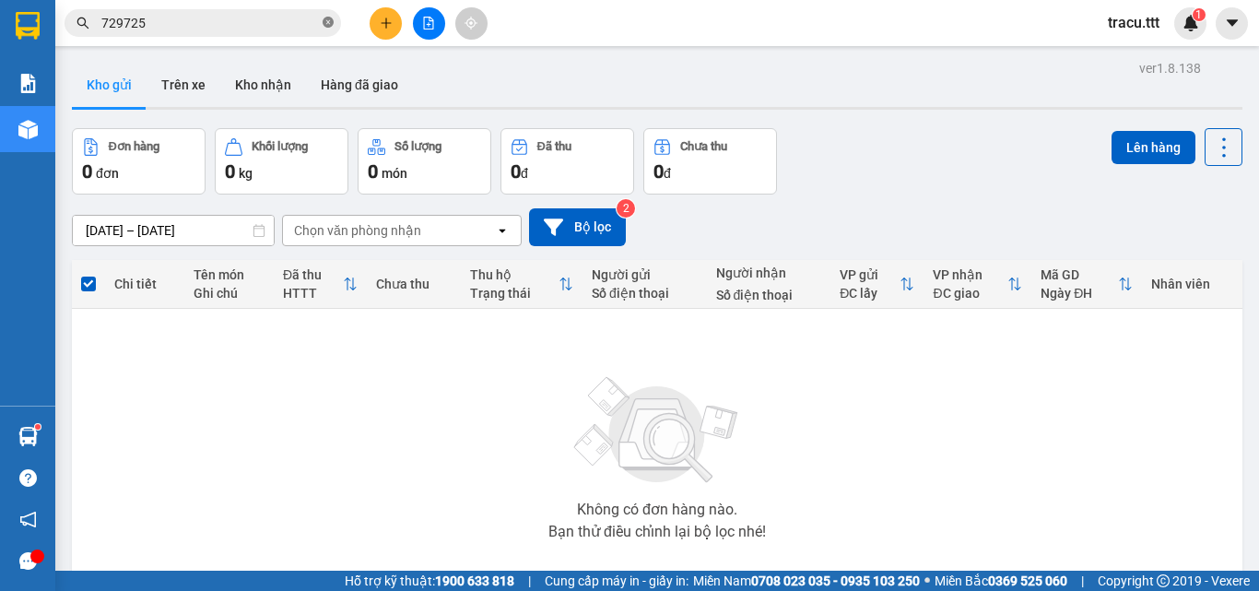
click at [326, 24] on icon "close-circle" at bounding box center [328, 22] width 11 height 11
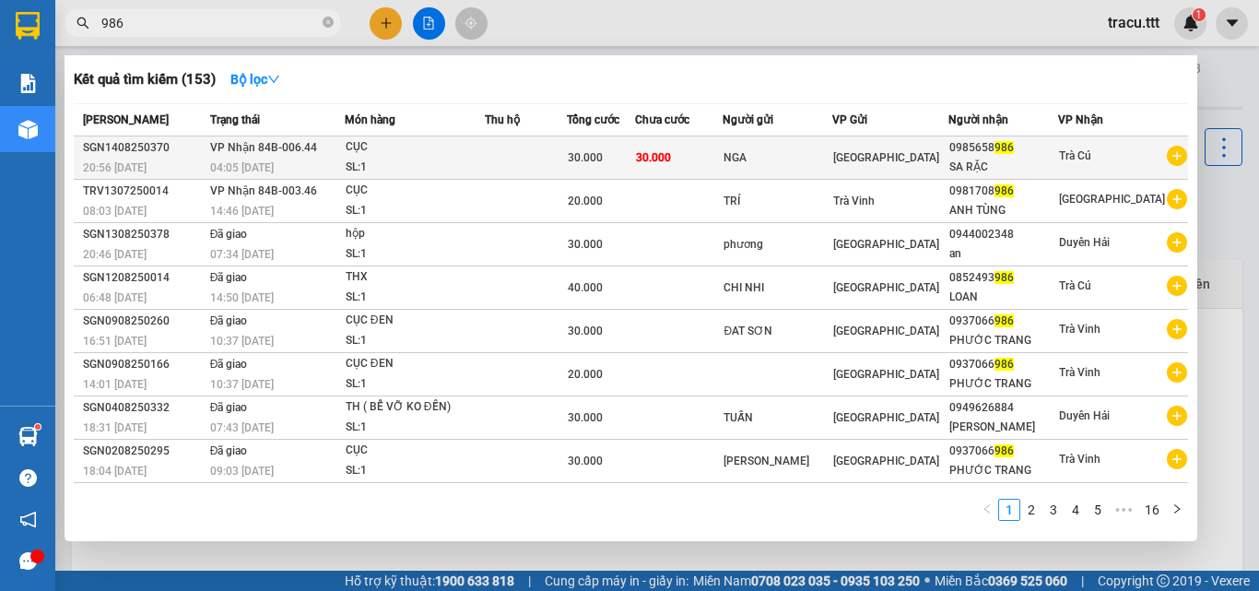
type input "986"
click at [603, 159] on span "30.000" at bounding box center [585, 157] width 35 height 13
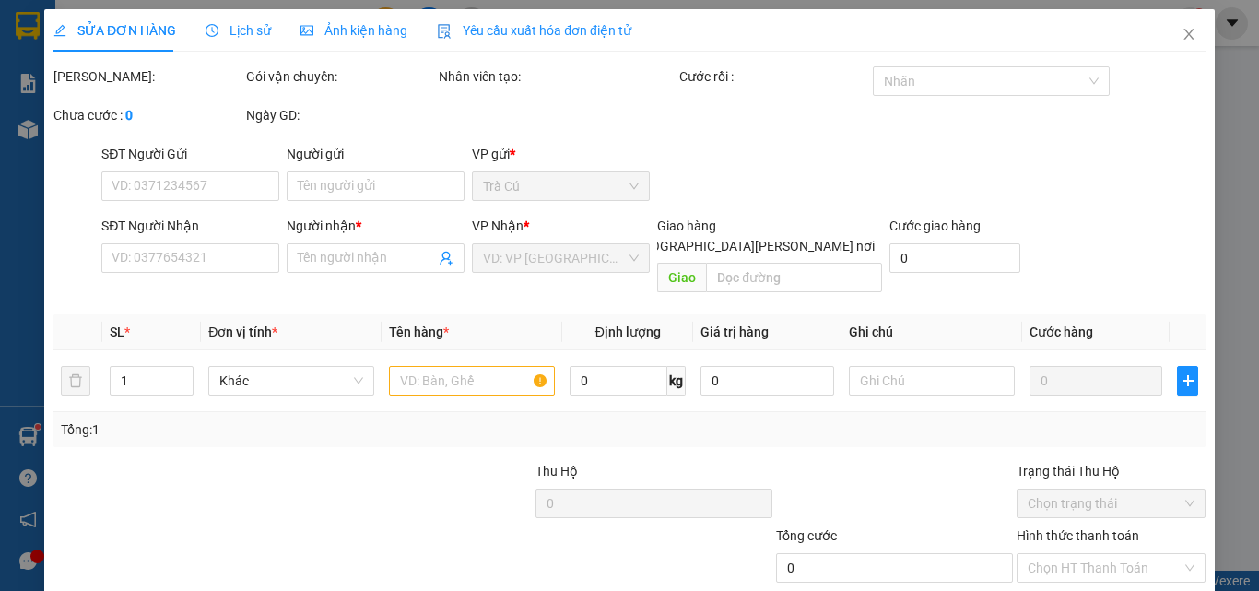
type input "NGA"
type input "0985658986"
type input "SA RẶC"
type input "30.000"
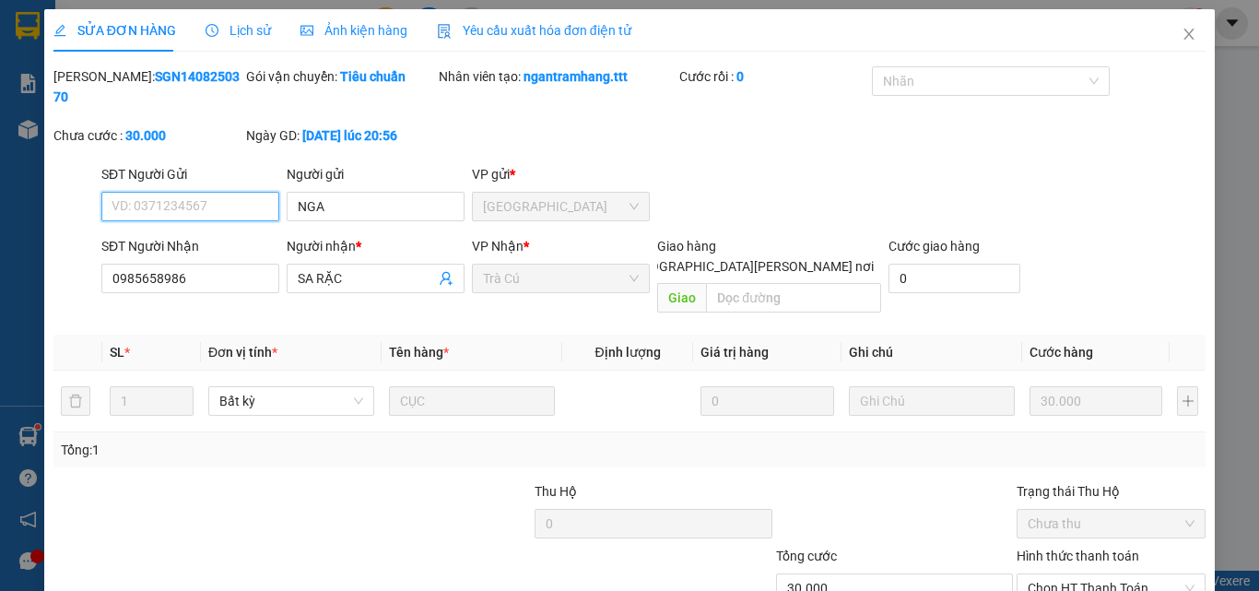
scroll to position [86, 0]
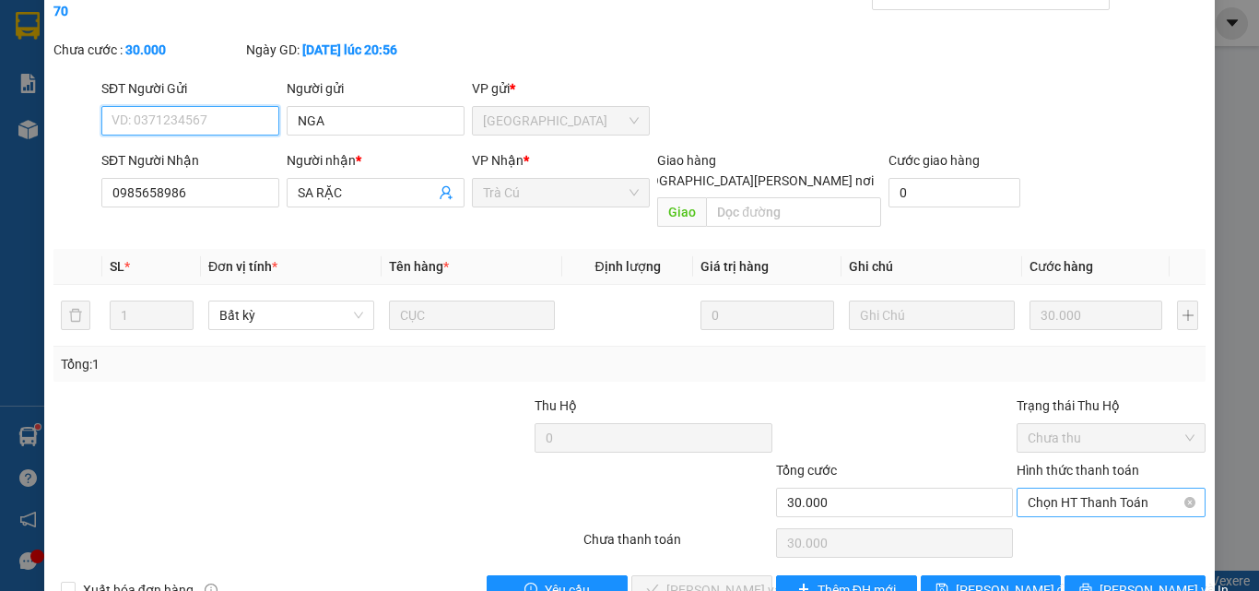
click at [1069, 488] on span "Chọn HT Thanh Toán" at bounding box center [1110, 502] width 167 height 28
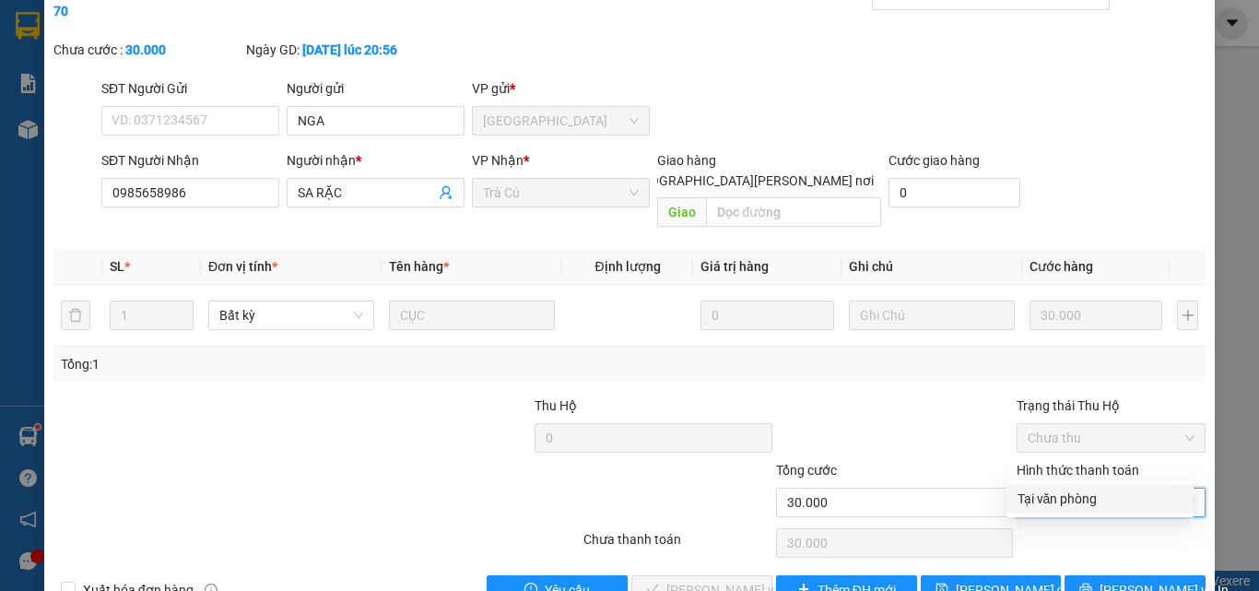
click at [1065, 481] on div "Total Paid Fee 0 Total UnPaid Fee 30.000 Cash Collection Total Fee Mã ĐH: SGN14…" at bounding box center [629, 293] width 1152 height 624
click at [1053, 524] on div "Chọn HT Thanh Toán" at bounding box center [1111, 542] width 193 height 37
click at [1055, 488] on span "Chọn HT Thanh Toán" at bounding box center [1110, 502] width 167 height 28
click at [1046, 502] on div "Tại văn phòng" at bounding box center [1099, 498] width 165 height 20
type input "0"
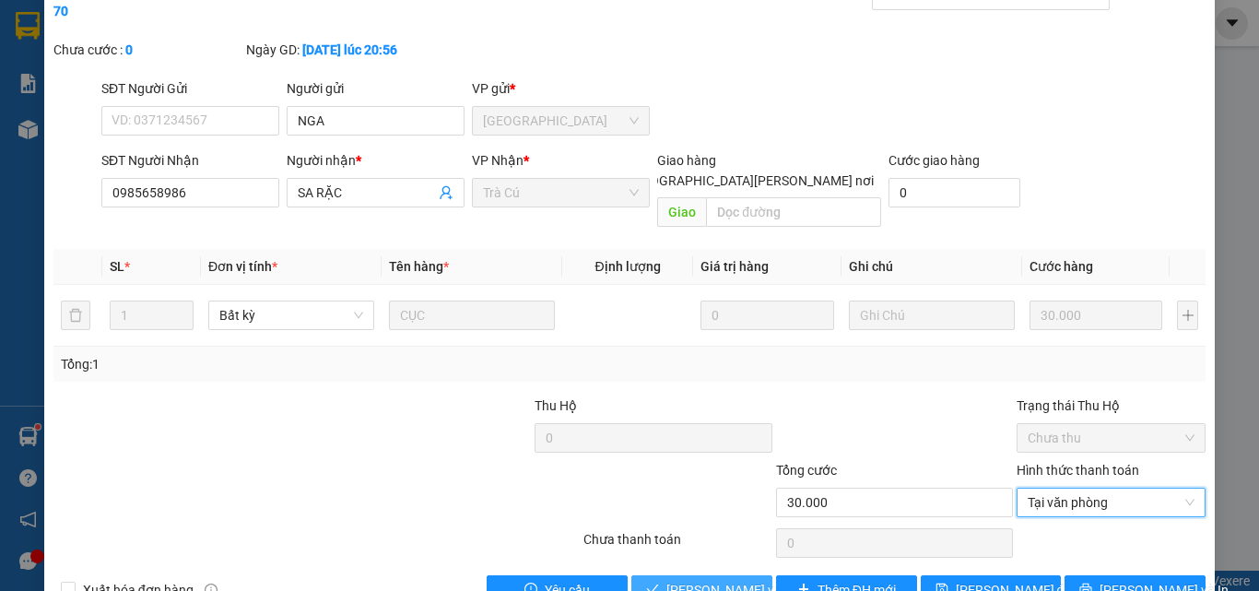
click at [740, 580] on span "[PERSON_NAME] và [PERSON_NAME] hàng" at bounding box center [790, 590] width 249 height 20
